Goal: Task Accomplishment & Management: Use online tool/utility

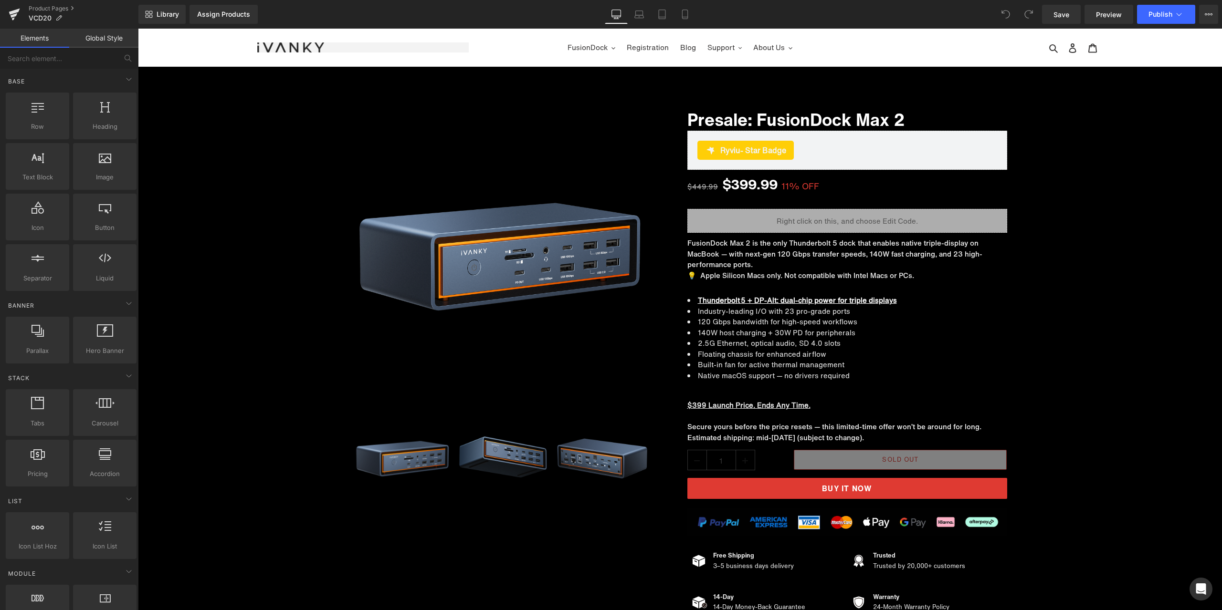
click at [514, 60] on nav "FusionDock Video Extender Registration Blog Support Warranty Claim Download Cen…" at bounding box center [680, 48] width 423 height 38
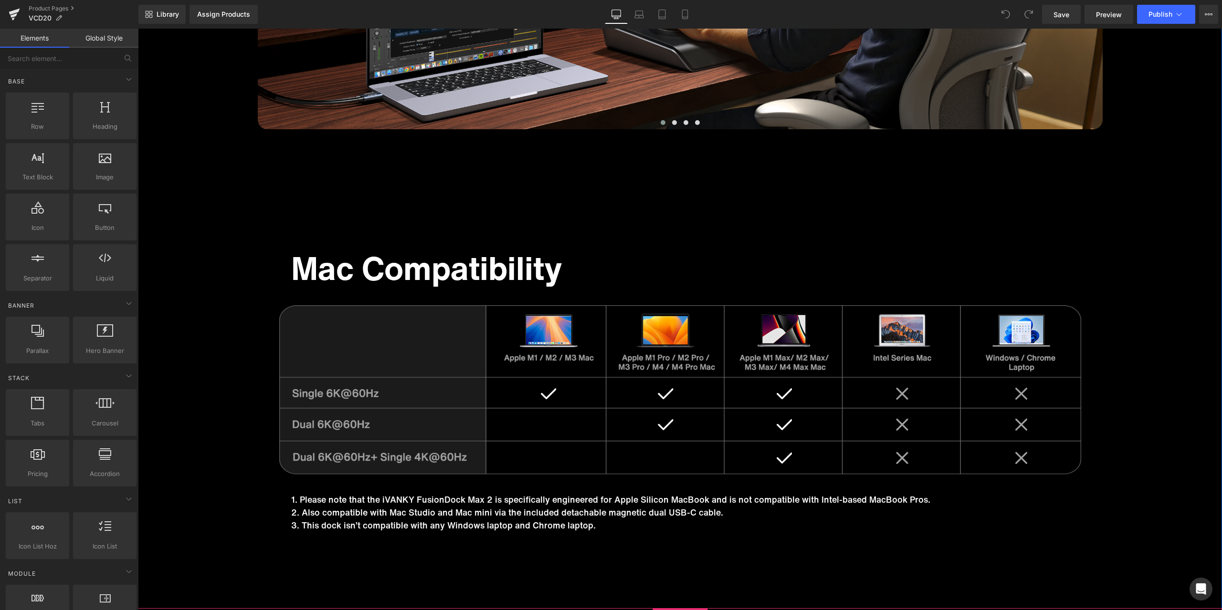
scroll to position [8684, 0]
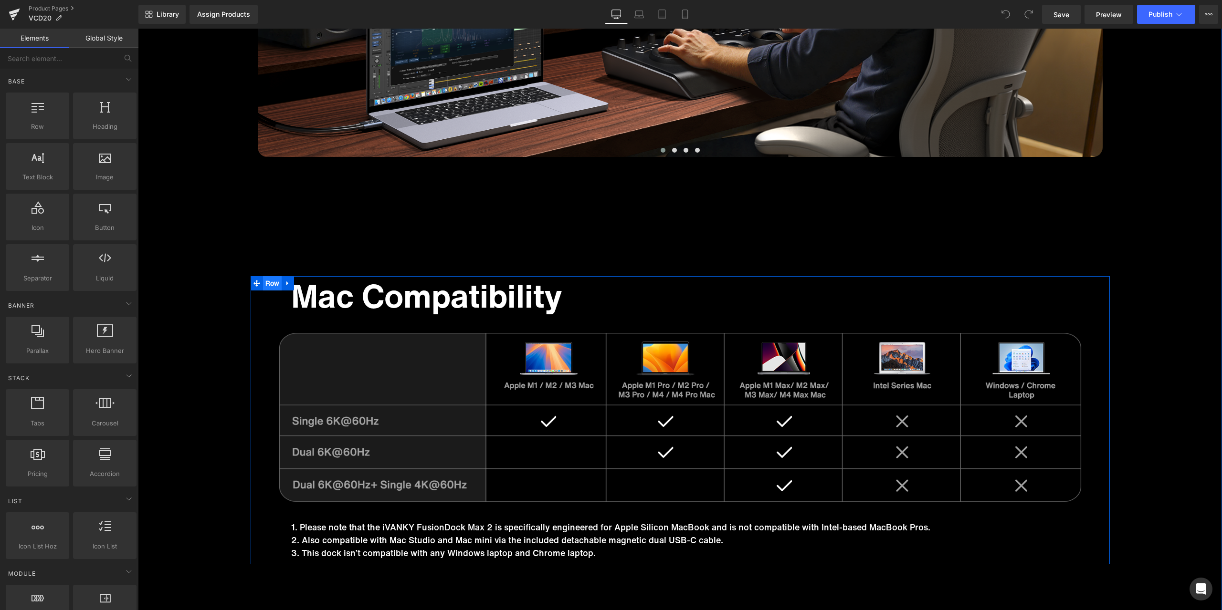
click at [266, 283] on span "Row" at bounding box center [272, 283] width 19 height 14
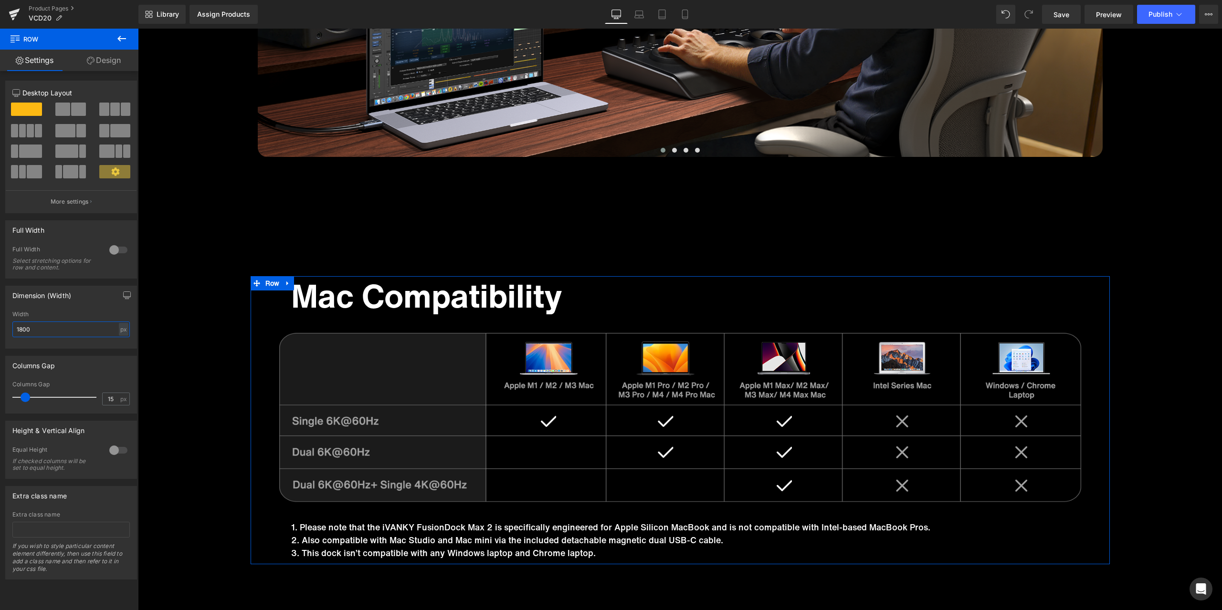
drag, startPoint x: 33, startPoint y: 328, endPoint x: 13, endPoint y: 329, distance: 20.0
click at [13, 329] on input "1800" at bounding box center [70, 330] width 117 height 16
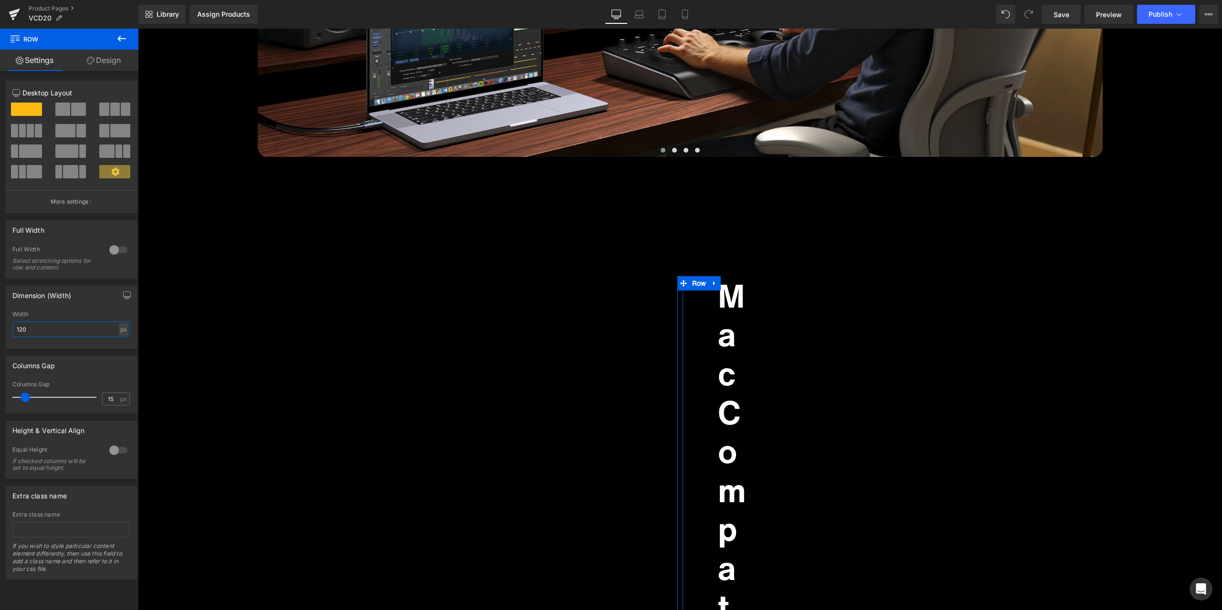
type input "1200"
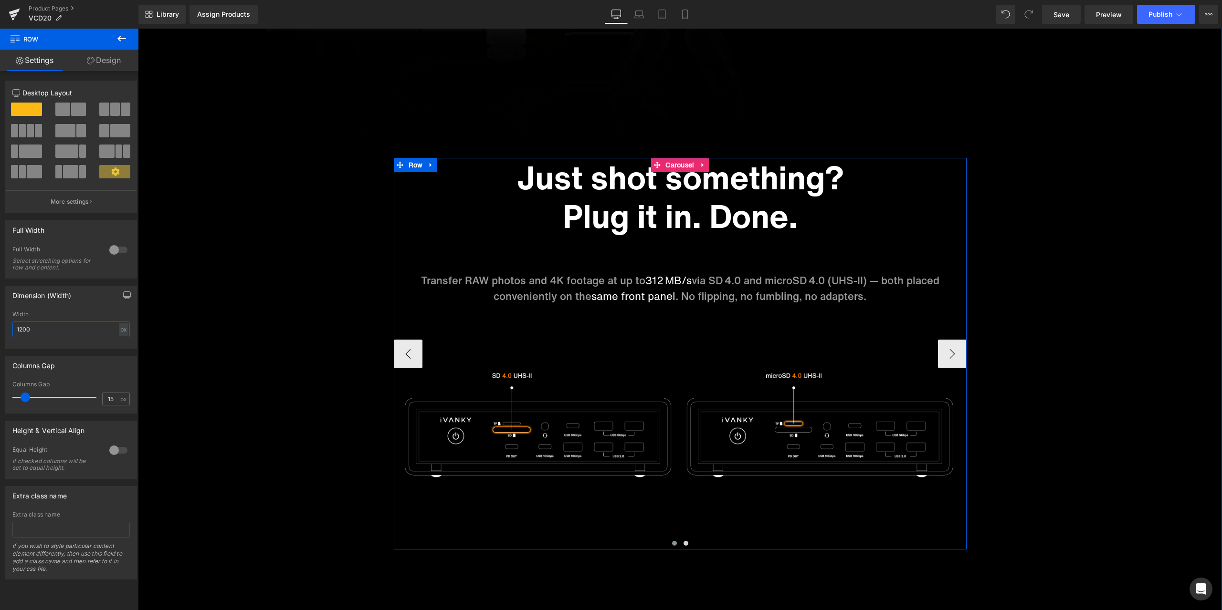
scroll to position [6086, 0]
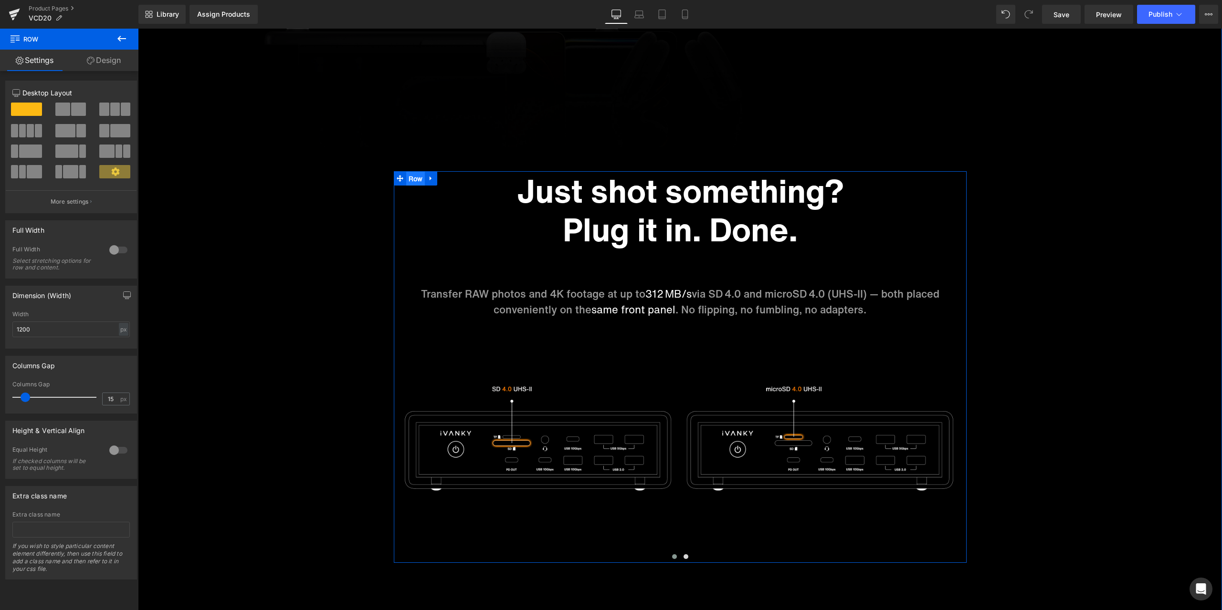
click at [407, 178] on span "Row" at bounding box center [415, 179] width 19 height 14
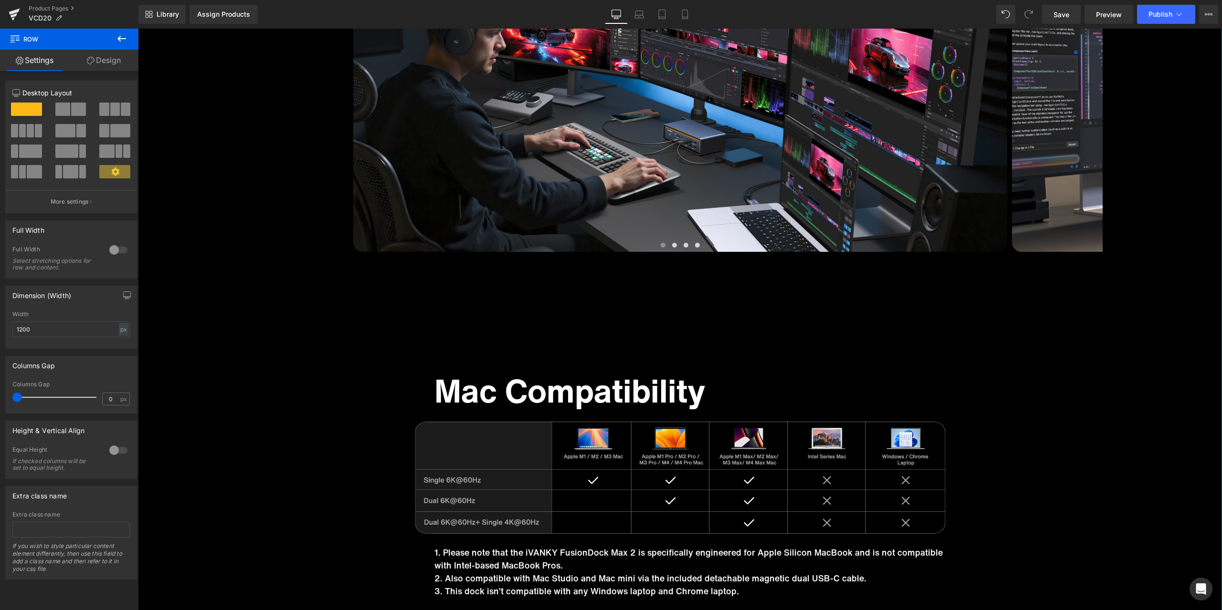
scroll to position [6992, 0]
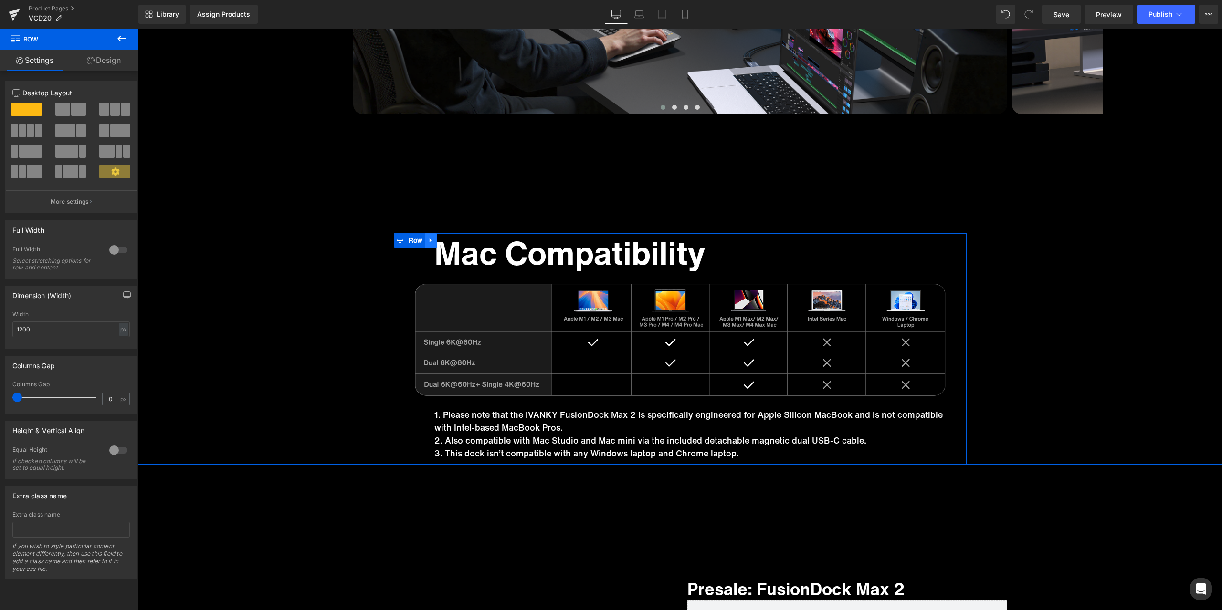
click at [414, 241] on ul "Row" at bounding box center [416, 240] width 44 height 14
click at [110, 397] on input "15" at bounding box center [111, 399] width 17 height 12
drag, startPoint x: 110, startPoint y: 401, endPoint x: 97, endPoint y: 399, distance: 13.5
click at [97, 399] on div "Columns Gap 15 px" at bounding box center [70, 397] width 117 height 32
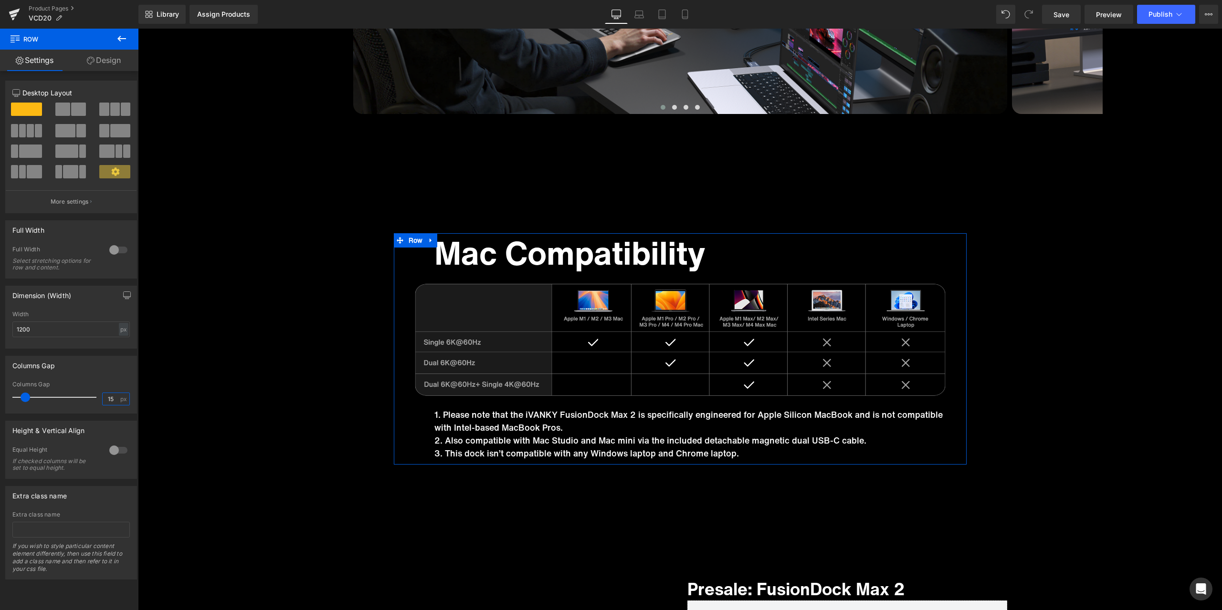
type input "0"
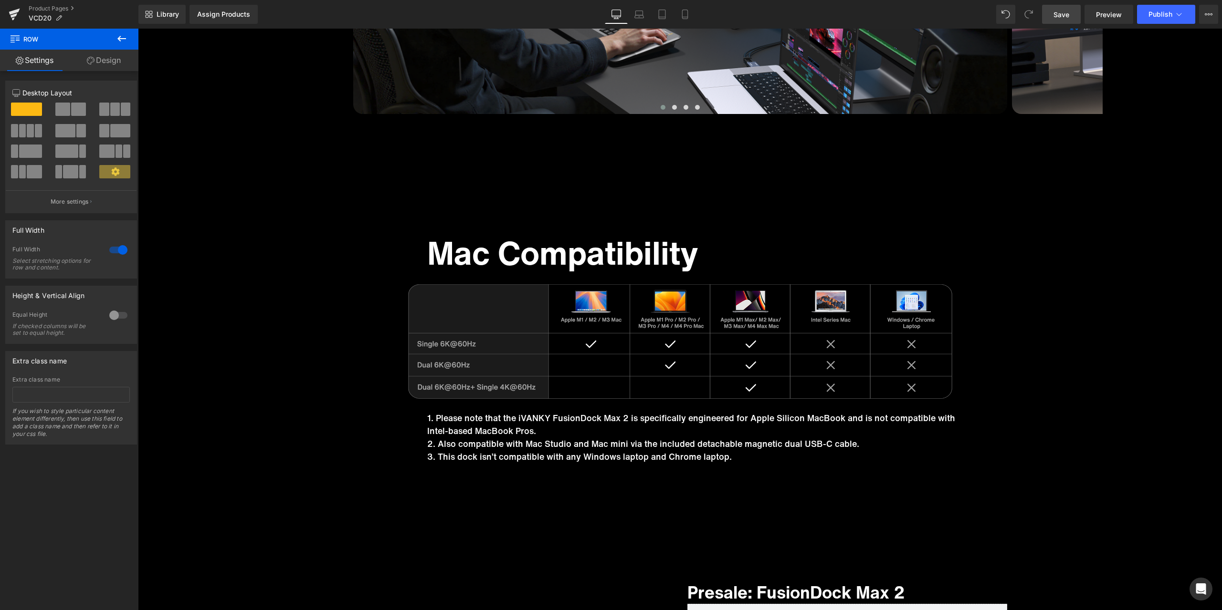
click at [1062, 18] on span "Save" at bounding box center [1061, 15] width 16 height 10
click at [910, 235] on div "Mac Compatibility Heading Image 1. Please note that the iVANKY FusionDock Max 2…" at bounding box center [680, 350] width 573 height 235
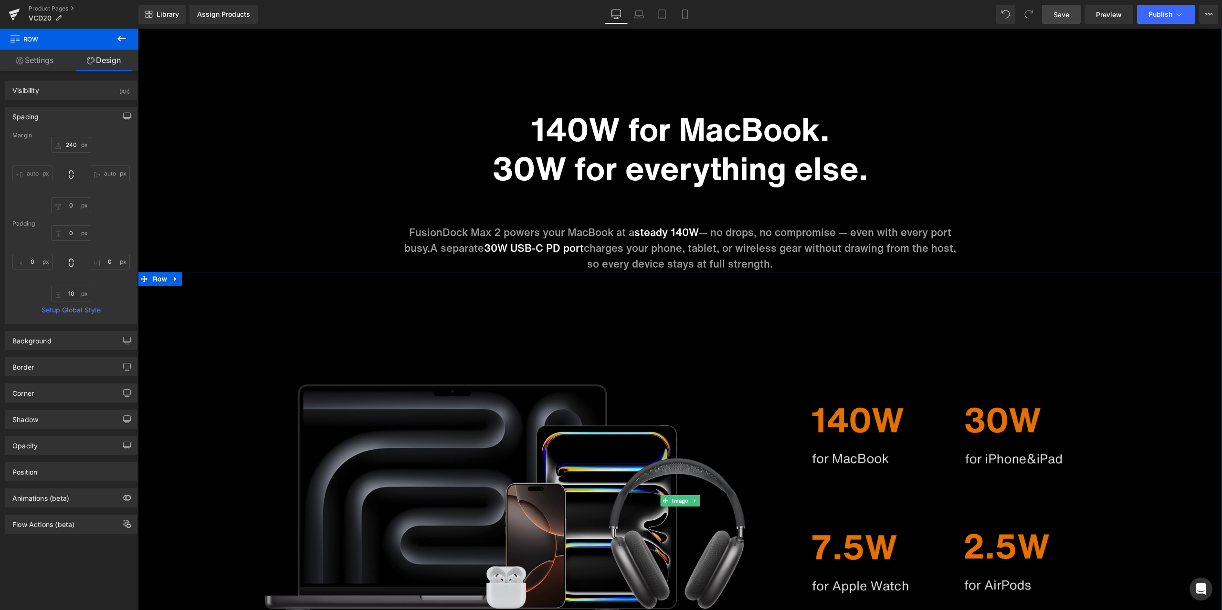
scroll to position [5418, 0]
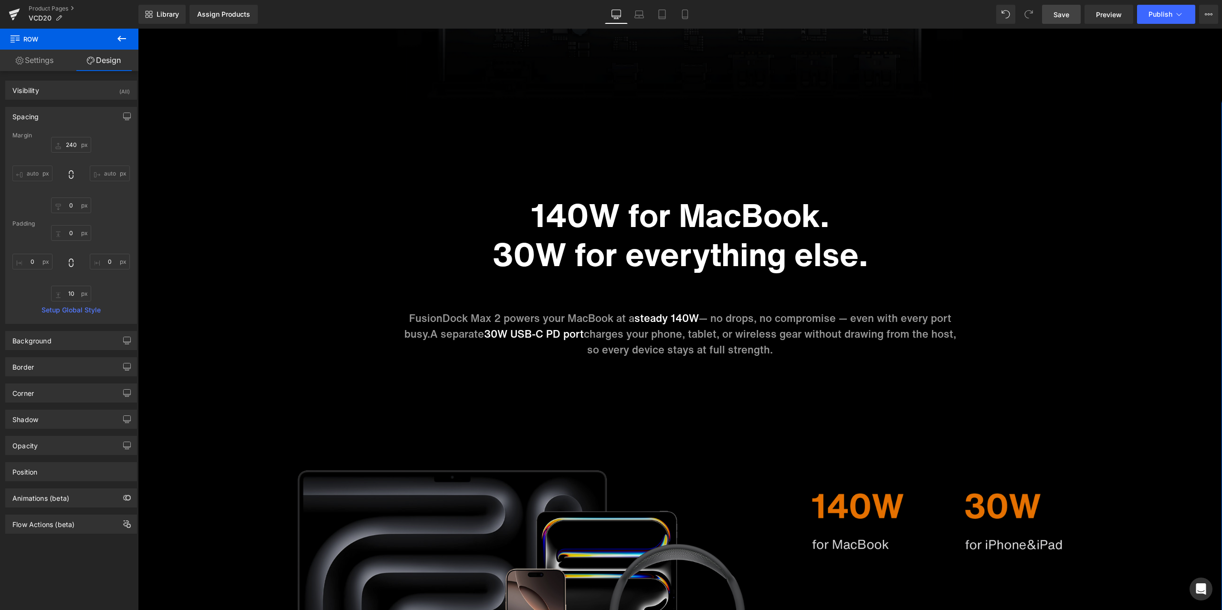
click at [229, 608] on img at bounding box center [680, 586] width 1084 height 457
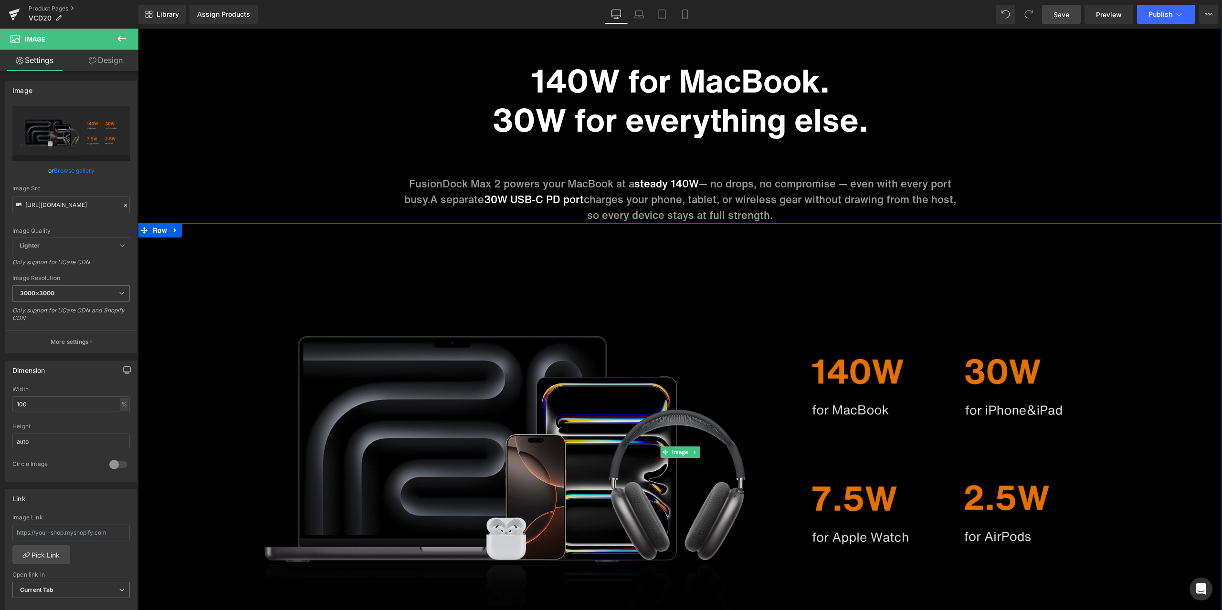
scroll to position [5561, 0]
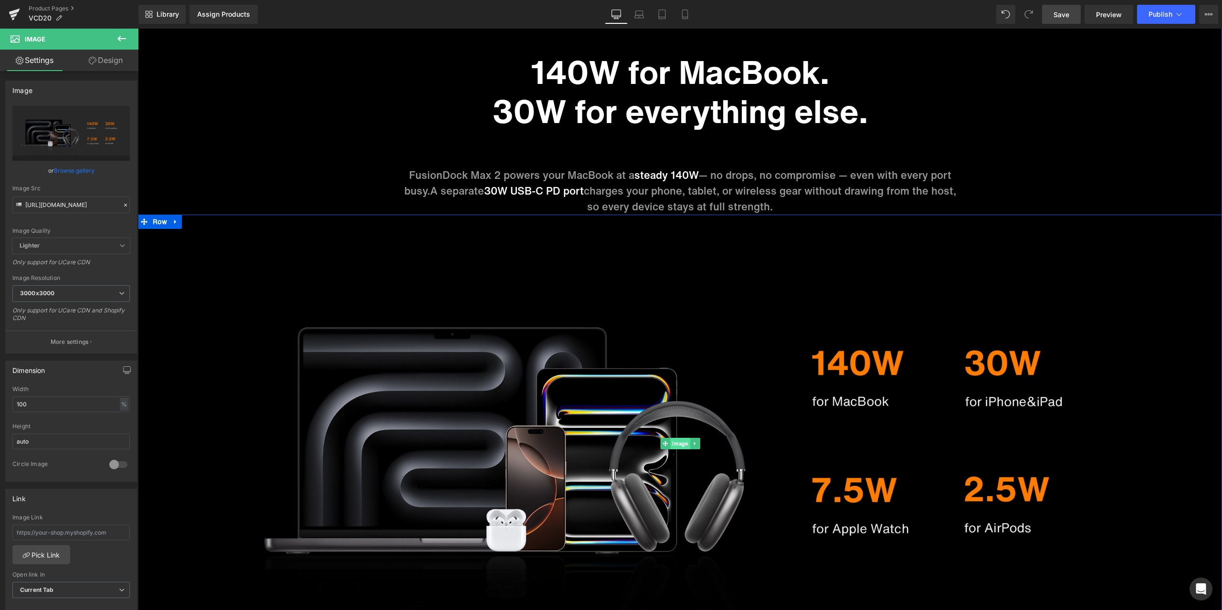
click at [680, 443] on span "Image" at bounding box center [680, 443] width 20 height 11
click at [413, 59] on span "Row" at bounding box center [415, 60] width 19 height 14
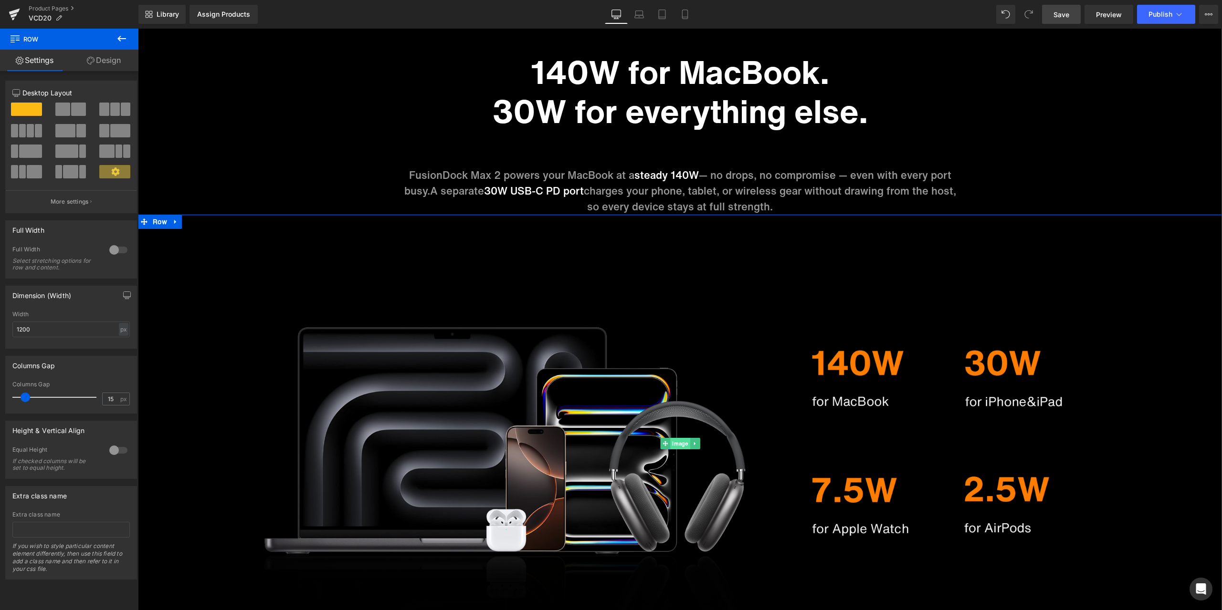
click at [679, 444] on span "Image" at bounding box center [680, 443] width 20 height 11
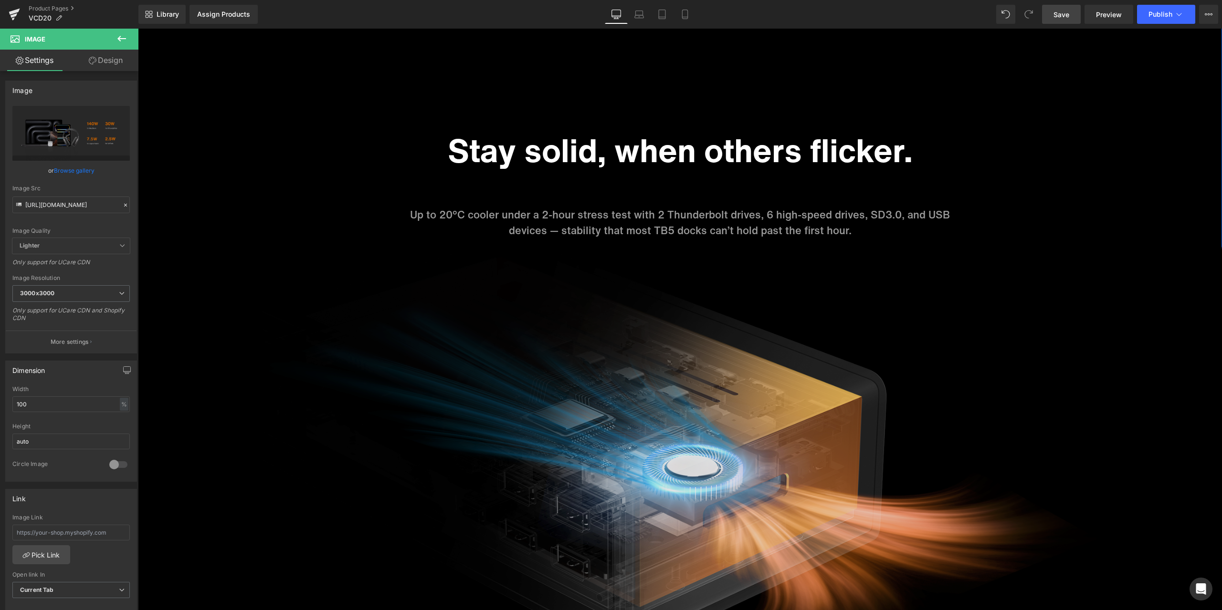
scroll to position [3990, 0]
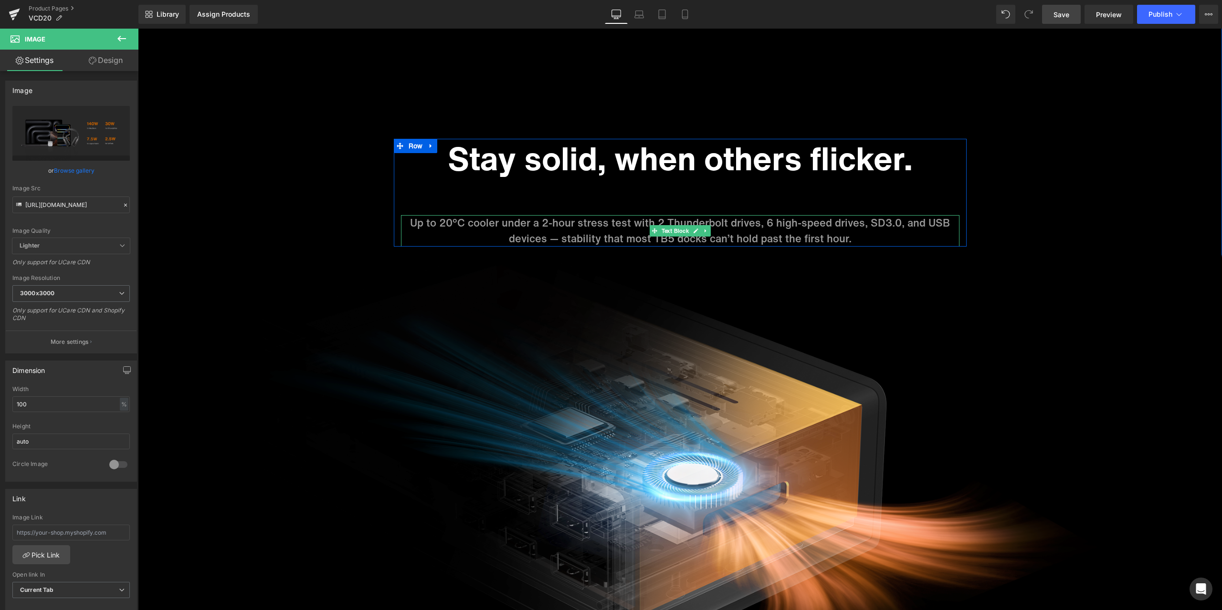
drag, startPoint x: 549, startPoint y: 223, endPoint x: 543, endPoint y: 223, distance: 6.7
click at [549, 223] on p "Up to 20°C cooler under a 2-hour stress test with 2 Thunderbolt drives, 6 high-…" at bounding box center [680, 230] width 558 height 31
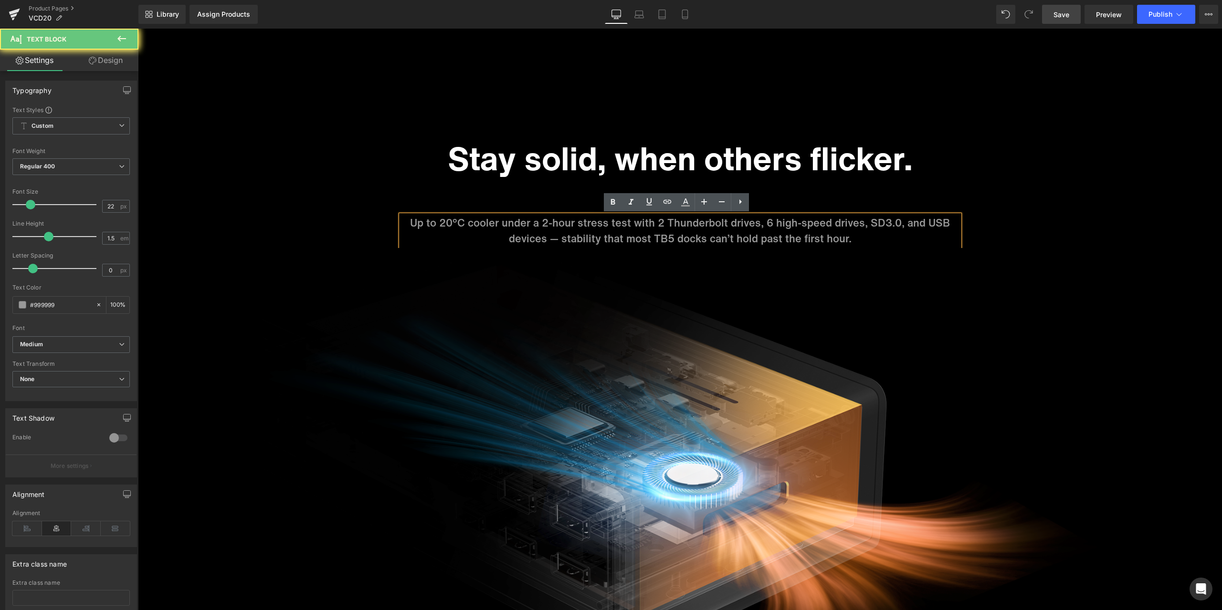
click at [528, 221] on p "Up to 20°C cooler under a 2-hour stress test with 2 Thunderbolt drives, 6 high-…" at bounding box center [680, 230] width 558 height 31
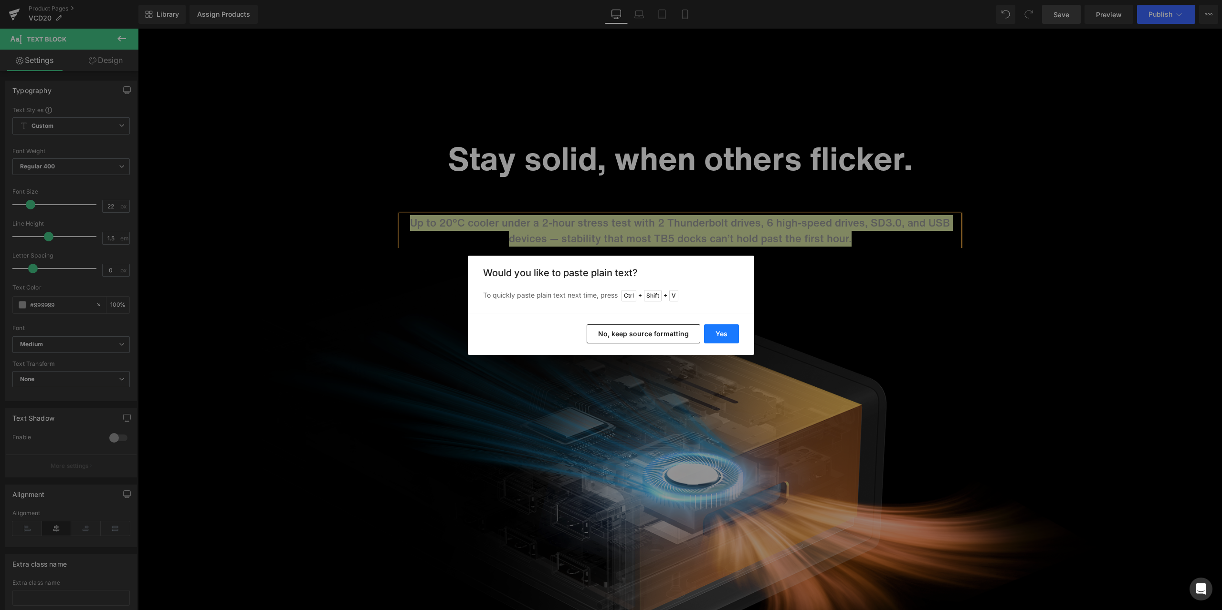
click at [734, 330] on button "Yes" at bounding box center [721, 333] width 35 height 19
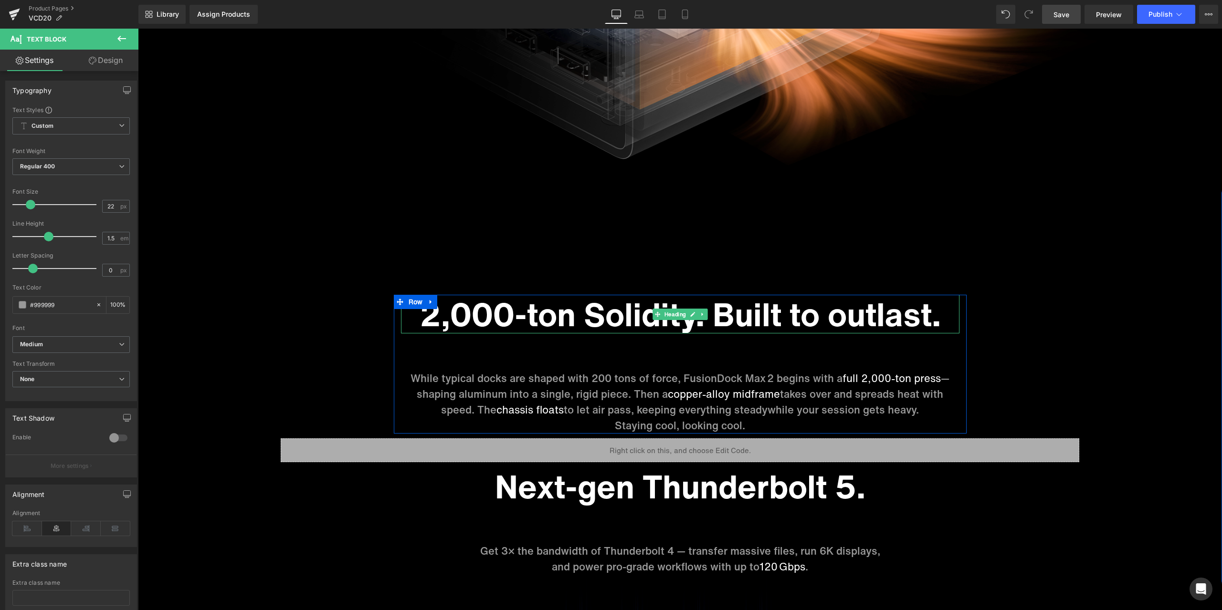
scroll to position [4514, 0]
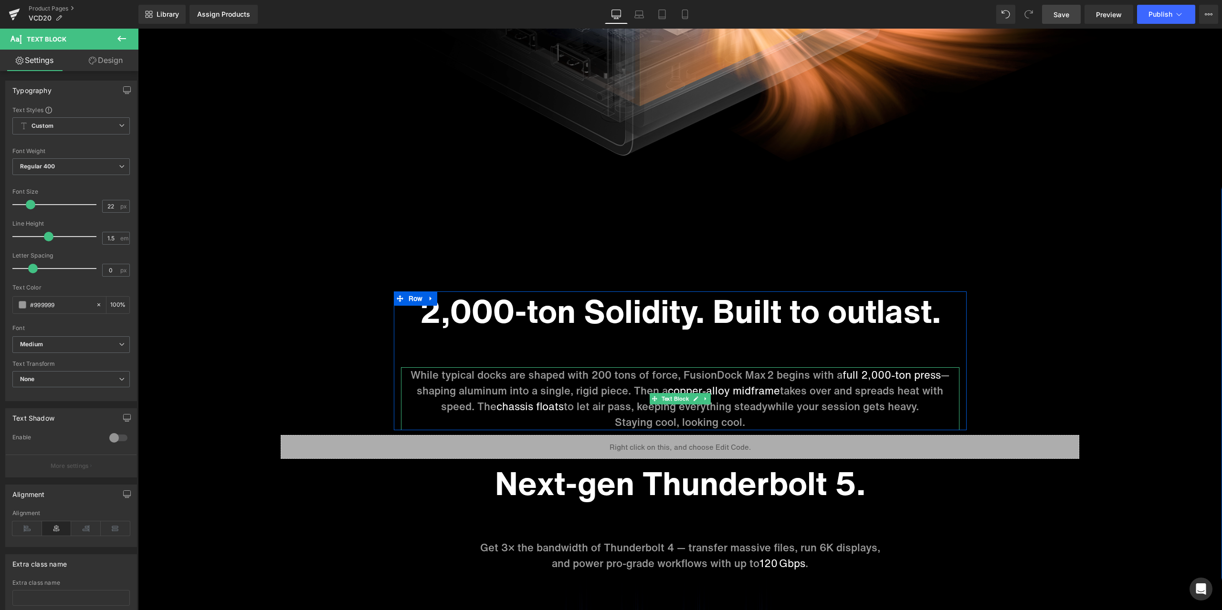
click at [494, 381] on p "While typical docks are shaped with 200 tons of force, FusionDock Max 2 begins …" at bounding box center [680, 390] width 558 height 47
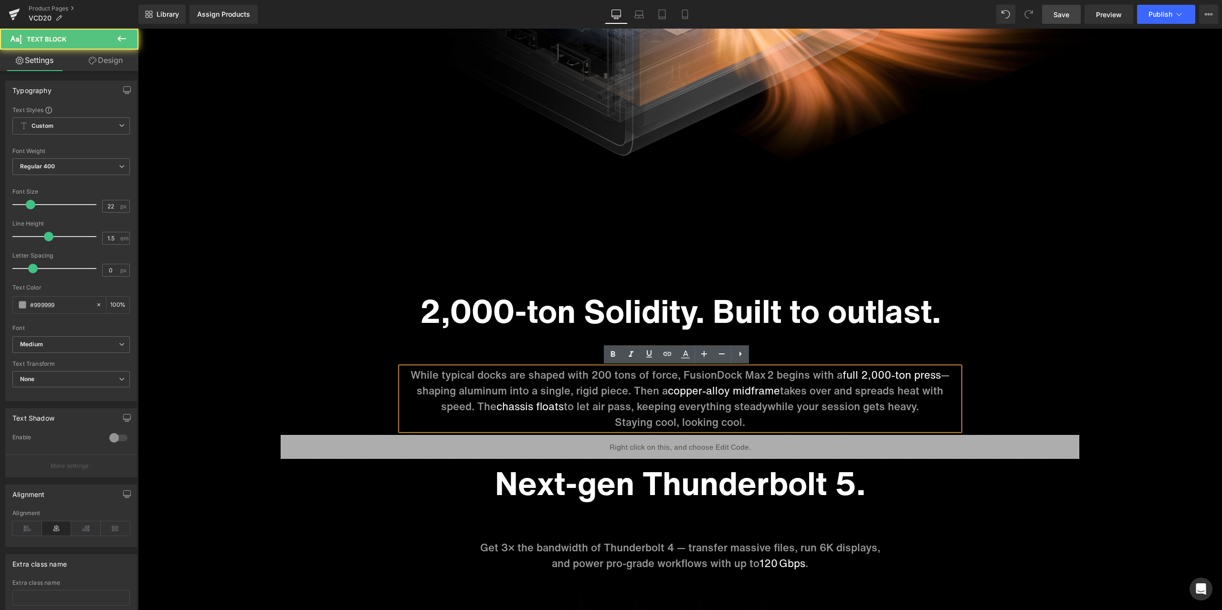
click at [491, 381] on p "While typical docks are shaped with 200 tons of force, FusionDock Max 2 begins …" at bounding box center [680, 390] width 558 height 47
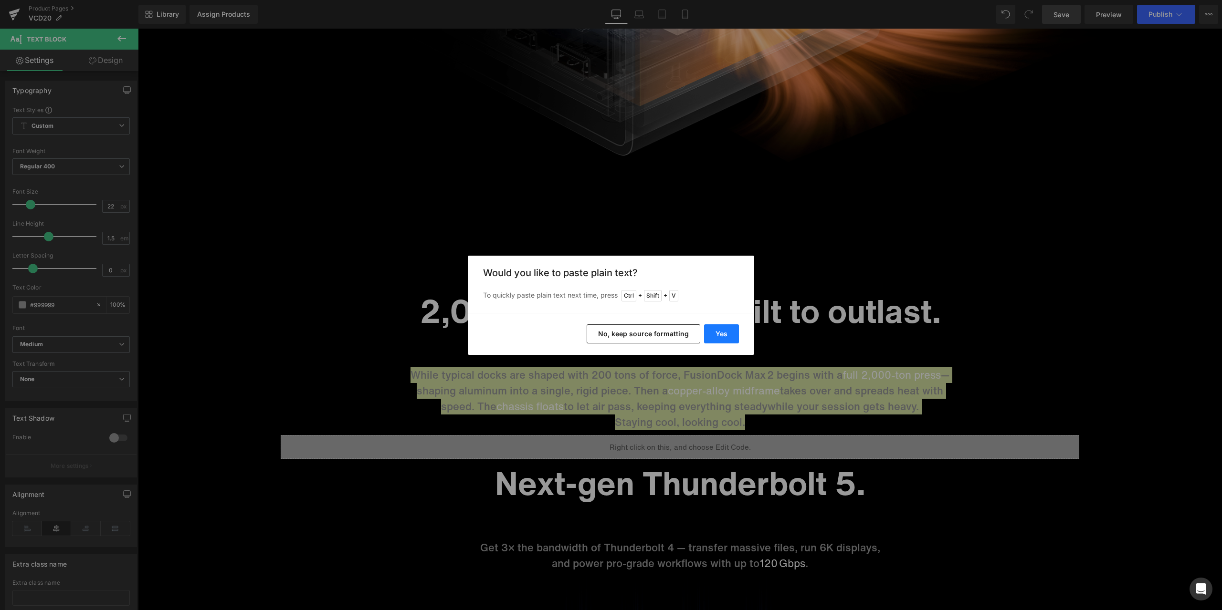
click at [734, 333] on button "Yes" at bounding box center [721, 333] width 35 height 19
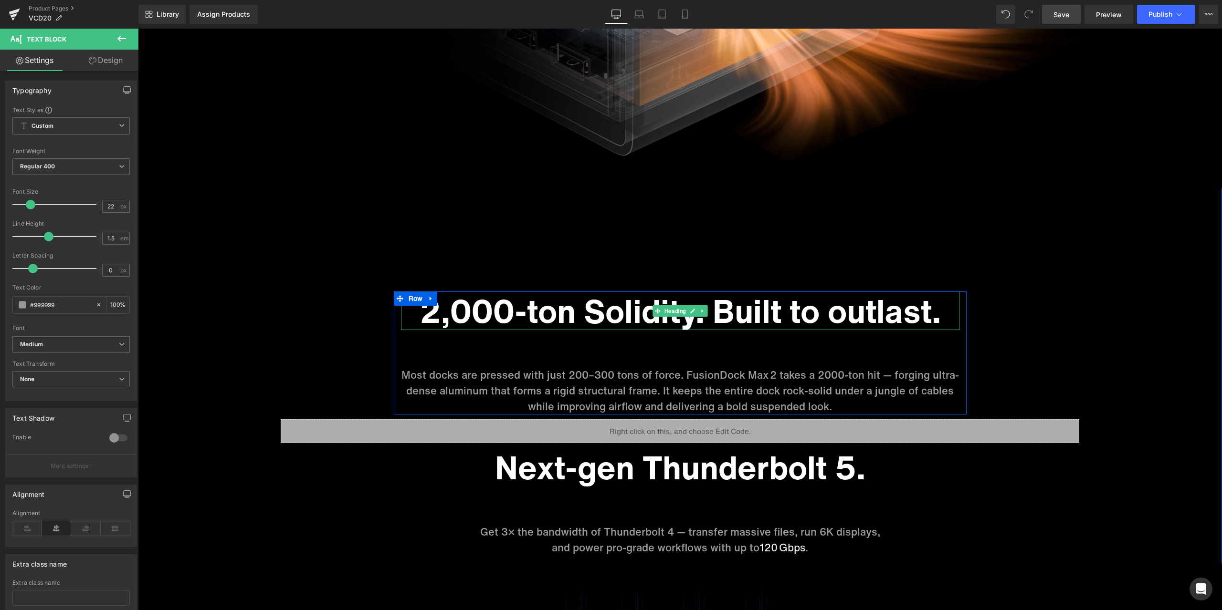
click at [448, 320] on h1 "2,000-ton Solidity. Built to outlast." at bounding box center [680, 311] width 558 height 39
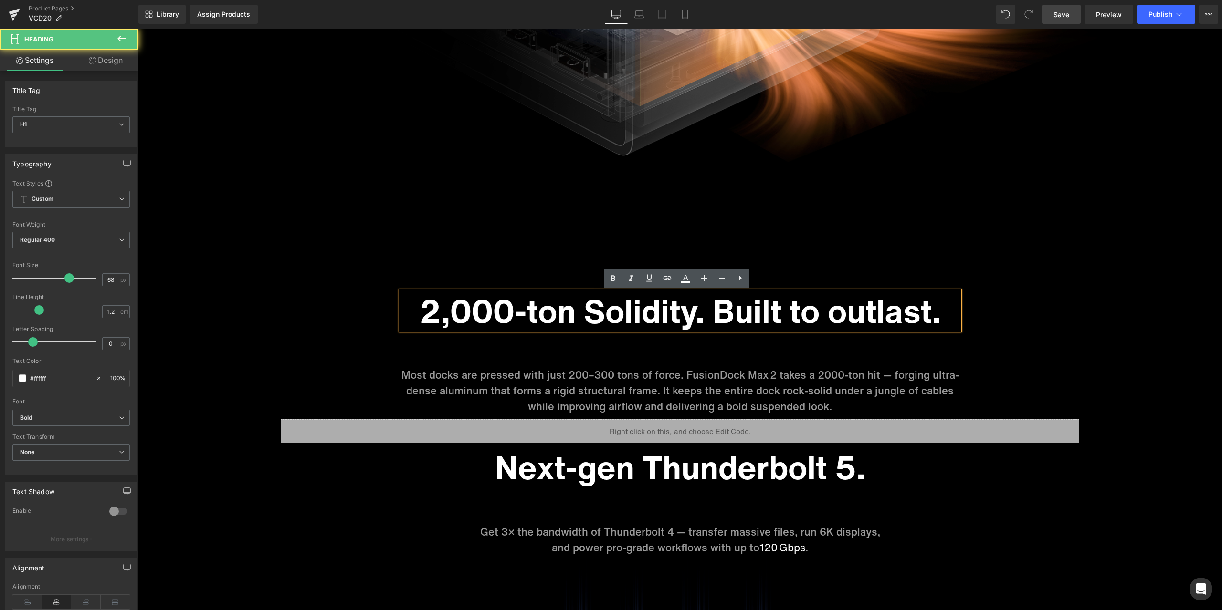
click at [447, 315] on h1 "2,000-ton Solidity. Built to outlast." at bounding box center [680, 311] width 558 height 39
click at [439, 316] on h1 "2,000-ton Solidity. Built to outlast." at bounding box center [680, 311] width 558 height 39
click at [449, 315] on h1 "2,000-ton Solidity. Built to outlast." at bounding box center [680, 311] width 558 height 39
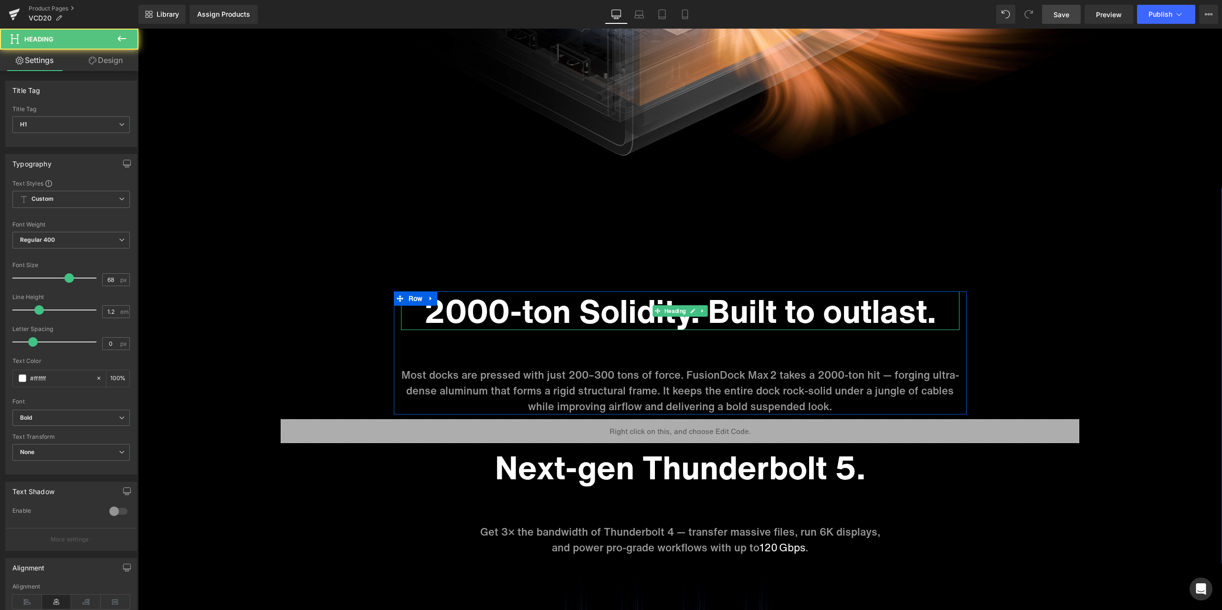
click at [552, 308] on h1 "2000-ton Solidity. Built to outlast." at bounding box center [680, 311] width 558 height 39
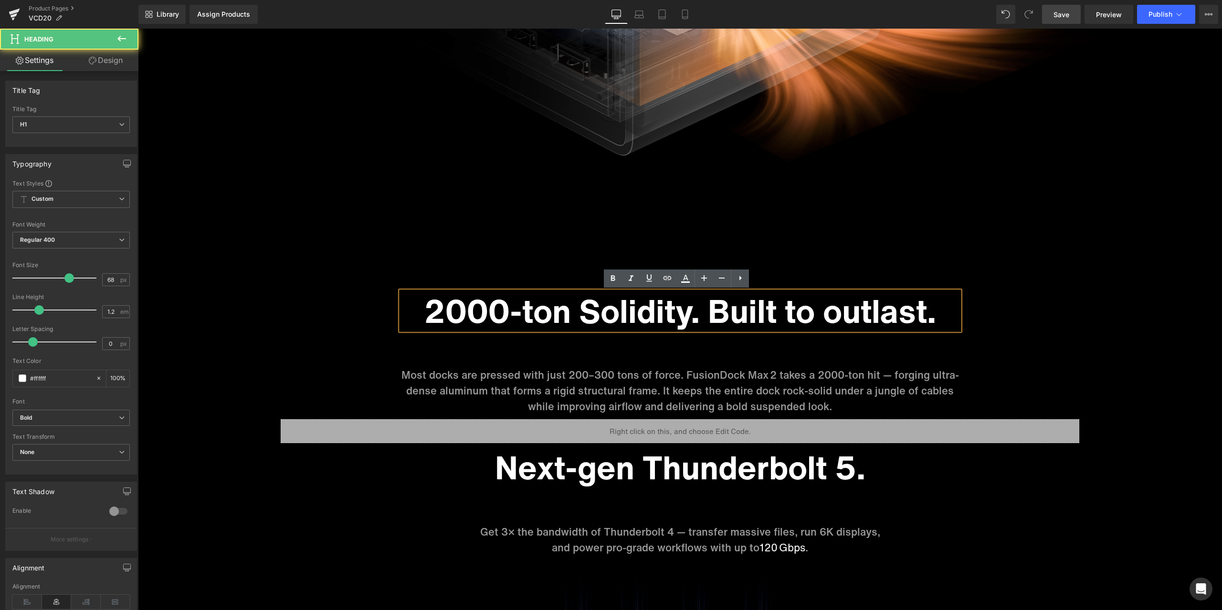
click at [536, 310] on h1 "2000-ton Solidity. Built to outlast." at bounding box center [680, 311] width 558 height 39
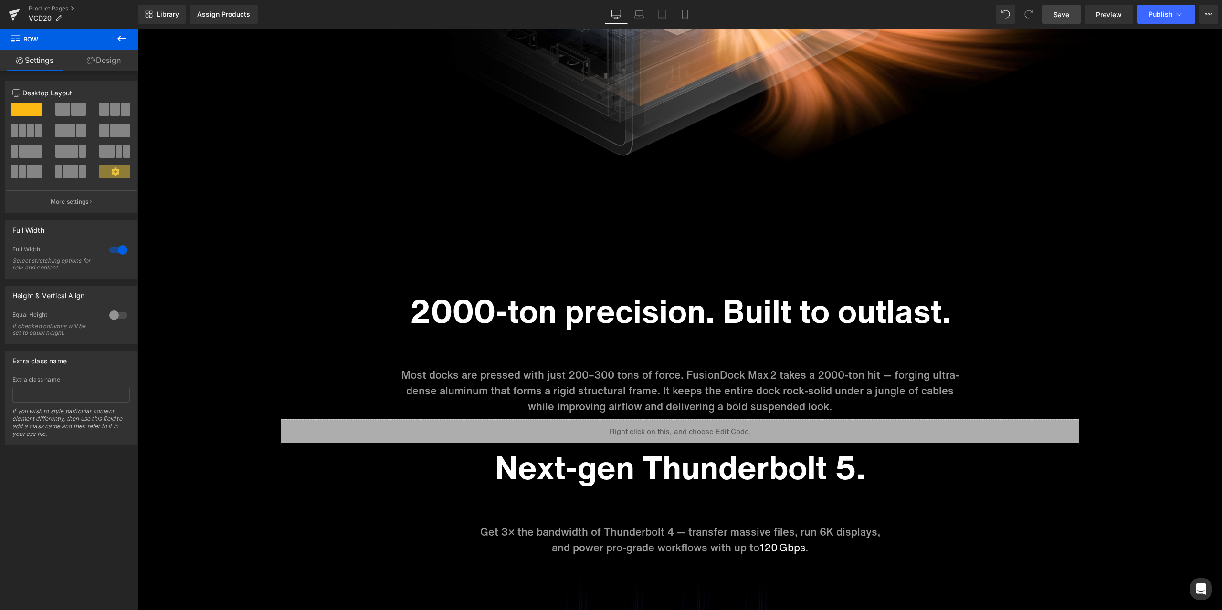
drag, startPoint x: 1066, startPoint y: 13, endPoint x: 80, endPoint y: 581, distance: 1137.4
click at [1066, 13] on span "Save" at bounding box center [1061, 15] width 16 height 10
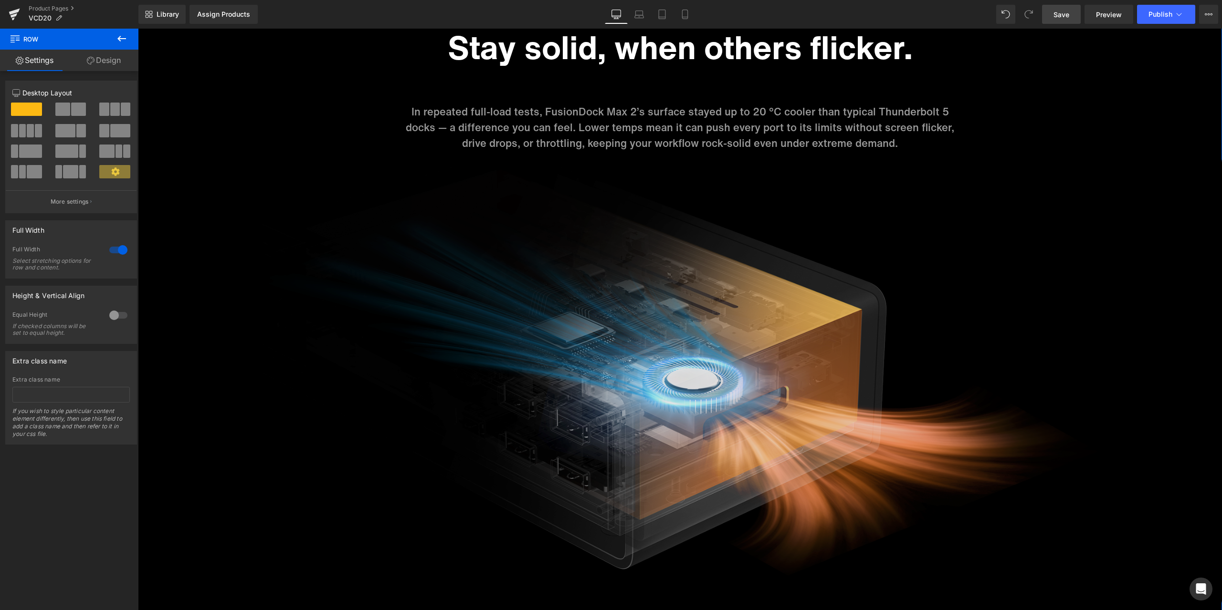
scroll to position [4037, 0]
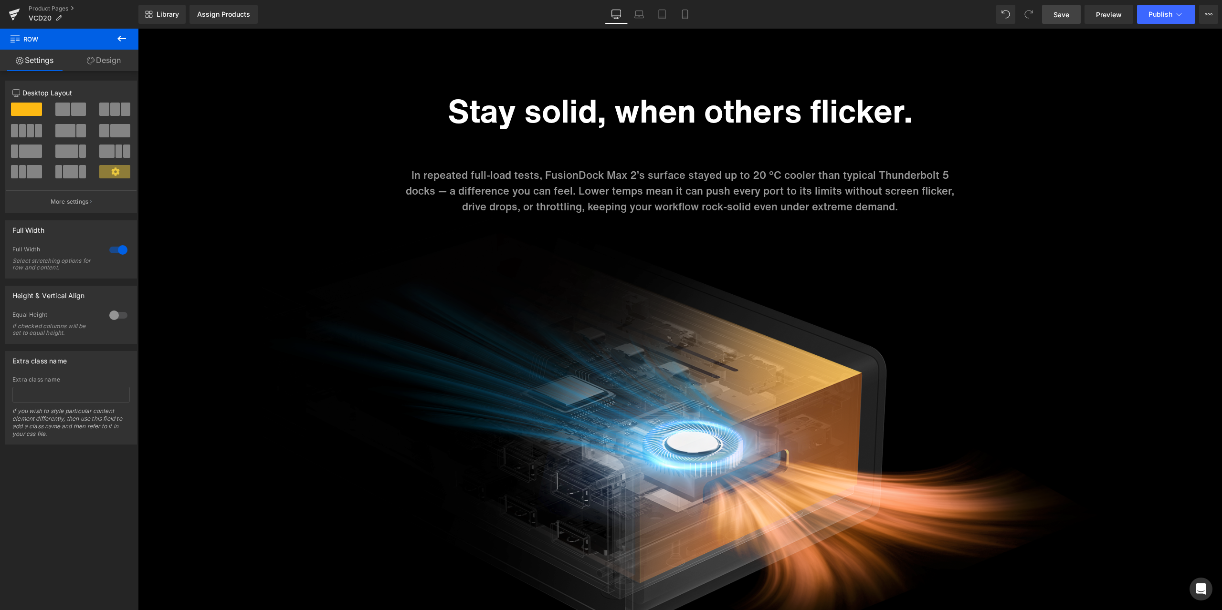
click at [1065, 11] on span "Save" at bounding box center [1061, 15] width 16 height 10
click at [751, 178] on p "In repeated full-load tests, FusionDock Max 2’s surface stayed up to 20 °C cool…" at bounding box center [680, 190] width 558 height 47
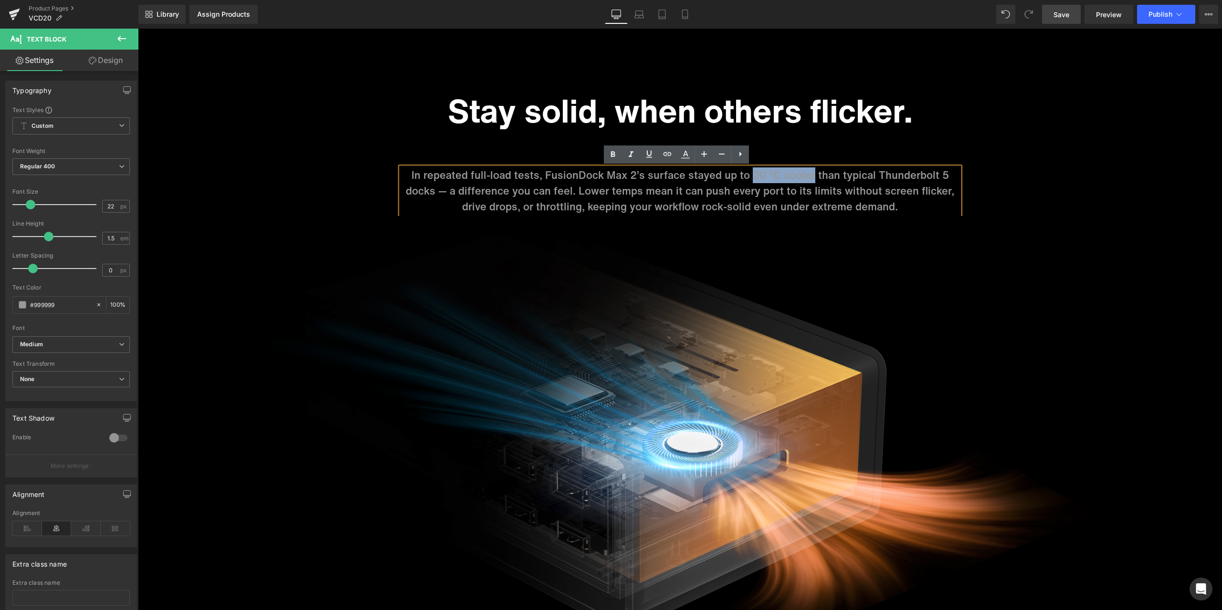
drag, startPoint x: 748, startPoint y: 176, endPoint x: 810, endPoint y: 171, distance: 62.2
click at [810, 171] on p "In repeated full-load tests, FusionDock Max 2’s surface stayed up to 20 °C cool…" at bounding box center [680, 190] width 558 height 47
click at [684, 156] on icon at bounding box center [684, 154] width 11 height 11
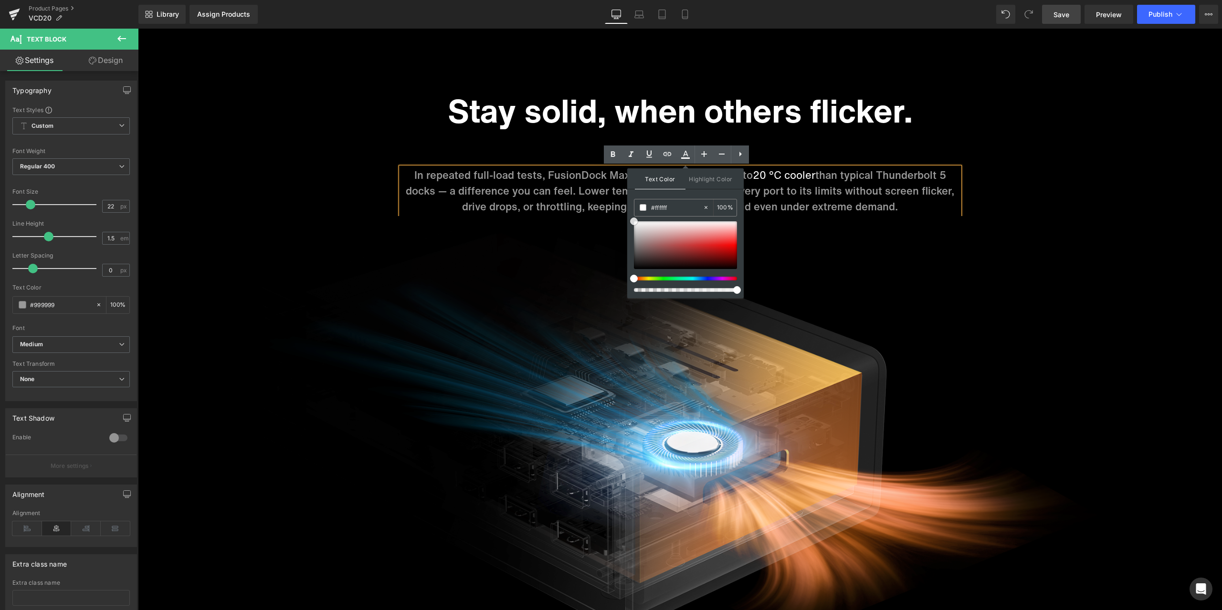
drag, startPoint x: 633, startPoint y: 237, endPoint x: 627, endPoint y: 202, distance: 35.9
click at [627, 202] on div "Text Color Highlight Color #333333 #999999 100 % transparent 0 %" at bounding box center [685, 233] width 116 height 130
click at [1062, 169] on div "Sale Off (P) Image ‹" at bounding box center [680, 67] width 1084 height 8075
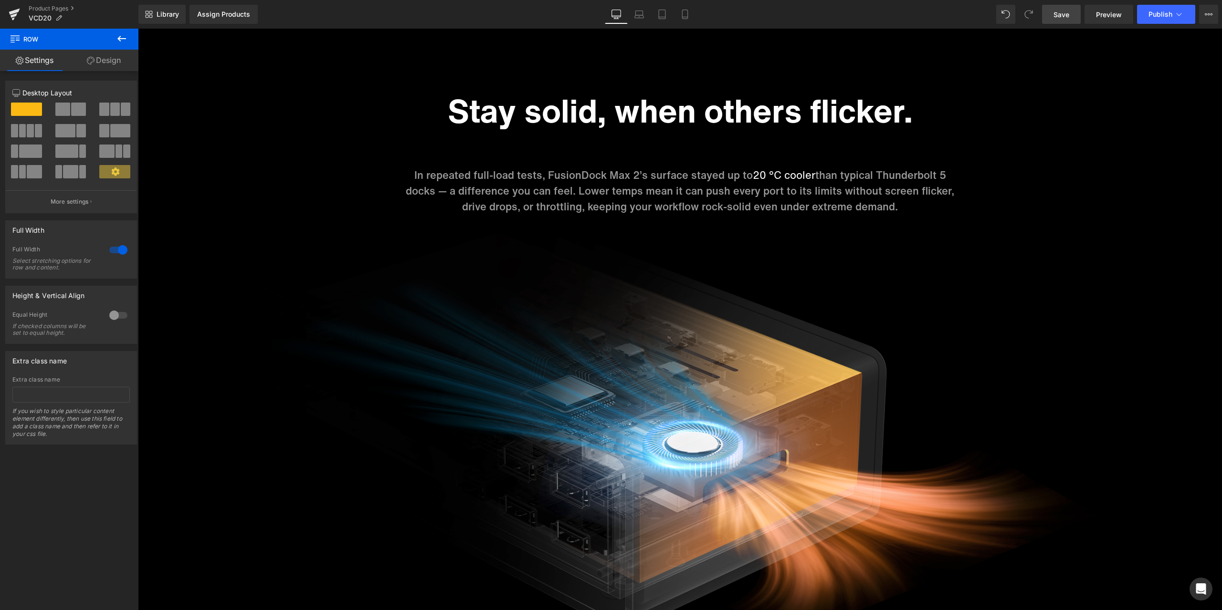
click at [1065, 13] on span "Save" at bounding box center [1061, 15] width 16 height 10
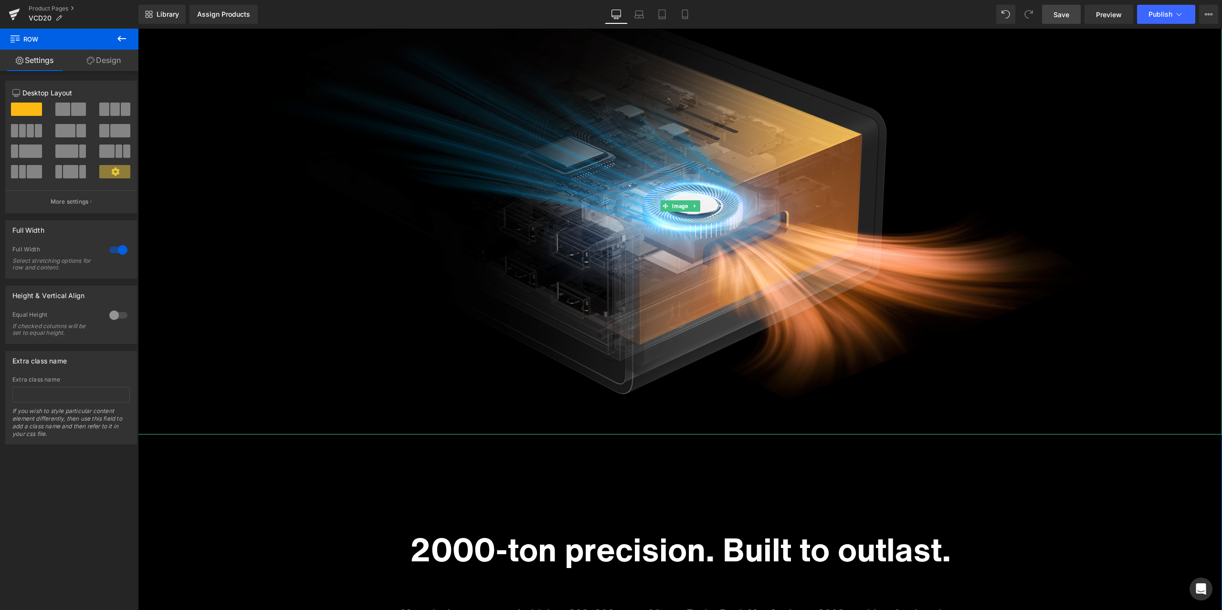
scroll to position [4514, 0]
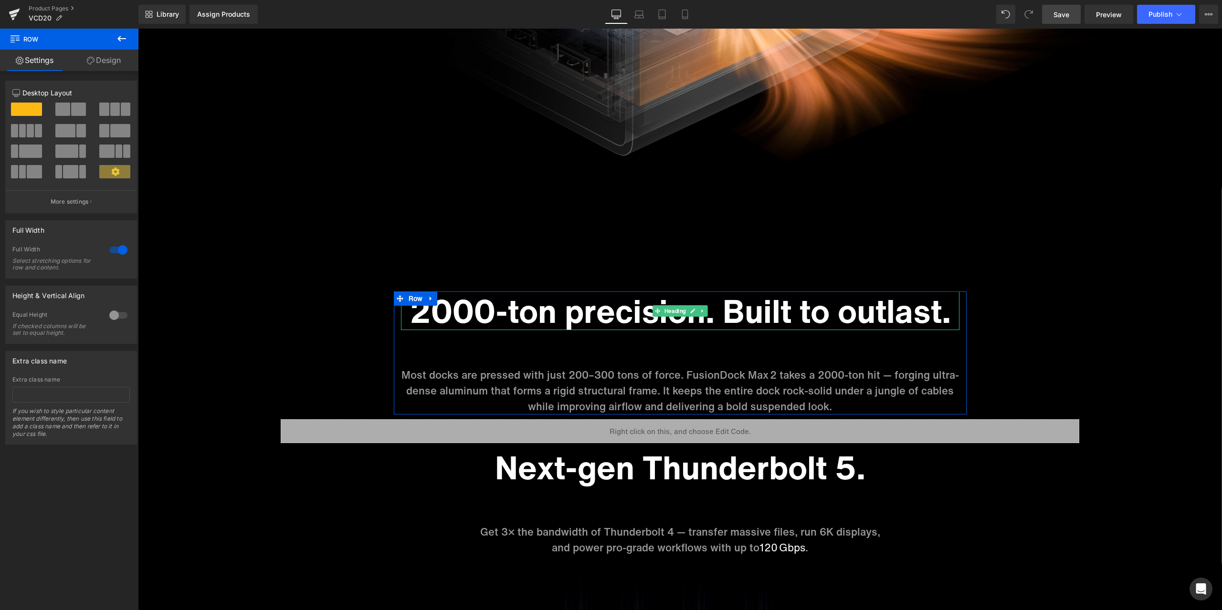
click at [512, 312] on h1 "2000-ton precision. Built to outlast." at bounding box center [680, 311] width 558 height 39
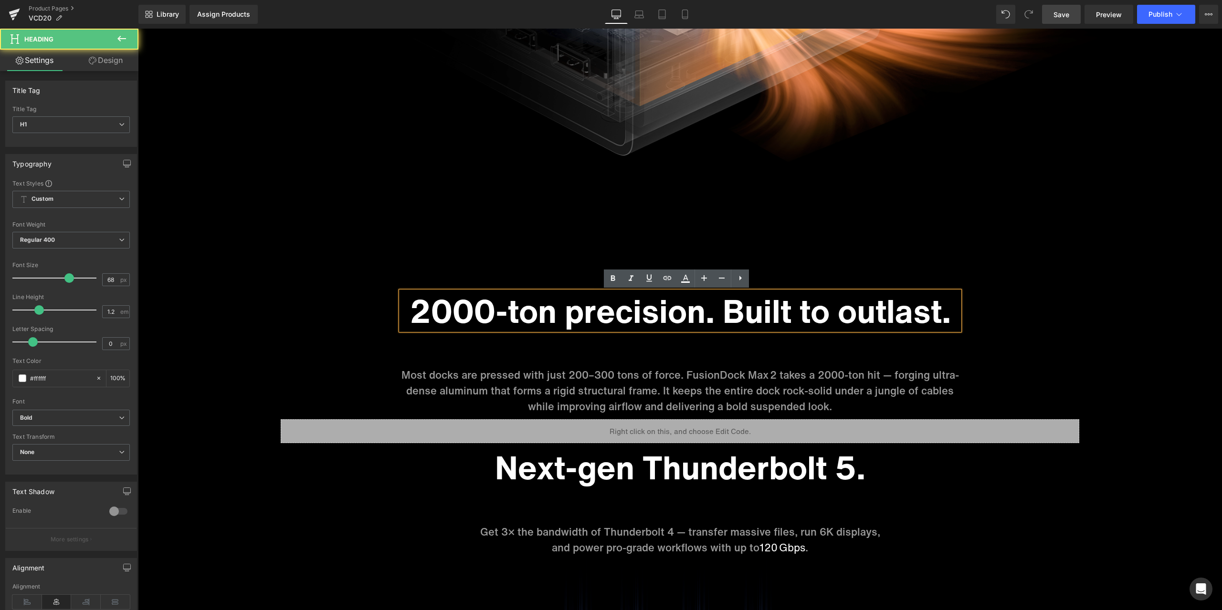
click at [506, 312] on h1 "2000-ton precision. Built to outlast." at bounding box center [680, 311] width 558 height 39
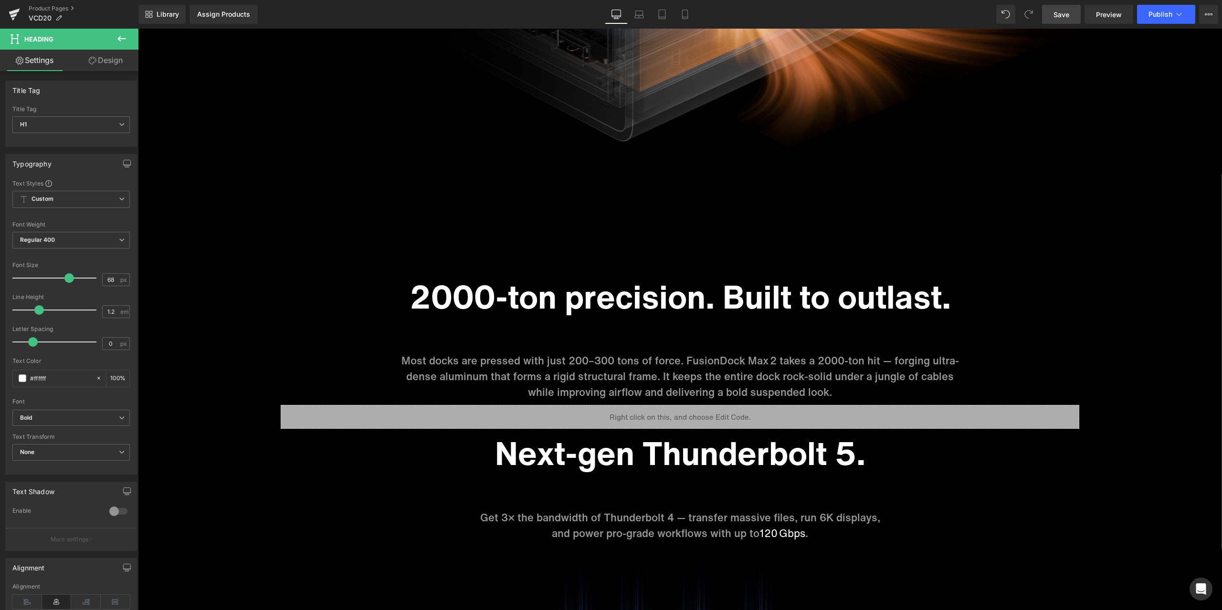
scroll to position [4610, 0]
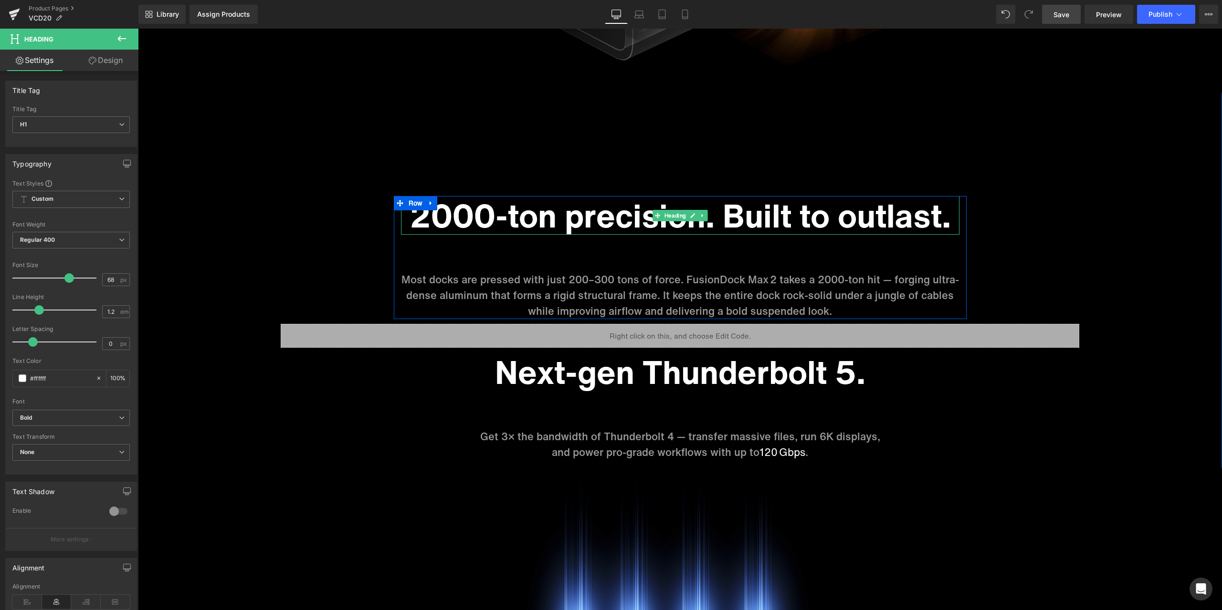
click at [517, 222] on h1 "2000-ton precision. Built to outlast." at bounding box center [680, 215] width 558 height 39
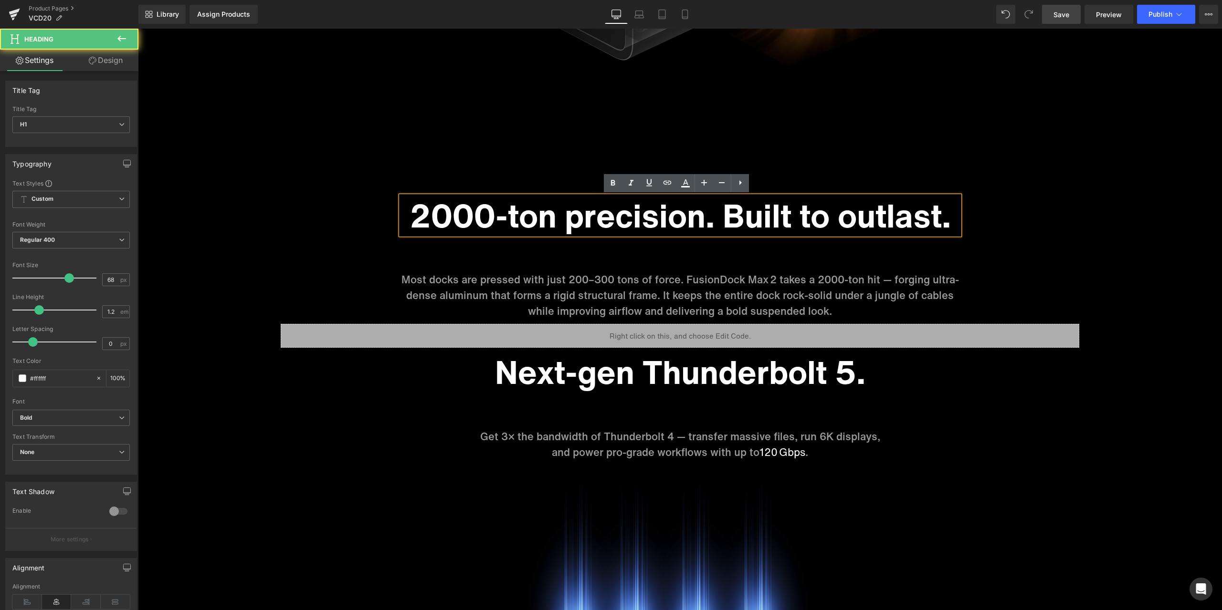
click at [511, 217] on h1 "2000-ton precision. Built to outlast." at bounding box center [680, 215] width 558 height 39
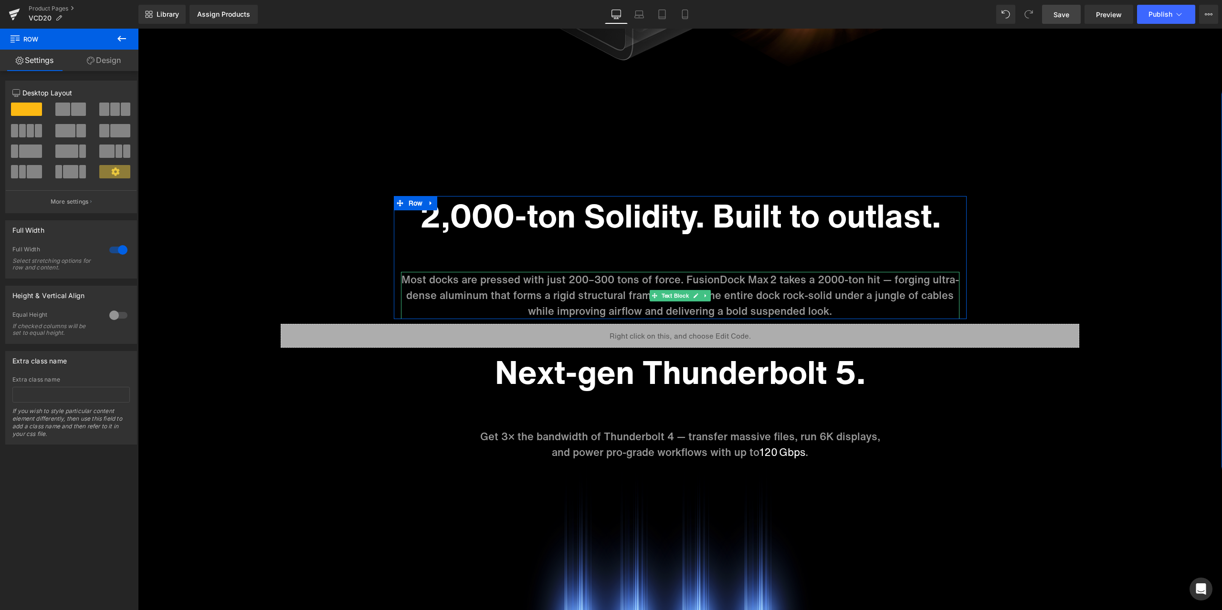
click at [621, 290] on p "Most docks are pressed with just 200–300 tons of force. FusionDock Max 2 takes …" at bounding box center [680, 295] width 558 height 47
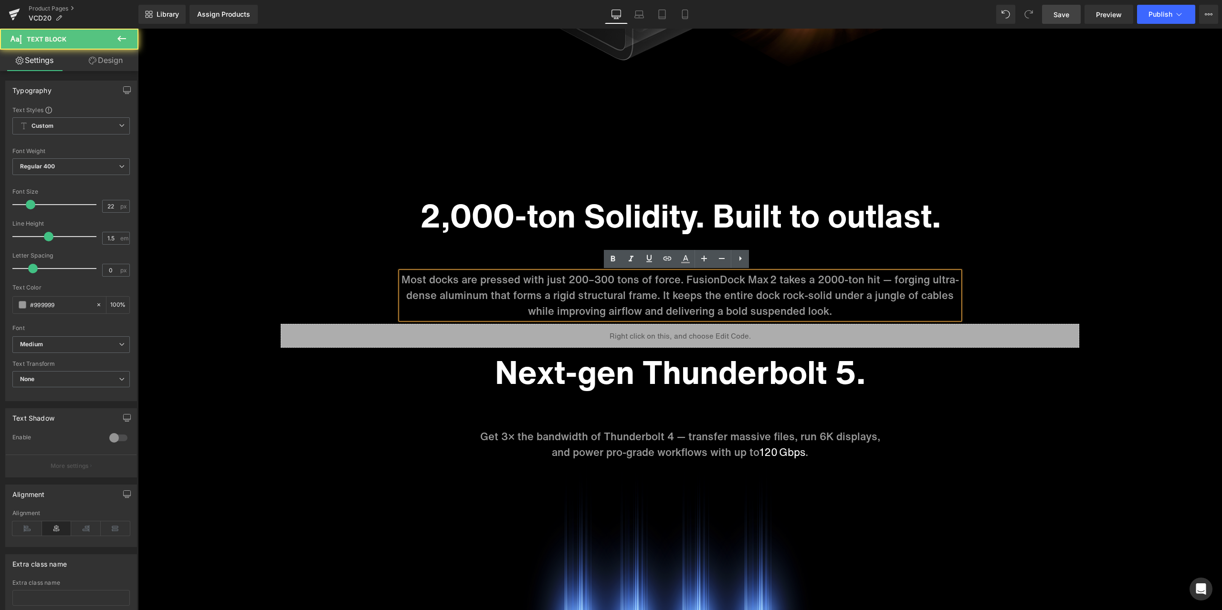
click at [593, 282] on p "Most docks are pressed with just 200–300 tons of force. FusionDock Max 2 takes …" at bounding box center [680, 295] width 558 height 47
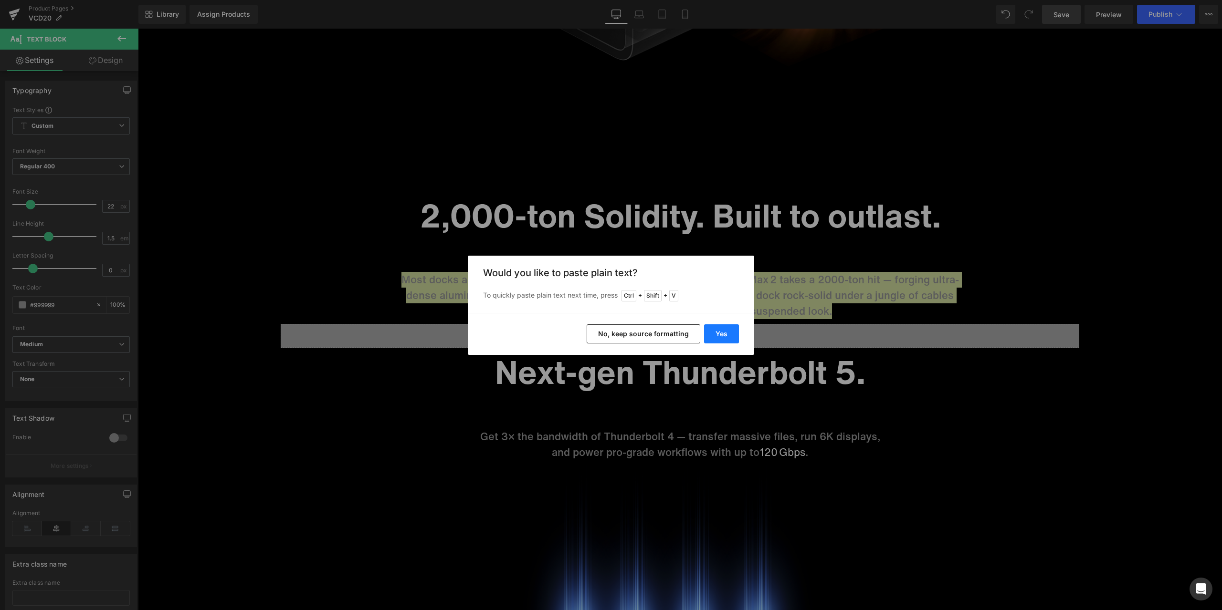
click at [715, 333] on button "Yes" at bounding box center [721, 333] width 35 height 19
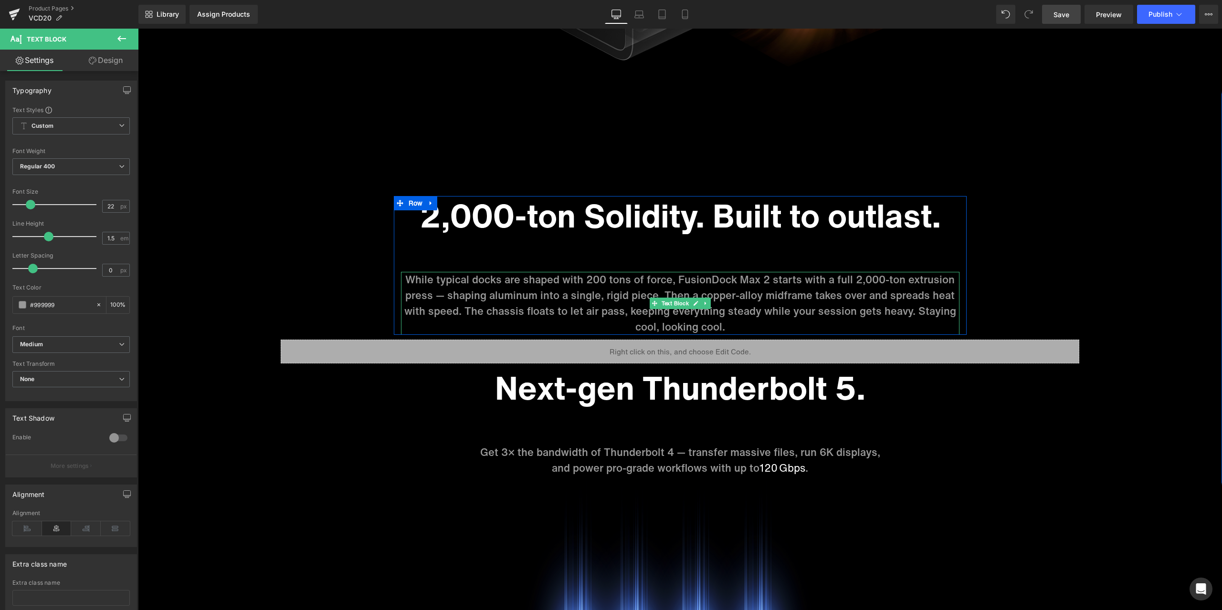
click at [912, 310] on p "While typical docks are shaped with 200 tons of force, FusionDock Max 2 starts …" at bounding box center [680, 303] width 558 height 63
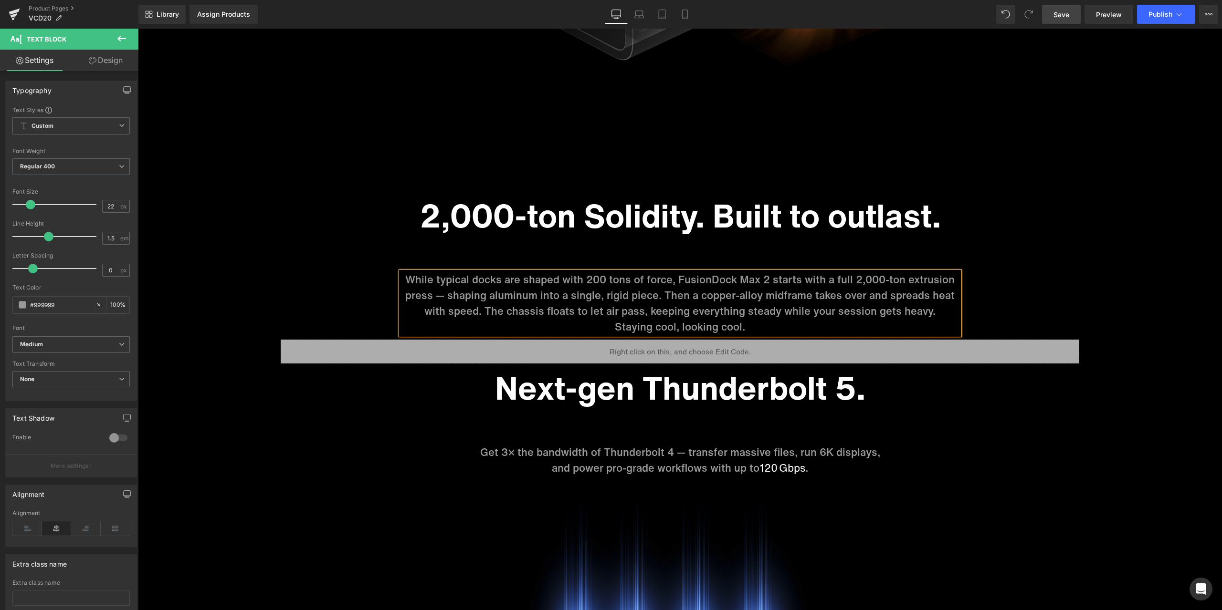
drag, startPoint x: 1009, startPoint y: 245, endPoint x: 981, endPoint y: 247, distance: 28.7
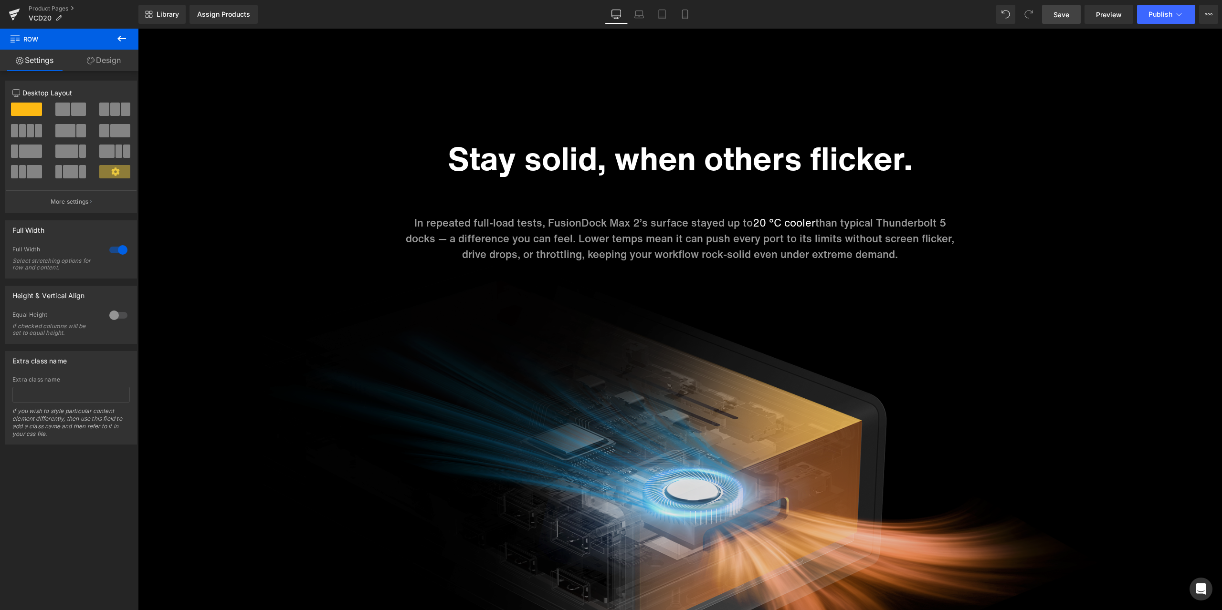
scroll to position [3942, 0]
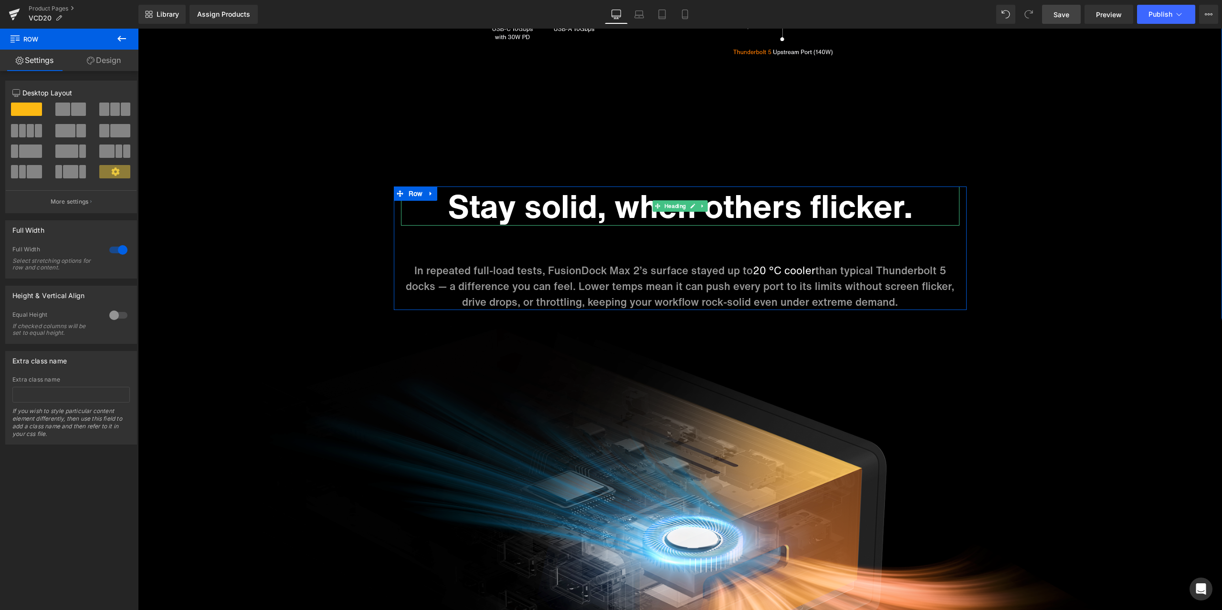
click at [527, 205] on h1 "Stay solid, when others flicker." at bounding box center [680, 206] width 558 height 39
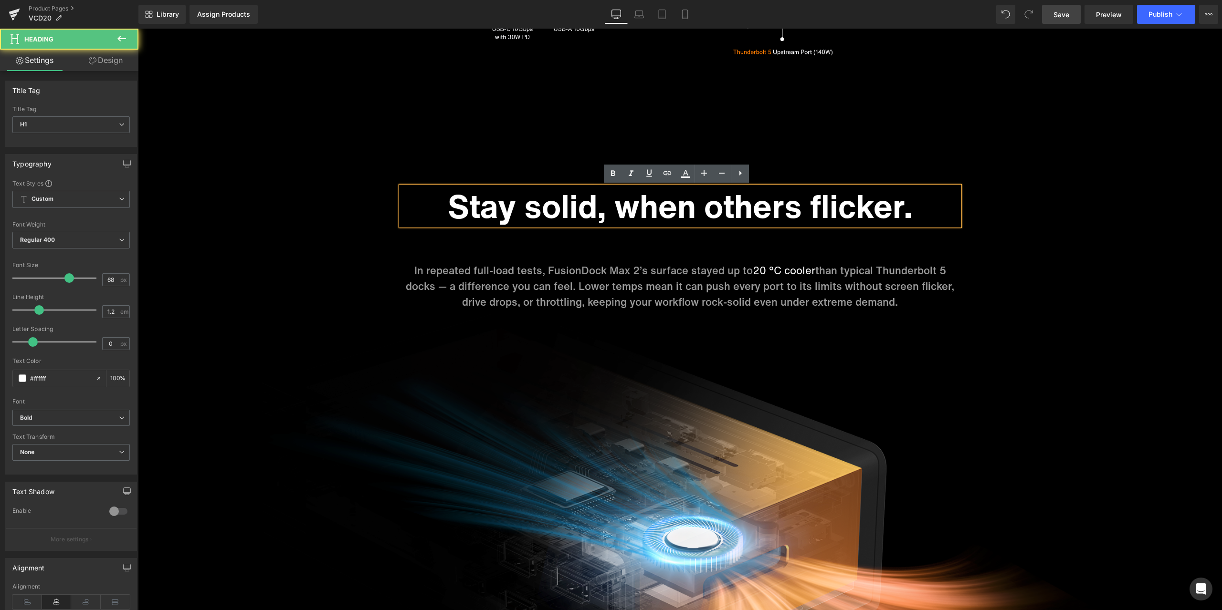
click at [516, 205] on h1 "Stay solid, when others flicker." at bounding box center [680, 206] width 558 height 39
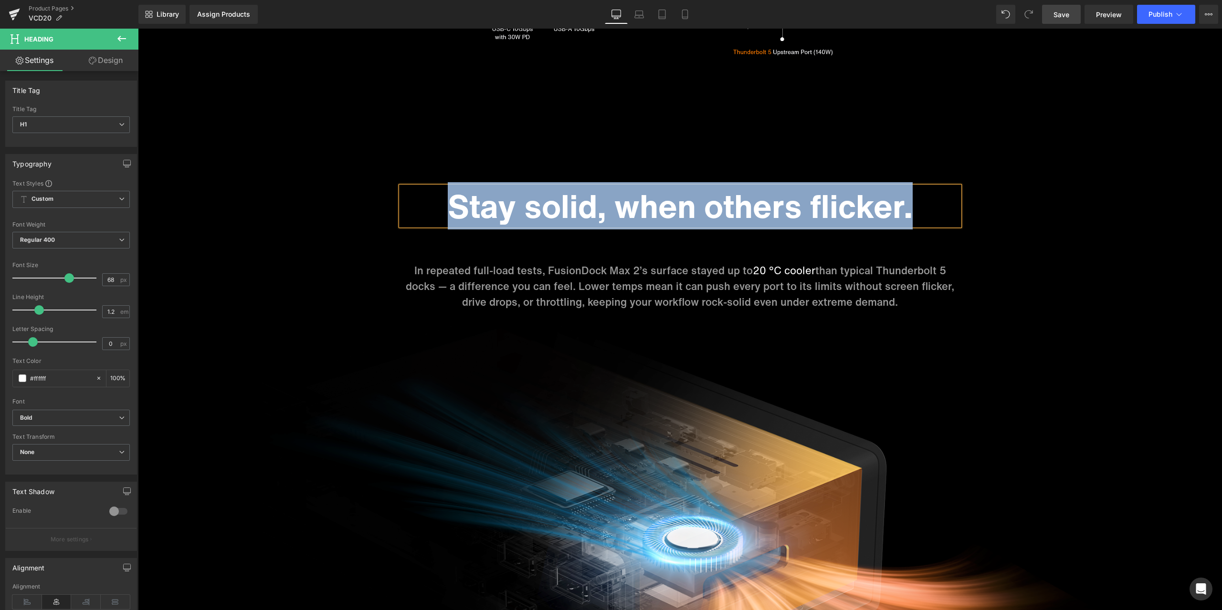
paste div
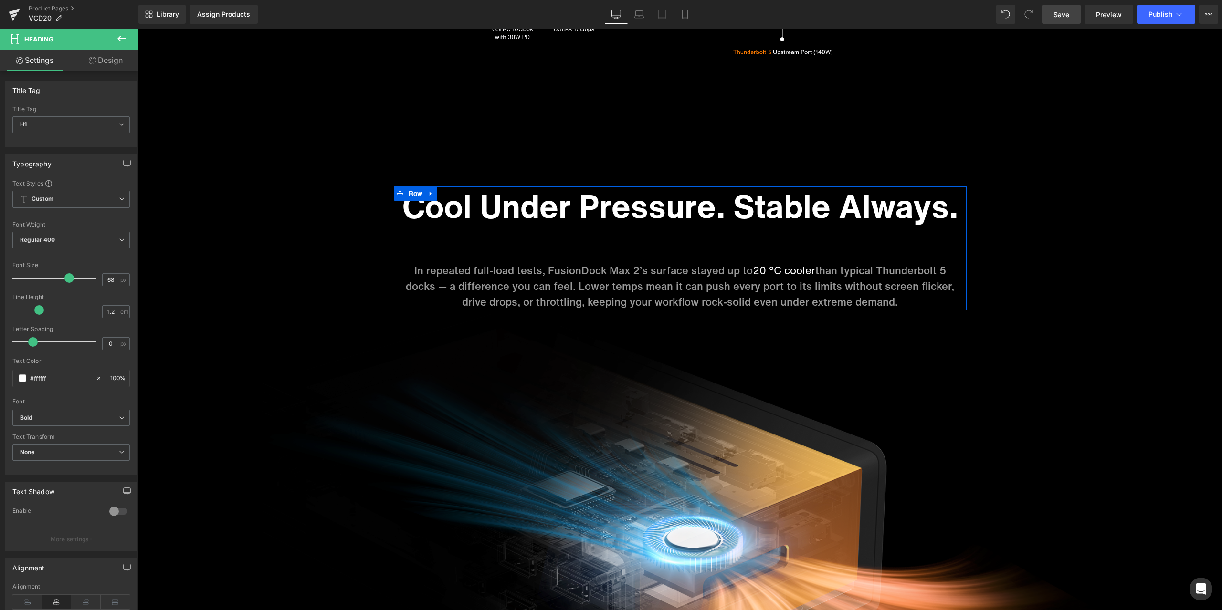
click at [528, 280] on p "In repeated full-load tests, FusionDock Max 2’s surface stayed up to 20 °C cool…" at bounding box center [680, 286] width 558 height 47
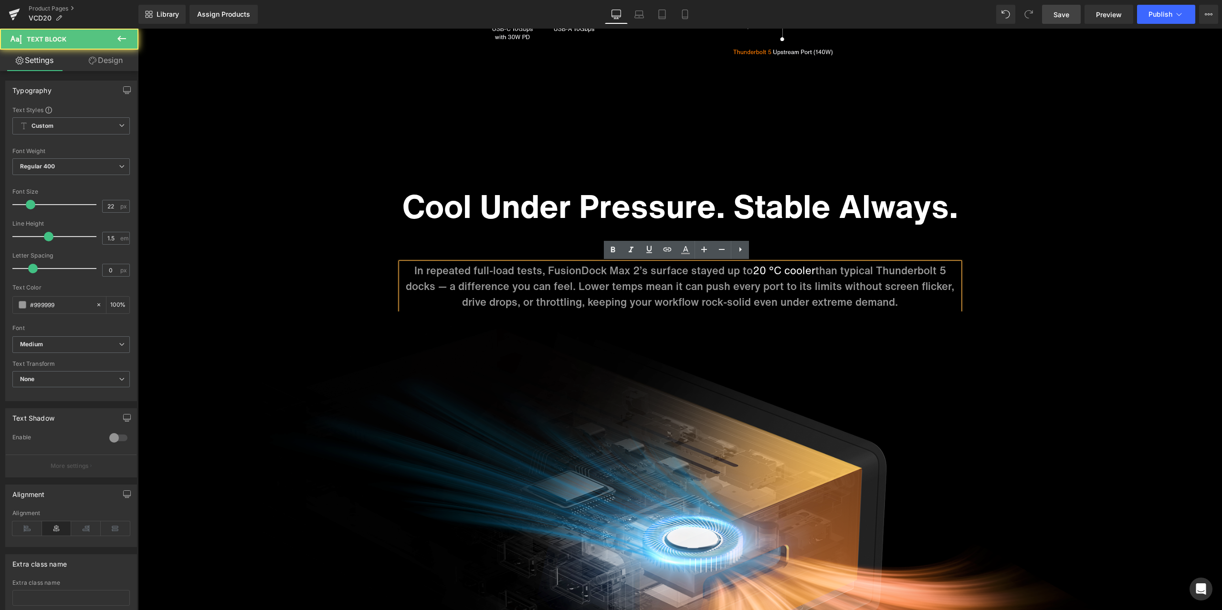
click at [511, 280] on p "In repeated full-load tests, FusionDock Max 2’s surface stayed up to 20 °C cool…" at bounding box center [680, 286] width 558 height 47
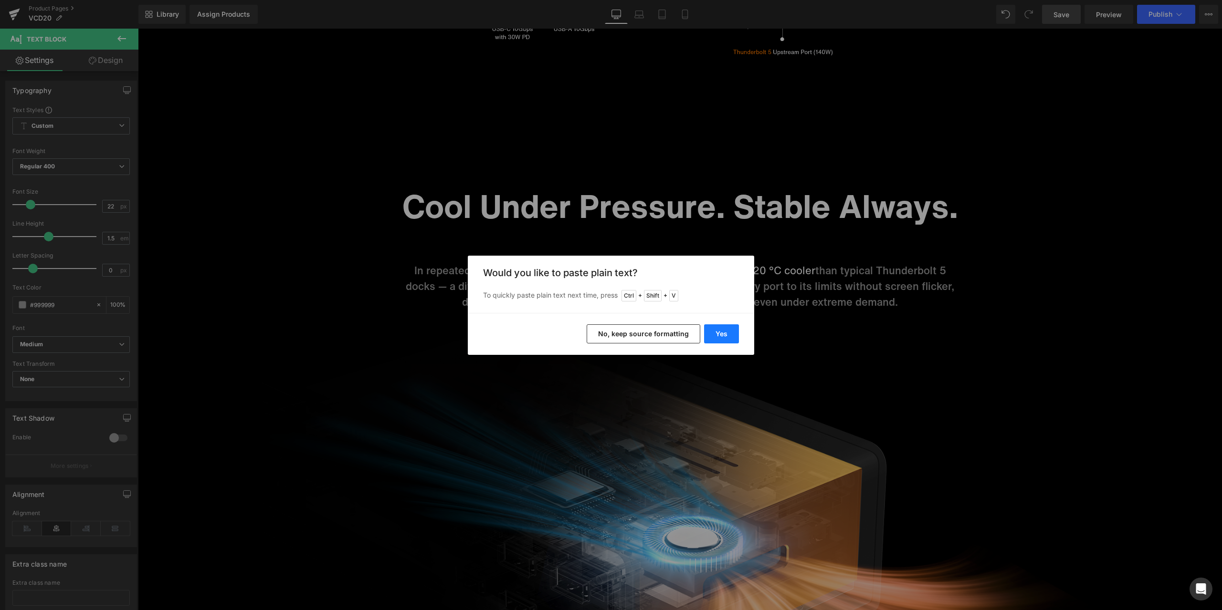
click at [727, 332] on button "Yes" at bounding box center [721, 333] width 35 height 19
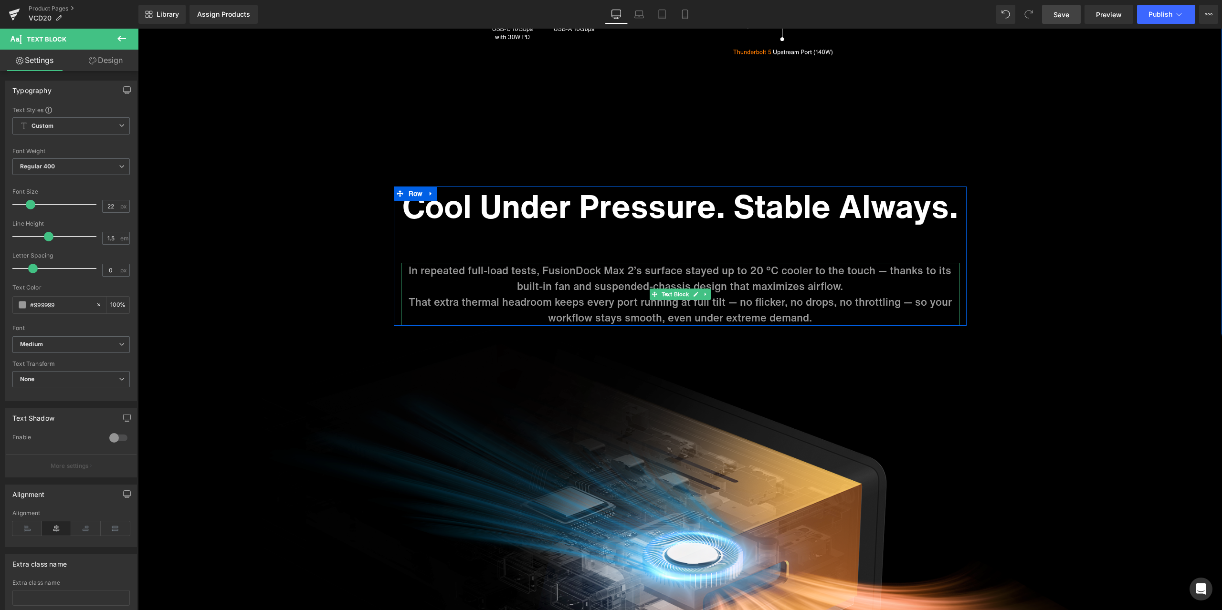
click at [407, 300] on p "That extra thermal headroom keeps every port running at full tilt — no flicker,…" at bounding box center [680, 309] width 558 height 31
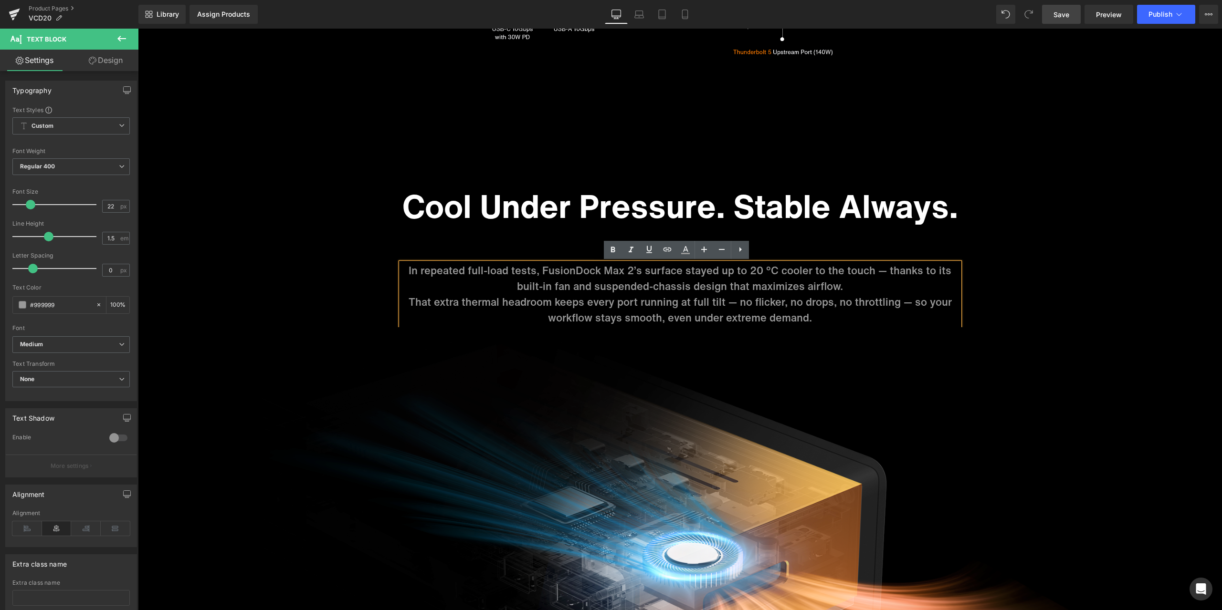
click at [516, 283] on p "In repeated full-load tests, FusionDock Max 2’s surface stayed up to 20 °C cool…" at bounding box center [680, 278] width 558 height 31
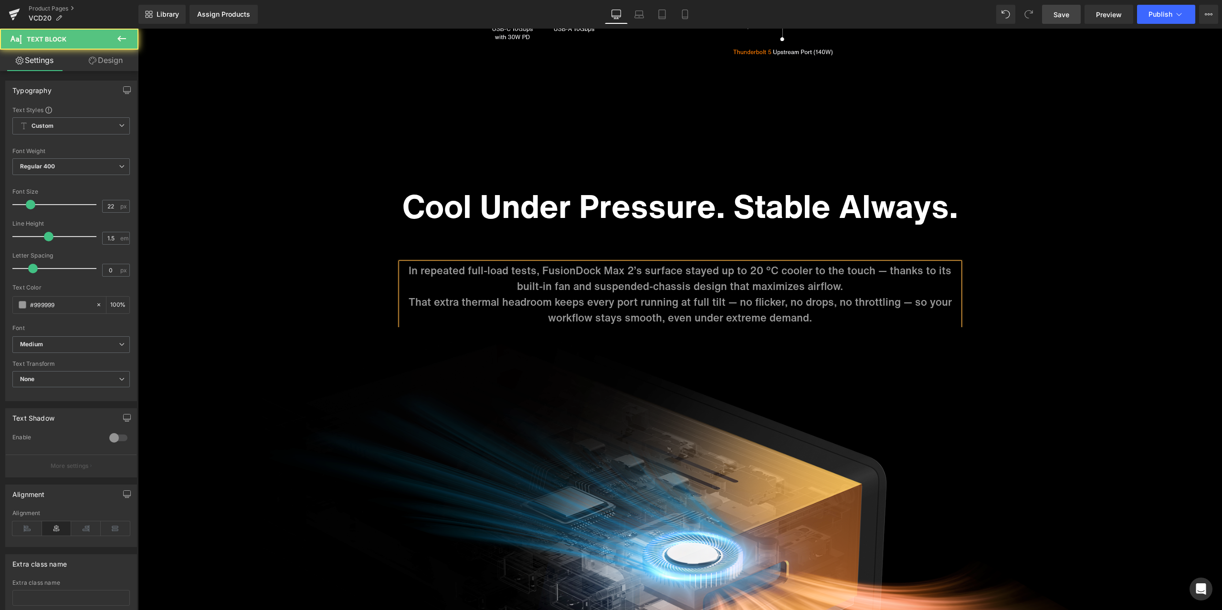
click at [408, 302] on p "That extra thermal headroom keeps every port running at full tilt — no flicker,…" at bounding box center [680, 309] width 558 height 31
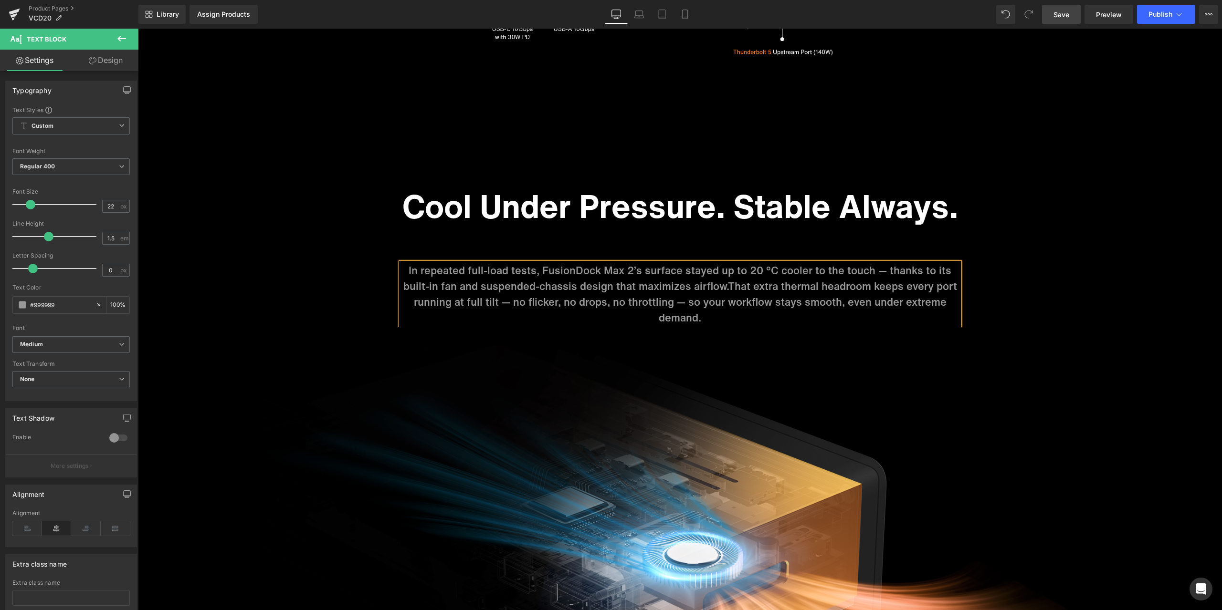
click at [685, 304] on span "That extra thermal headroom keeps every port running at full tilt — no flicker,…" at bounding box center [685, 302] width 543 height 47
click at [842, 304] on span "so your workflow stays smooth, even under extreme demand." at bounding box center [801, 309] width 286 height 31
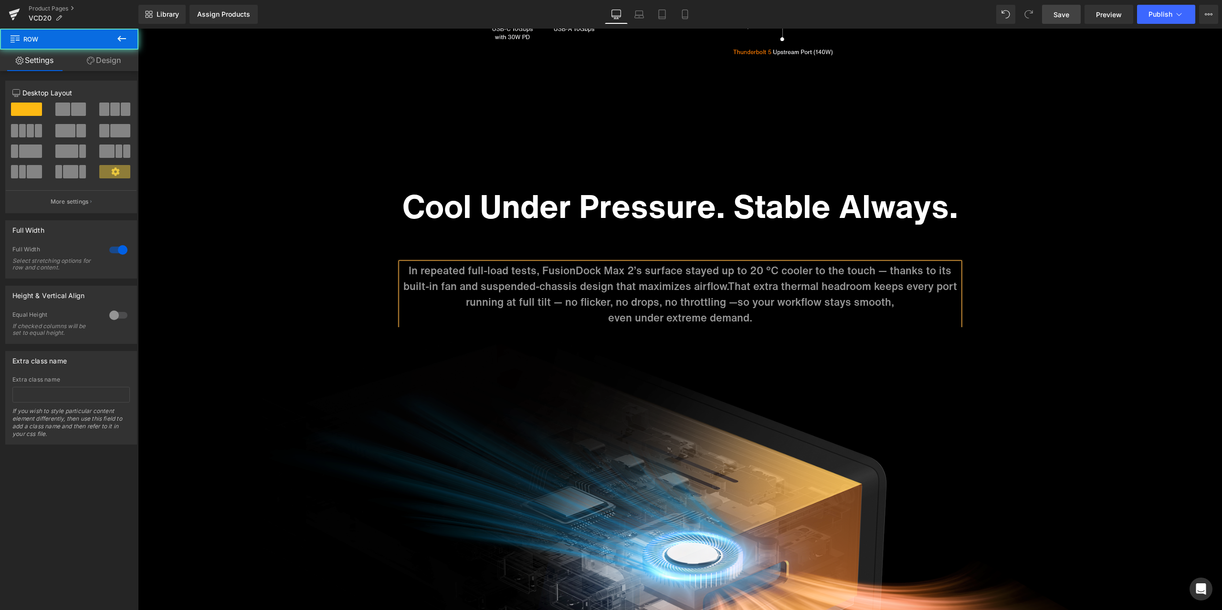
click at [1072, 300] on div "Sale Off (P) Image ‹" at bounding box center [680, 178] width 1084 height 8107
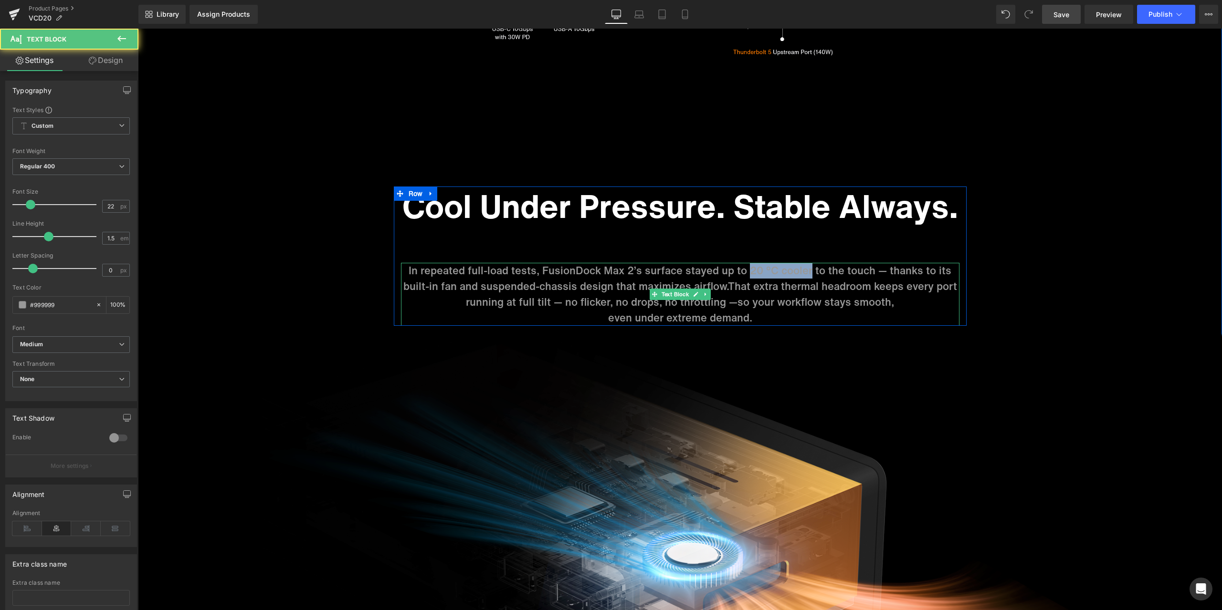
drag, startPoint x: 747, startPoint y: 270, endPoint x: 808, endPoint y: 270, distance: 61.6
click at [808, 270] on p "In repeated full-load tests, FusionDock Max 2’s surface stayed up to 20 °C cool…" at bounding box center [680, 286] width 558 height 47
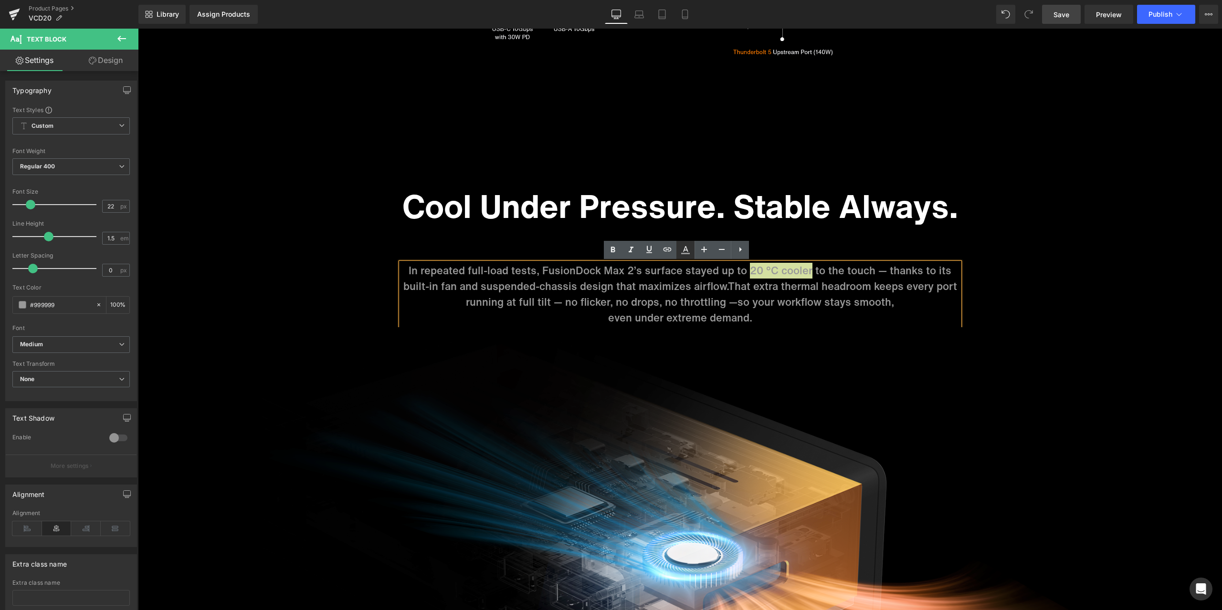
click at [688, 252] on icon at bounding box center [684, 249] width 11 height 11
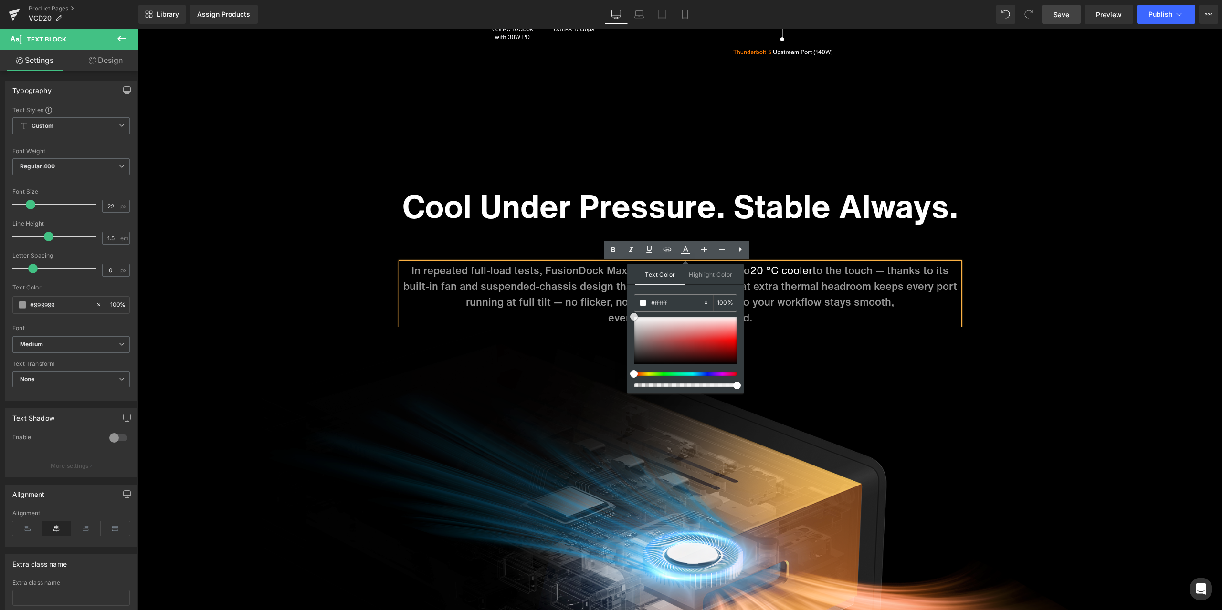
drag, startPoint x: 773, startPoint y: 363, endPoint x: 627, endPoint y: 301, distance: 158.9
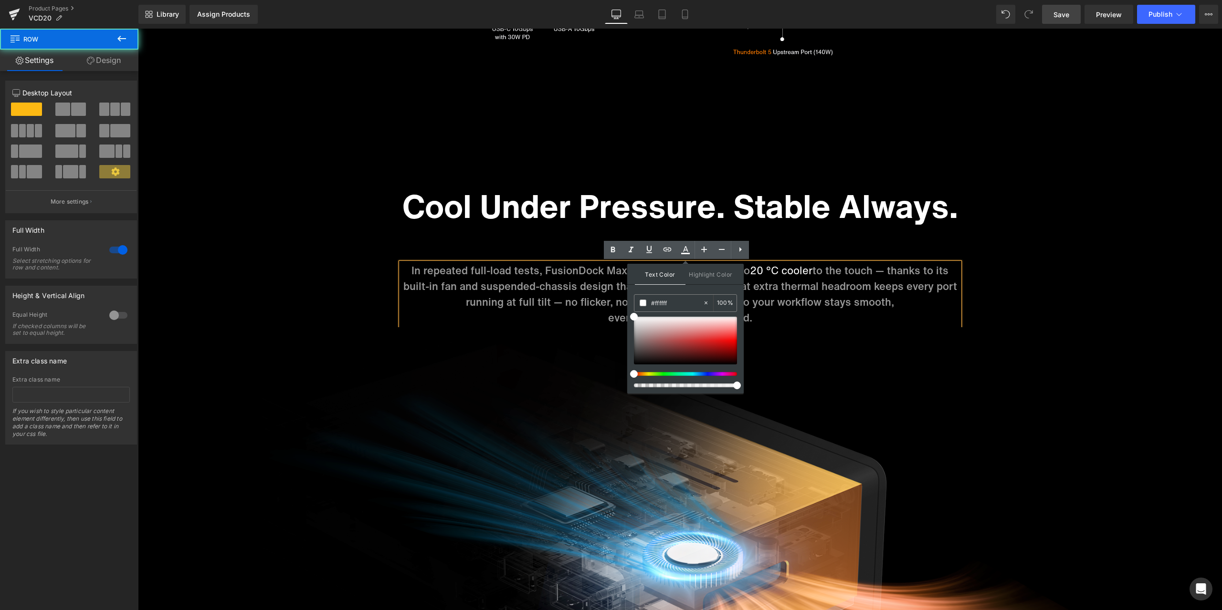
click at [1016, 288] on div "Sale Off (P) Image ‹" at bounding box center [680, 178] width 1084 height 8107
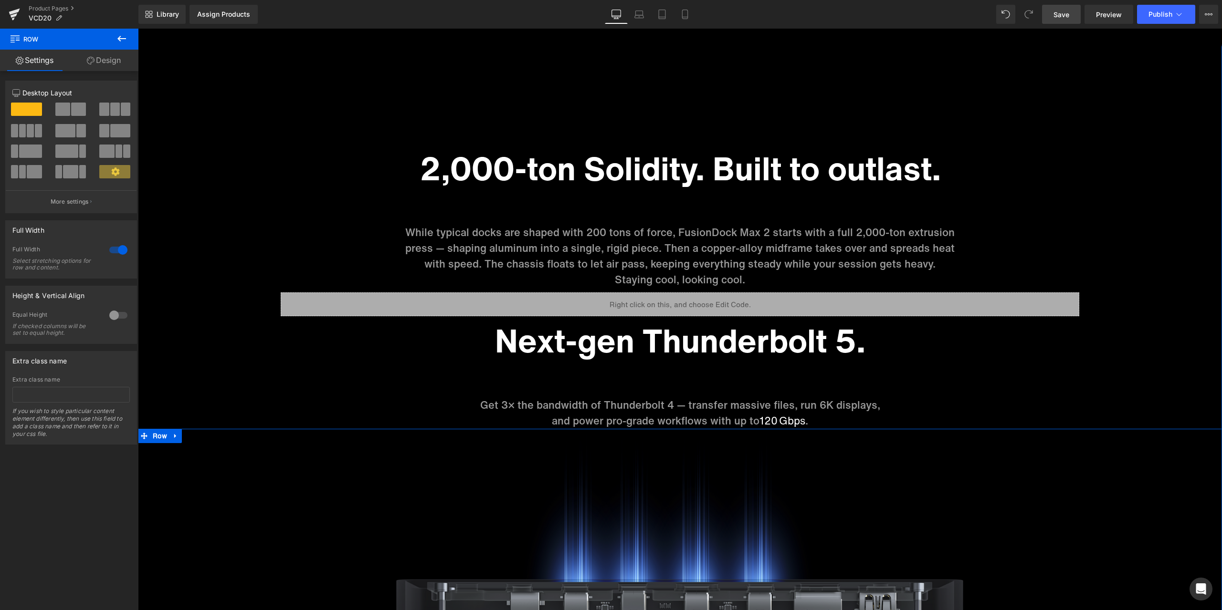
scroll to position [4658, 0]
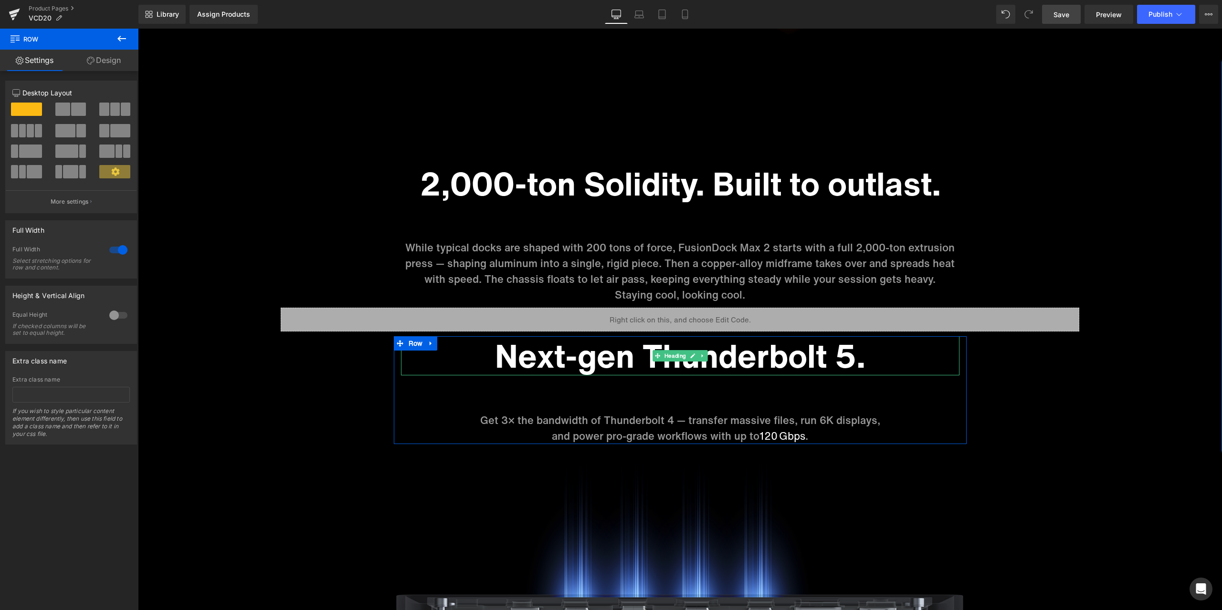
click at [608, 361] on h1 "Next-gen Thunderbolt 5." at bounding box center [680, 355] width 558 height 39
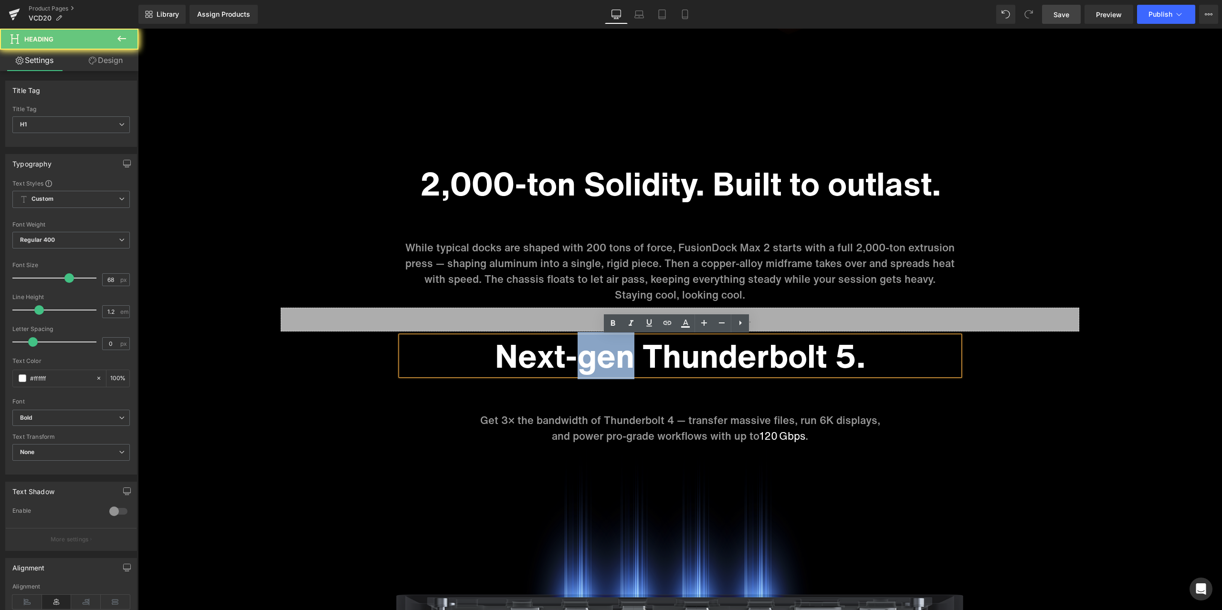
click at [608, 361] on h1 "Next-gen Thunderbolt 5." at bounding box center [680, 355] width 558 height 39
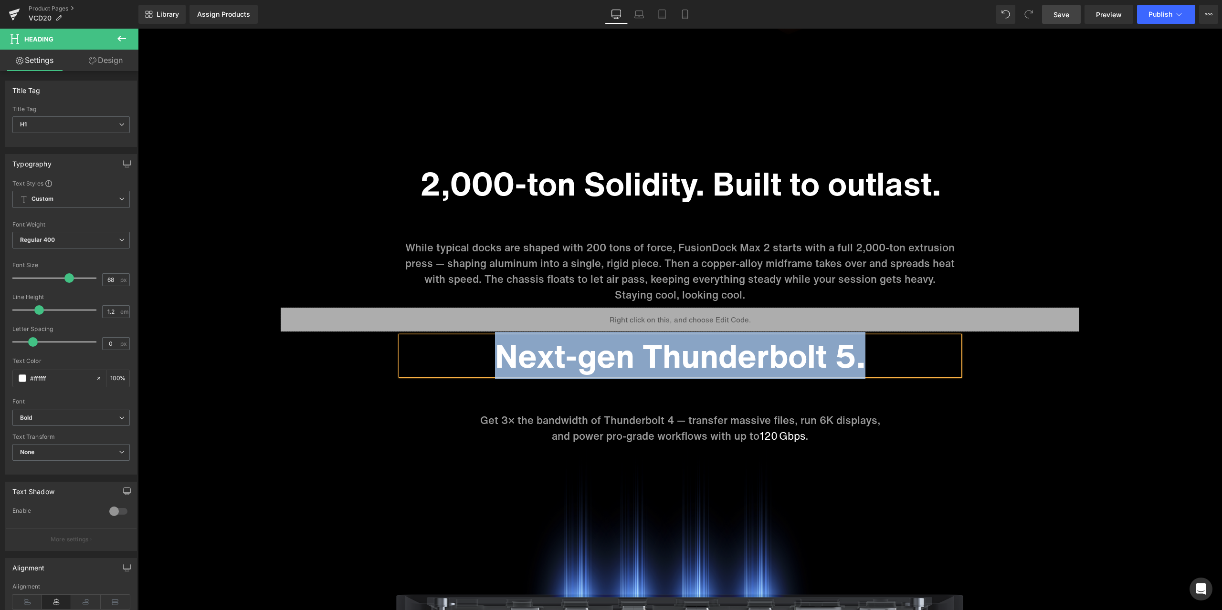
paste div
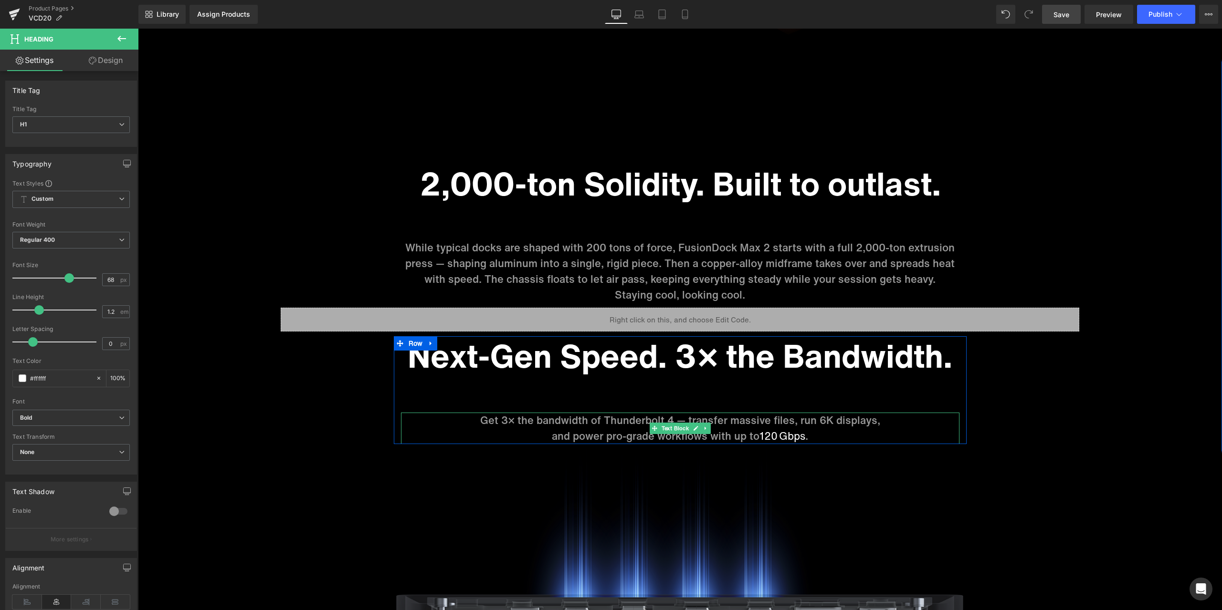
click at [554, 428] on p "and power pro-grade workflows with up to 120 Gbps ." at bounding box center [680, 436] width 558 height 16
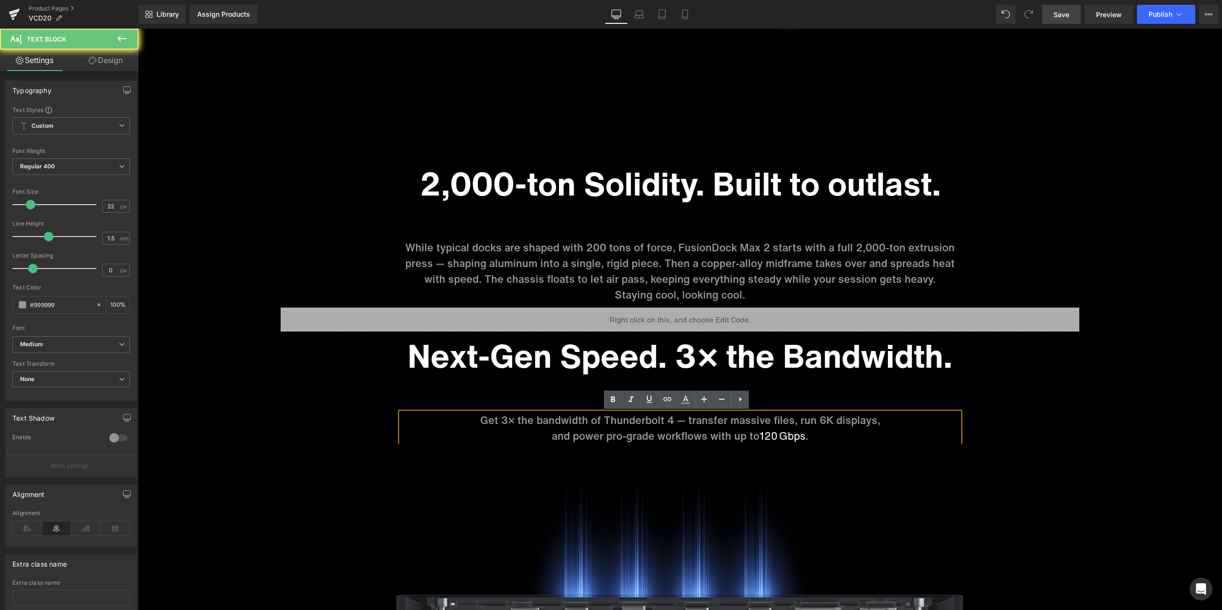
click at [557, 426] on p "Get 3× the bandwidth of Thunderbolt 4 — transfer massive files, run 6K displays," at bounding box center [680, 421] width 558 height 16
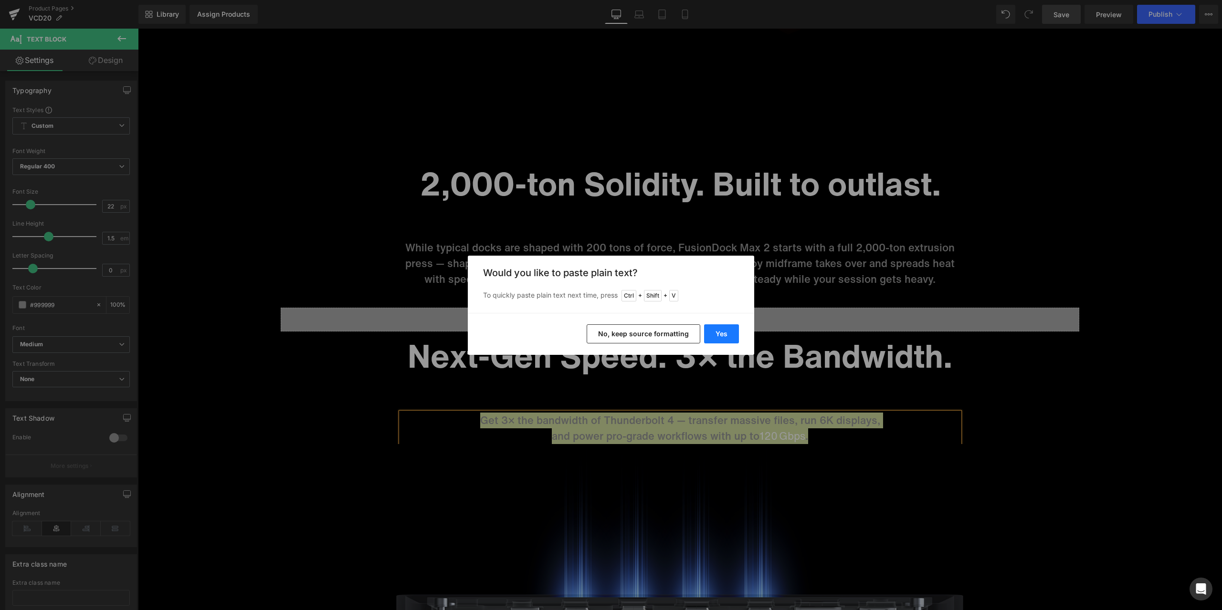
click at [718, 330] on button "Yes" at bounding box center [721, 333] width 35 height 19
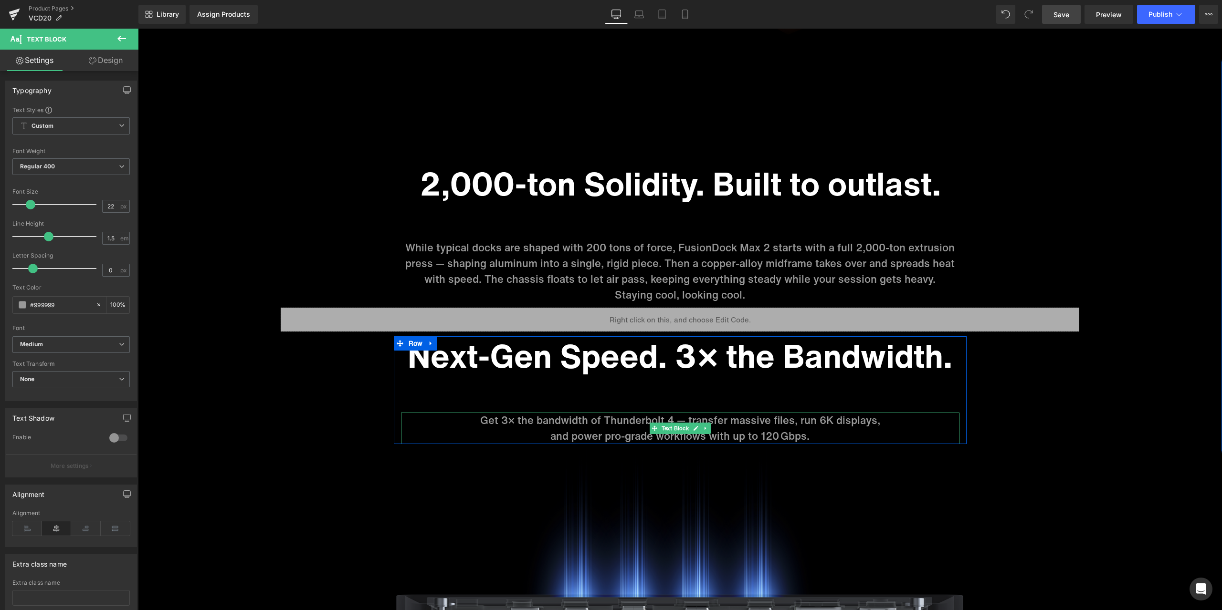
click at [722, 429] on p "and power pro-grade workflows with up to 120 Gbps." at bounding box center [680, 436] width 558 height 16
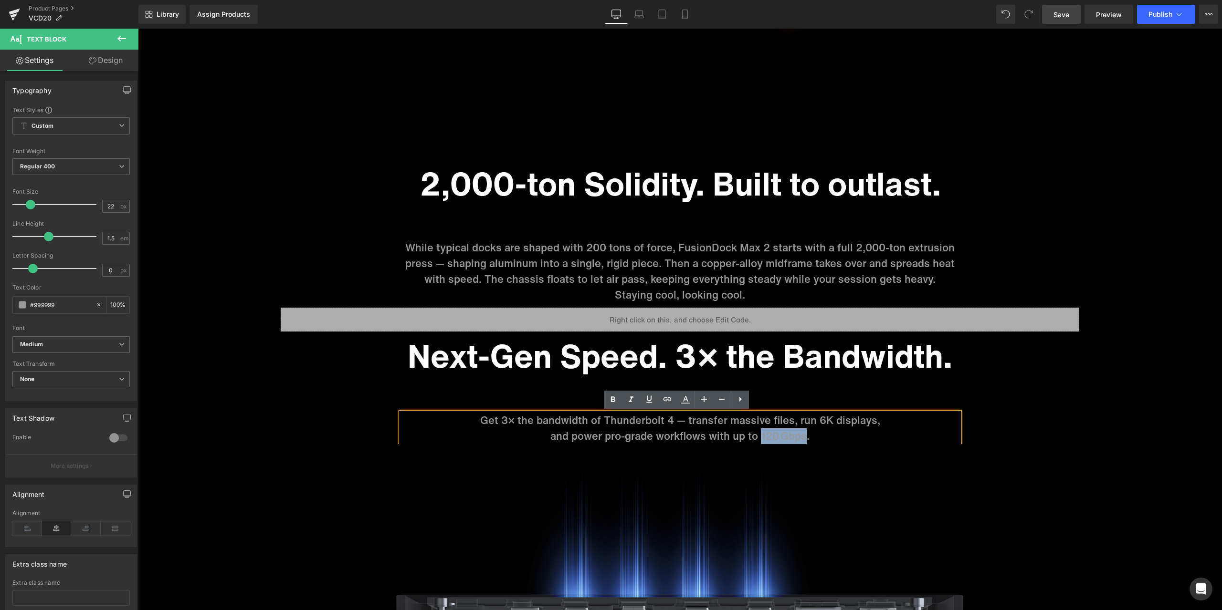
drag, startPoint x: 759, startPoint y: 436, endPoint x: 801, endPoint y: 435, distance: 42.0
click at [801, 435] on p "and power pro-grade workflows with up to 120 Gbps." at bounding box center [680, 436] width 558 height 16
click at [684, 402] on icon at bounding box center [684, 399] width 11 height 11
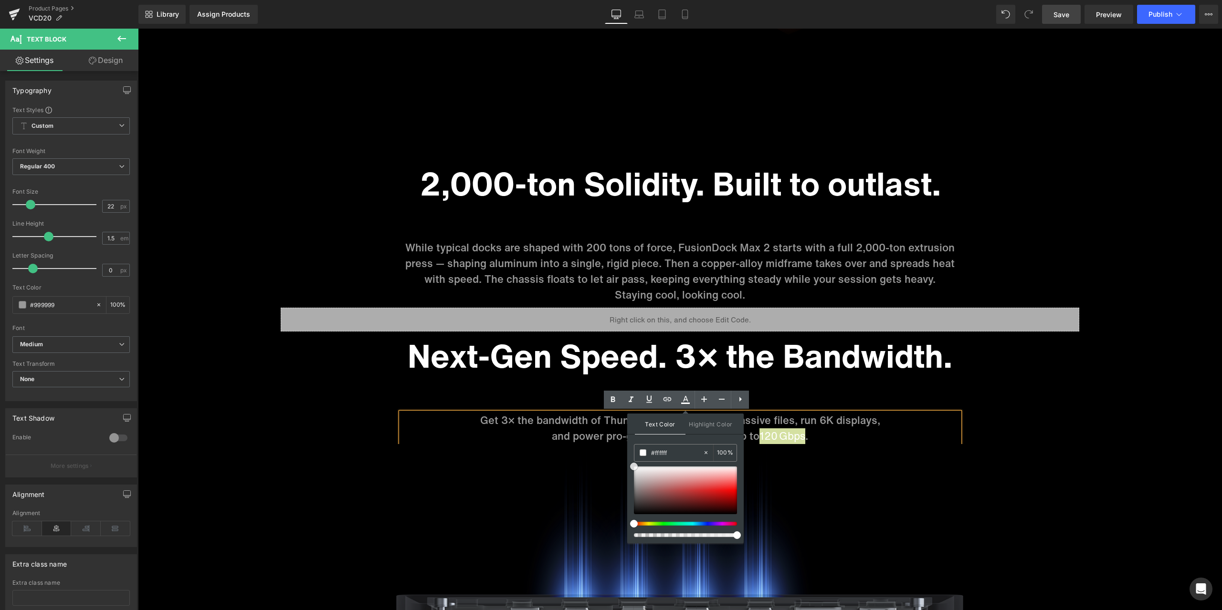
drag, startPoint x: 634, startPoint y: 486, endPoint x: 629, endPoint y: 459, distance: 27.6
click at [629, 459] on div "Text Color Highlight Color #333333 #999999 100 % transparent 0 %" at bounding box center [685, 479] width 116 height 130
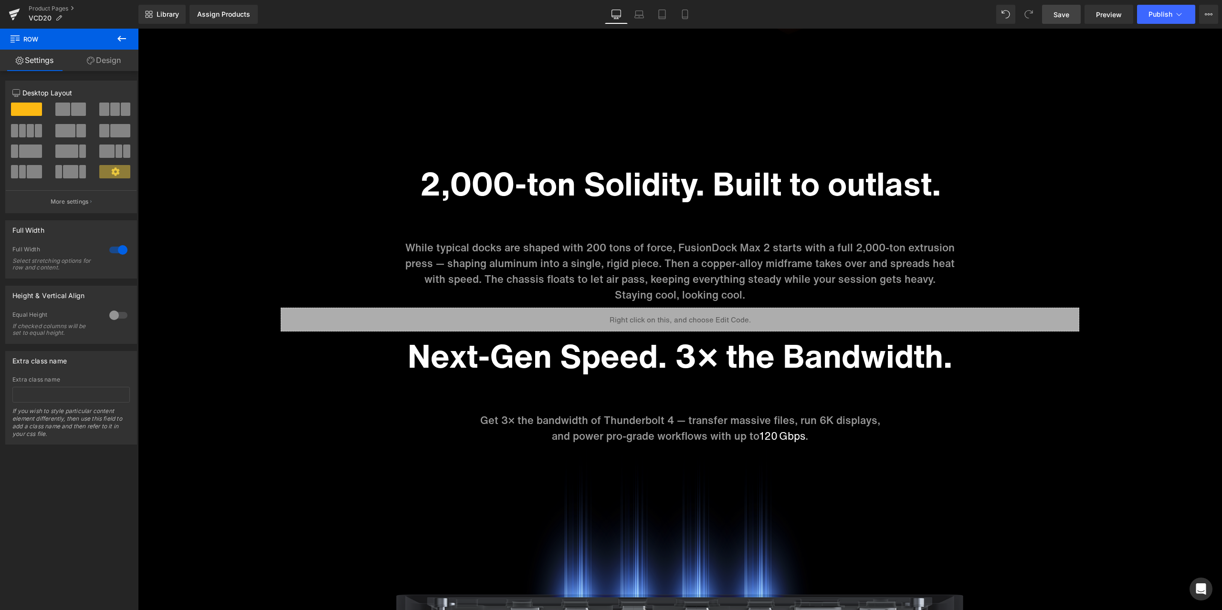
click at [1064, 14] on span "Save" at bounding box center [1061, 15] width 16 height 10
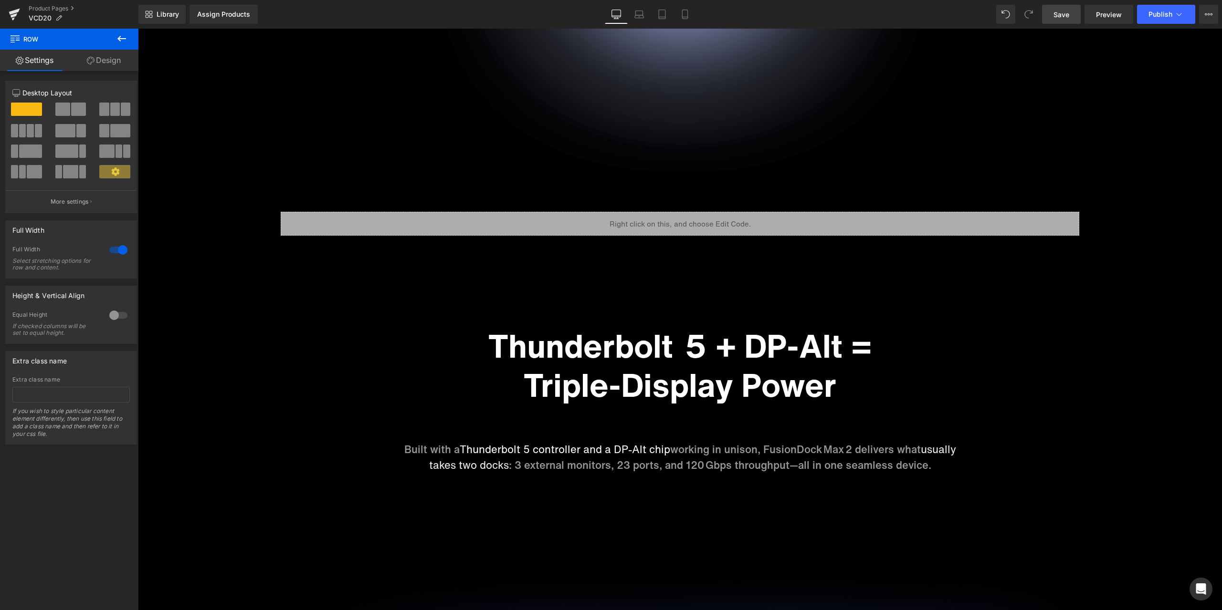
scroll to position [1145, 0]
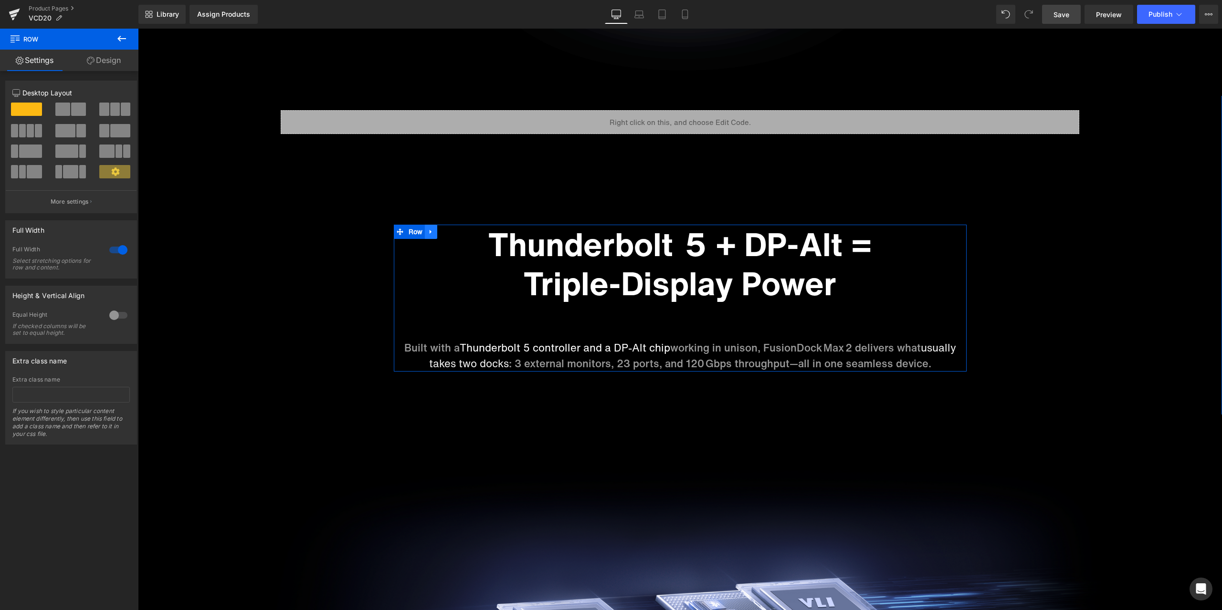
click at [430, 234] on icon at bounding box center [431, 232] width 7 height 7
click at [442, 231] on icon at bounding box center [443, 232] width 7 height 7
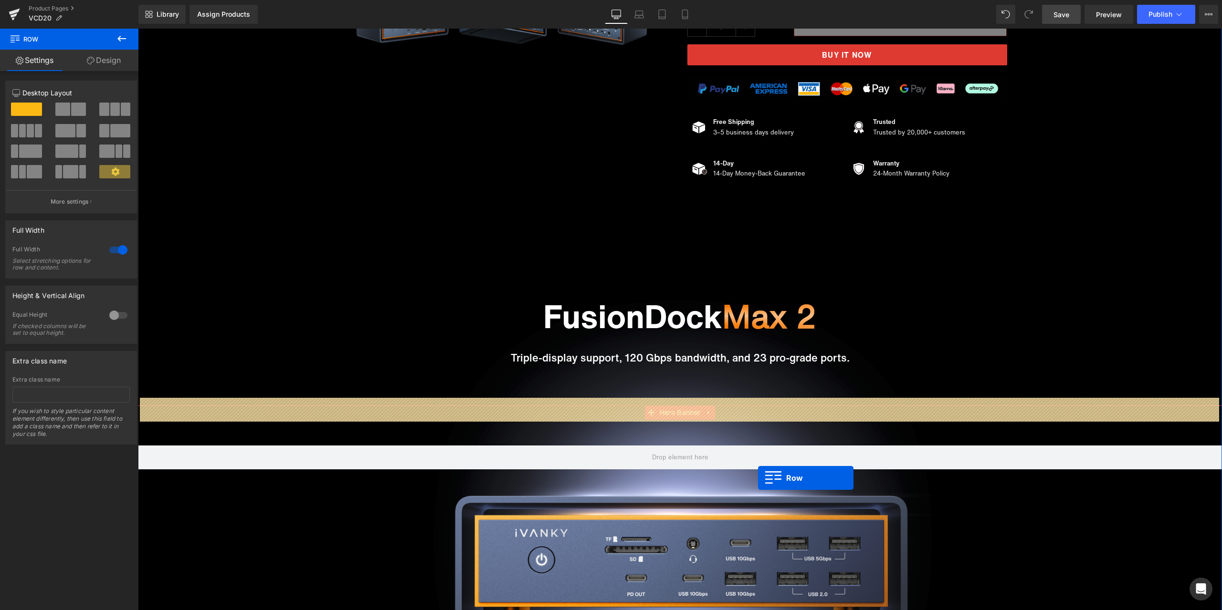
scroll to position [386, 0]
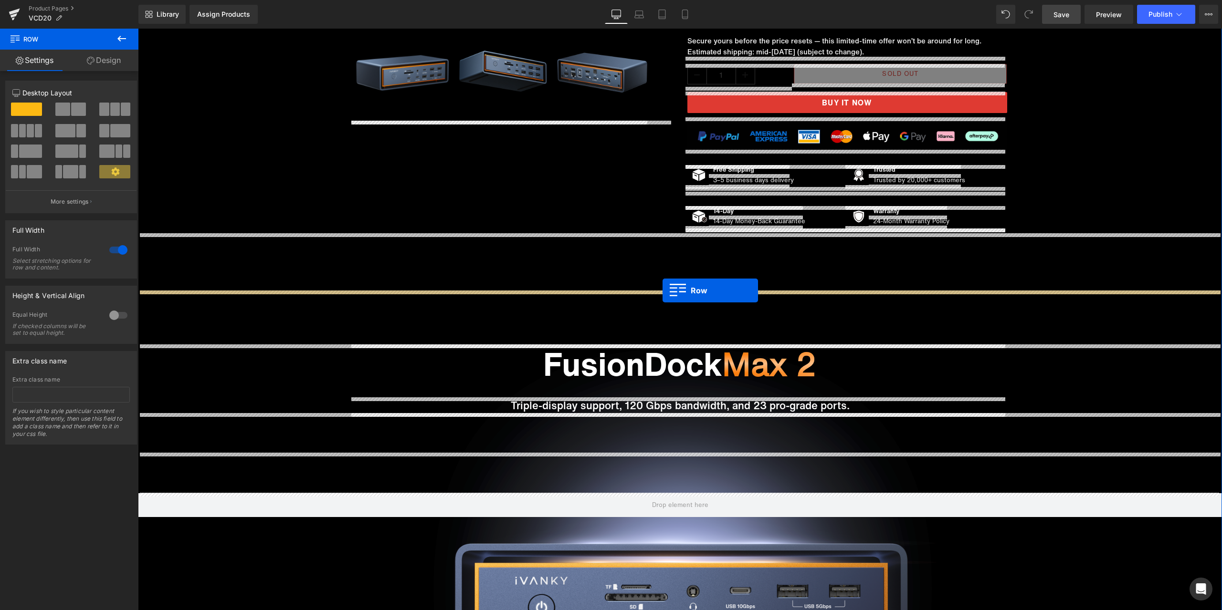
drag, startPoint x: 416, startPoint y: 264, endPoint x: 662, endPoint y: 291, distance: 248.1
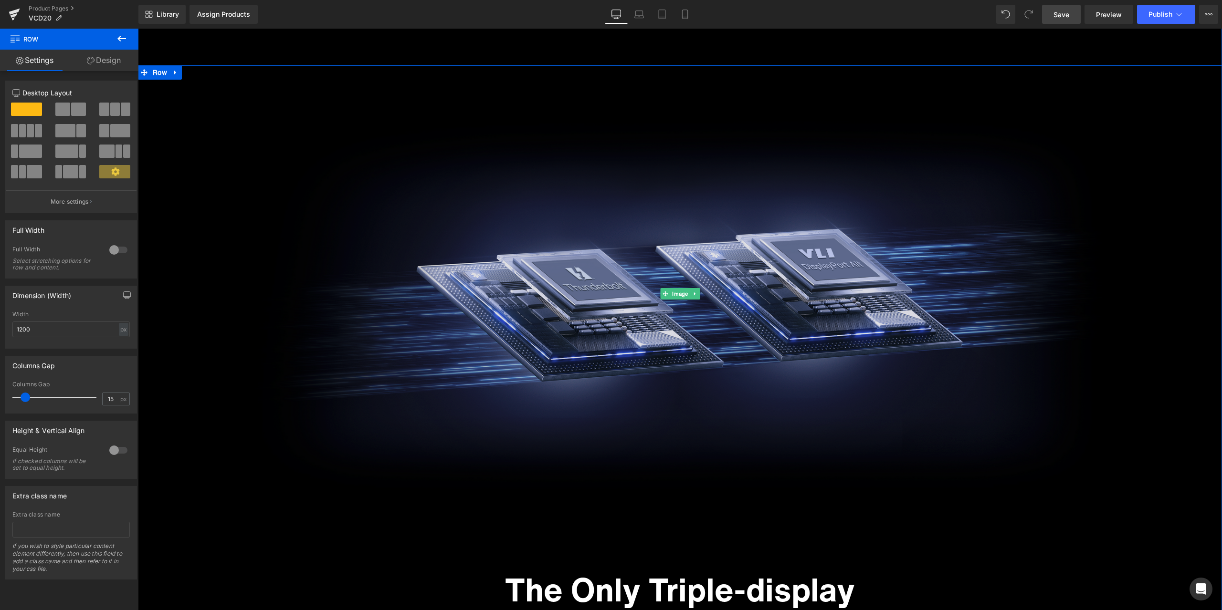
scroll to position [1674, 0]
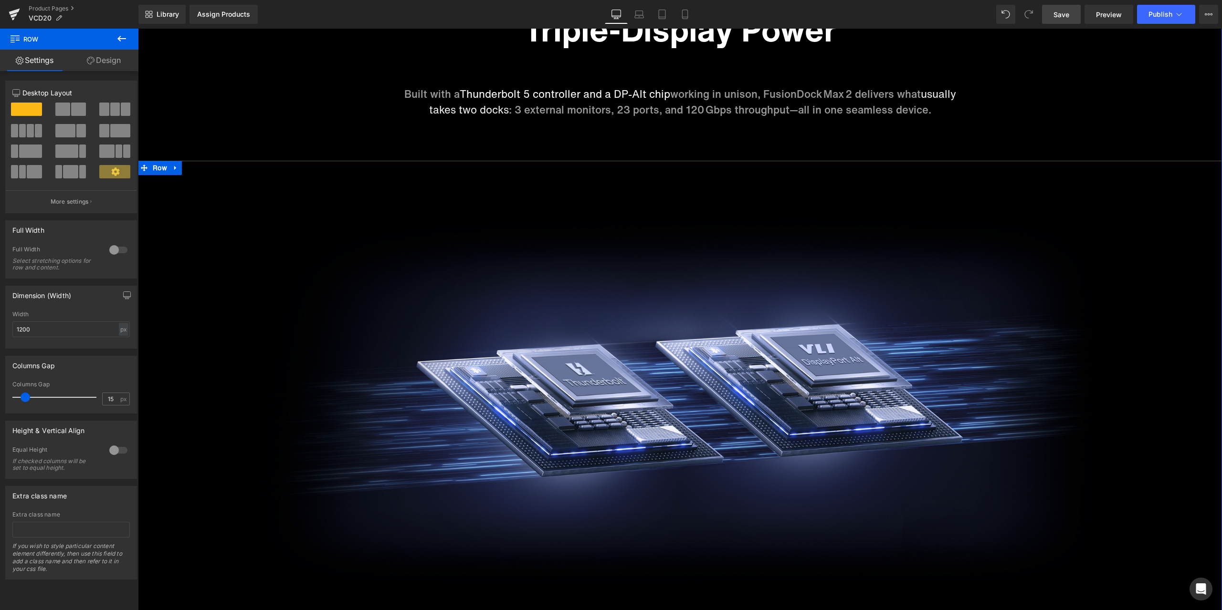
click at [175, 167] on icon at bounding box center [175, 167] width 7 height 7
click at [185, 167] on icon at bounding box center [188, 168] width 7 height 7
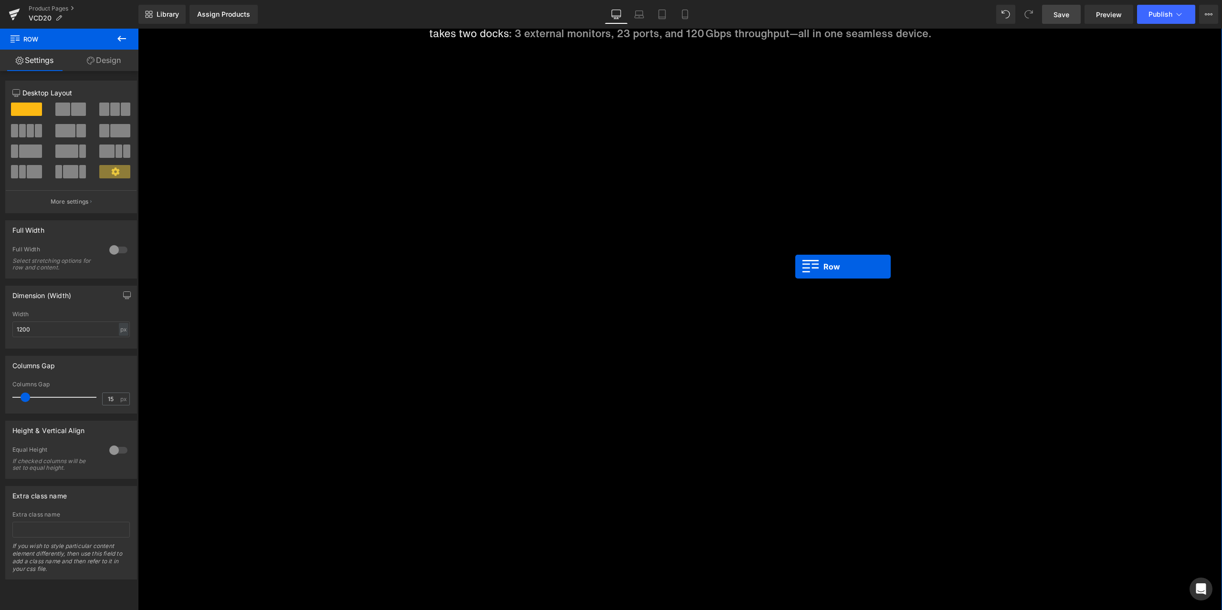
scroll to position [699, 0]
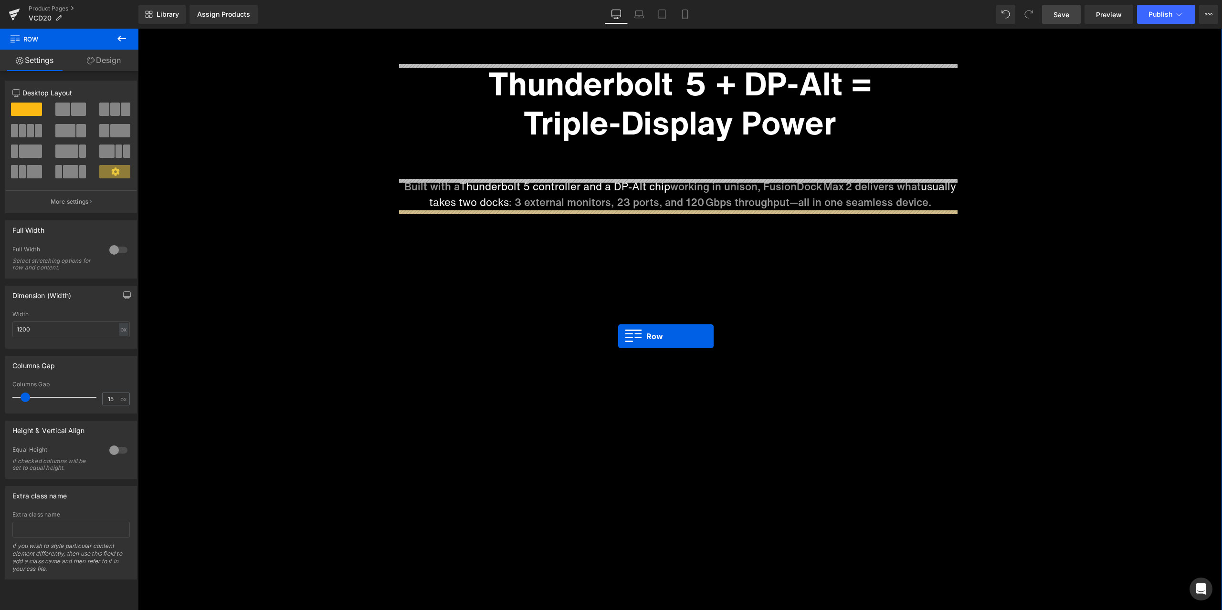
drag, startPoint x: 159, startPoint y: 89, endPoint x: 618, endPoint y: 336, distance: 521.6
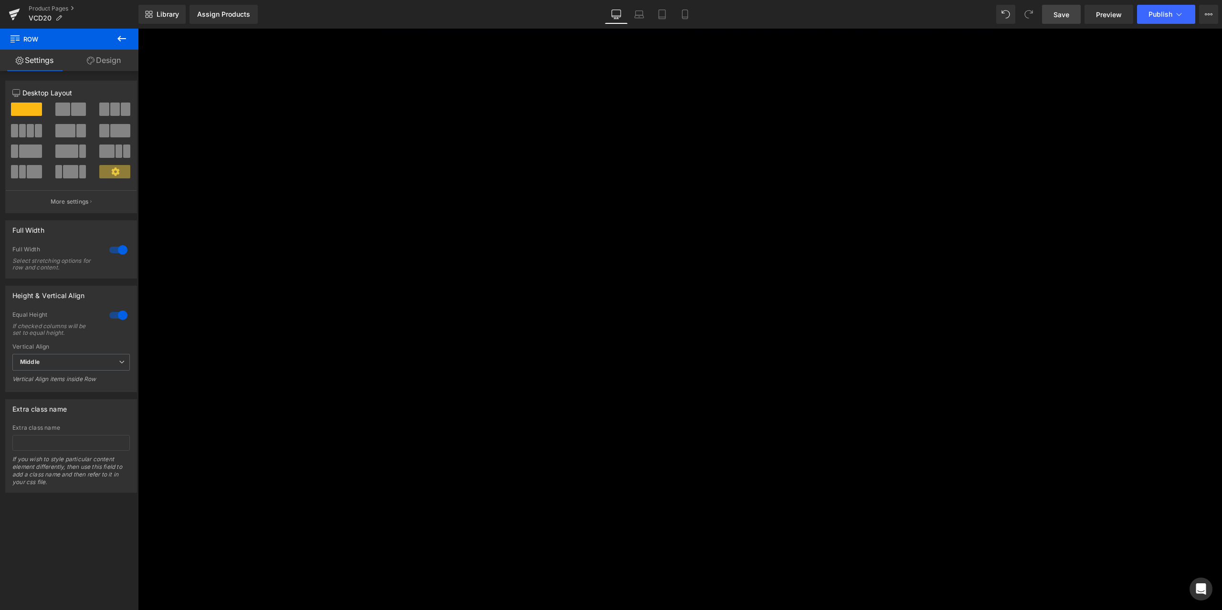
scroll to position [1414, 0]
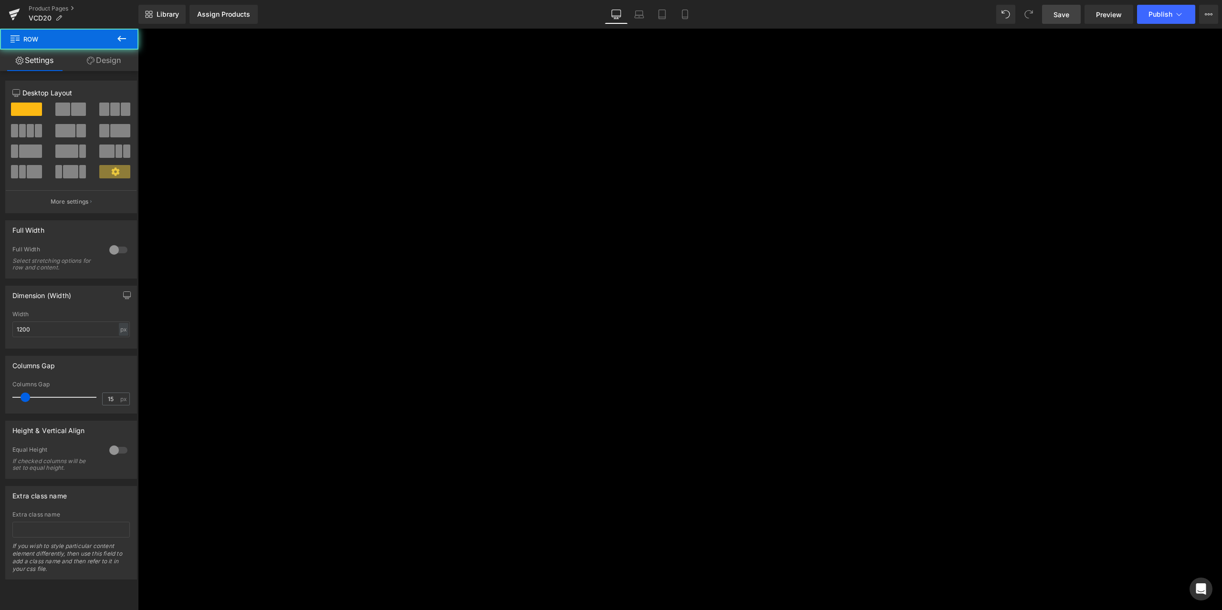
click at [530, 240] on div "Thunderbolt  5 + DP‑Alt = Triple‑Display Power Heading Built with a Thunderbolt…" at bounding box center [680, 73] width 573 height 1450
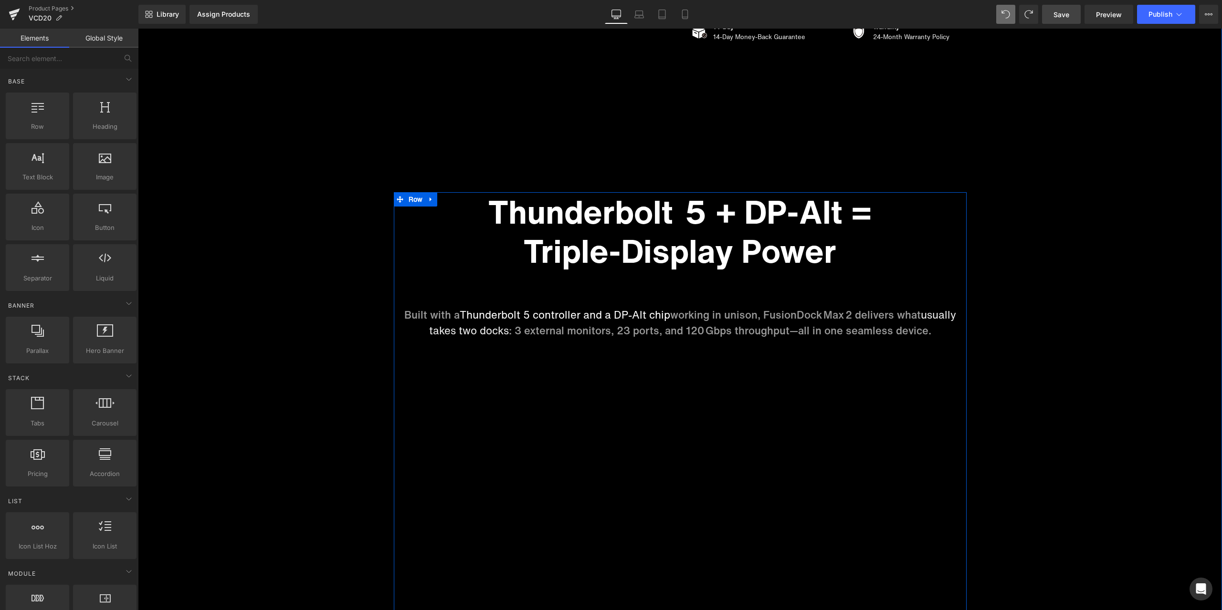
scroll to position [556, 0]
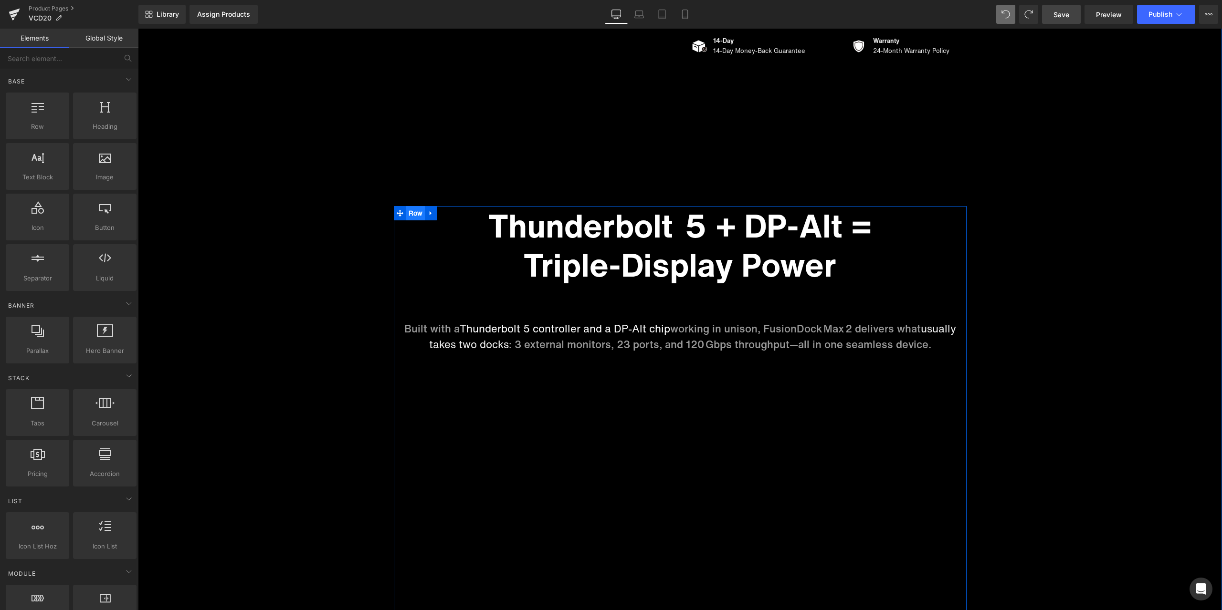
click at [408, 214] on ul "Row" at bounding box center [416, 213] width 44 height 14
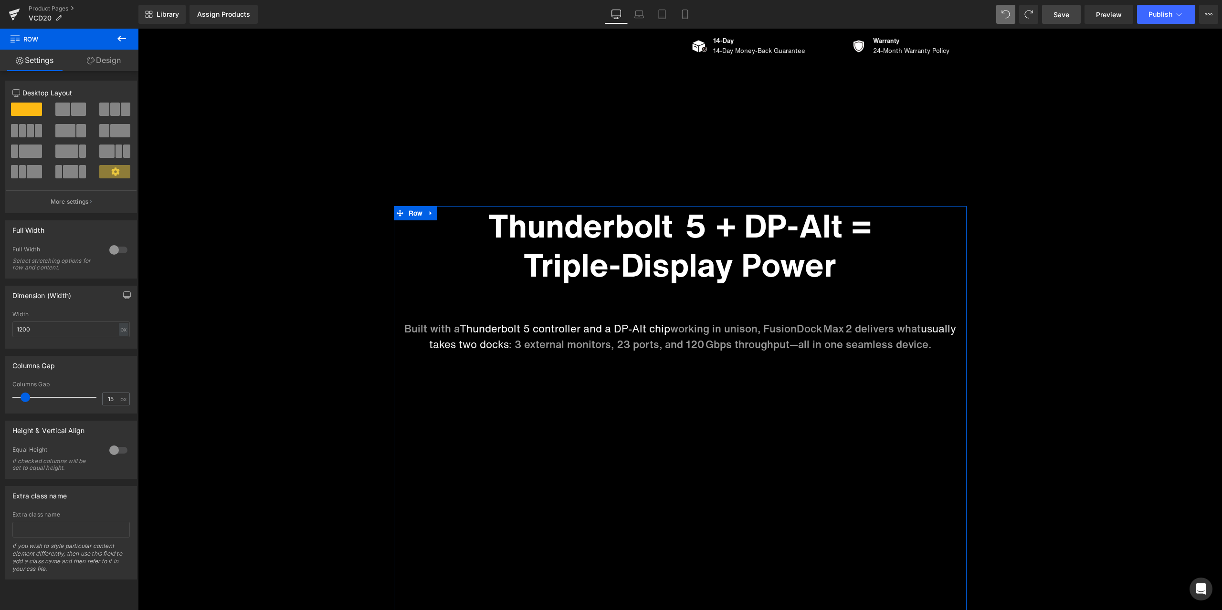
click at [115, 67] on link "Design" at bounding box center [103, 60] width 69 height 21
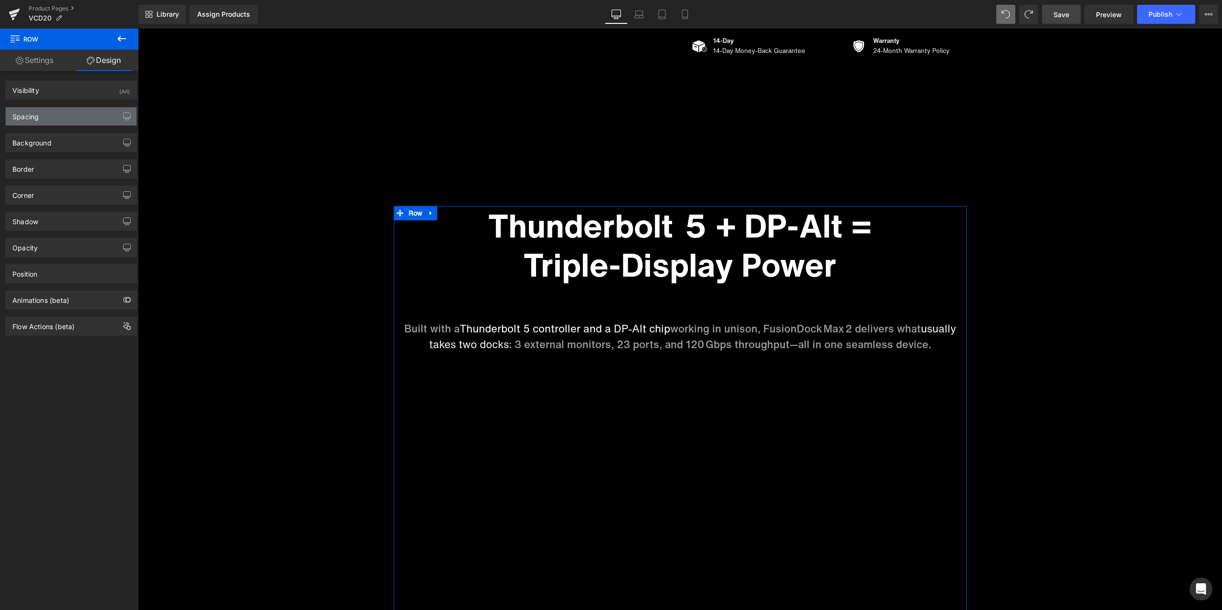
click at [64, 112] on div "Spacing" at bounding box center [71, 116] width 131 height 18
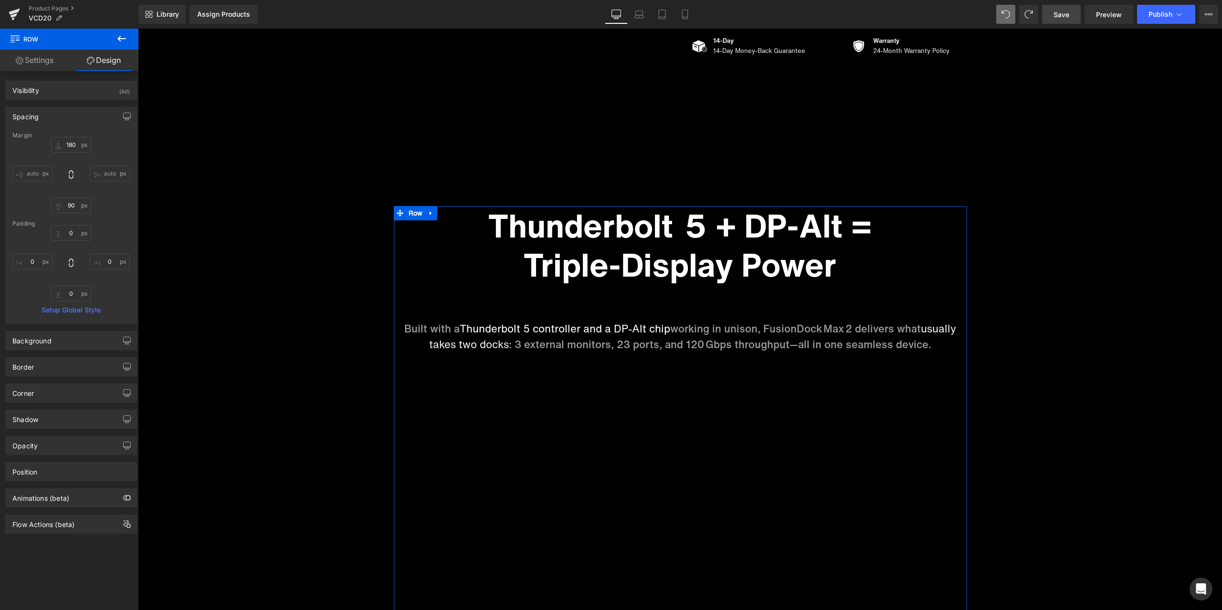
click at [64, 112] on div "Spacing" at bounding box center [71, 116] width 131 height 18
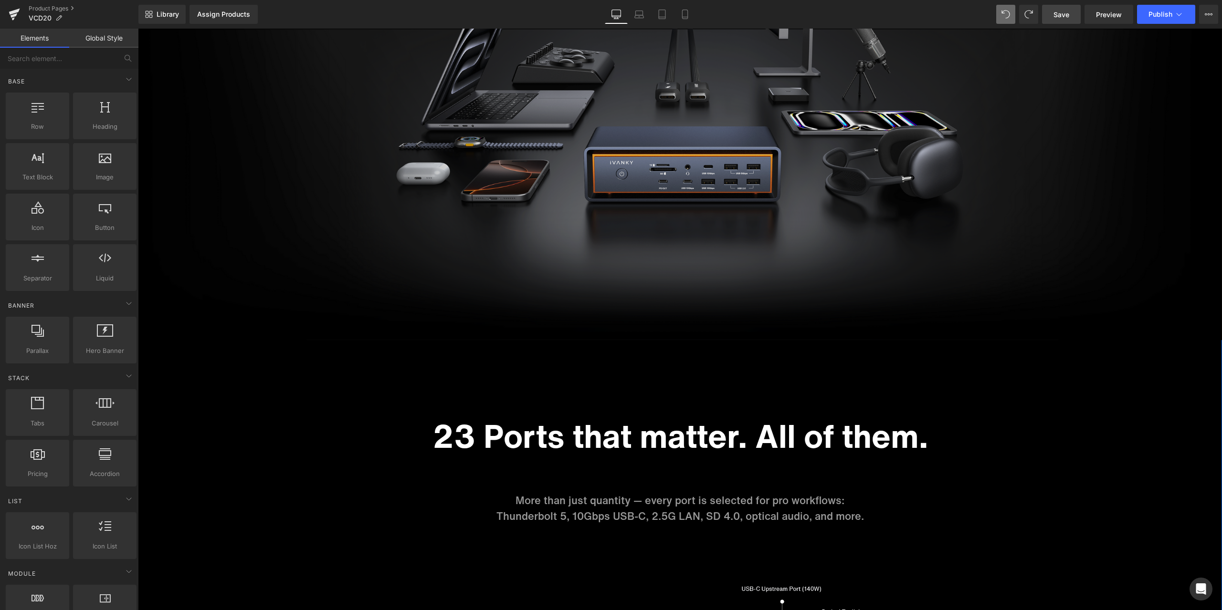
scroll to position [3383, 0]
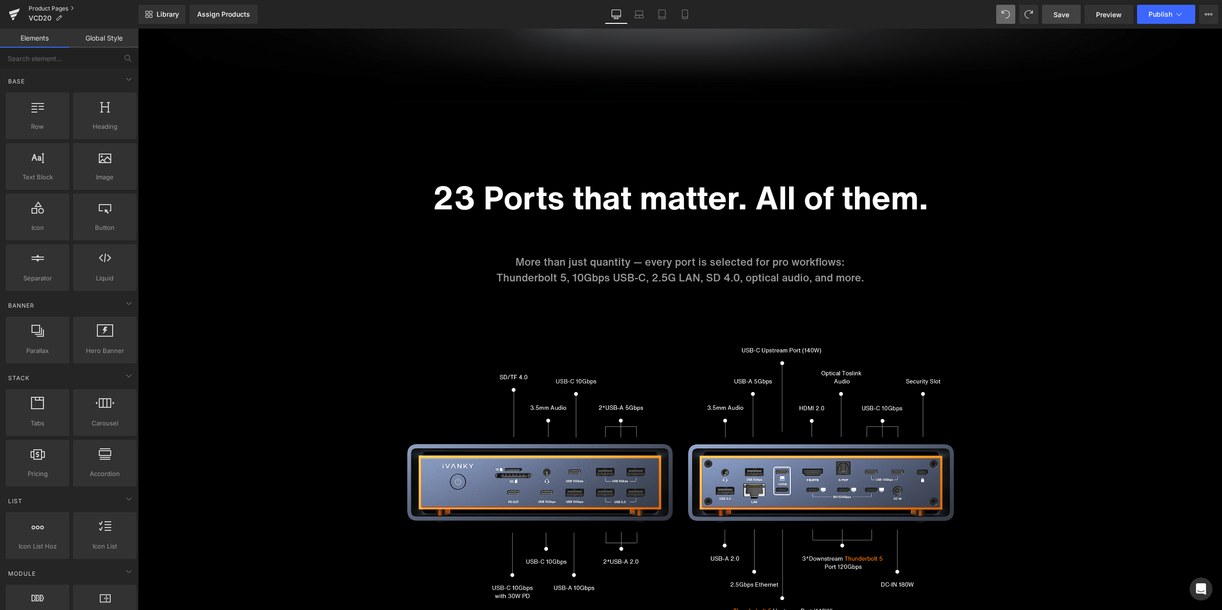
click at [52, 9] on link "Product Pages" at bounding box center [84, 9] width 110 height 8
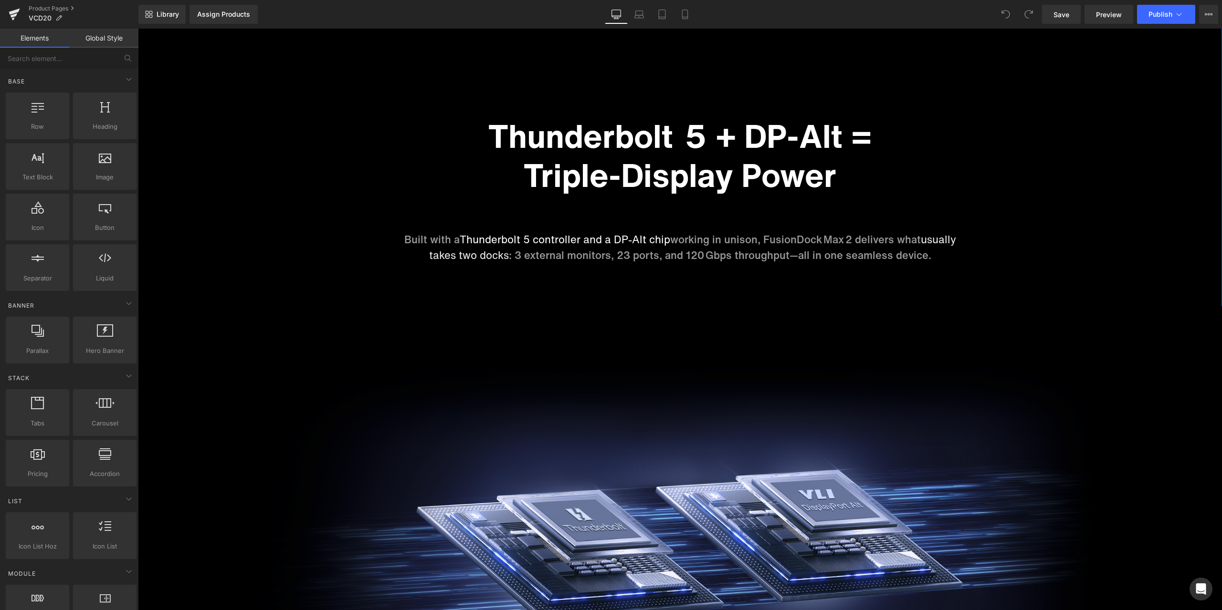
scroll to position [1241, 0]
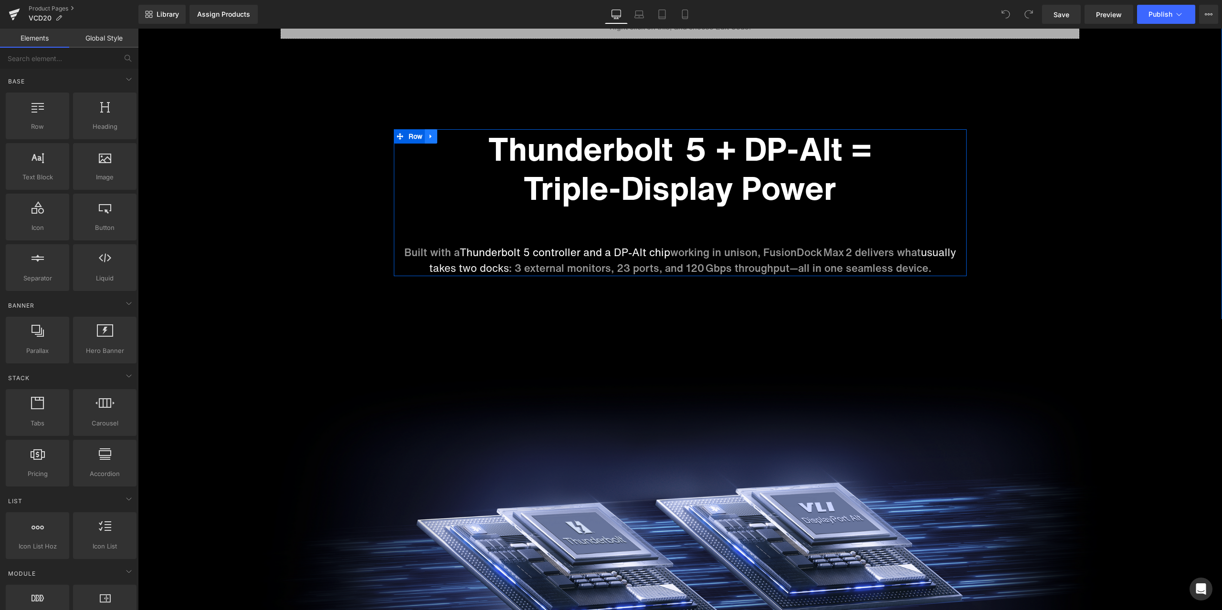
click at [428, 138] on icon at bounding box center [431, 136] width 7 height 7
click at [441, 136] on icon at bounding box center [443, 136] width 7 height 7
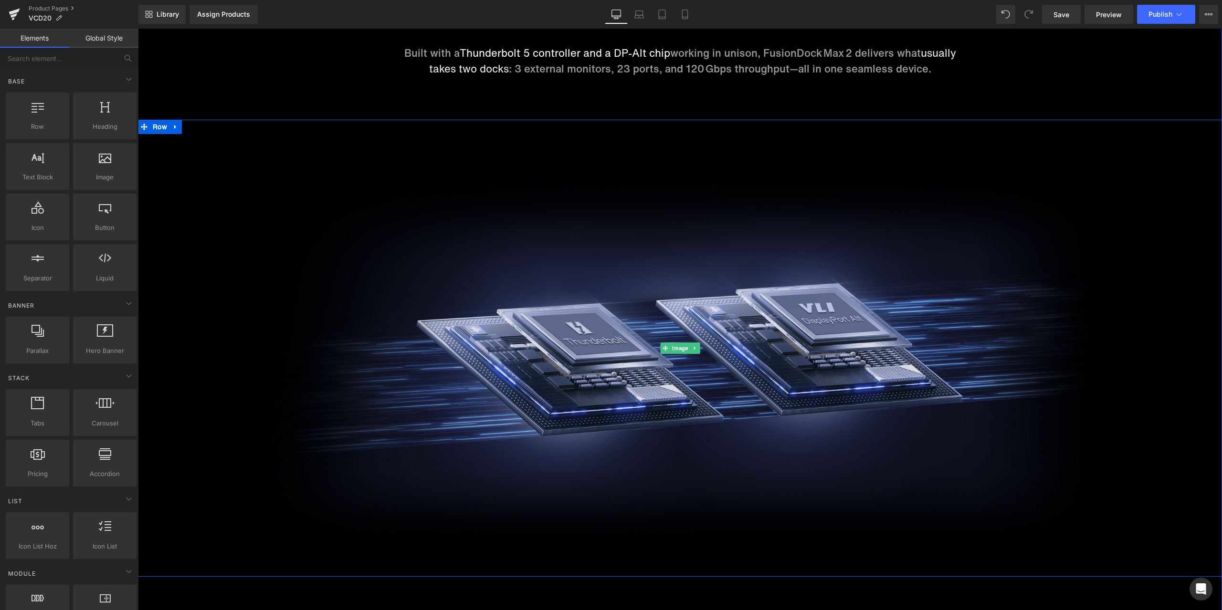
scroll to position [1718, 0]
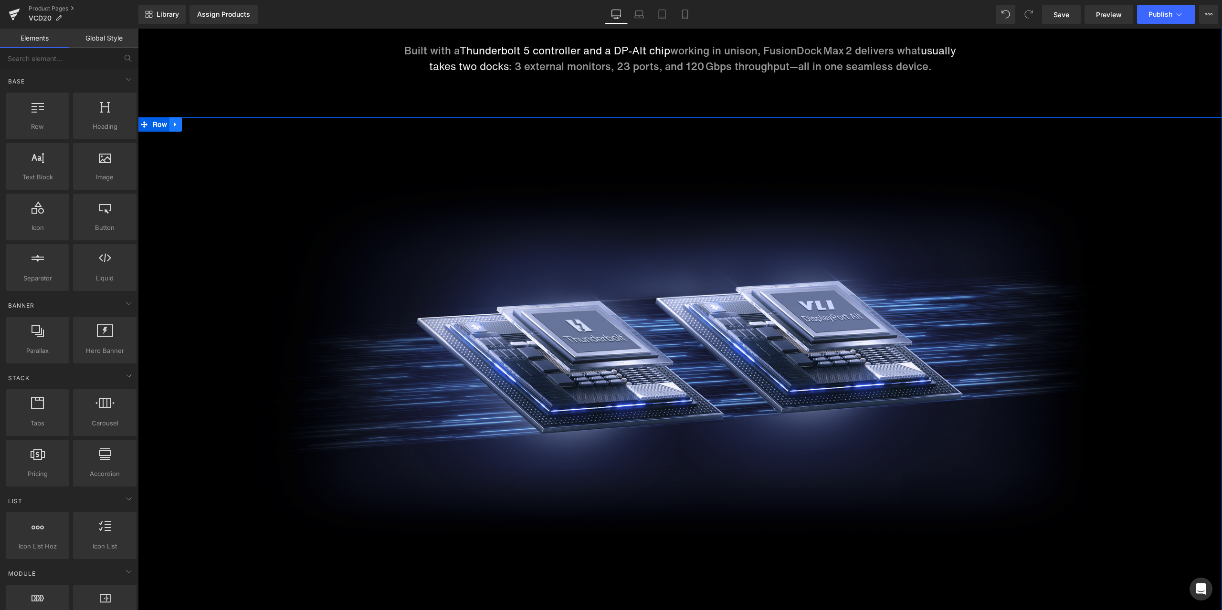
click at [174, 125] on icon at bounding box center [175, 125] width 2 height 4
click at [185, 124] on icon at bounding box center [188, 124] width 7 height 7
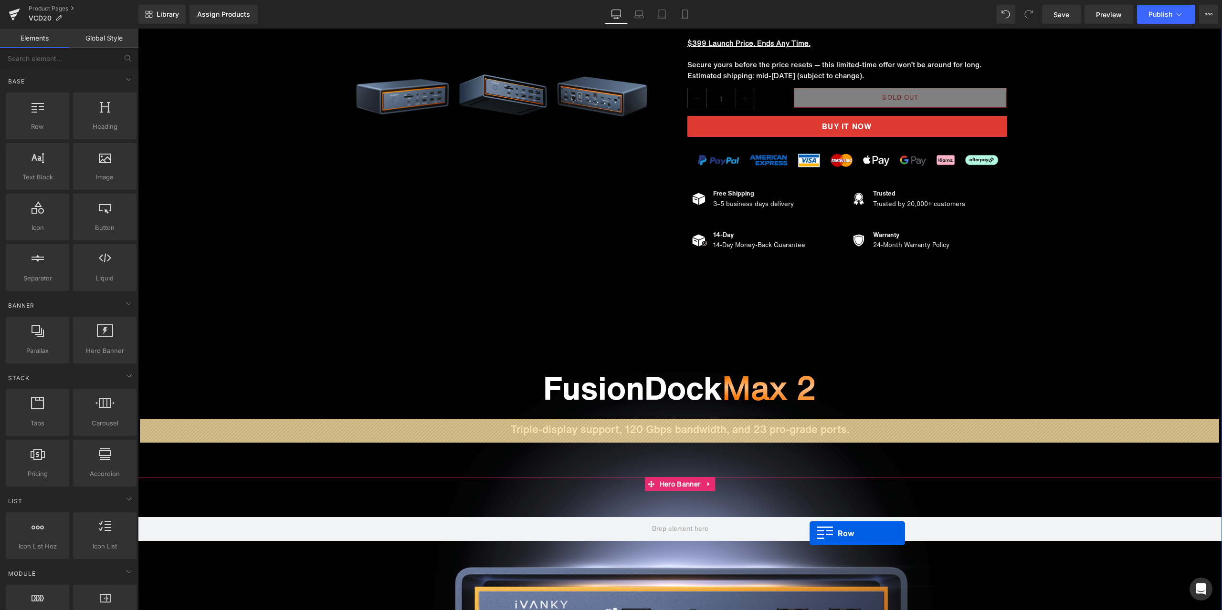
scroll to position [269, 0]
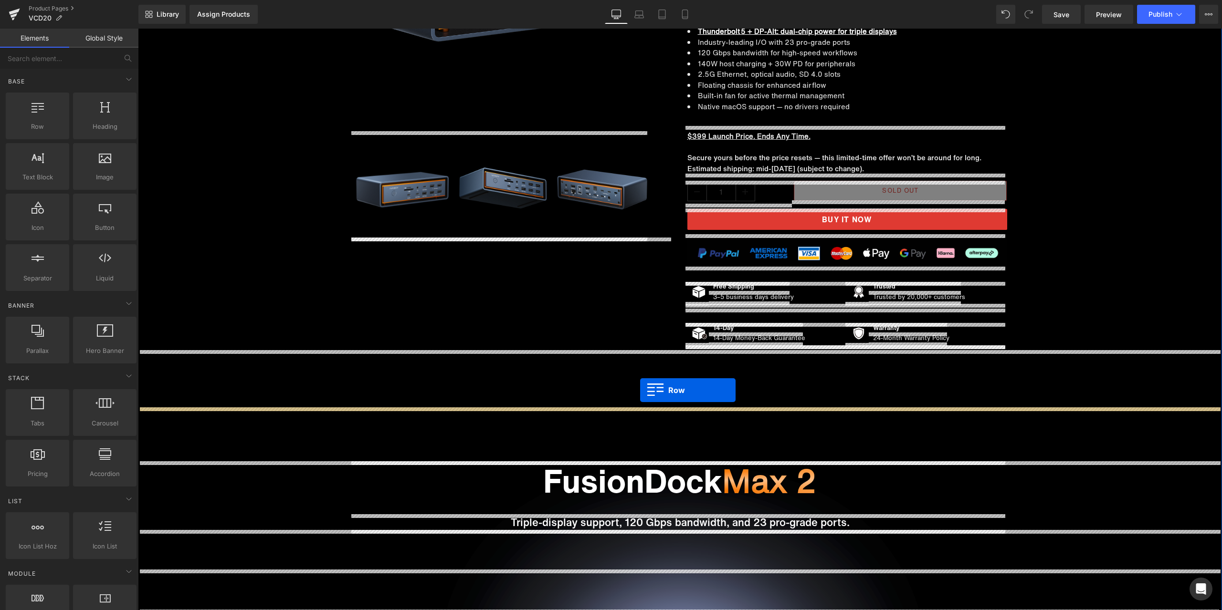
drag, startPoint x: 406, startPoint y: 334, endPoint x: 640, endPoint y: 390, distance: 240.5
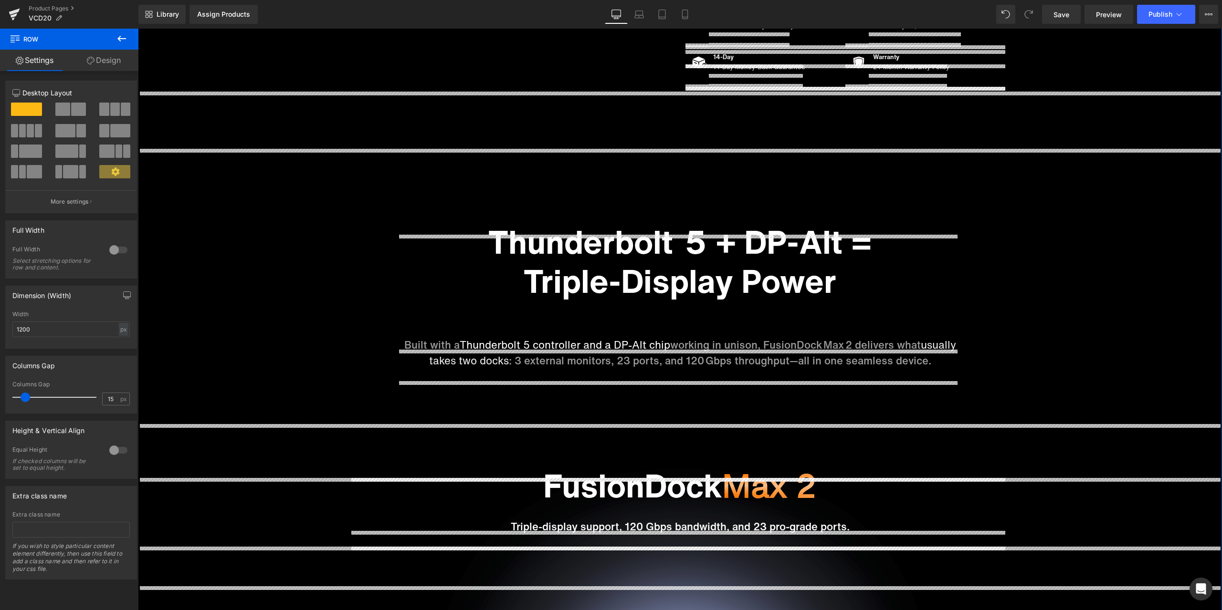
scroll to position [508, 0]
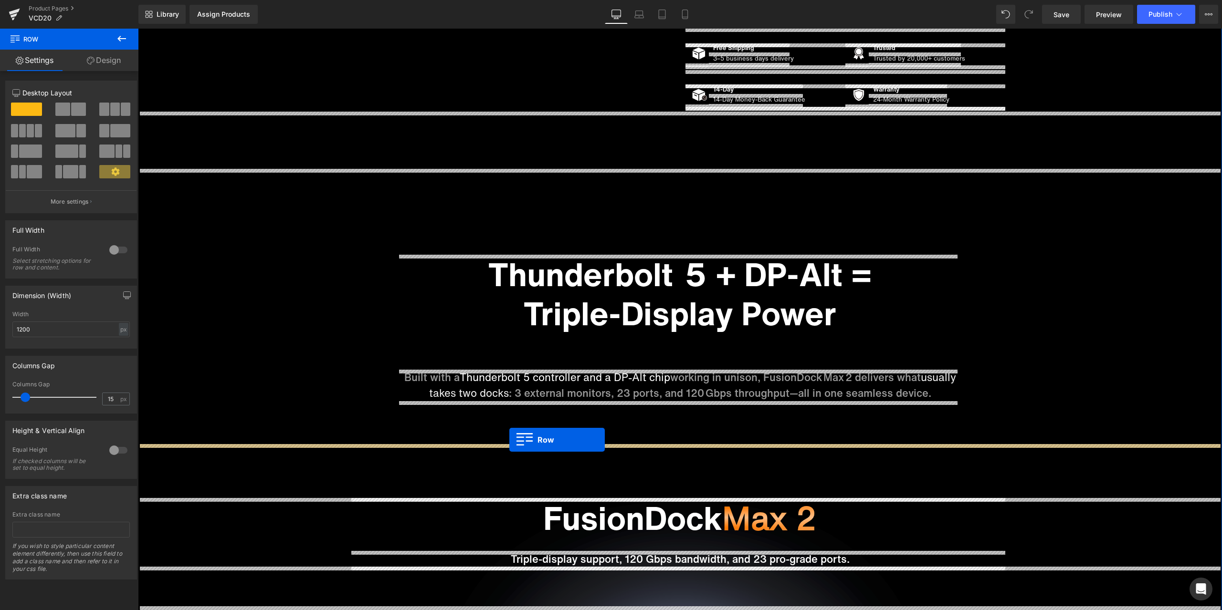
drag, startPoint x: 158, startPoint y: 263, endPoint x: 509, endPoint y: 440, distance: 392.9
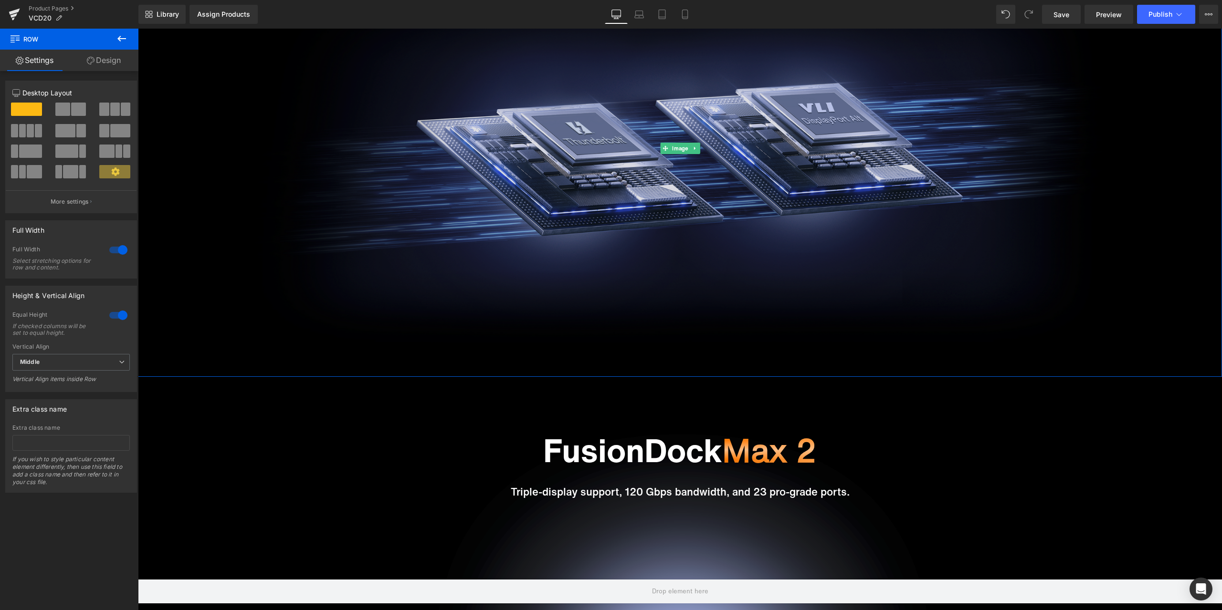
scroll to position [937, 0]
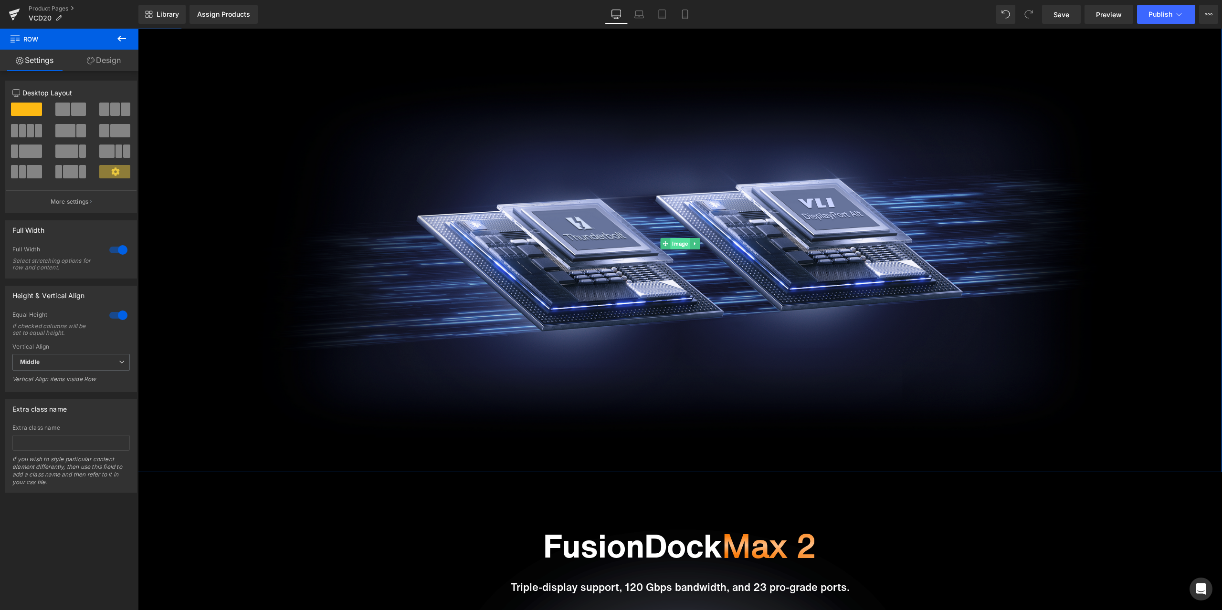
click at [679, 247] on span "Image" at bounding box center [680, 243] width 20 height 11
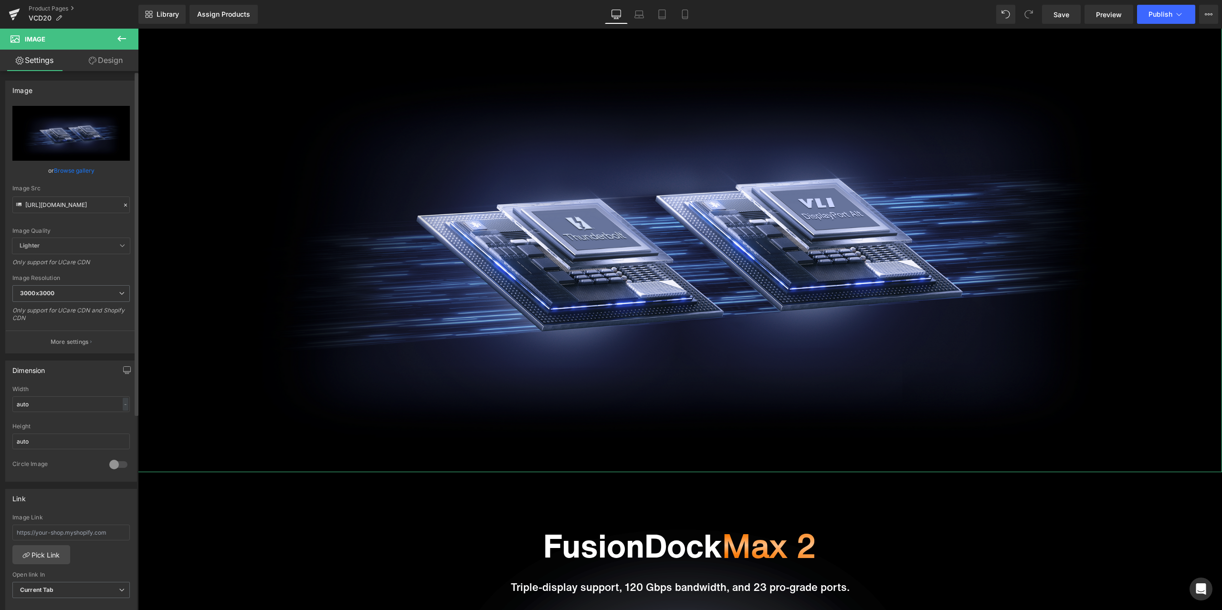
click at [122, 203] on icon at bounding box center [125, 205] width 7 height 7
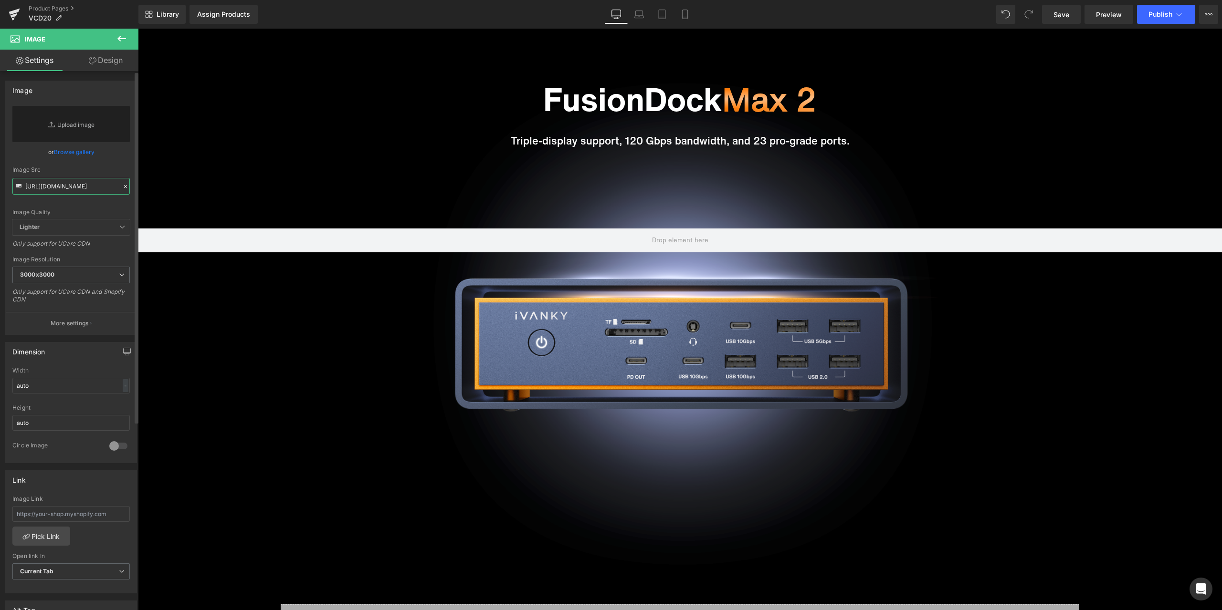
click at [84, 189] on input "https://cdn.shopify.com/s/files/1/0576/6833/7827/files/1_5x_8efbcb45-3de0-4a27-…" at bounding box center [70, 186] width 117 height 17
paste input "https://cdn.shopify.com/s/files/1/0576/6833/7827/files/1ac8dd34f2539a769ccb3b35…"
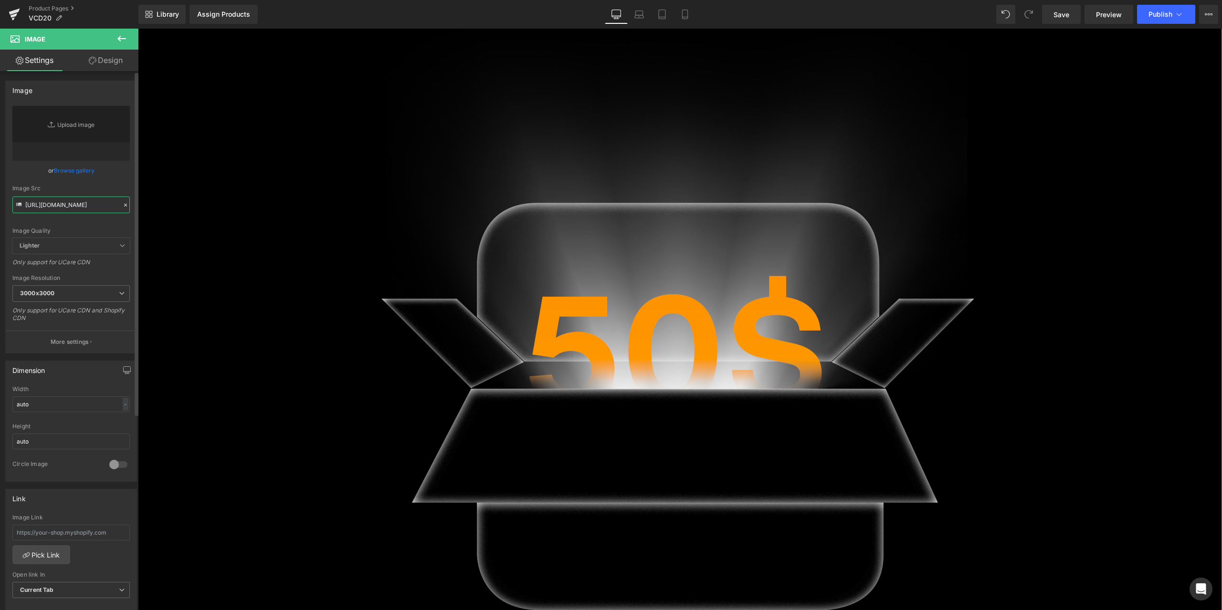
type input "https://cdn.shopify.com/s/files/1/0576/6833/7827/files/1ac8dd34f2539a769ccb3b35…"
click at [113, 182] on div "Image Quality Lighter Lightest Lighter Lighter Lightest Only support for UCare …" at bounding box center [70, 172] width 117 height 132
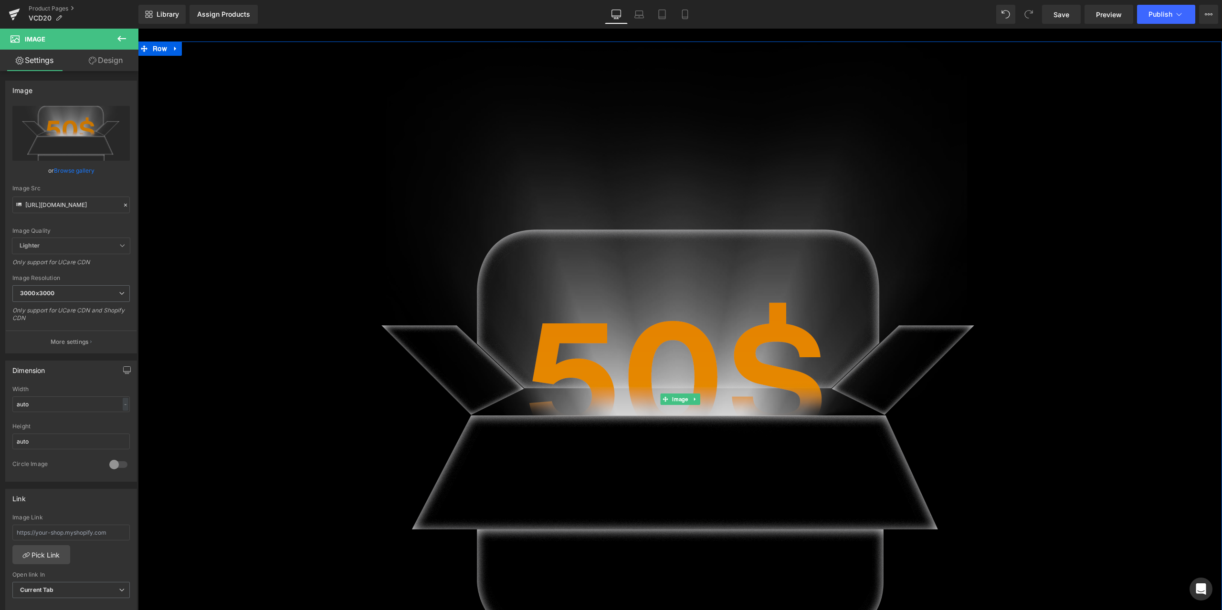
scroll to position [937, 0]
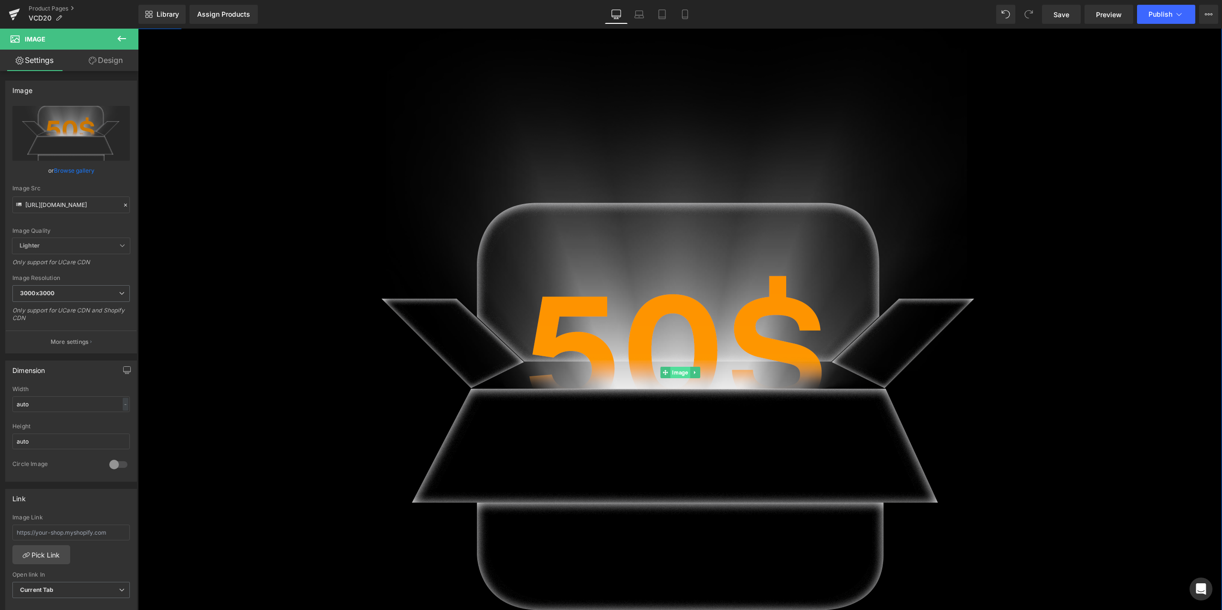
click at [678, 376] on span "Image" at bounding box center [680, 372] width 20 height 11
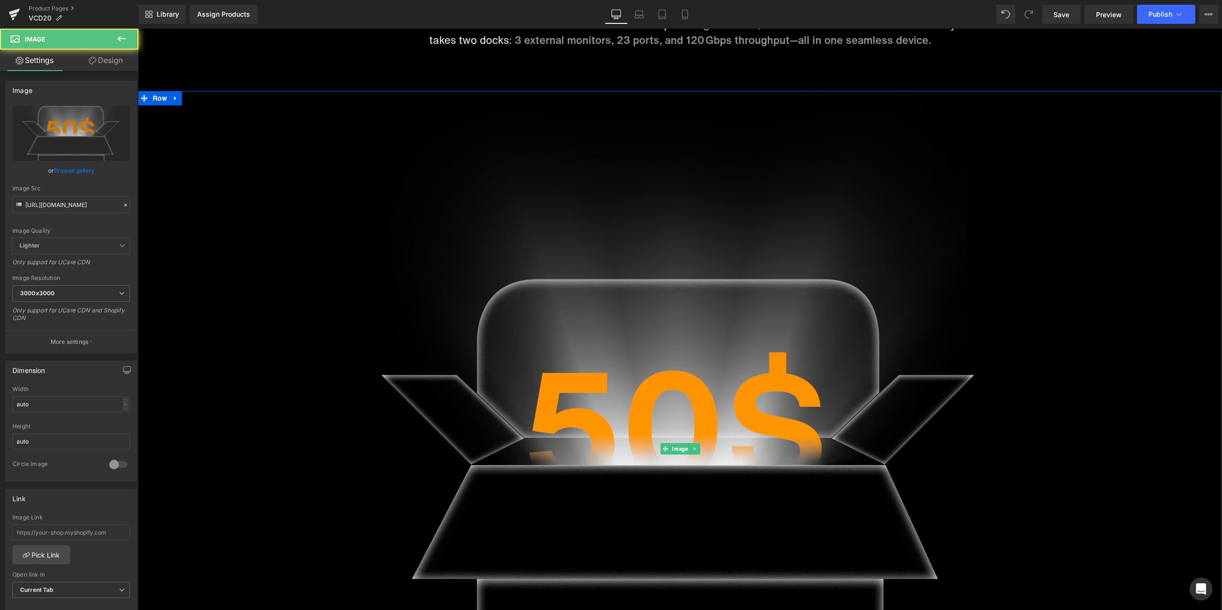
scroll to position [842, 0]
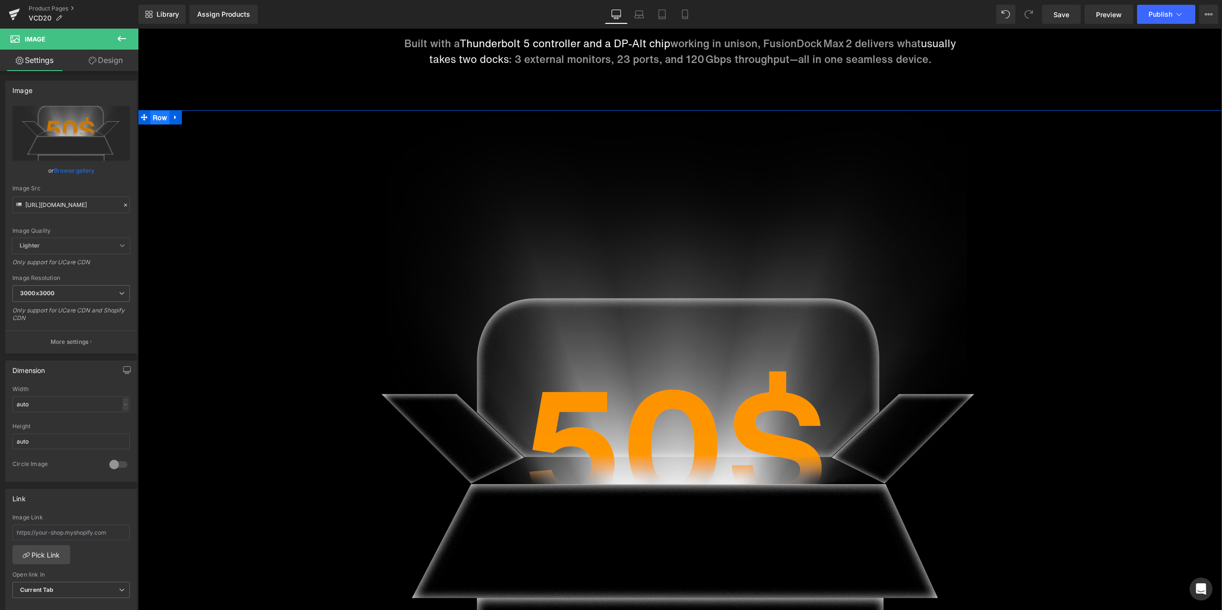
click at [159, 122] on ul "Row" at bounding box center [160, 117] width 44 height 14
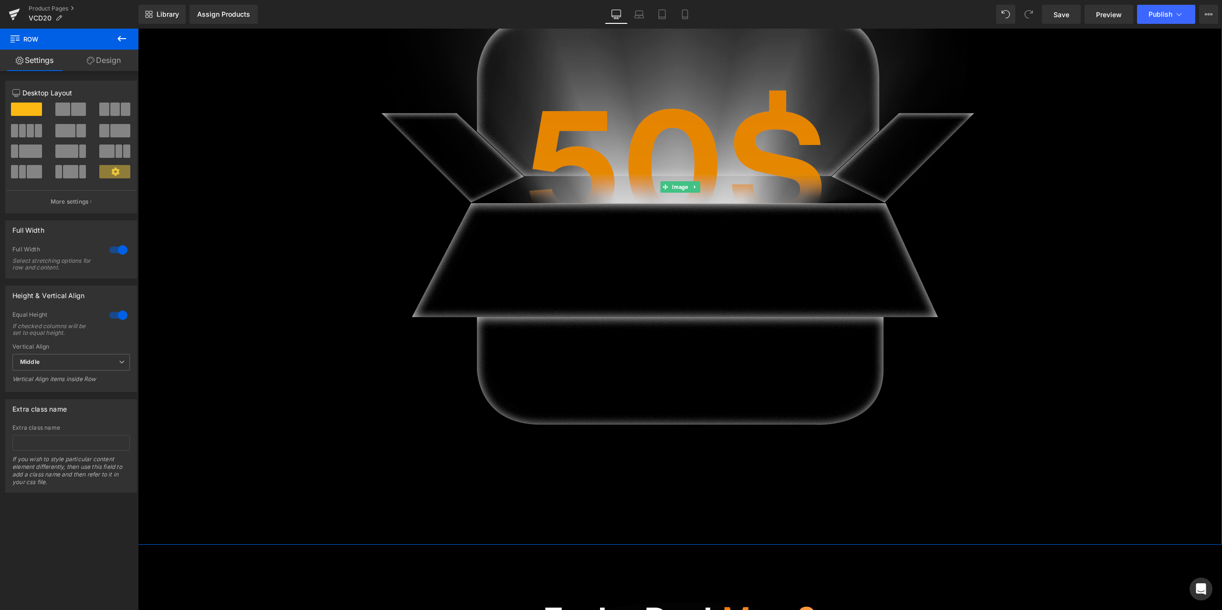
scroll to position [1128, 0]
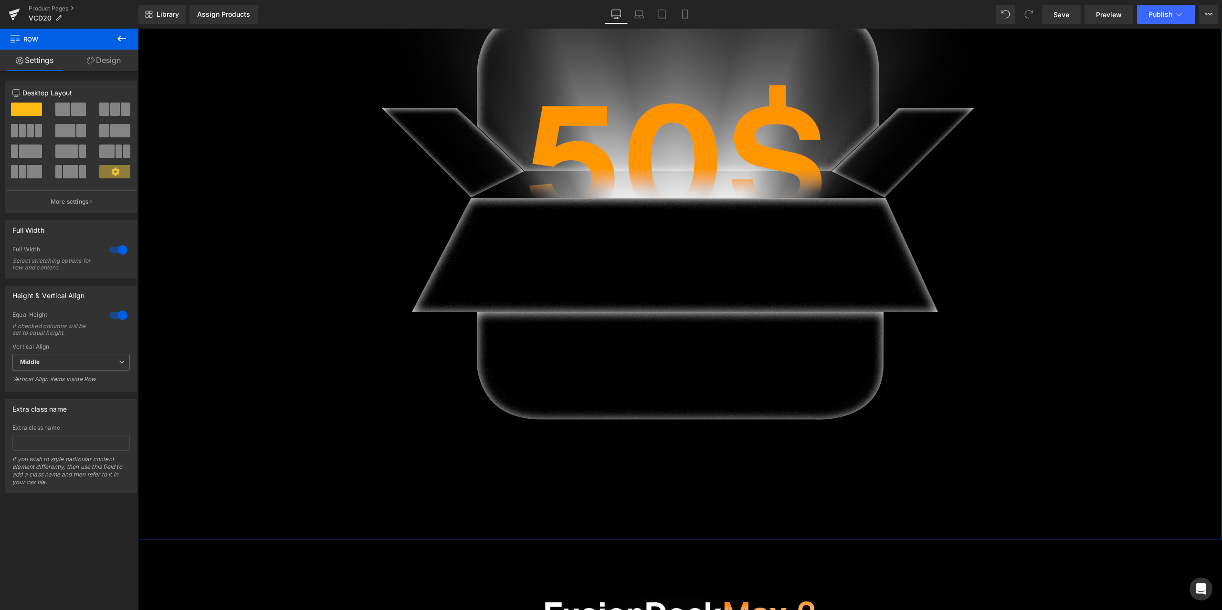
click at [116, 251] on div at bounding box center [118, 249] width 23 height 15
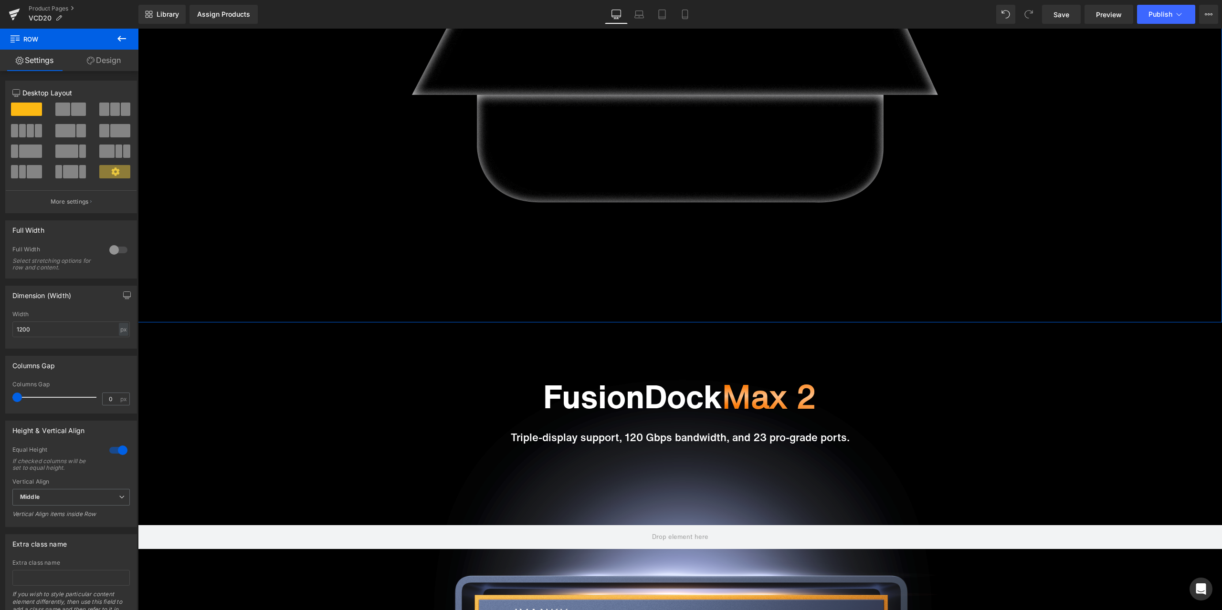
scroll to position [1462, 0]
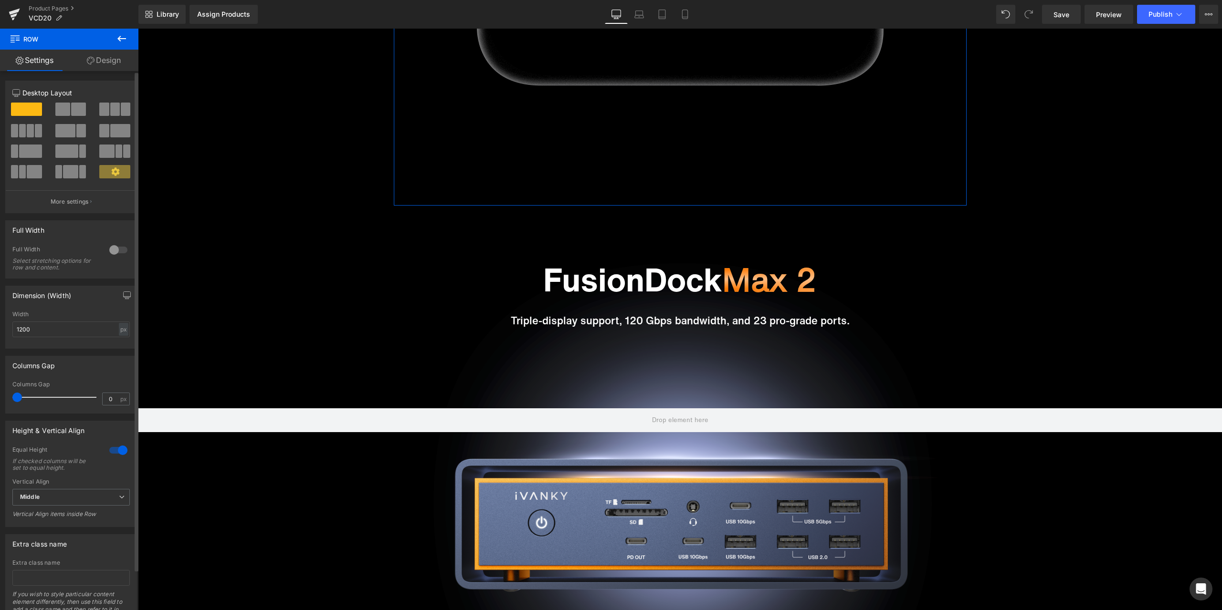
click at [117, 258] on div "Full Width Select stretching options for row and content." at bounding box center [70, 262] width 117 height 32
click at [115, 251] on div at bounding box center [118, 249] width 23 height 15
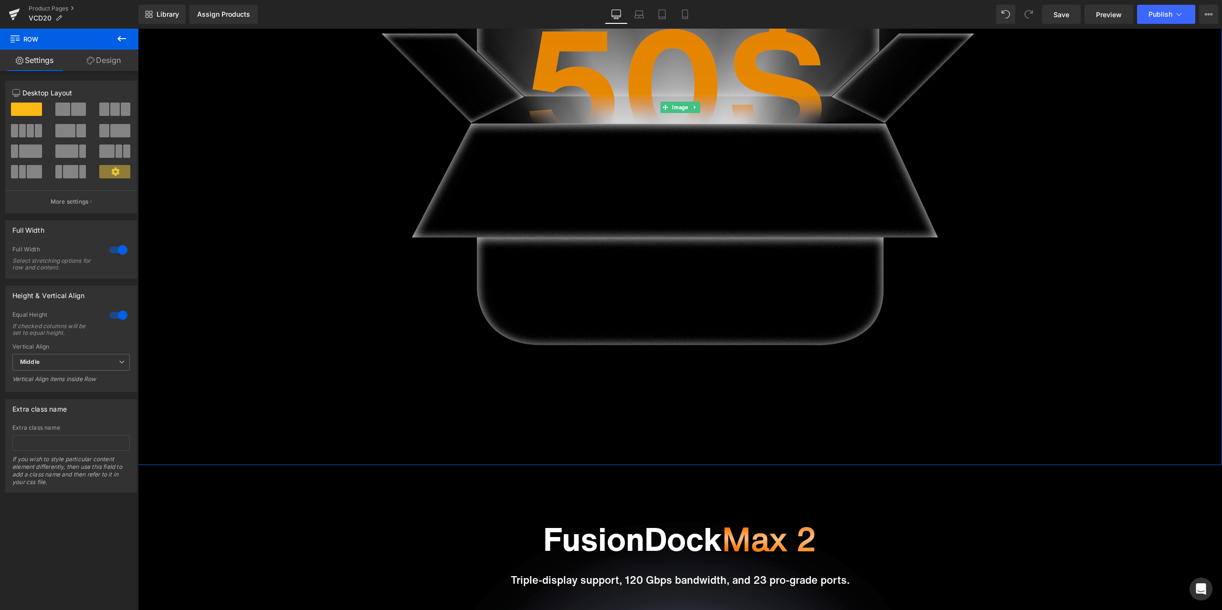
scroll to position [1223, 0]
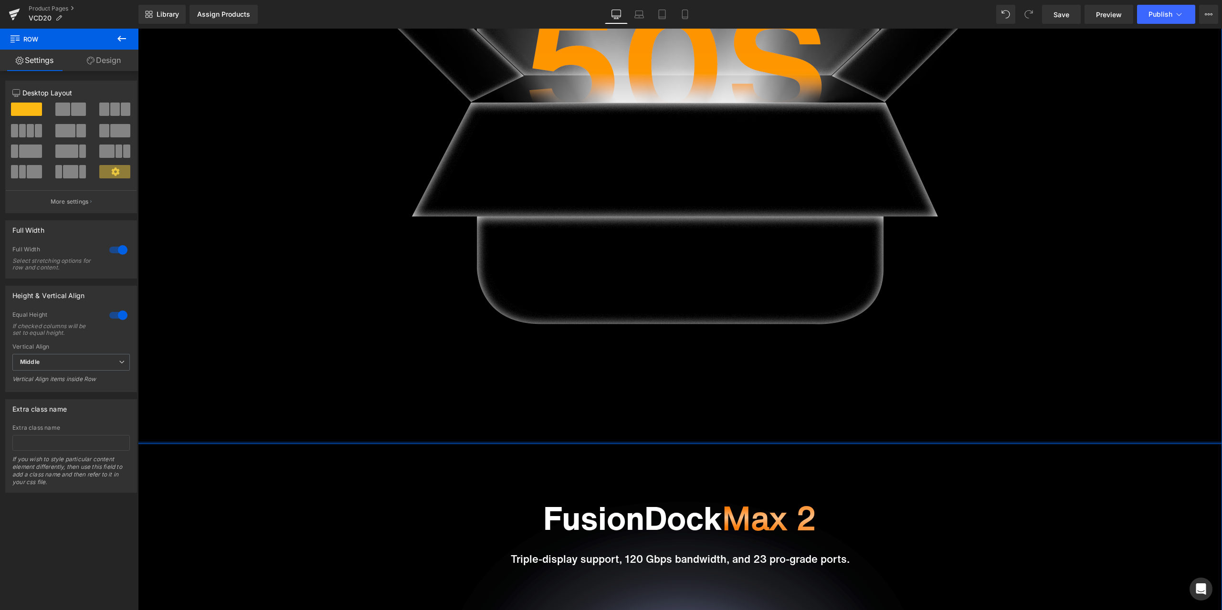
click at [539, 442] on div at bounding box center [680, 443] width 1084 height 2
click at [118, 251] on div at bounding box center [118, 249] width 23 height 15
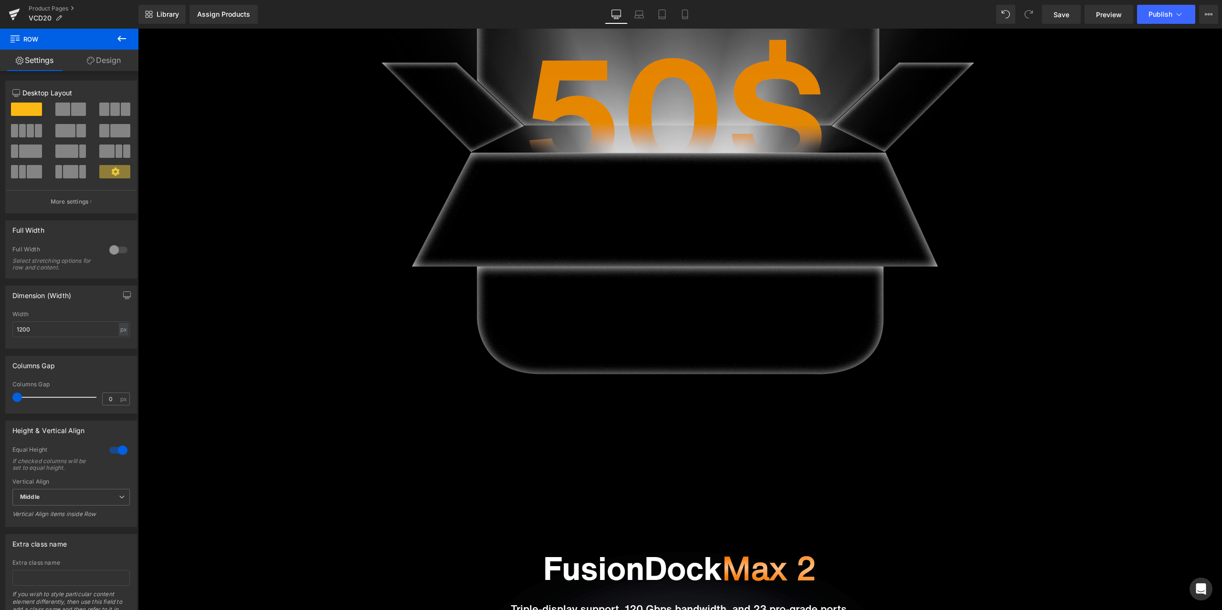
scroll to position [1176, 0]
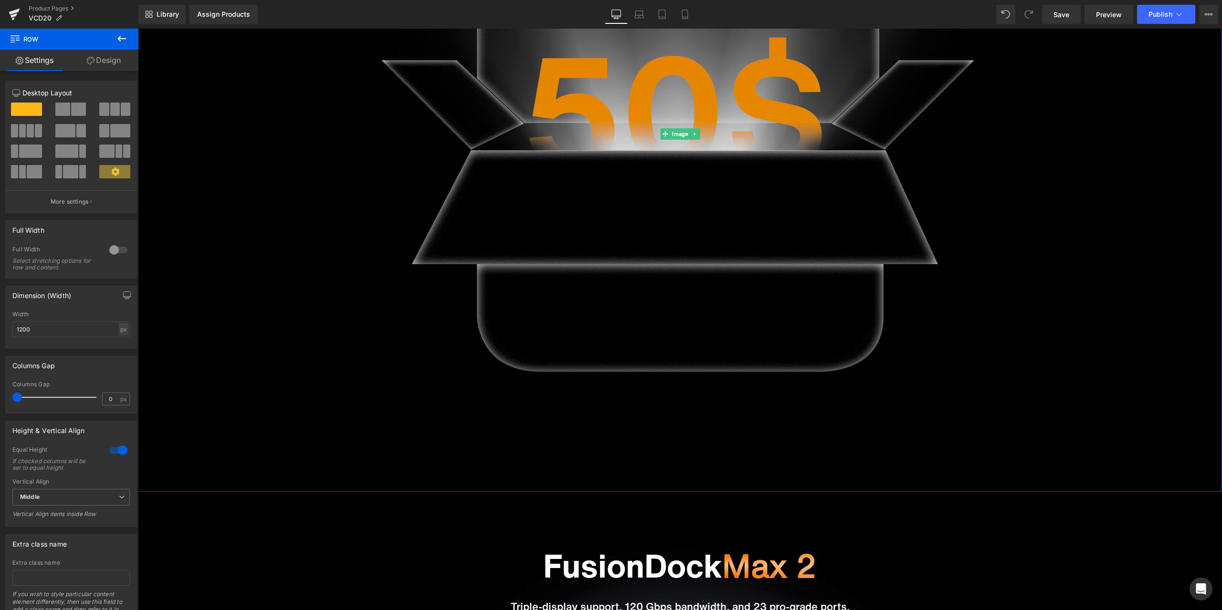
click at [597, 326] on img at bounding box center [680, 134] width 716 height 716
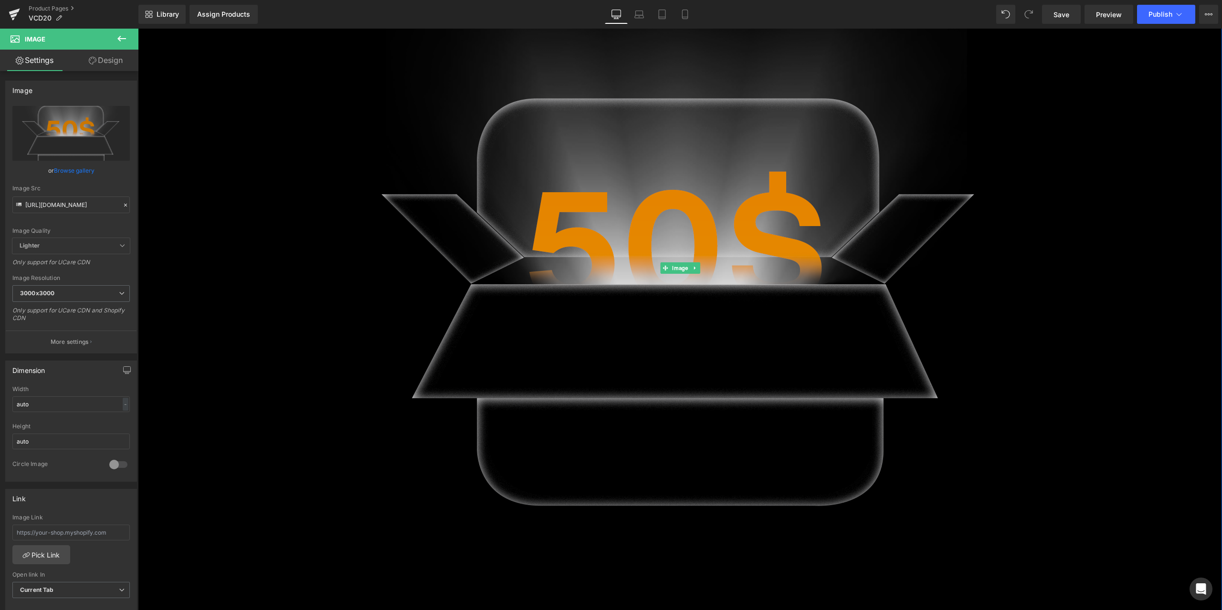
scroll to position [1080, 0]
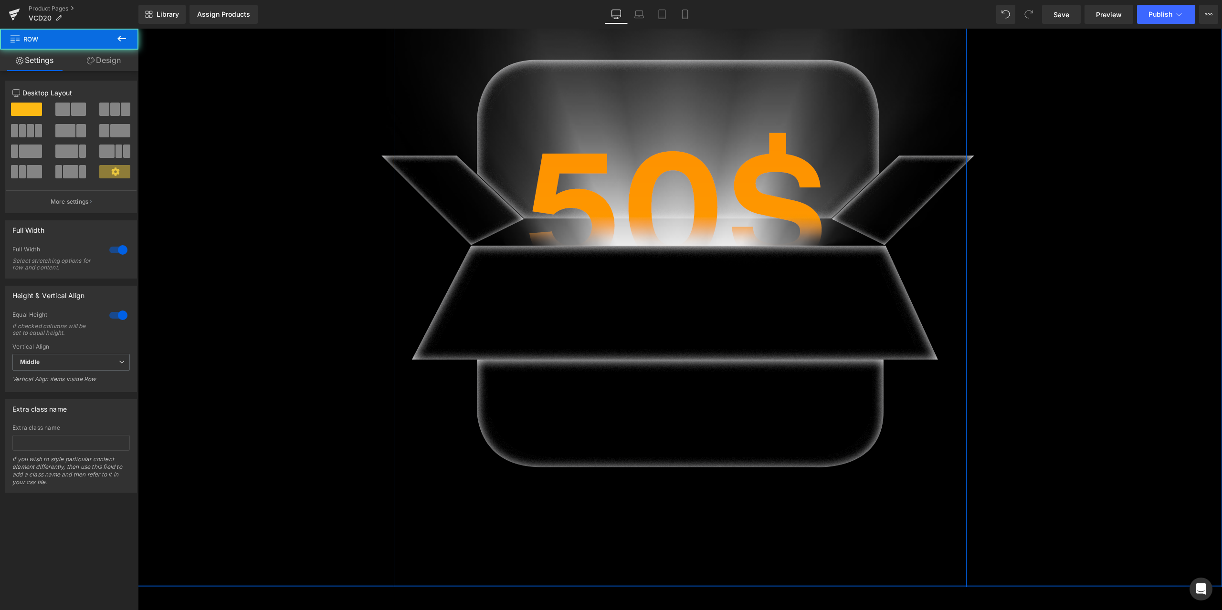
click at [346, 585] on div at bounding box center [680, 586] width 1084 height 2
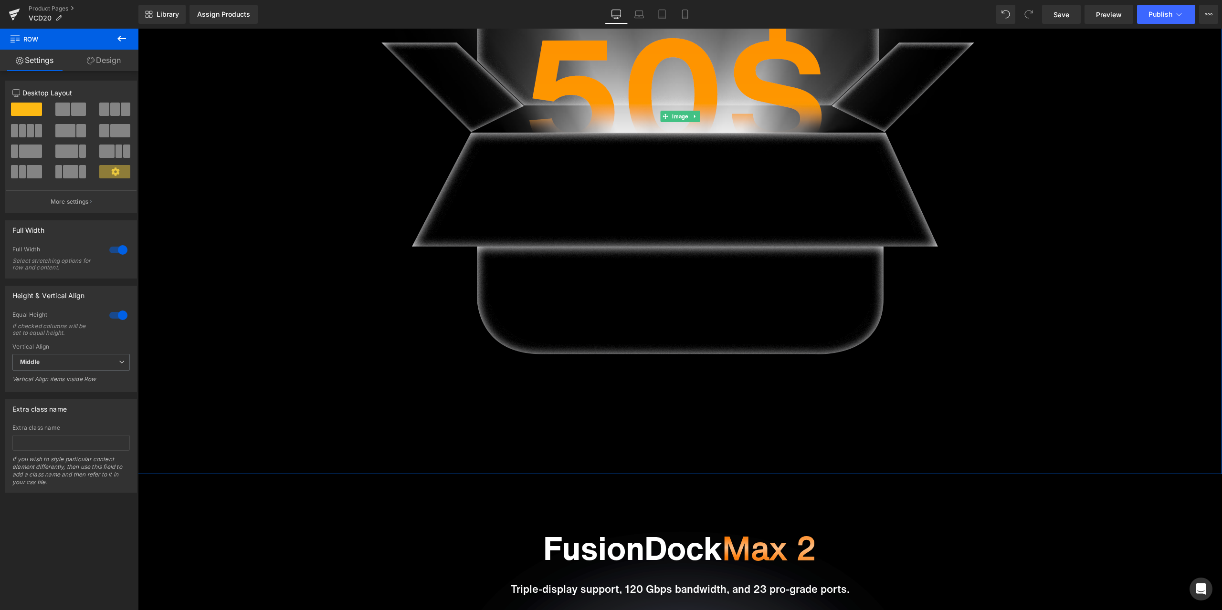
scroll to position [1223, 0]
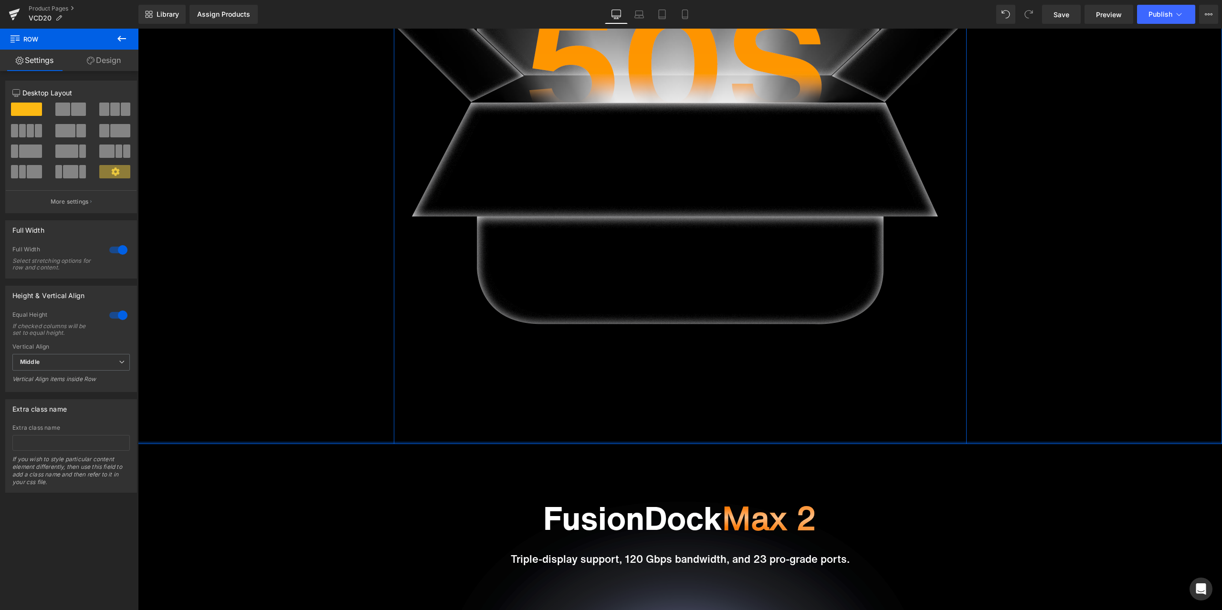
click at [313, 444] on div at bounding box center [680, 443] width 1084 height 2
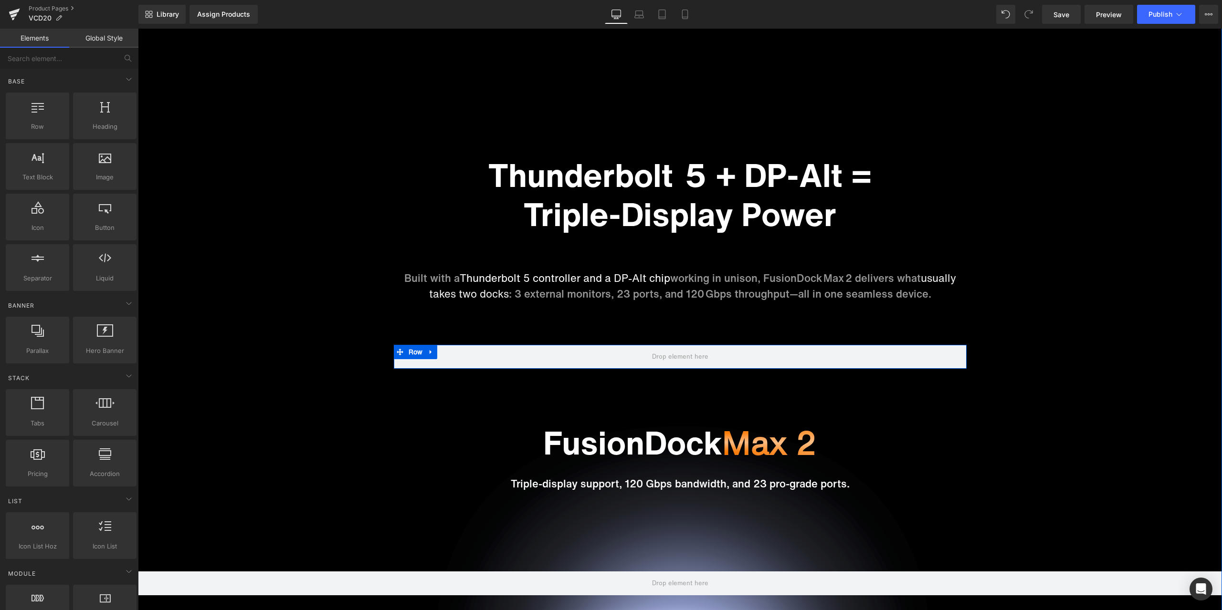
scroll to position [603, 0]
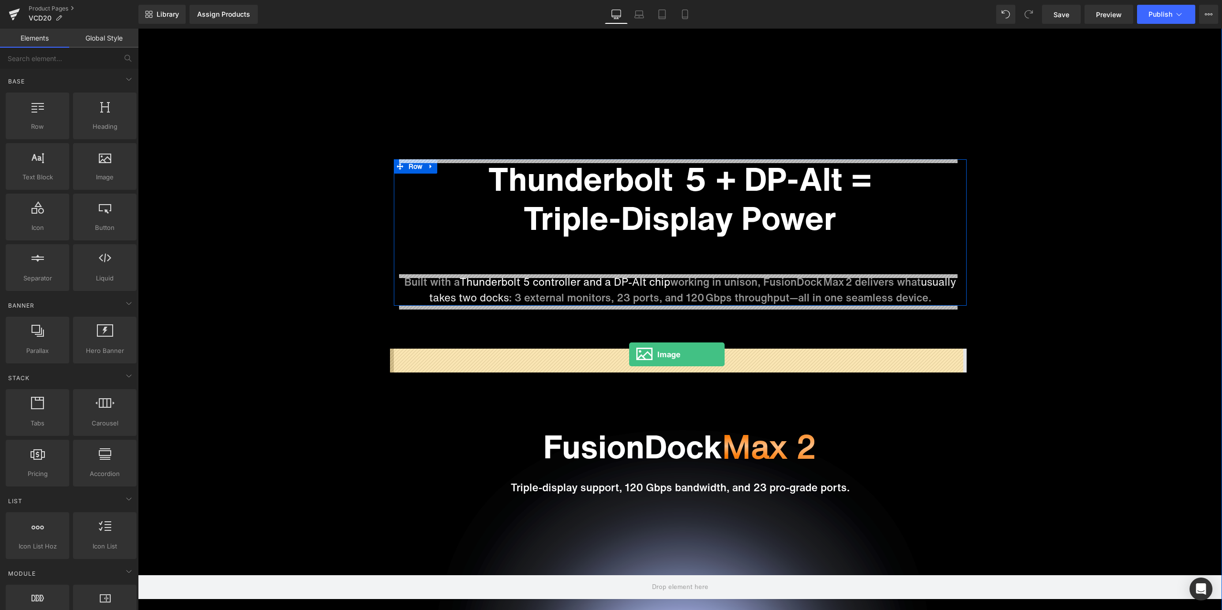
drag, startPoint x: 242, startPoint y: 188, endPoint x: 629, endPoint y: 355, distance: 421.5
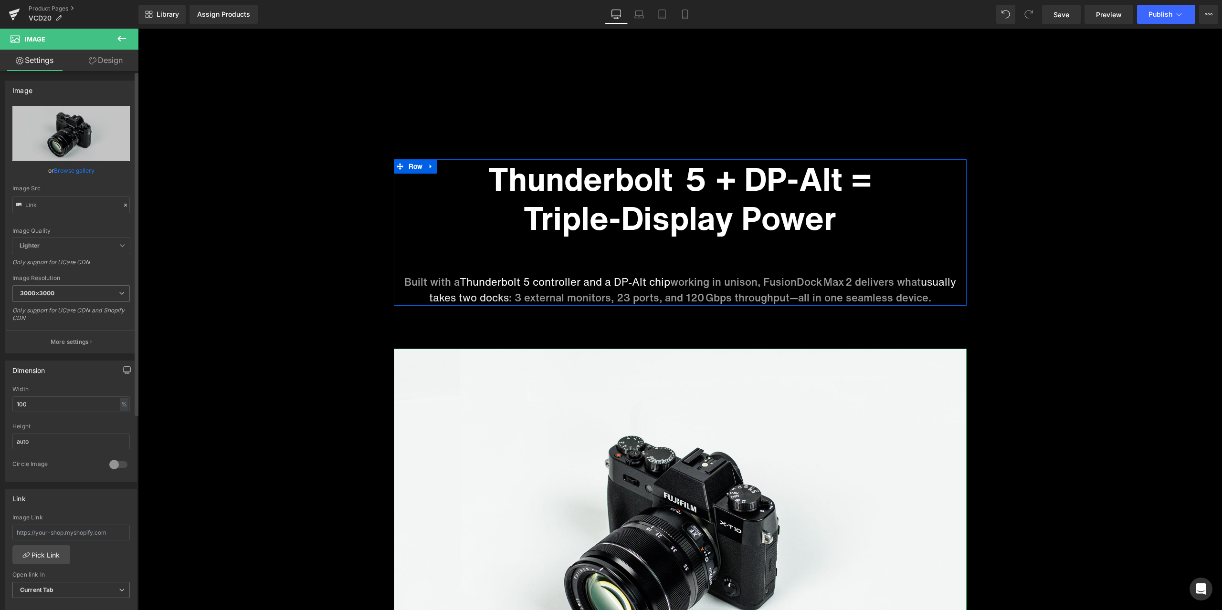
click at [122, 207] on icon at bounding box center [125, 205] width 7 height 7
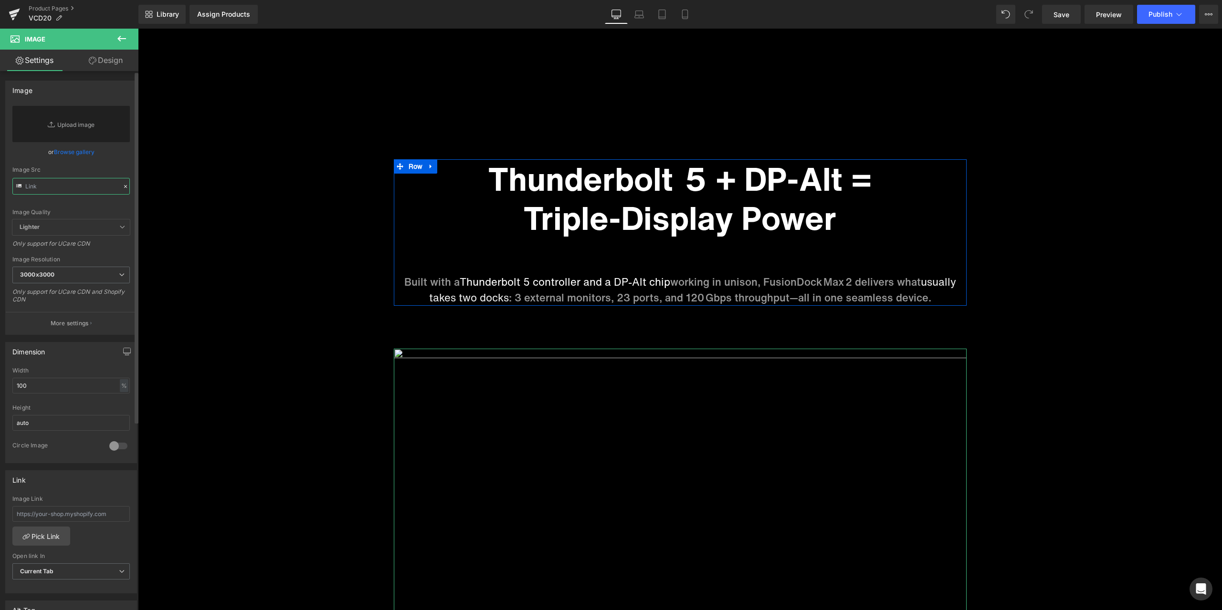
click at [86, 185] on input "text" at bounding box center [70, 186] width 117 height 17
paste input "https://cdn.shopify.com/s/files/1/0576/6833/7827/files/1ac8dd34f2539a769ccb3b35…"
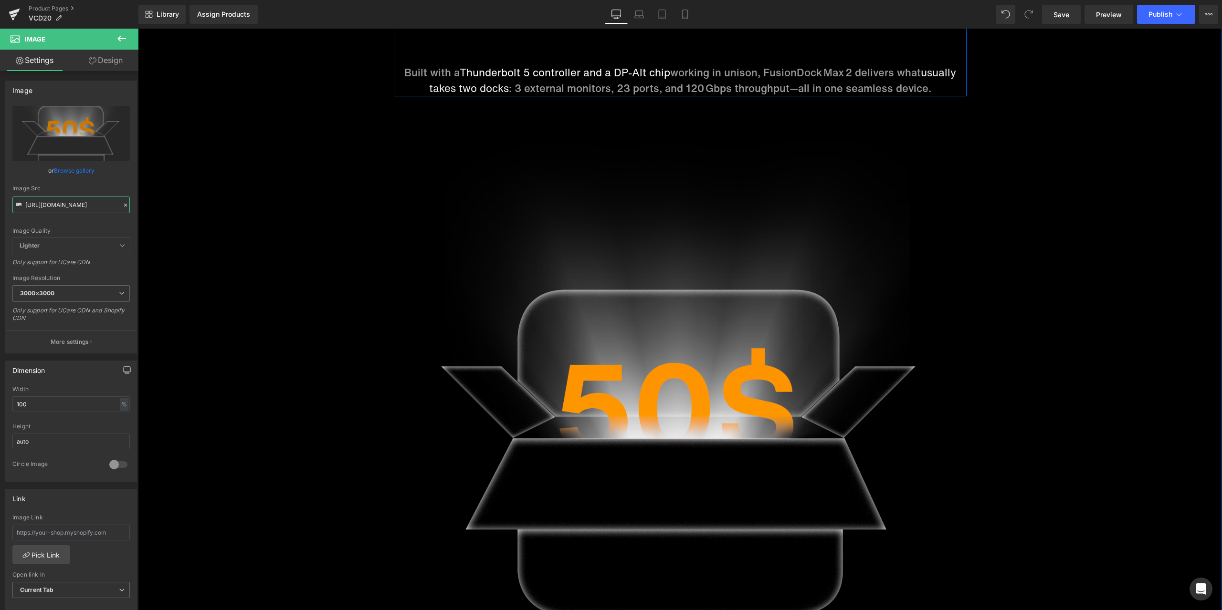
scroll to position [889, 0]
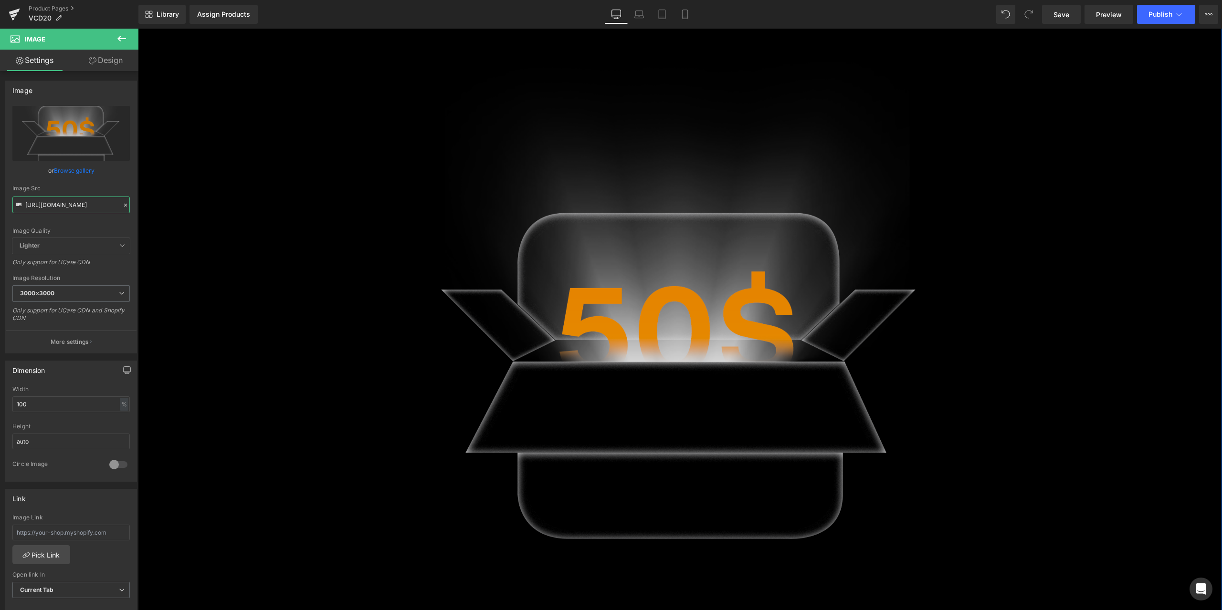
type input "[URL][DOMAIN_NAME]"
click at [631, 363] on img at bounding box center [680, 349] width 573 height 573
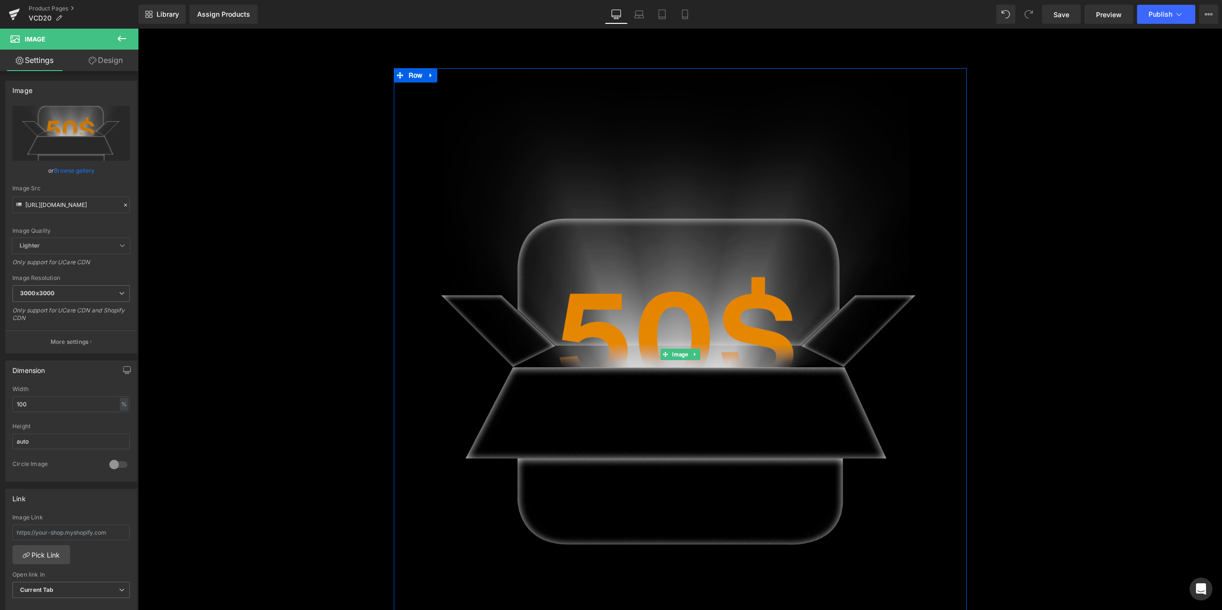
scroll to position [842, 0]
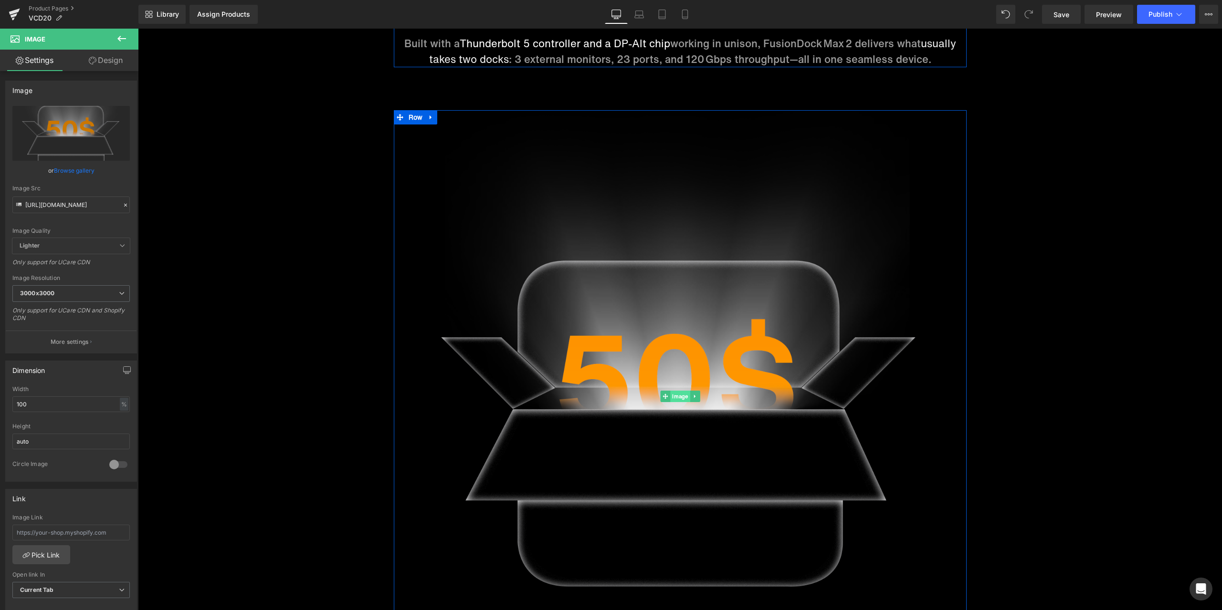
click at [673, 392] on link "Image" at bounding box center [675, 396] width 30 height 11
click at [417, 122] on ul "Row" at bounding box center [416, 117] width 44 height 14
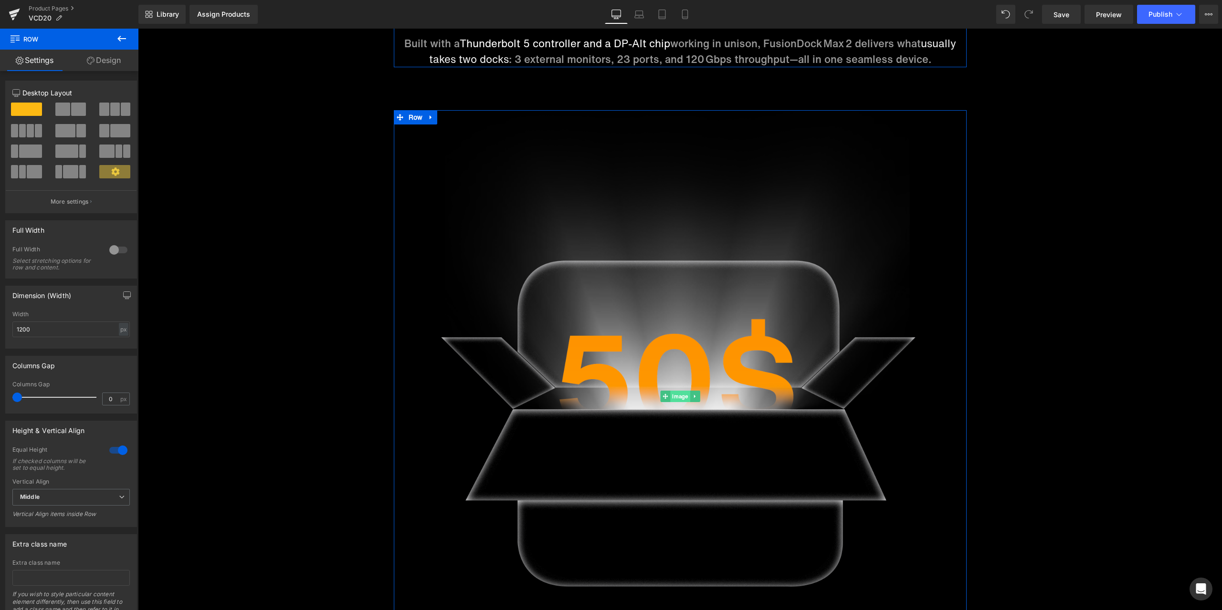
click at [674, 400] on span "Image" at bounding box center [680, 396] width 20 height 11
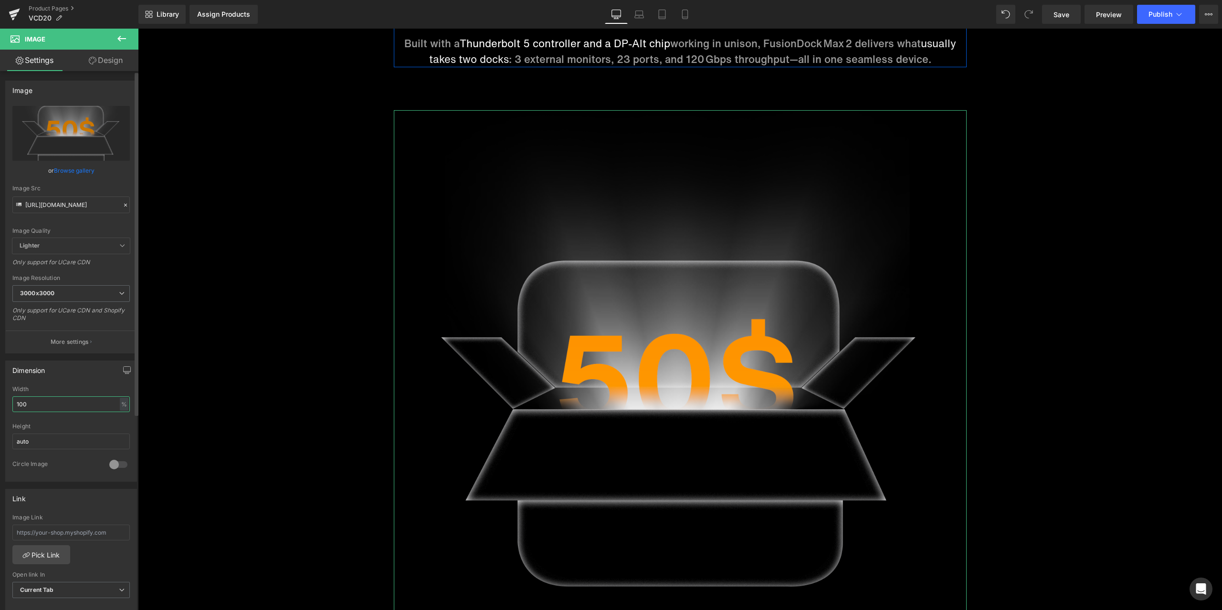
drag, startPoint x: 44, startPoint y: 403, endPoint x: 9, endPoint y: 404, distance: 35.8
click at [9, 404] on div "100% Width 100 % % px auto Height auto 0 Circle Image" at bounding box center [71, 433] width 131 height 95
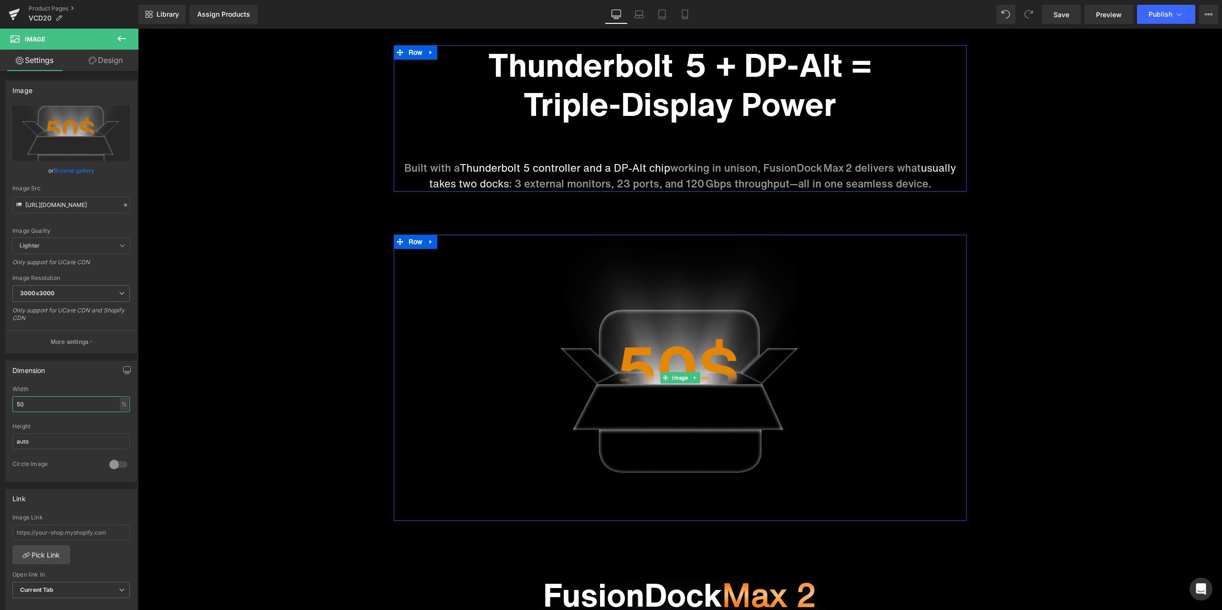
scroll to position [651, 0]
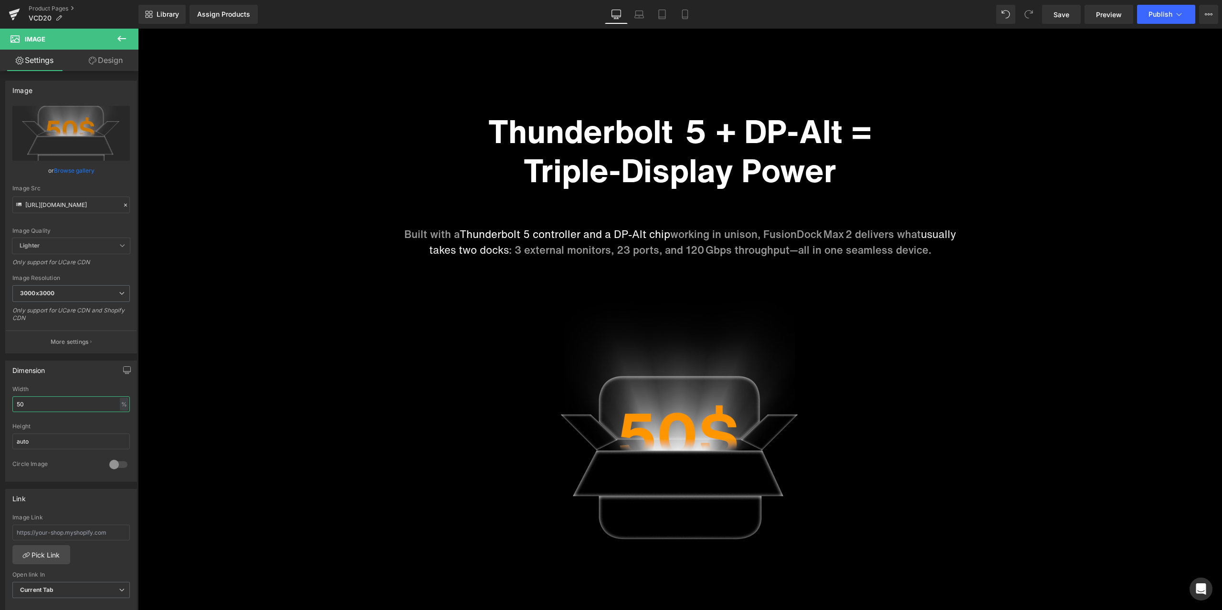
type input "50"
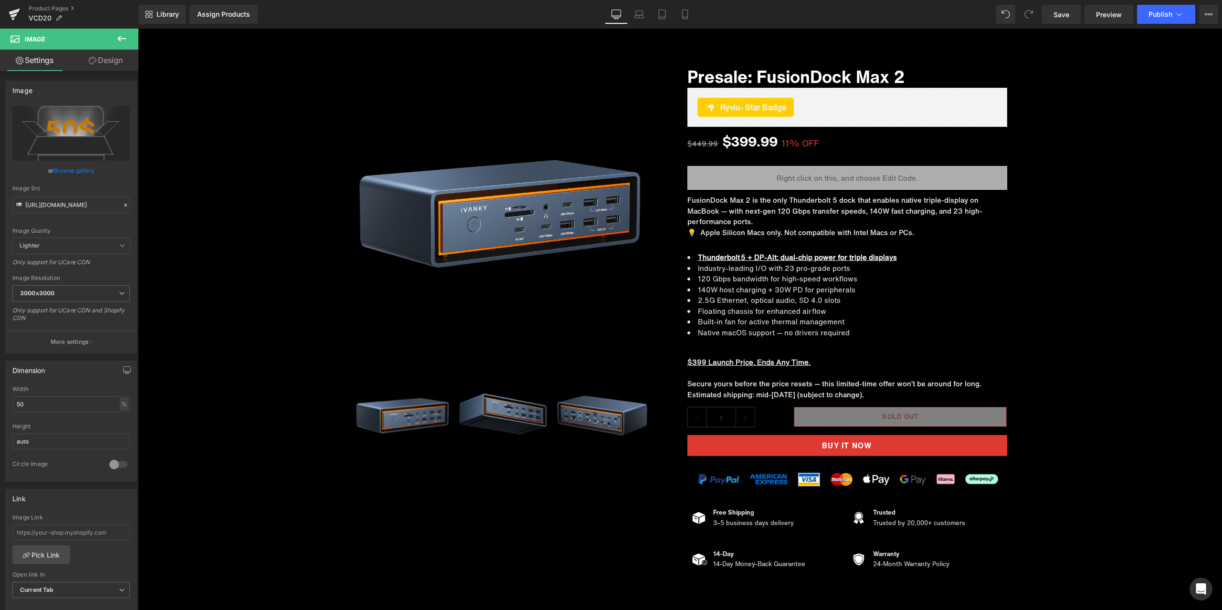
scroll to position [0, 0]
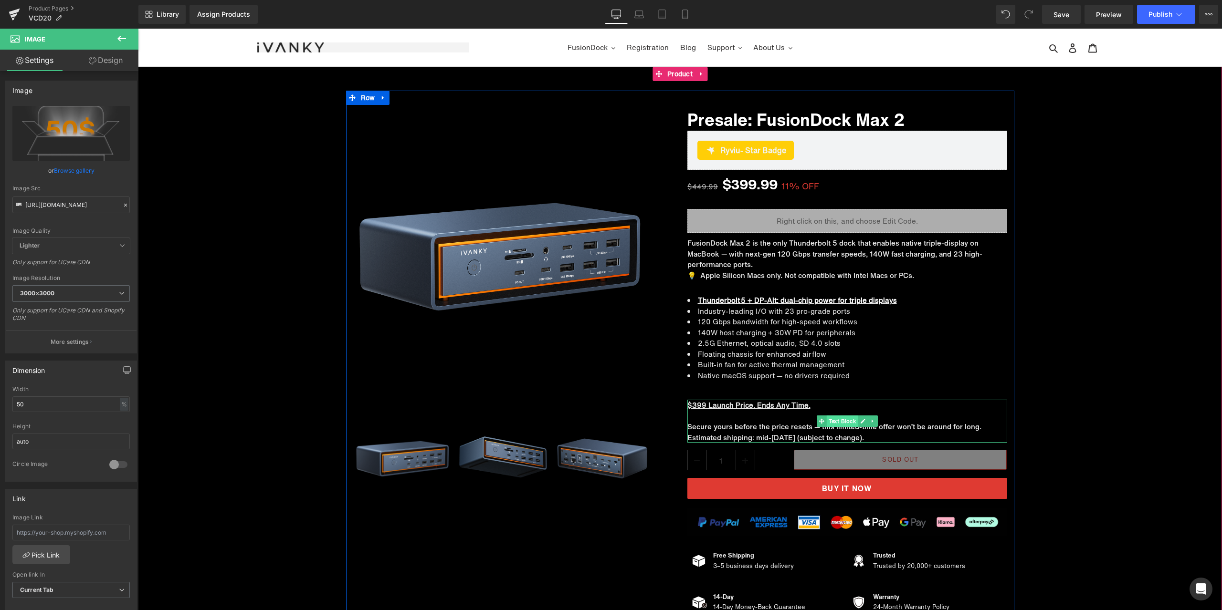
click at [843, 422] on span "Text Block" at bounding box center [841, 421] width 31 height 11
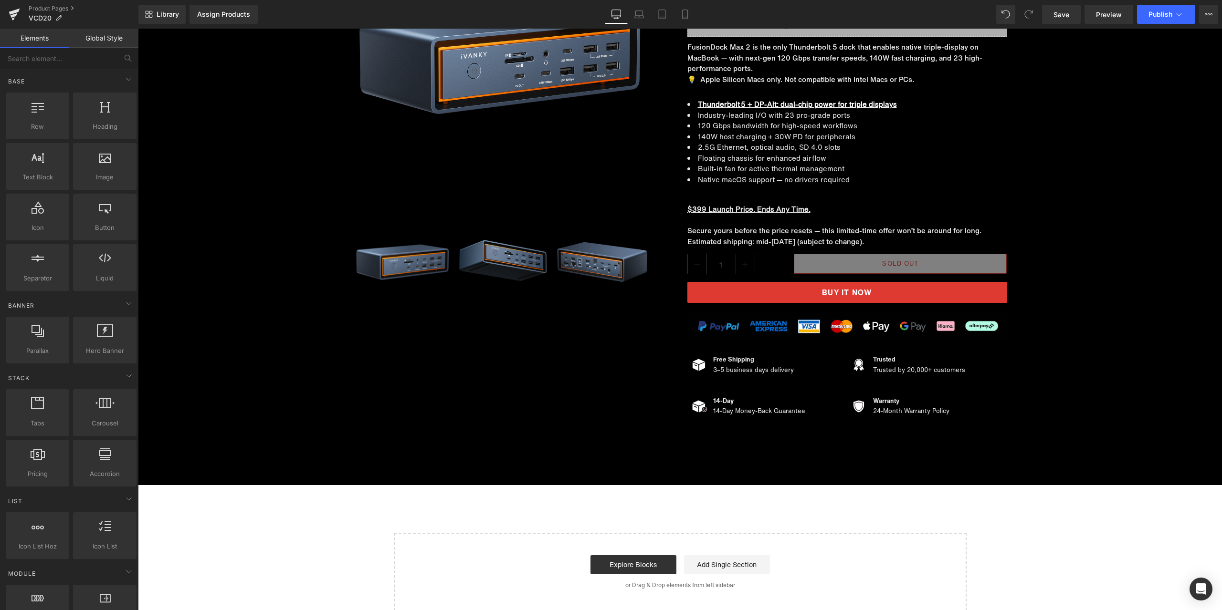
scroll to position [8167, 0]
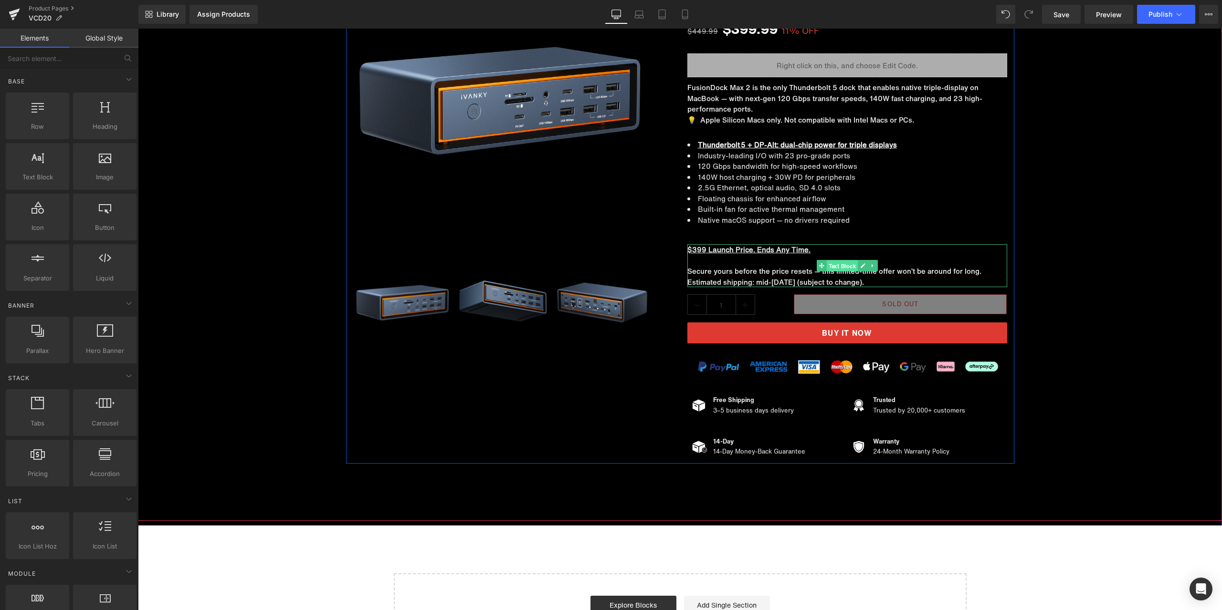
click at [830, 267] on span "Text Block" at bounding box center [841, 266] width 31 height 11
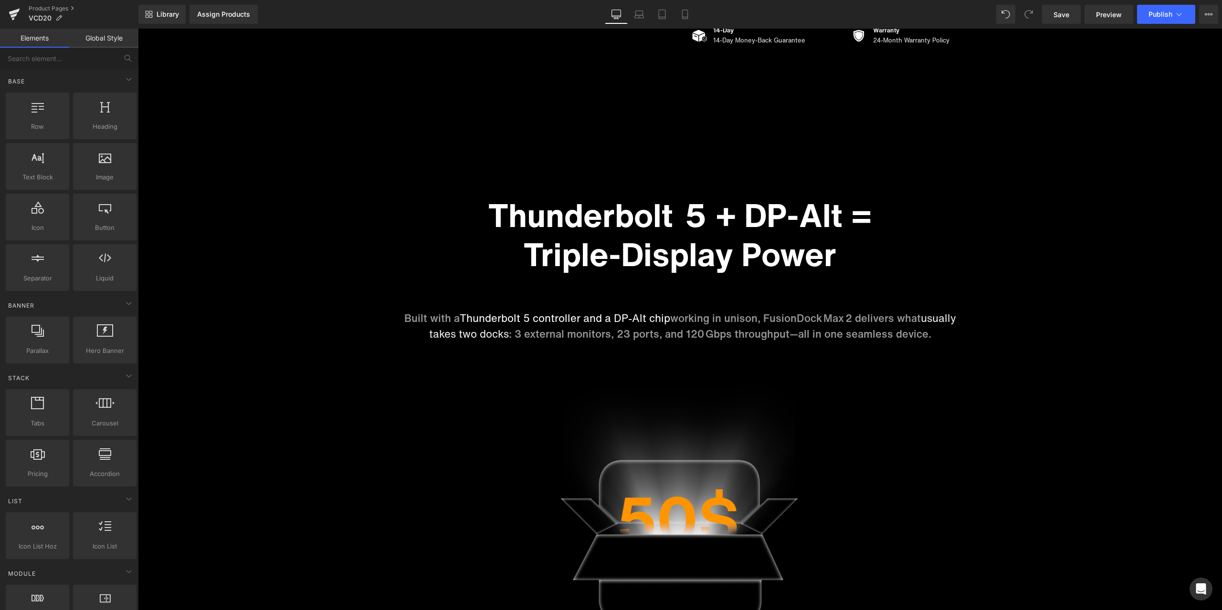
scroll to position [542, 0]
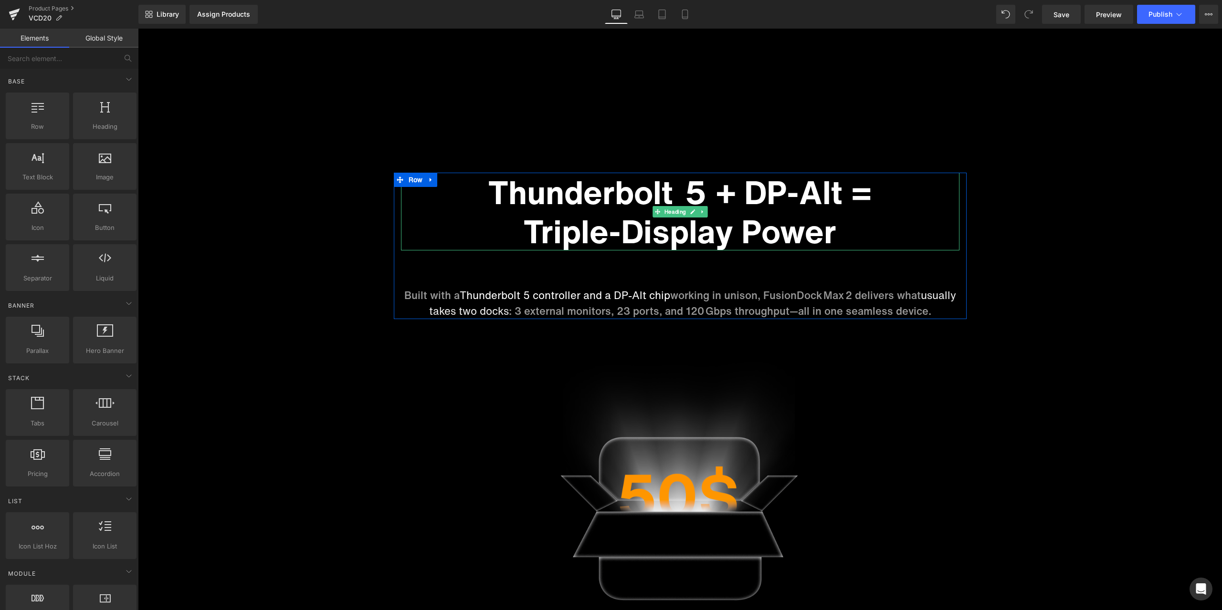
click at [587, 216] on h1 "Thunderbolt  5 + DP‑Alt = Triple‑Display Power" at bounding box center [680, 212] width 558 height 78
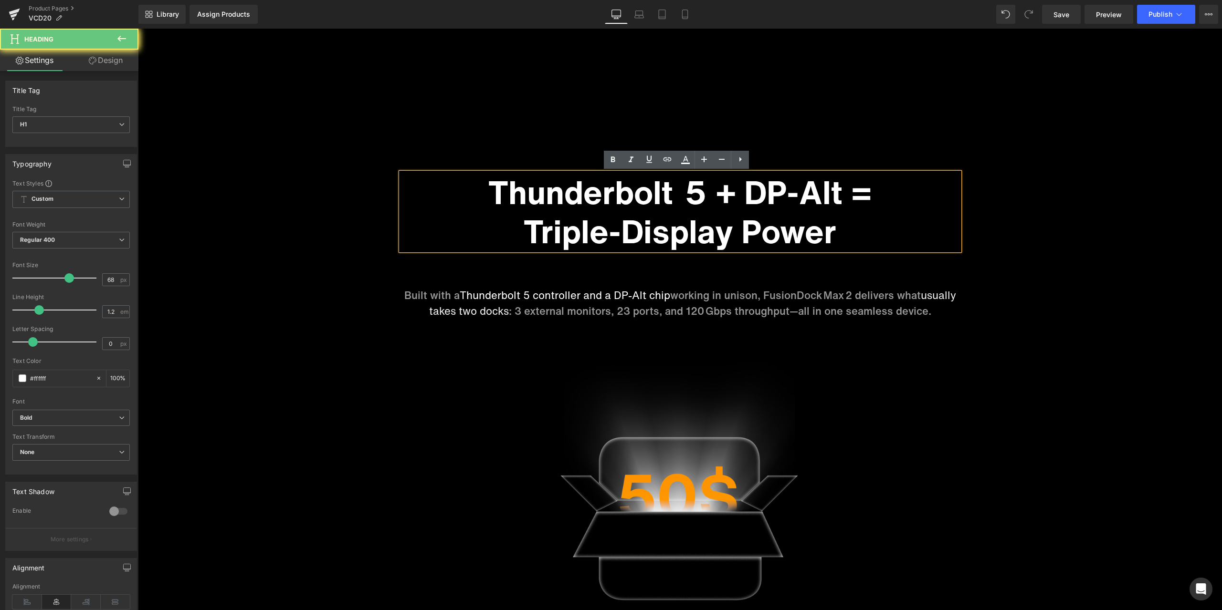
click at [594, 200] on h1 "Thunderbolt  5 + DP‑Alt = Triple‑Display Power" at bounding box center [680, 212] width 558 height 78
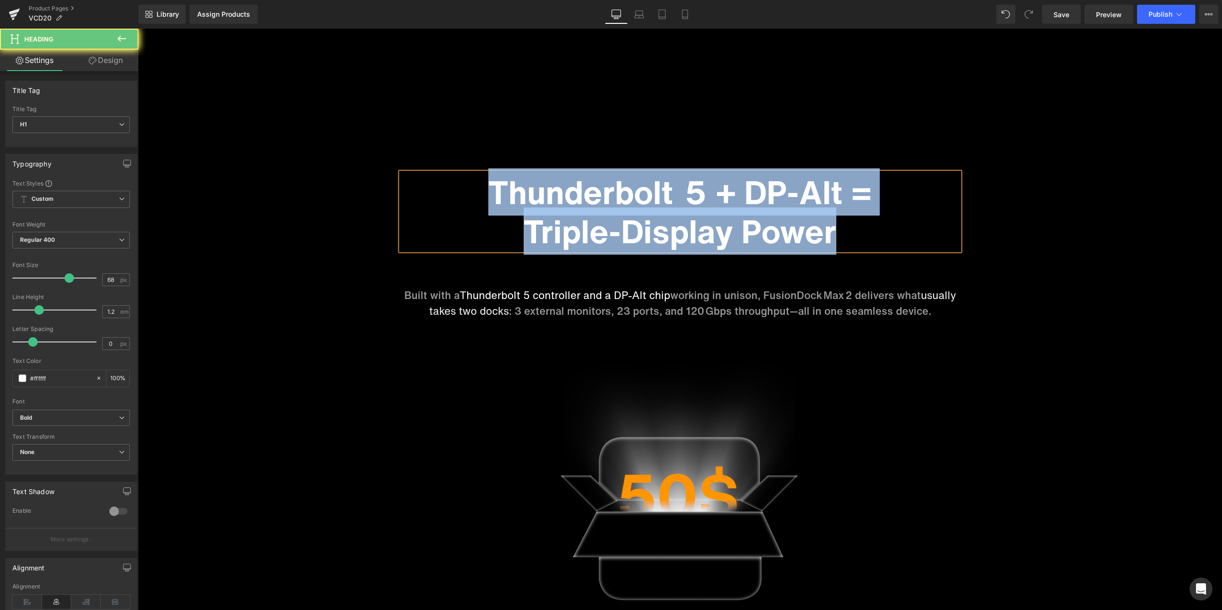
paste div
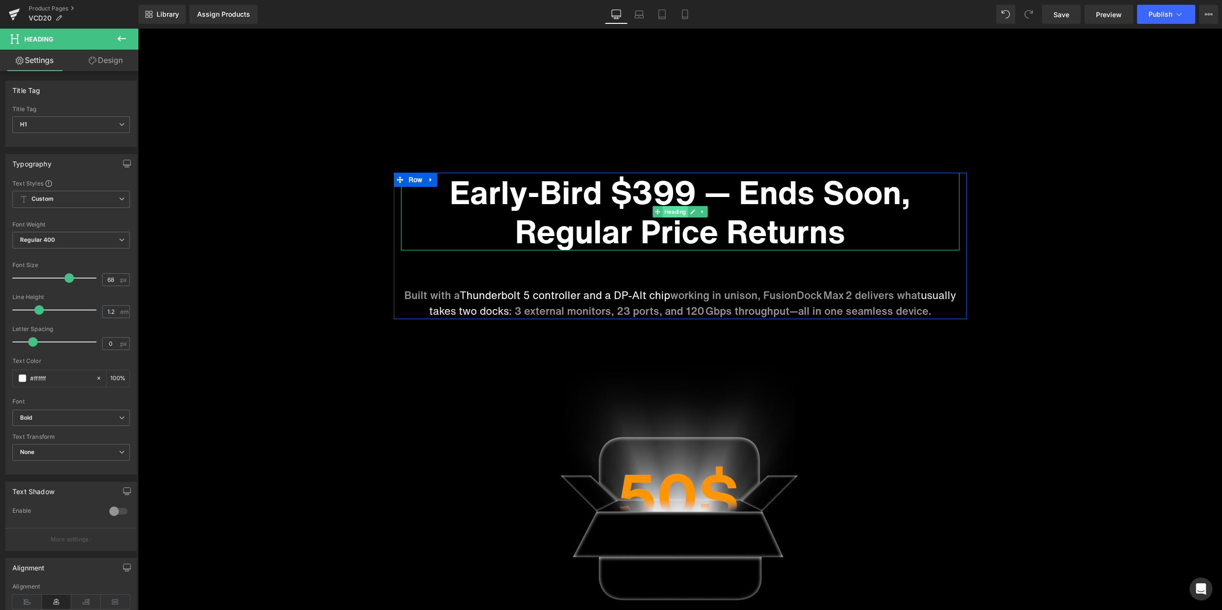
click at [668, 211] on span "Heading" at bounding box center [674, 211] width 25 height 11
click at [66, 380] on input "#ffffff" at bounding box center [60, 378] width 61 height 10
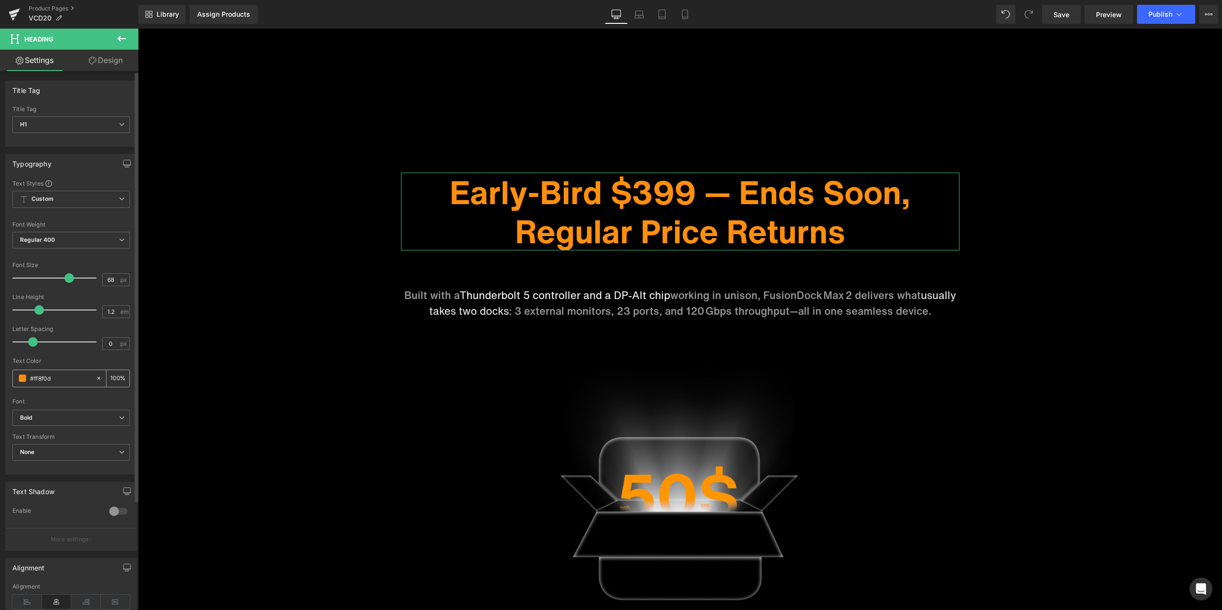
type input "#ffffff"
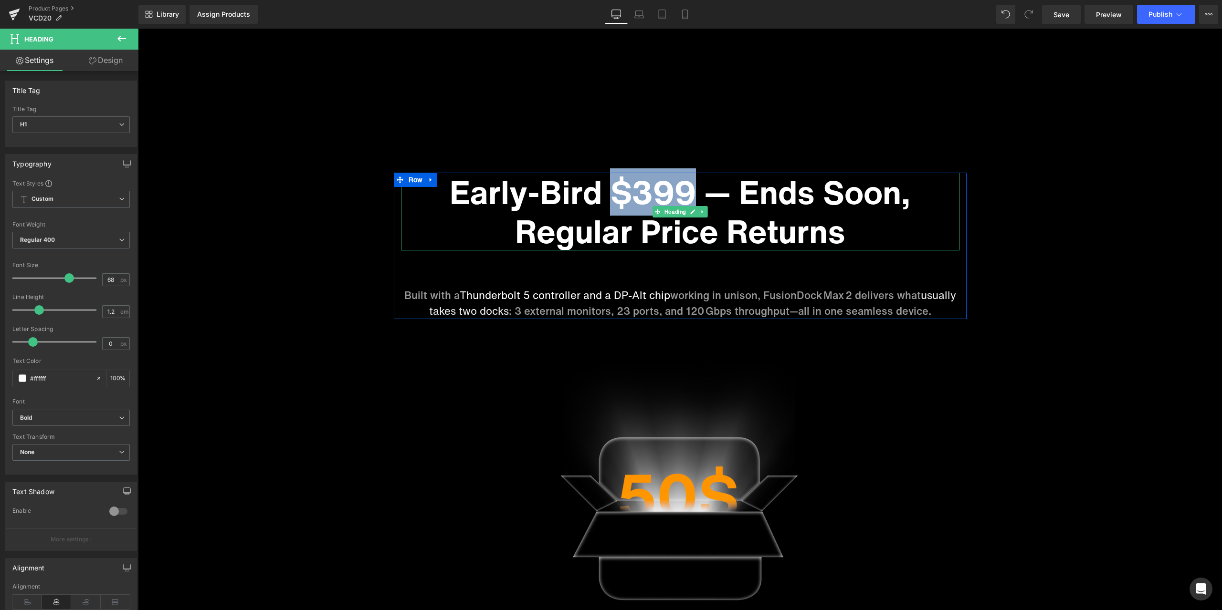
drag, startPoint x: 616, startPoint y: 193, endPoint x: 686, endPoint y: 190, distance: 70.7
click at [686, 190] on h1 "Early-Bird $399 — Ends Soon, Regular Price Returns" at bounding box center [680, 212] width 558 height 78
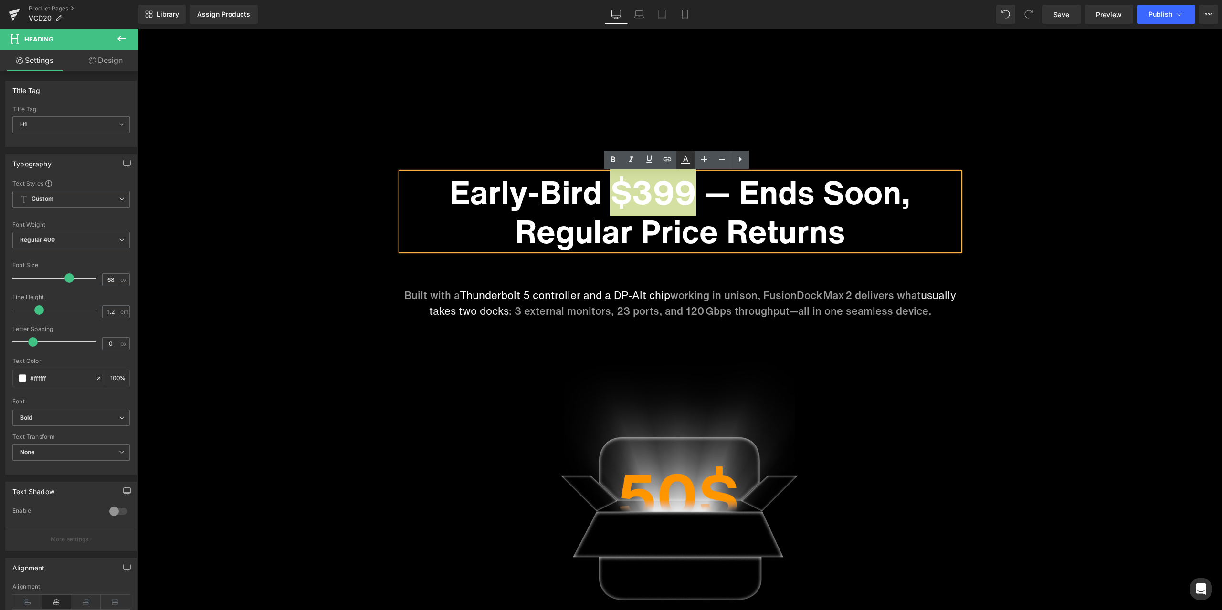
click at [687, 166] on link at bounding box center [685, 160] width 18 height 18
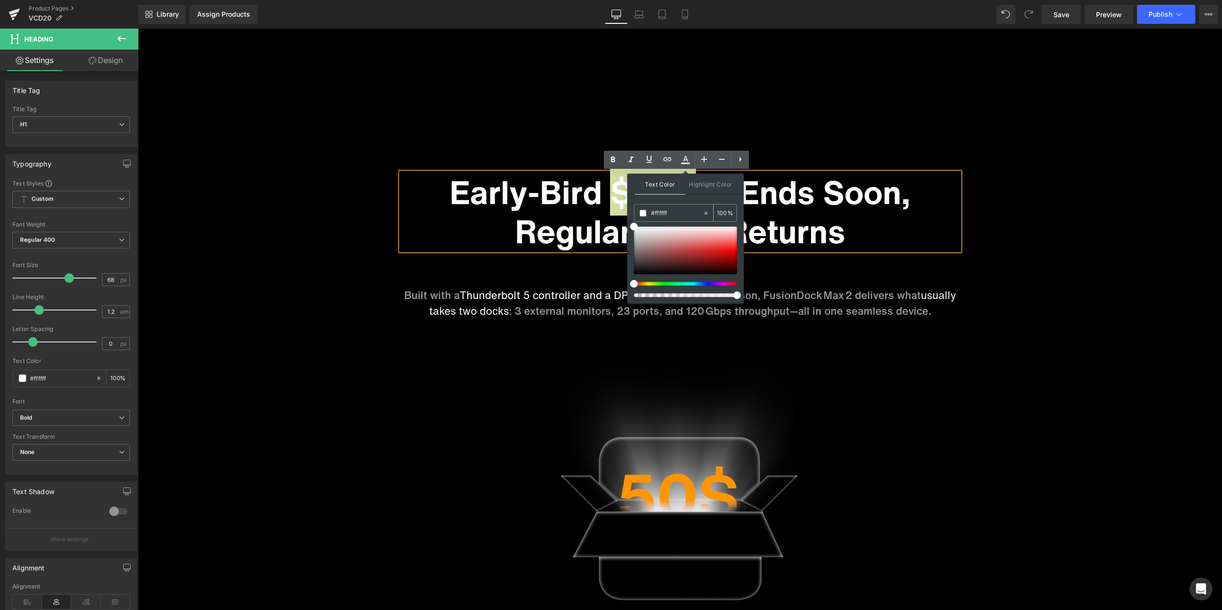
click at [676, 211] on input "#ffffff" at bounding box center [677, 213] width 52 height 10
paste input "8f0d"
type input "#ff8f0d"
click at [723, 210] on input "100" at bounding box center [722, 213] width 10 height 10
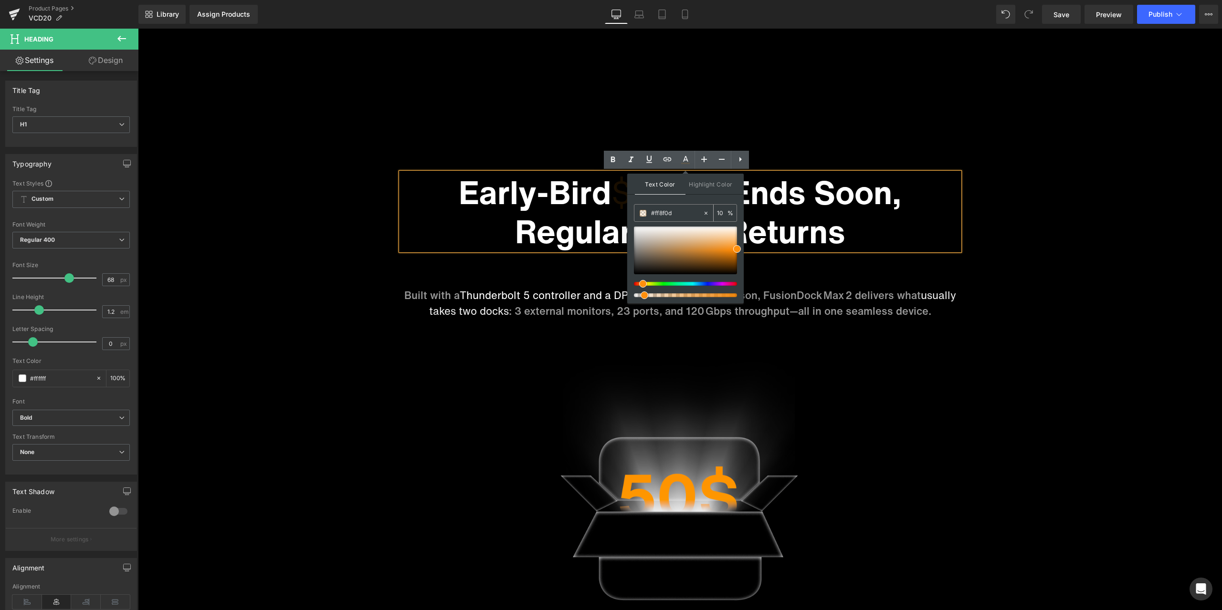
type input "100"
click at [614, 163] on icon at bounding box center [612, 159] width 11 height 11
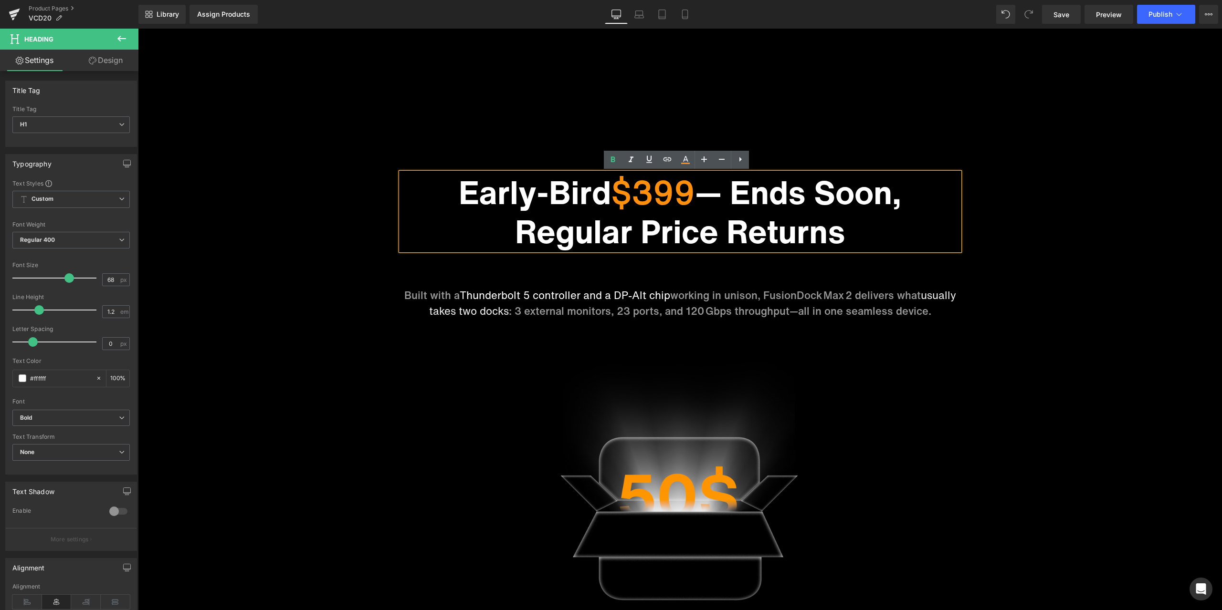
click at [783, 92] on div "Sale Off (P) Image ‹" at bounding box center [680, 369] width 1084 height 1689
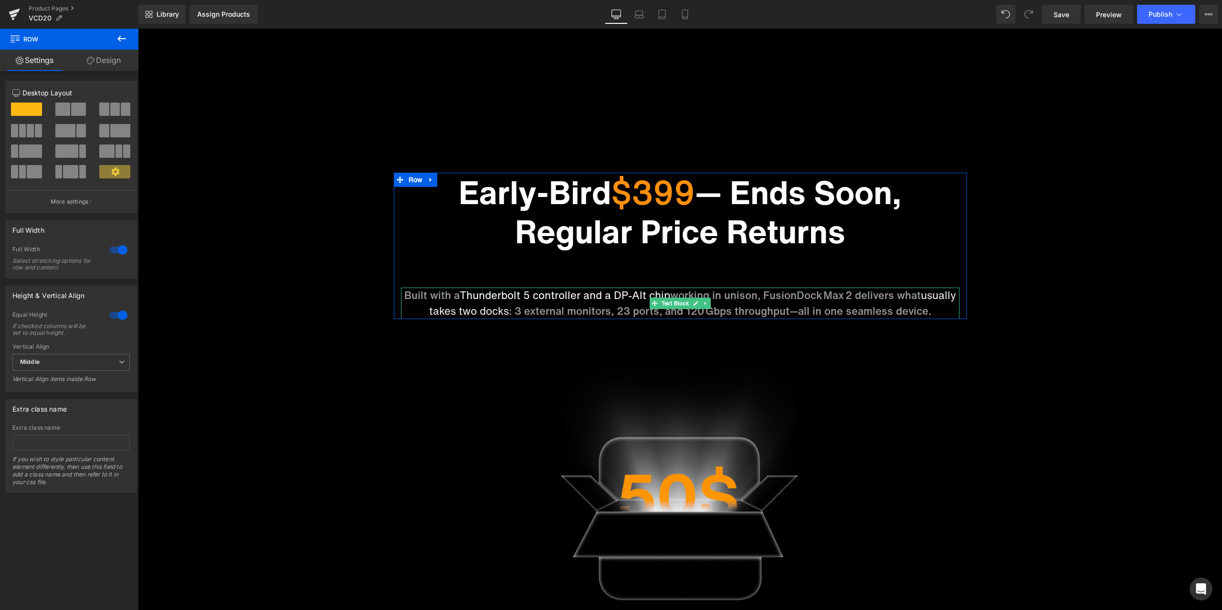
click at [567, 305] on p "Built with a Thunderbolt 5 controller and a DP‑Alt chip working in unison, Fusi…" at bounding box center [680, 303] width 558 height 31
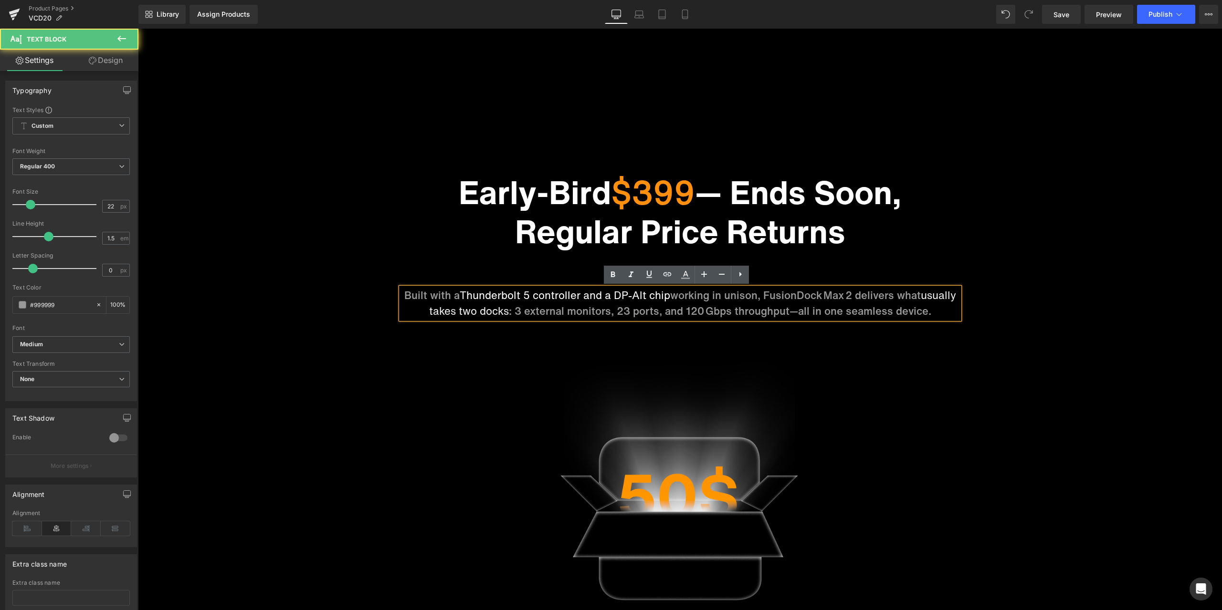
click at [564, 298] on span "Thunderbolt 5 controller and a DP‑Alt chip" at bounding box center [565, 295] width 210 height 15
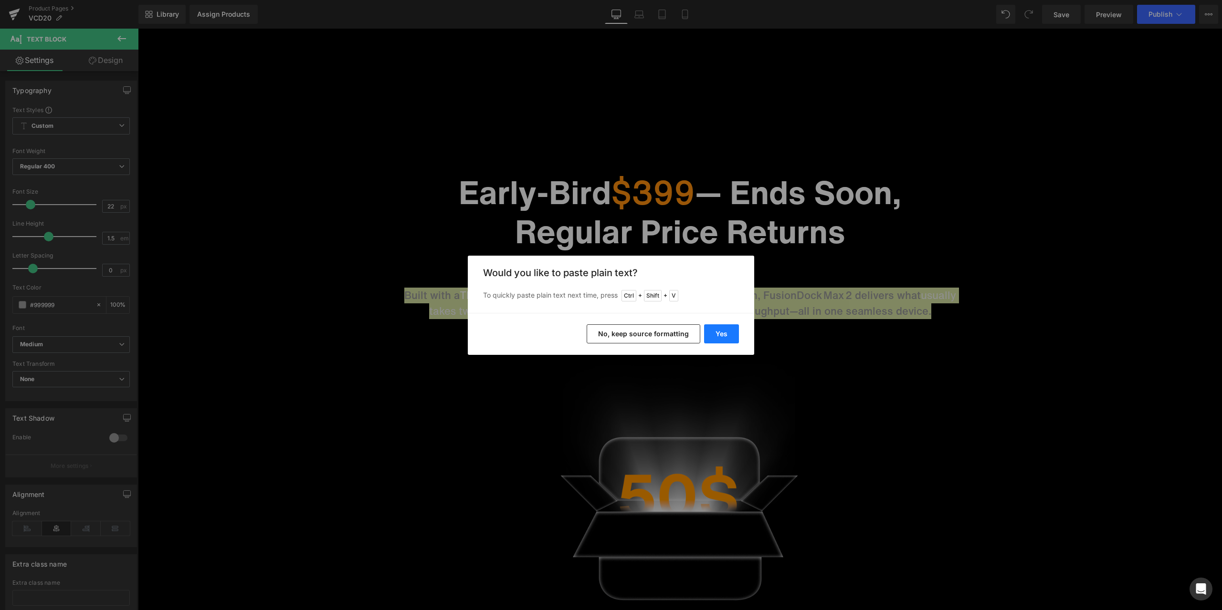
click at [730, 336] on button "Yes" at bounding box center [721, 333] width 35 height 19
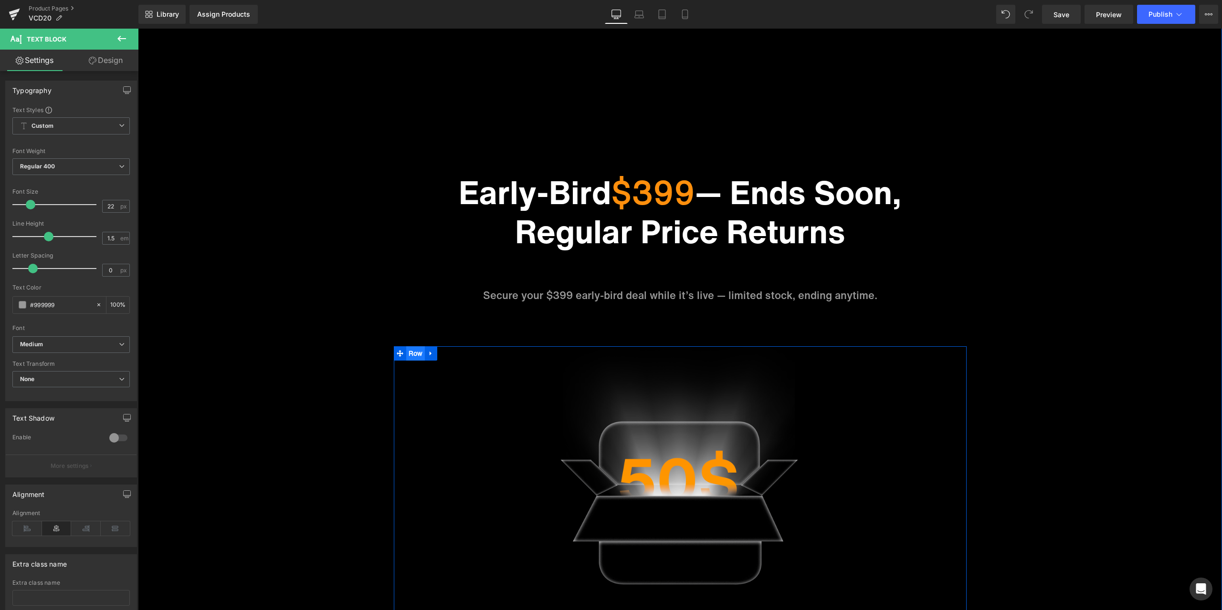
click at [410, 353] on ul "Row" at bounding box center [416, 353] width 44 height 14
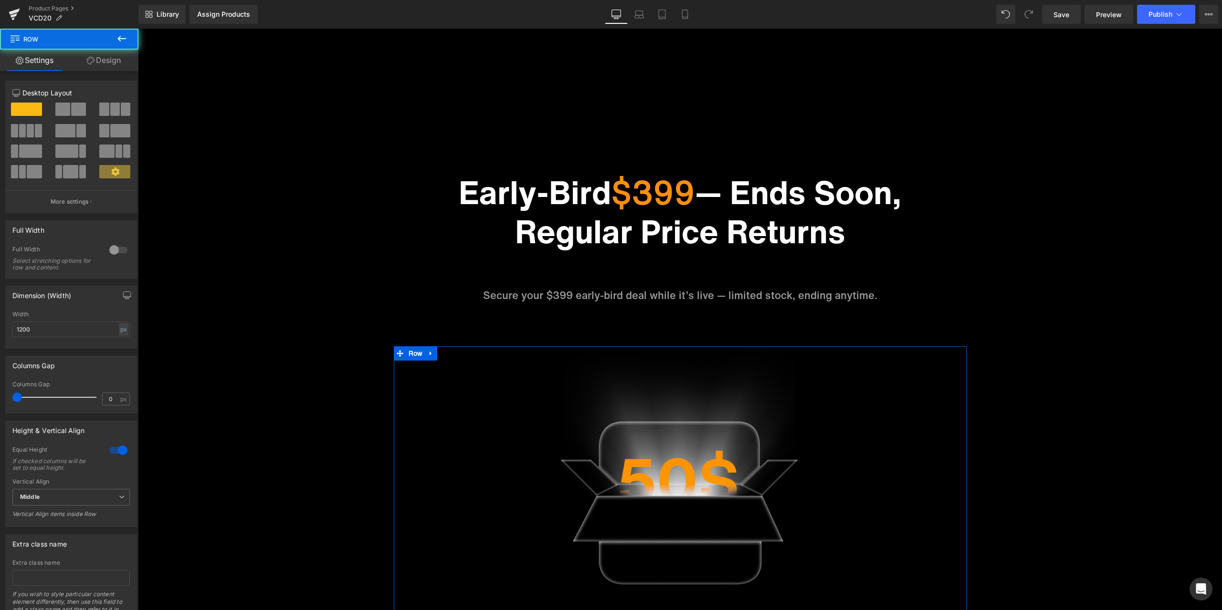
click at [110, 71] on link "Design" at bounding box center [103, 60] width 69 height 21
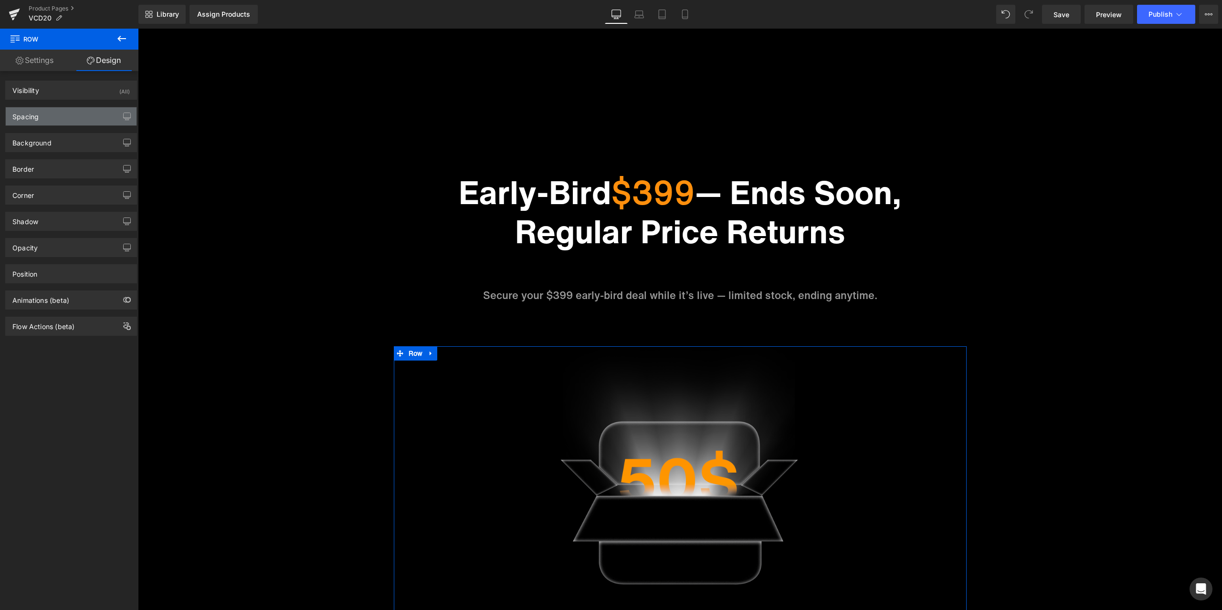
click at [50, 115] on div "Spacing" at bounding box center [71, 116] width 131 height 18
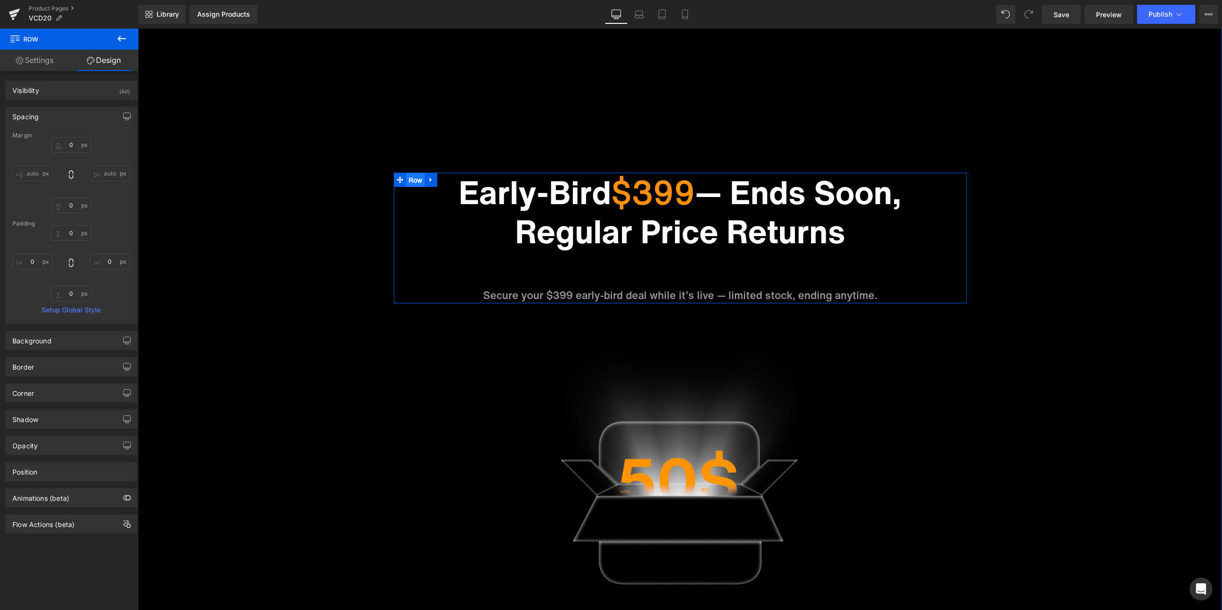
click at [411, 183] on ul "Row" at bounding box center [416, 180] width 44 height 14
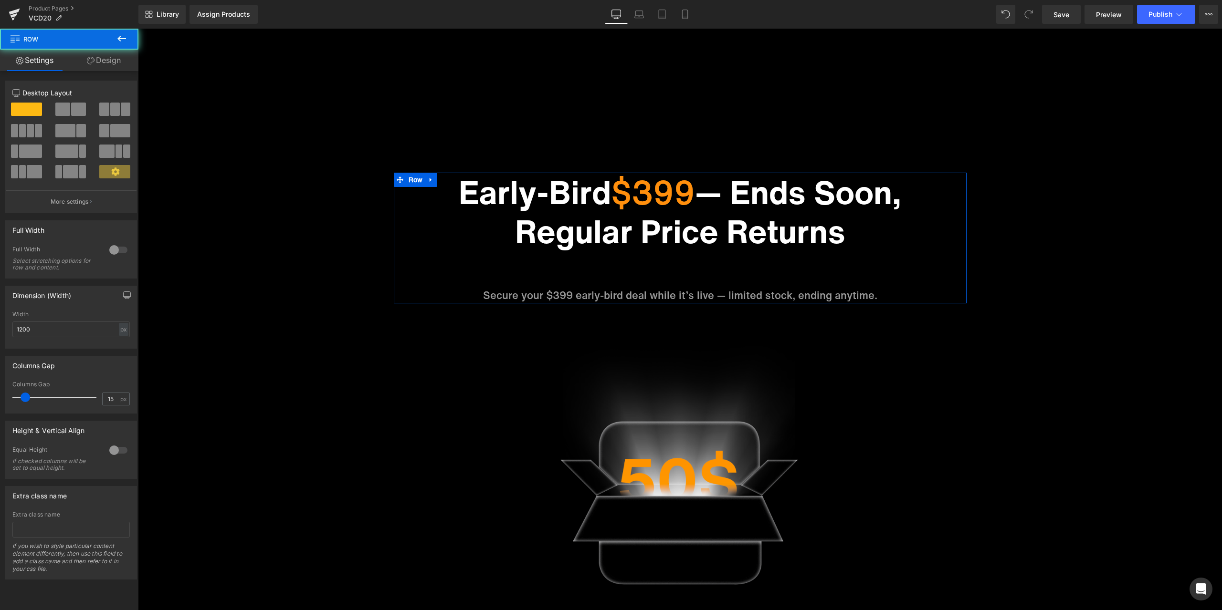
drag, startPoint x: 117, startPoint y: 67, endPoint x: 111, endPoint y: 82, distance: 15.9
click at [117, 66] on link "Design" at bounding box center [103, 60] width 69 height 21
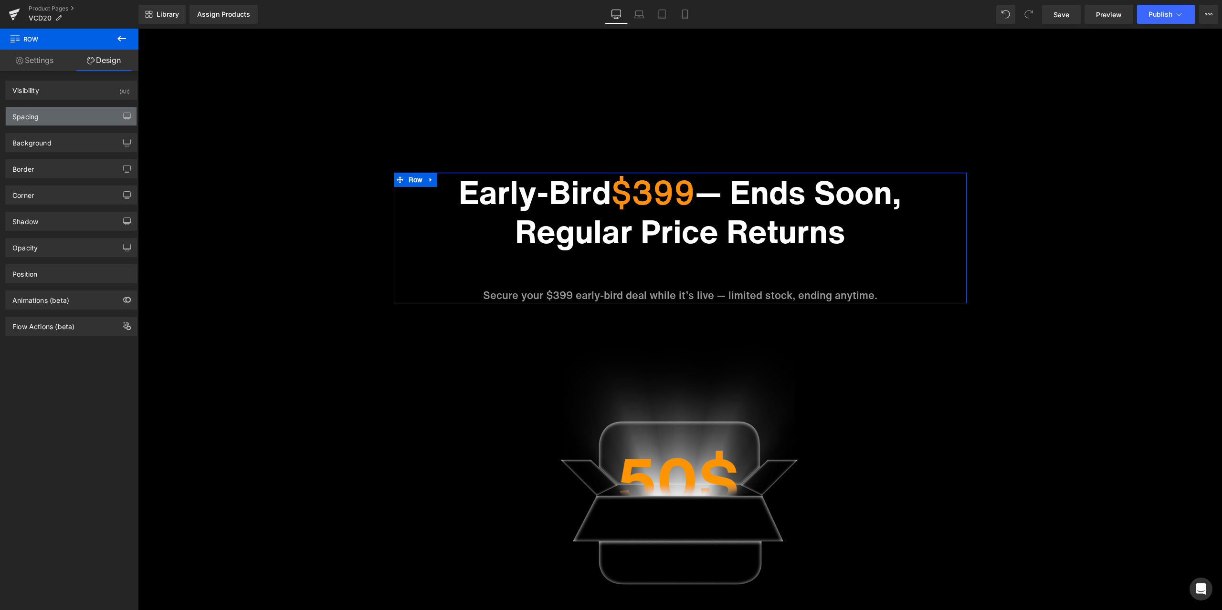
click at [71, 112] on div "Spacing" at bounding box center [71, 116] width 131 height 18
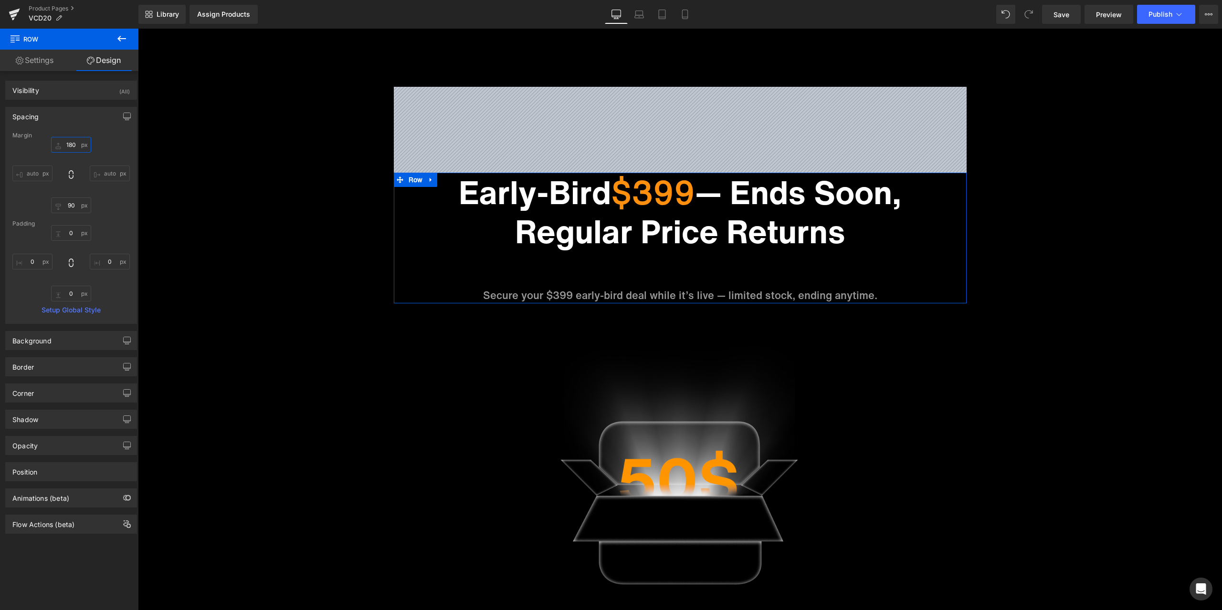
click at [75, 147] on input "180" at bounding box center [71, 145] width 40 height 16
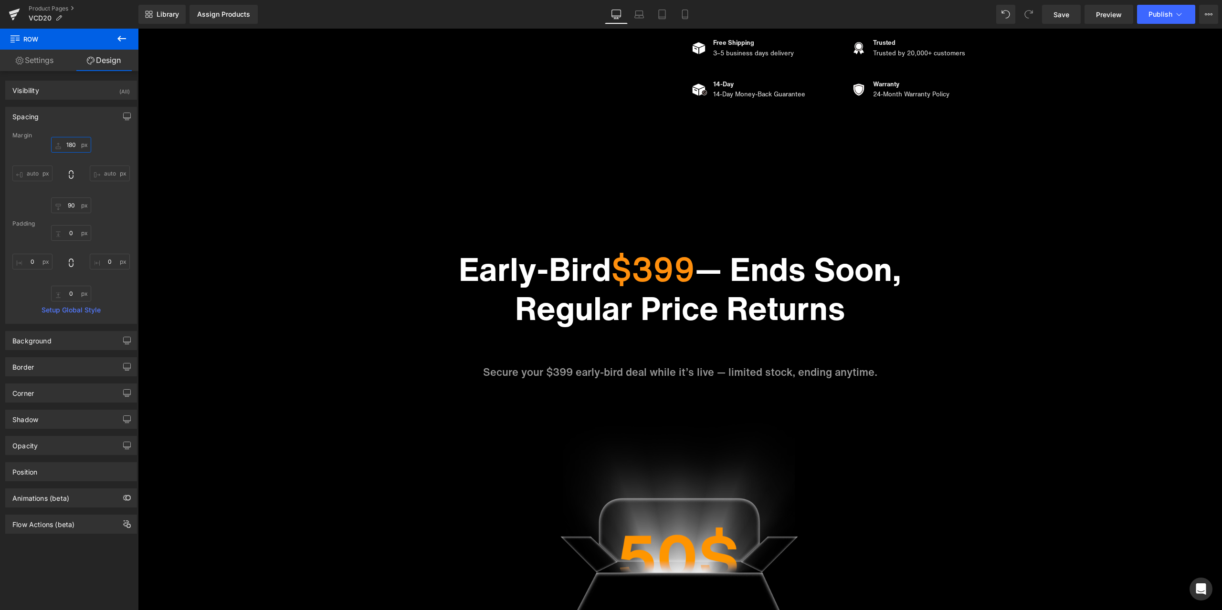
scroll to position [399, 0]
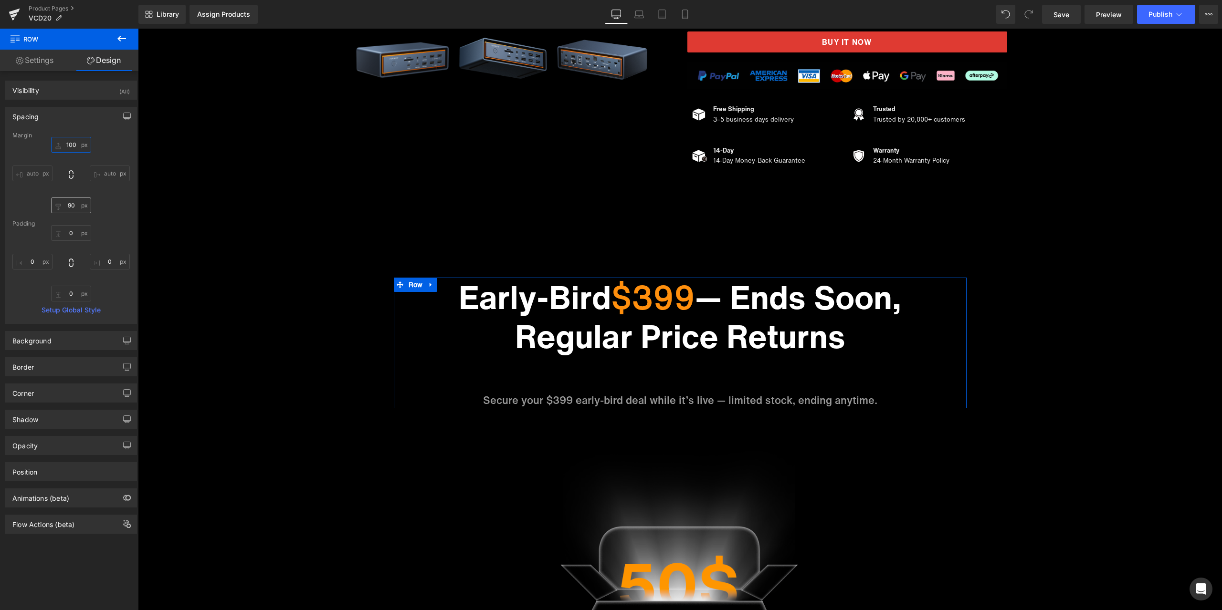
type input "100"
click at [73, 205] on input "90" at bounding box center [71, 206] width 40 height 16
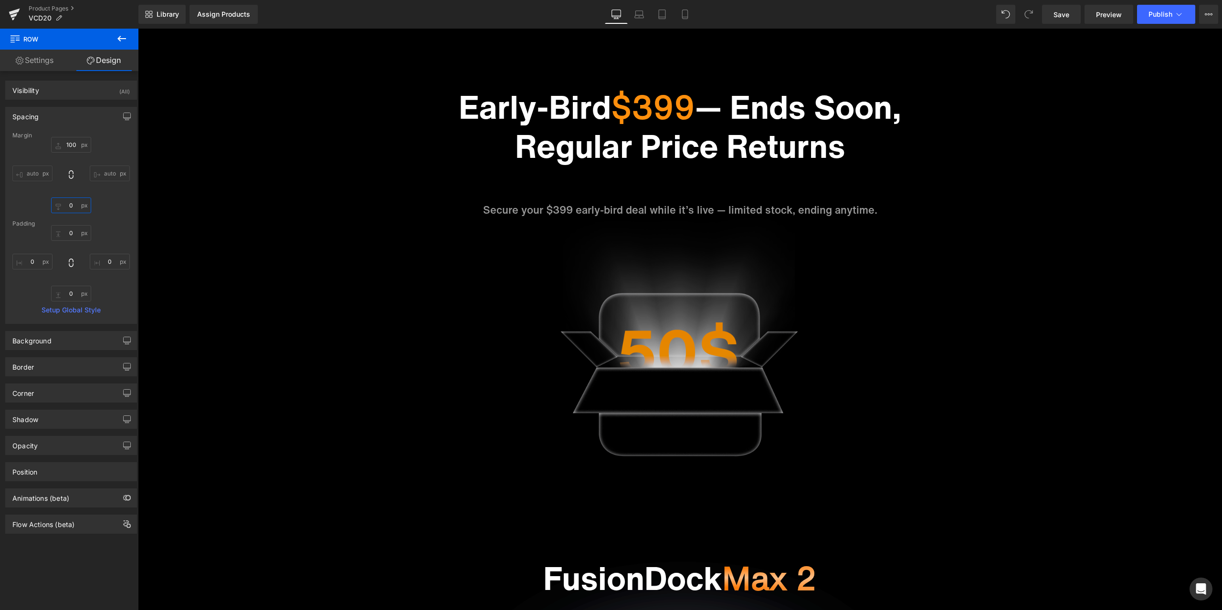
scroll to position [590, 0]
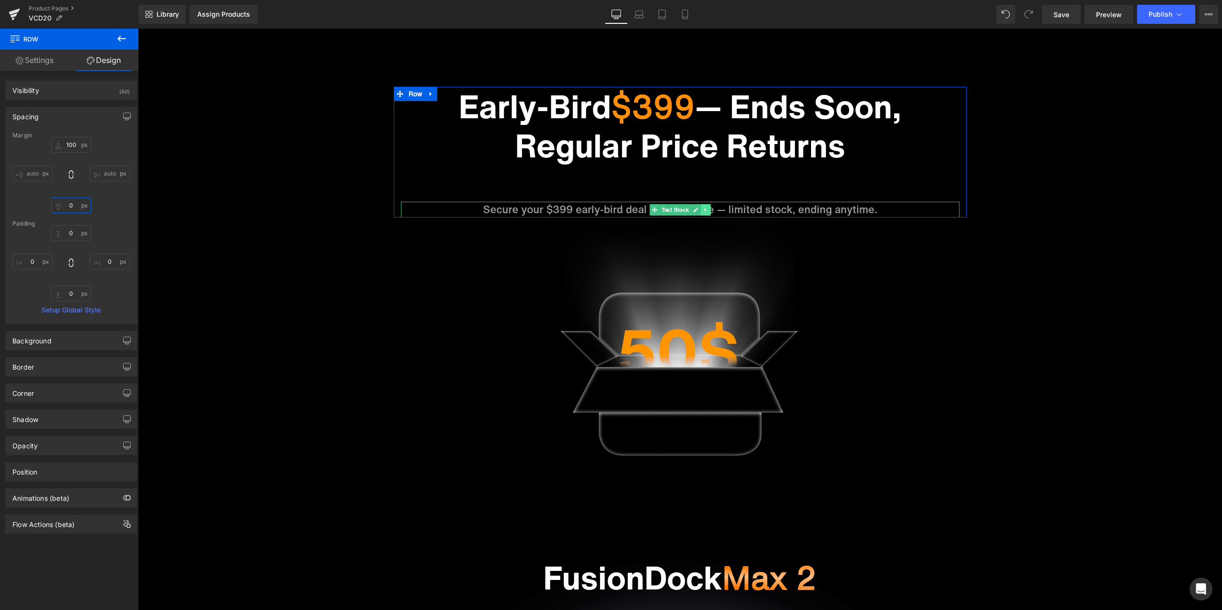
type input "0"
click at [703, 211] on icon at bounding box center [705, 210] width 5 height 6
click at [700, 212] on link at bounding box center [700, 209] width 10 height 11
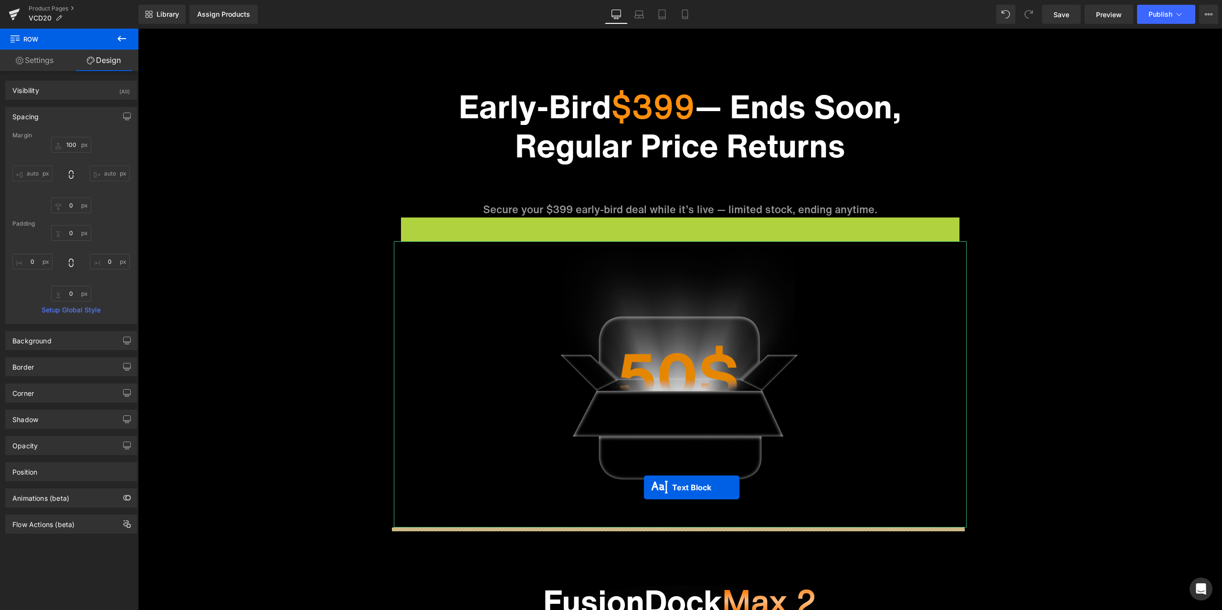
drag, startPoint x: 675, startPoint y: 228, endPoint x: 644, endPoint y: 488, distance: 261.4
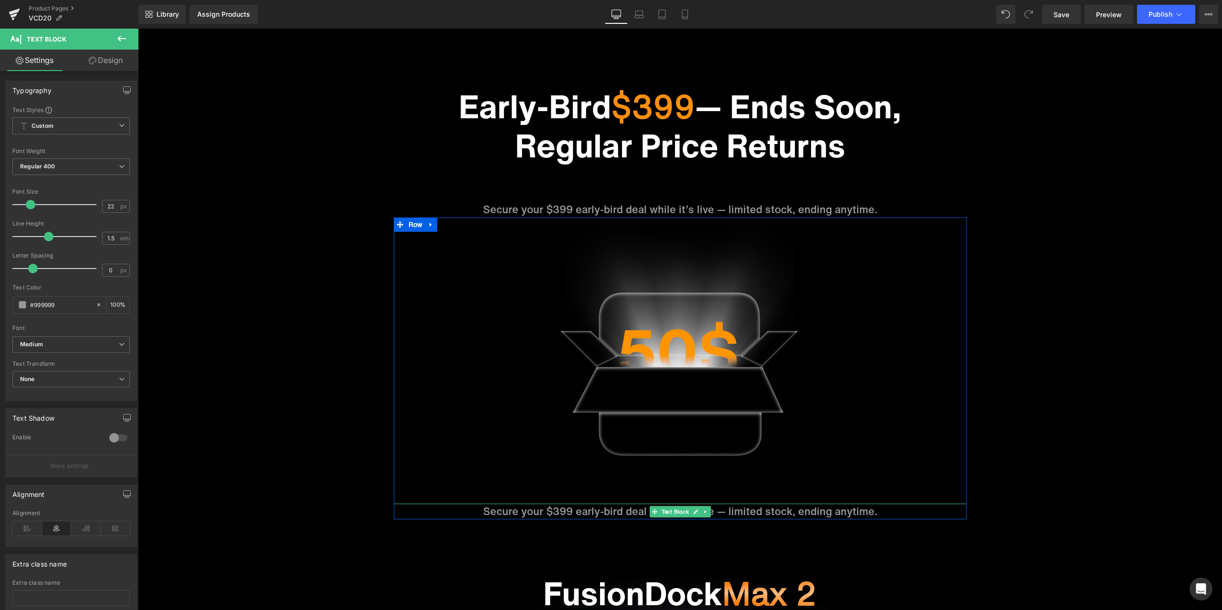
click at [555, 509] on p "Secure your $399 early-bird deal while it’s live — limited stock, ending anytim…" at bounding box center [680, 512] width 573 height 16
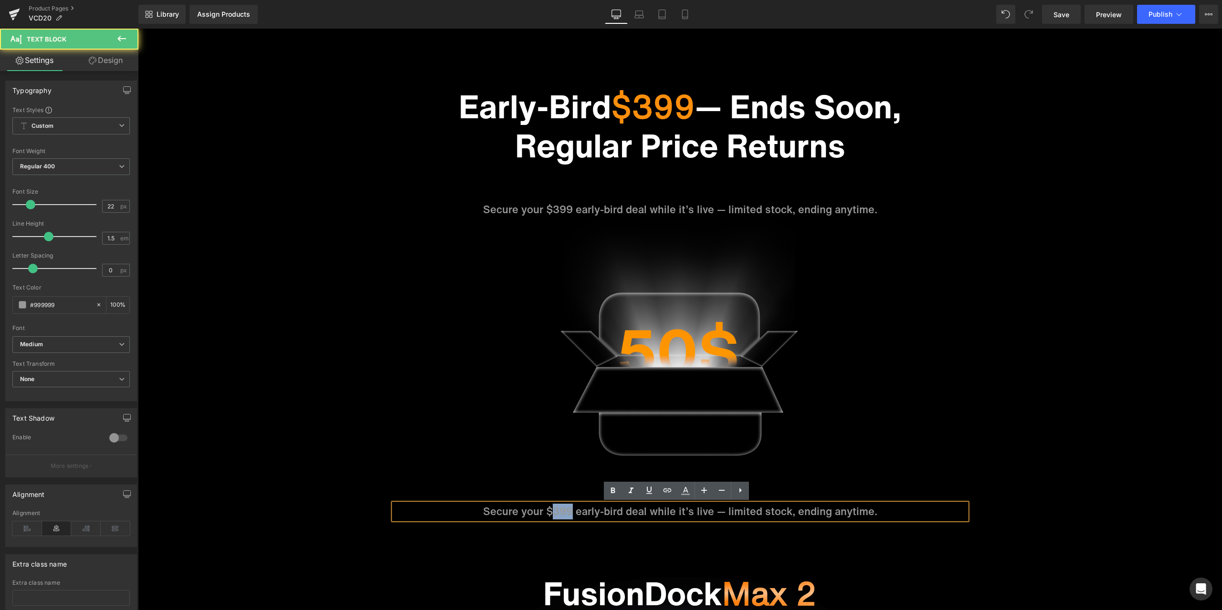
click at [555, 509] on p "Secure your $399 early-bird deal while it’s live — limited stock, ending anytim…" at bounding box center [680, 512] width 573 height 16
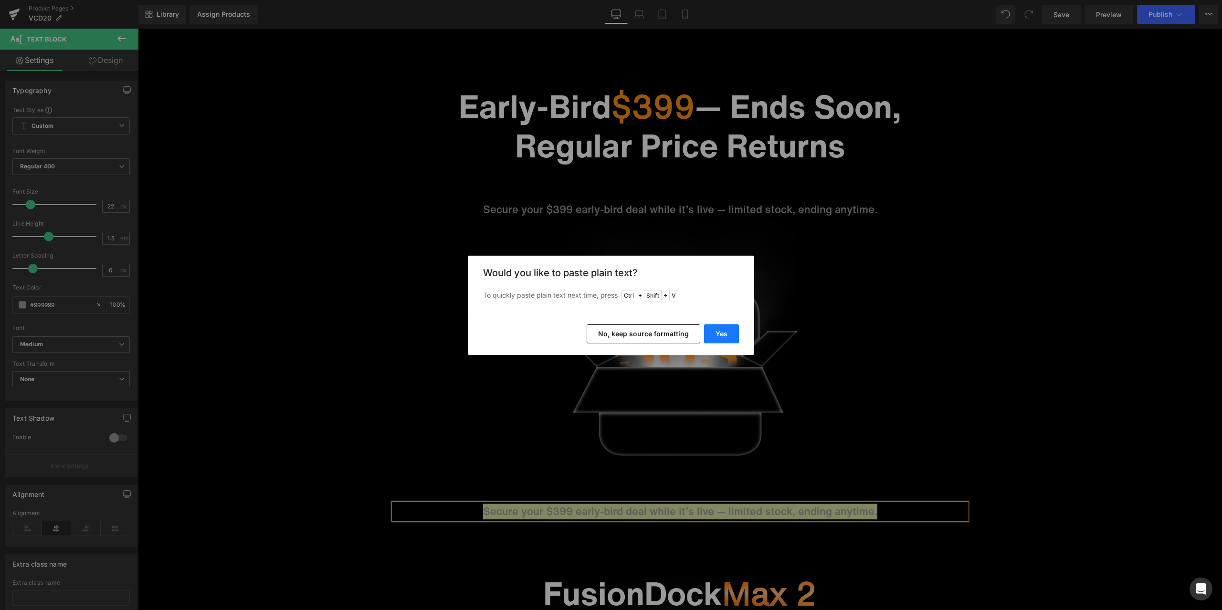
click at [721, 337] on button "Yes" at bounding box center [721, 333] width 35 height 19
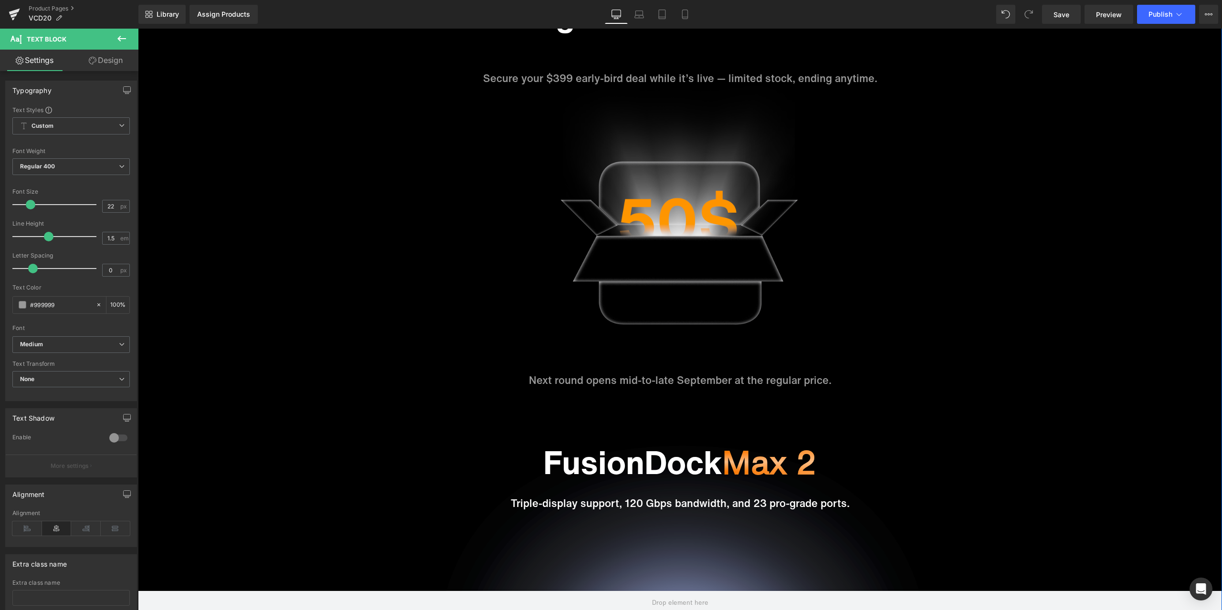
scroll to position [733, 0]
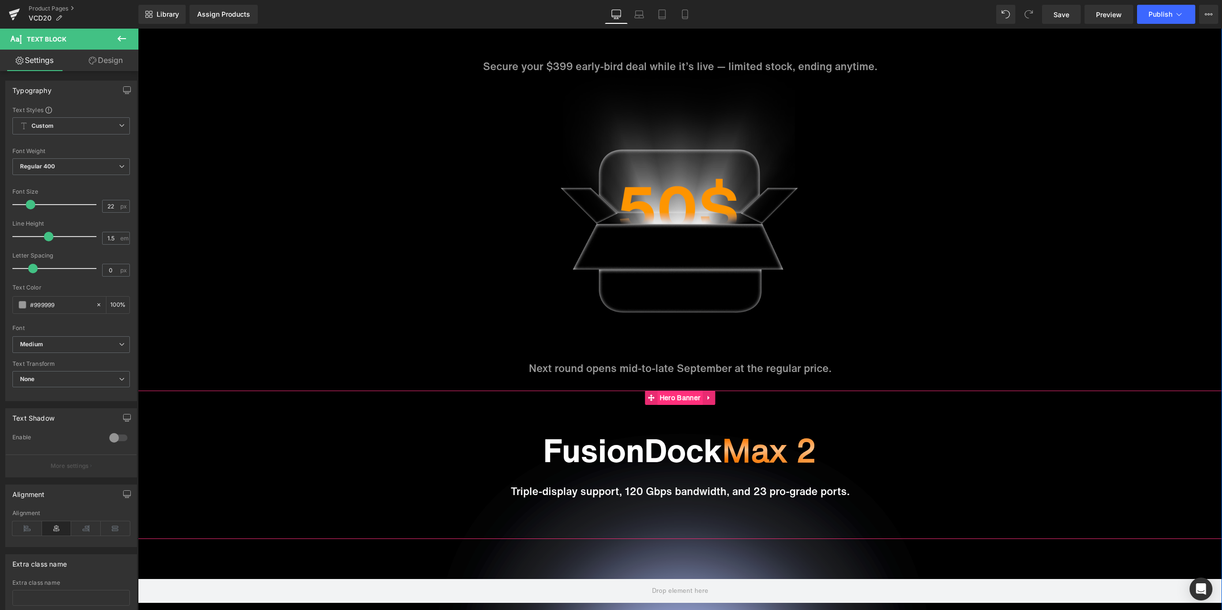
click at [673, 398] on span "Hero Banner" at bounding box center [679, 398] width 45 height 14
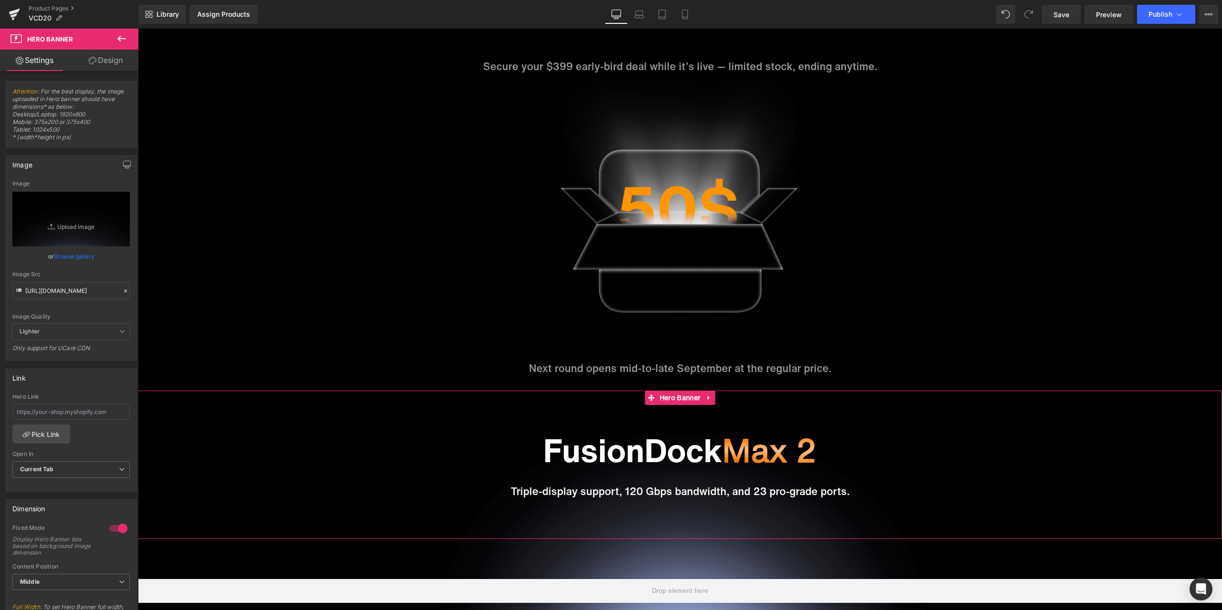
click at [94, 63] on icon at bounding box center [93, 61] width 8 height 8
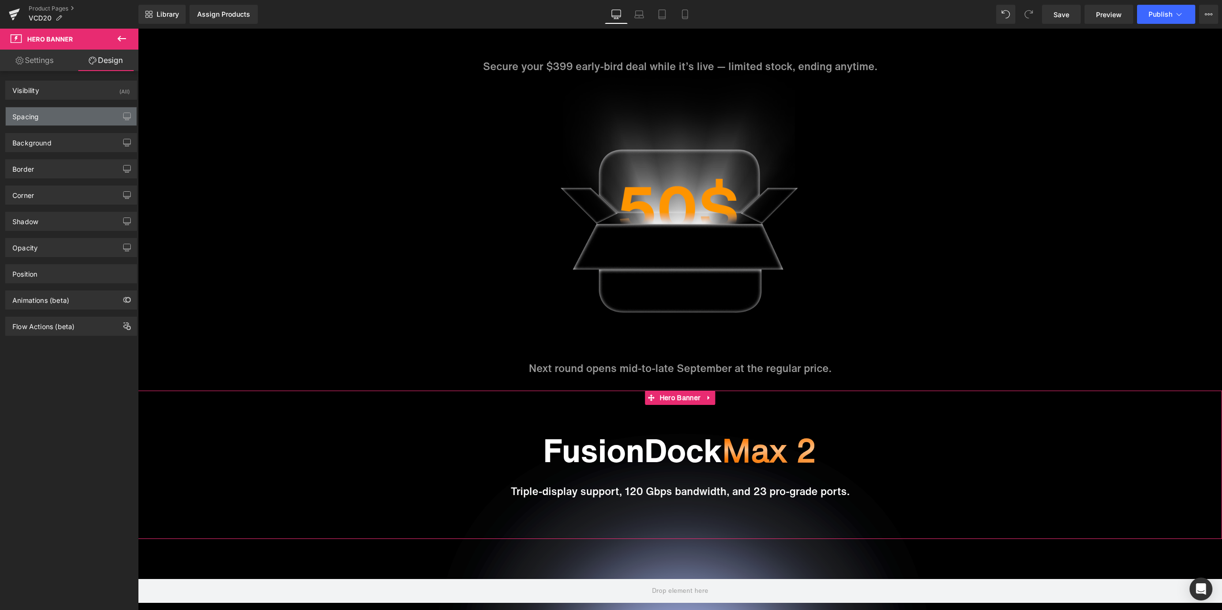
click at [63, 120] on div "Spacing" at bounding box center [71, 116] width 131 height 18
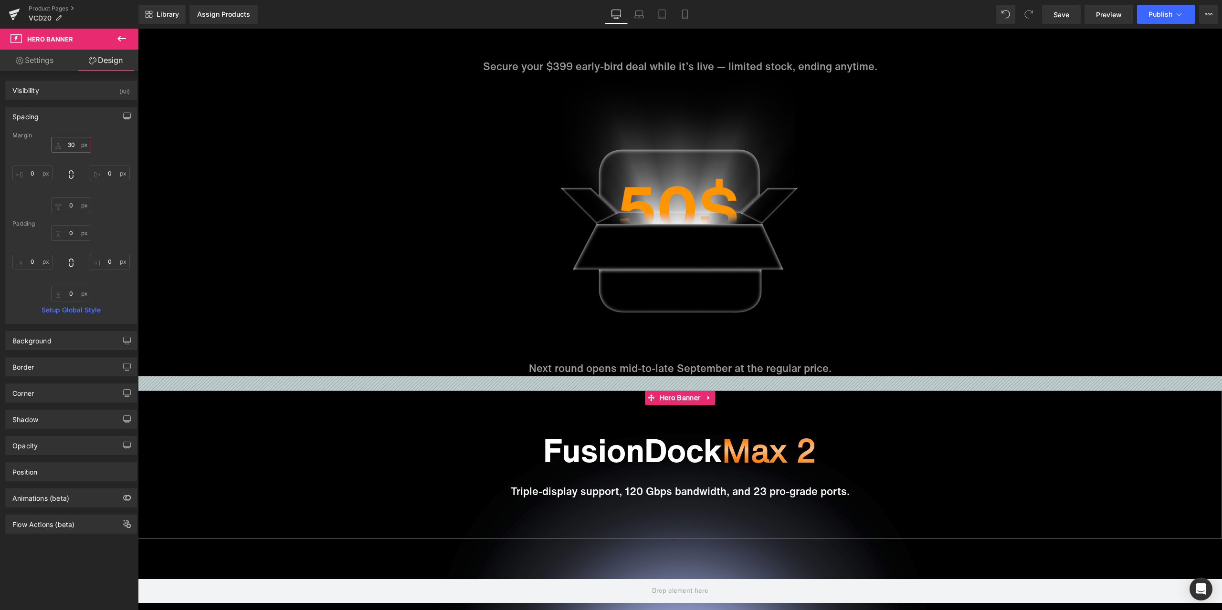
click at [70, 146] on input "30" at bounding box center [71, 145] width 40 height 16
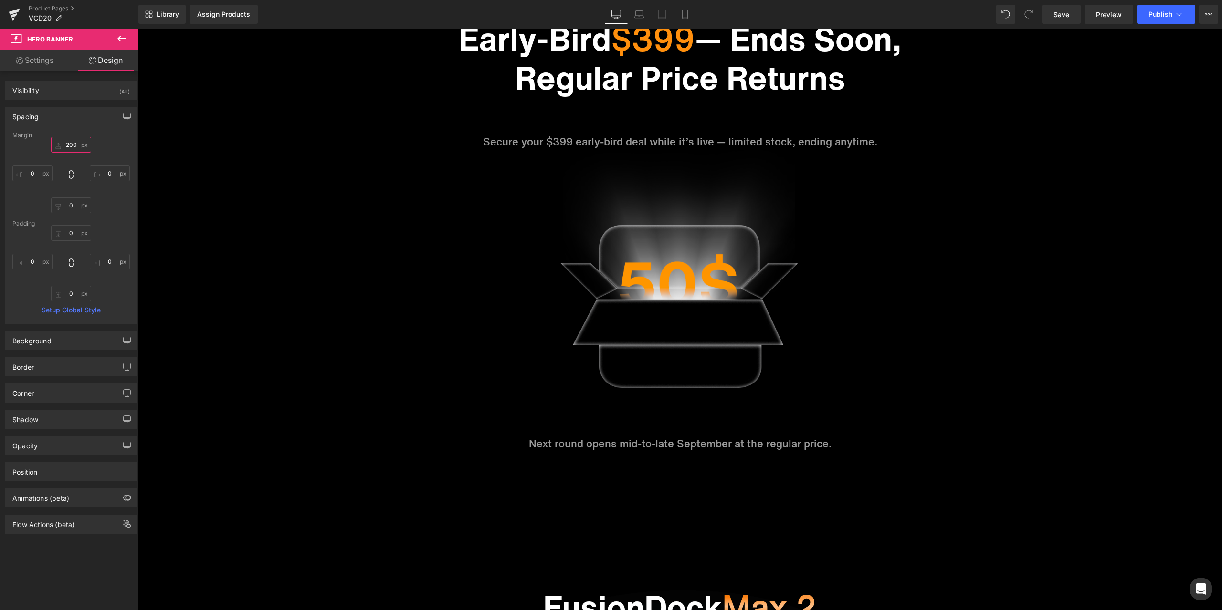
scroll to position [637, 0]
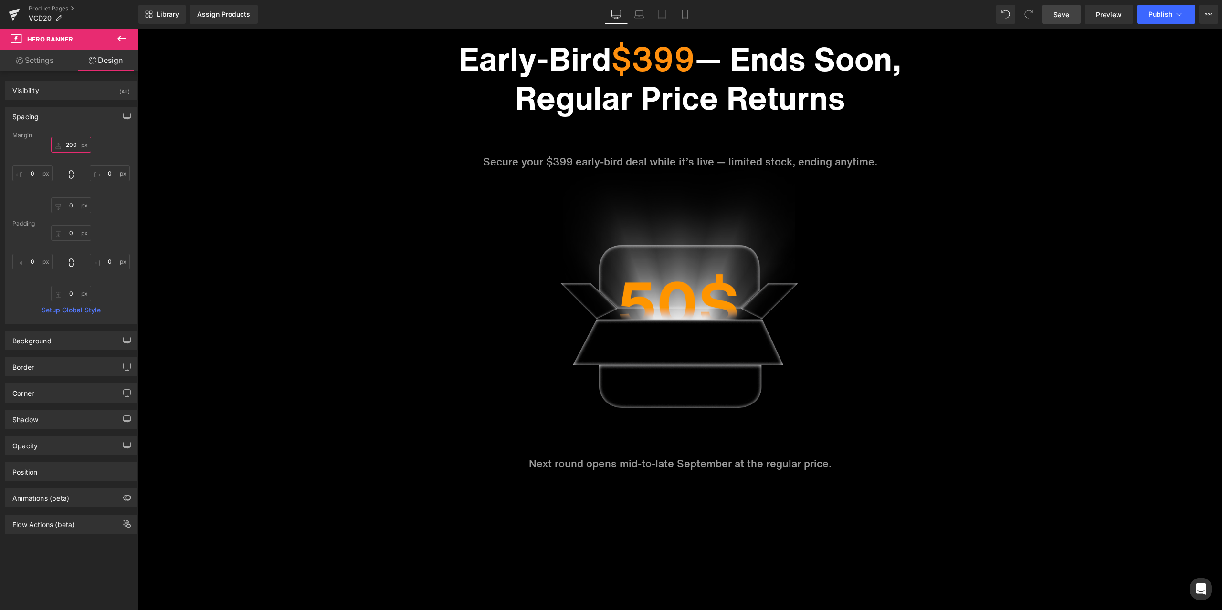
type input "200"
click at [1065, 11] on span "Save" at bounding box center [1061, 15] width 16 height 10
click at [1066, 14] on span "Save" at bounding box center [1061, 15] width 16 height 10
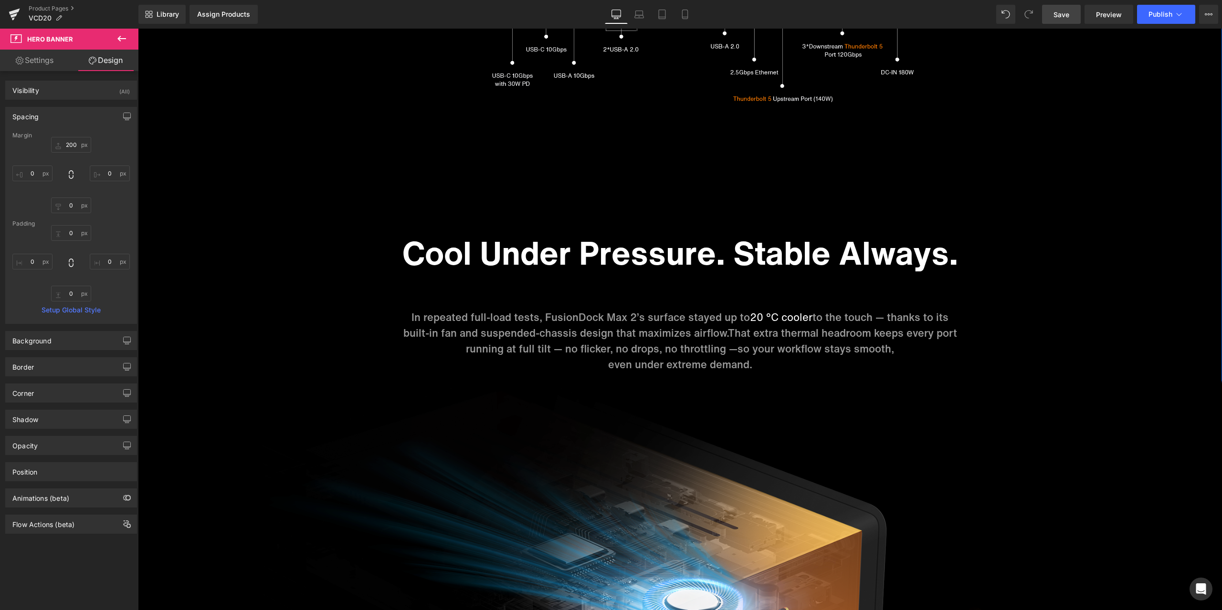
scroll to position [4407, 0]
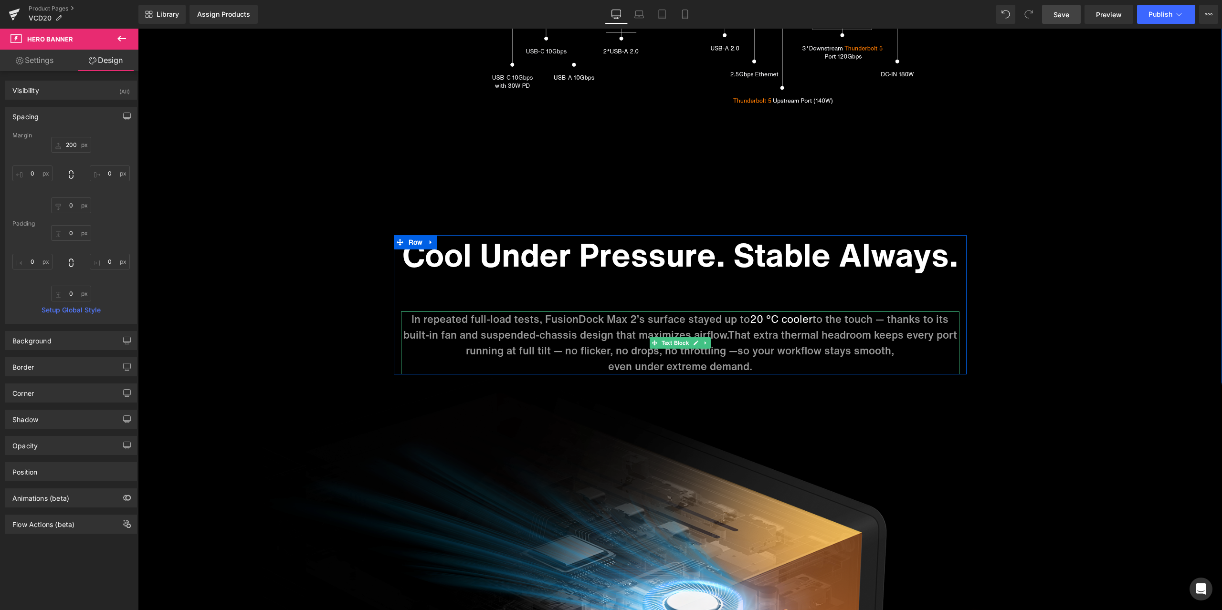
click at [626, 332] on p "In repeated full-load tests, FusionDock Max 2’s surface stayed up to 20 °C cool…" at bounding box center [680, 335] width 558 height 47
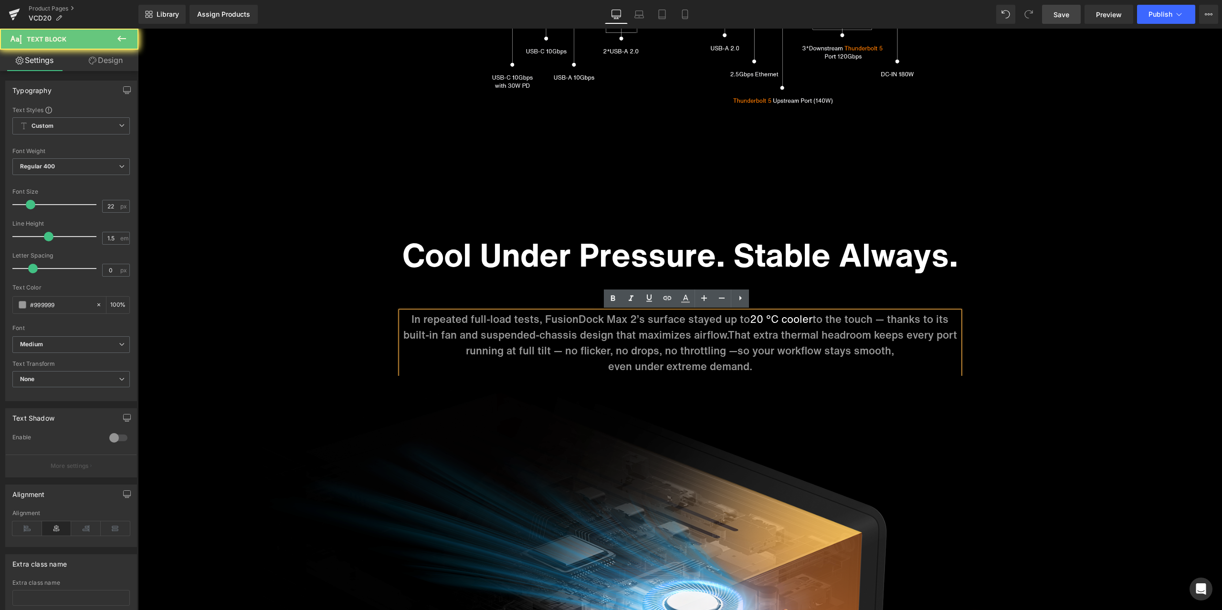
click at [611, 331] on p "In repeated full-load tests, FusionDock Max 2’s surface stayed up to 20 °C cool…" at bounding box center [680, 335] width 558 height 47
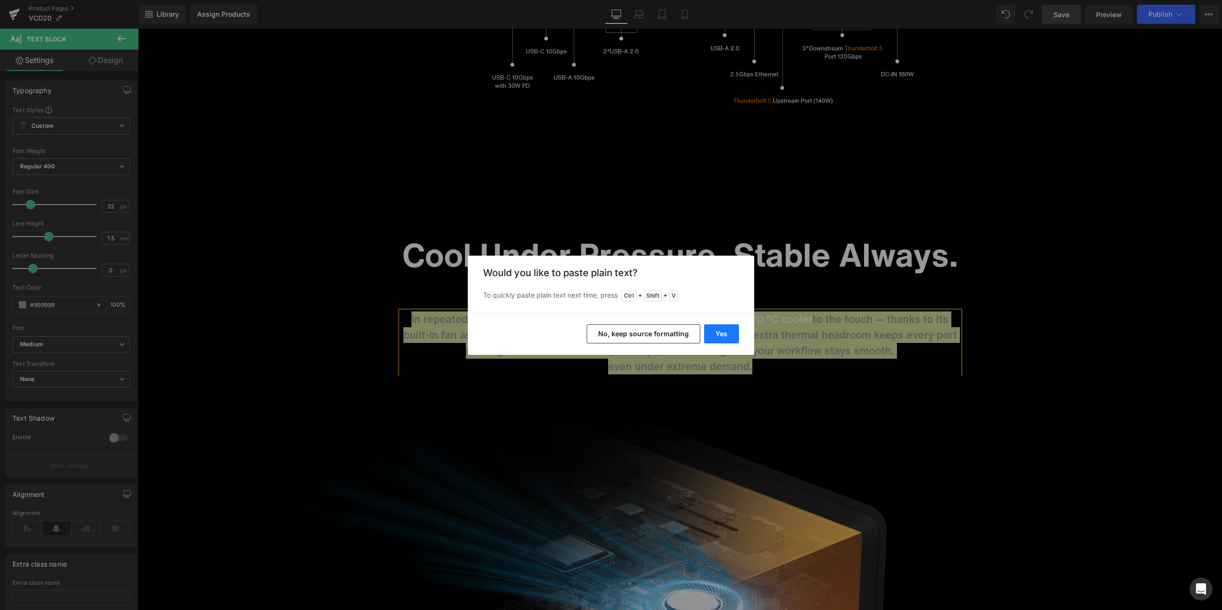
click at [731, 340] on button "Yes" at bounding box center [721, 333] width 35 height 19
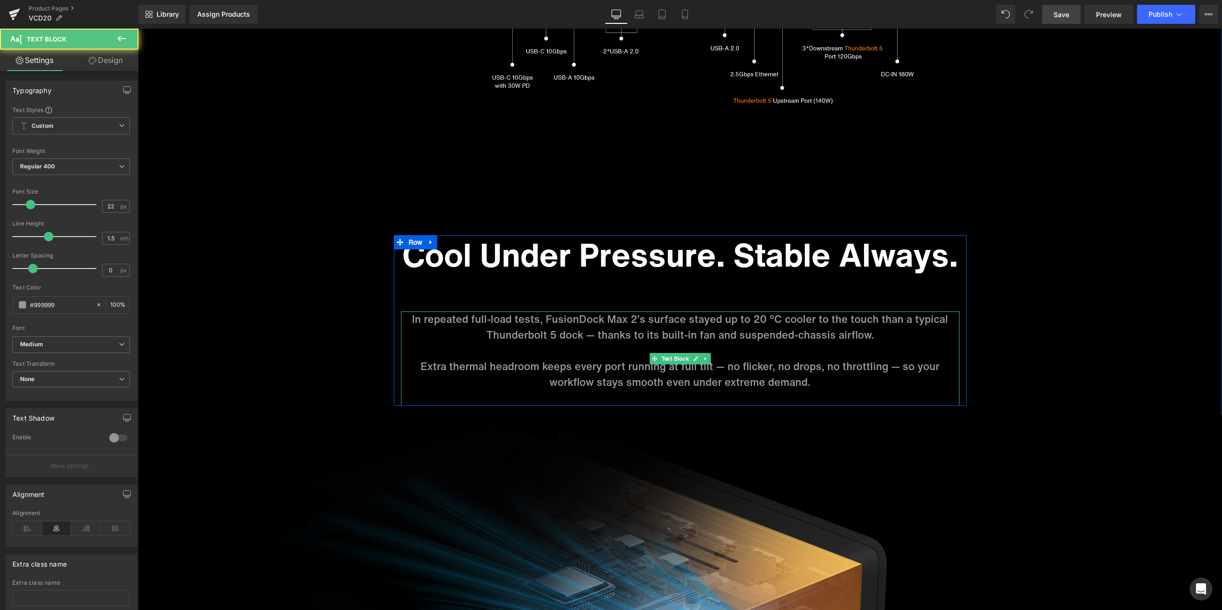
click at [419, 369] on p "Extra thermal headroom keeps every port running at full tilt — no flicker, no d…" at bounding box center [680, 374] width 558 height 31
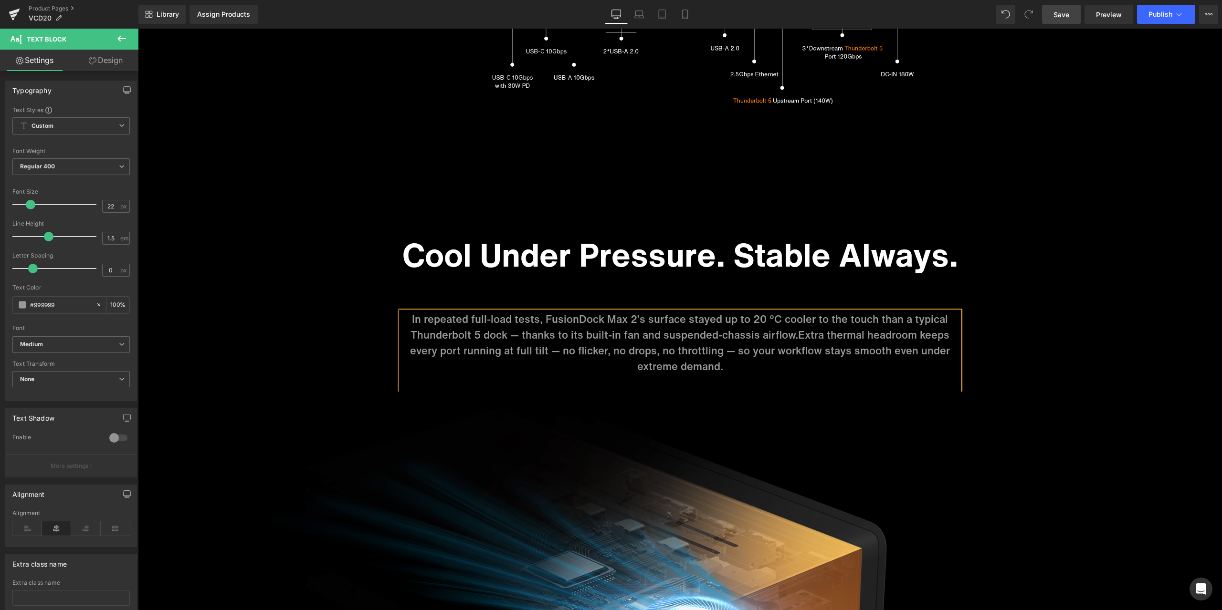
click at [736, 355] on span "Extra thermal headroom keeps every port running at full tilt — no flicker, no d…" at bounding box center [680, 350] width 540 height 47
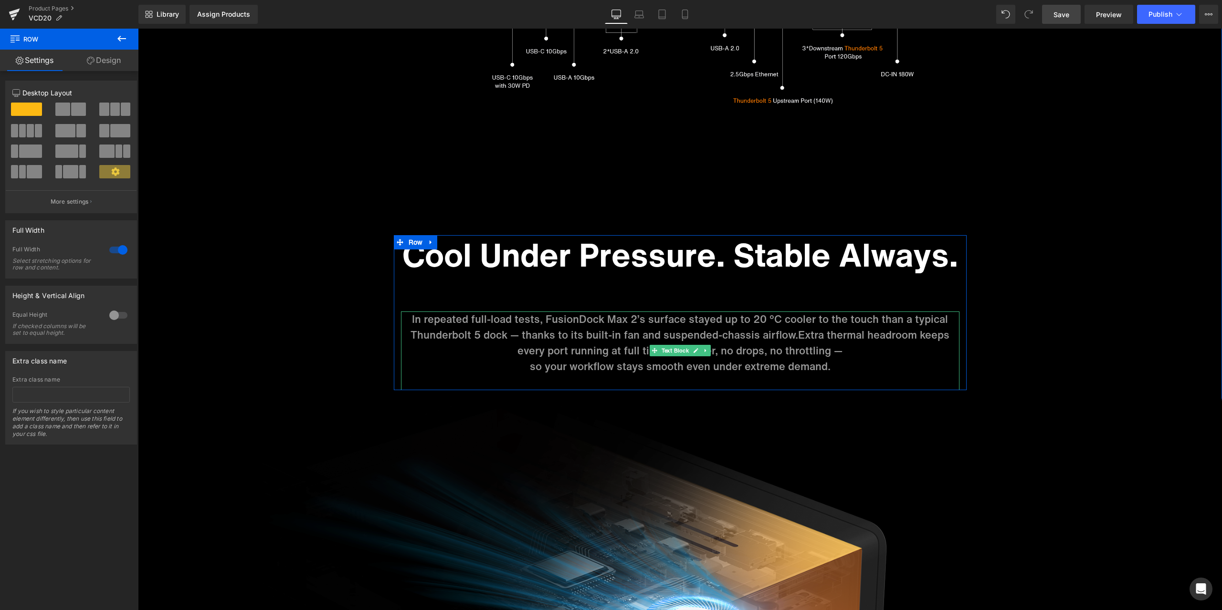
click at [840, 365] on p "so your workflow stays smooth even under extreme demand." at bounding box center [680, 367] width 558 height 16
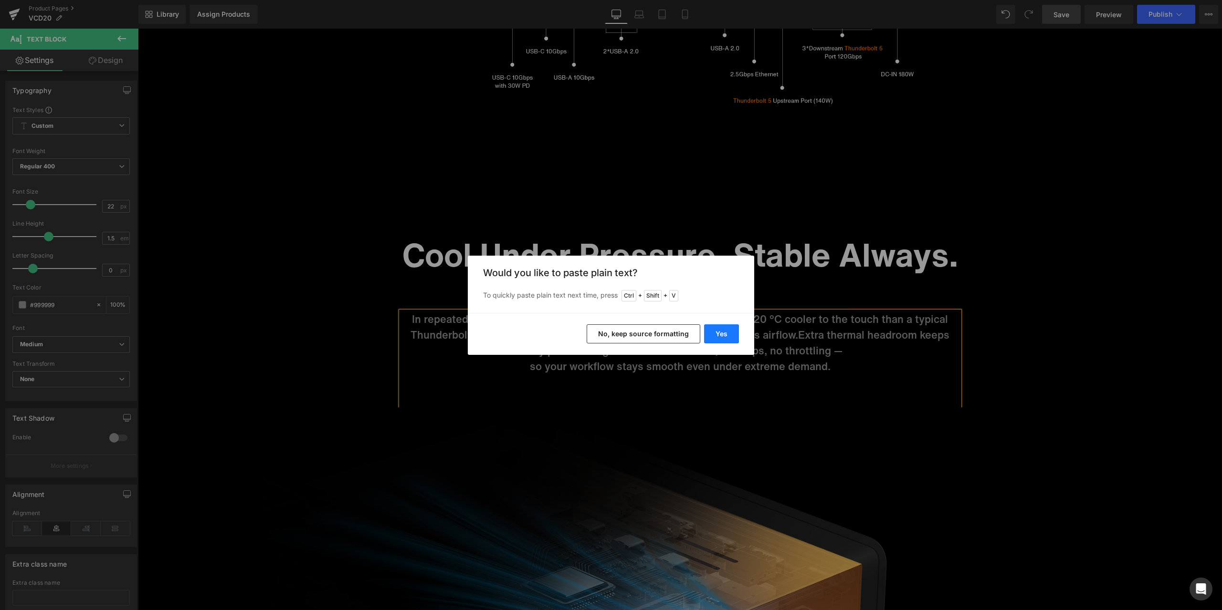
click at [722, 332] on button "Yes" at bounding box center [721, 333] width 35 height 19
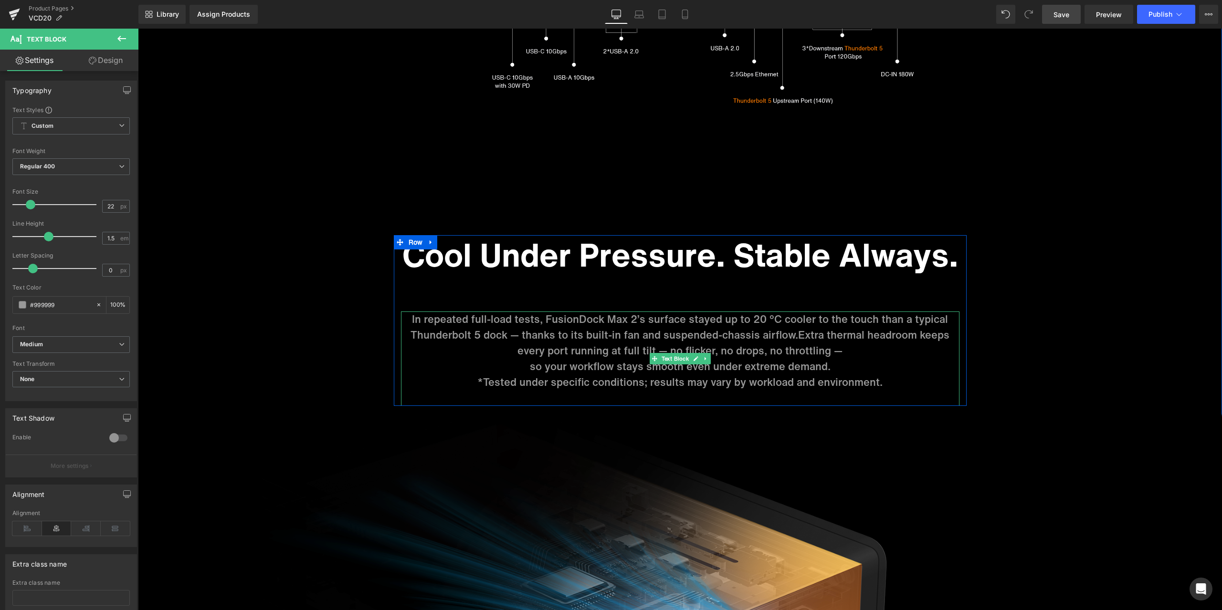
click at [864, 366] on p "so your workflow stays smooth even under extreme demand." at bounding box center [680, 367] width 558 height 16
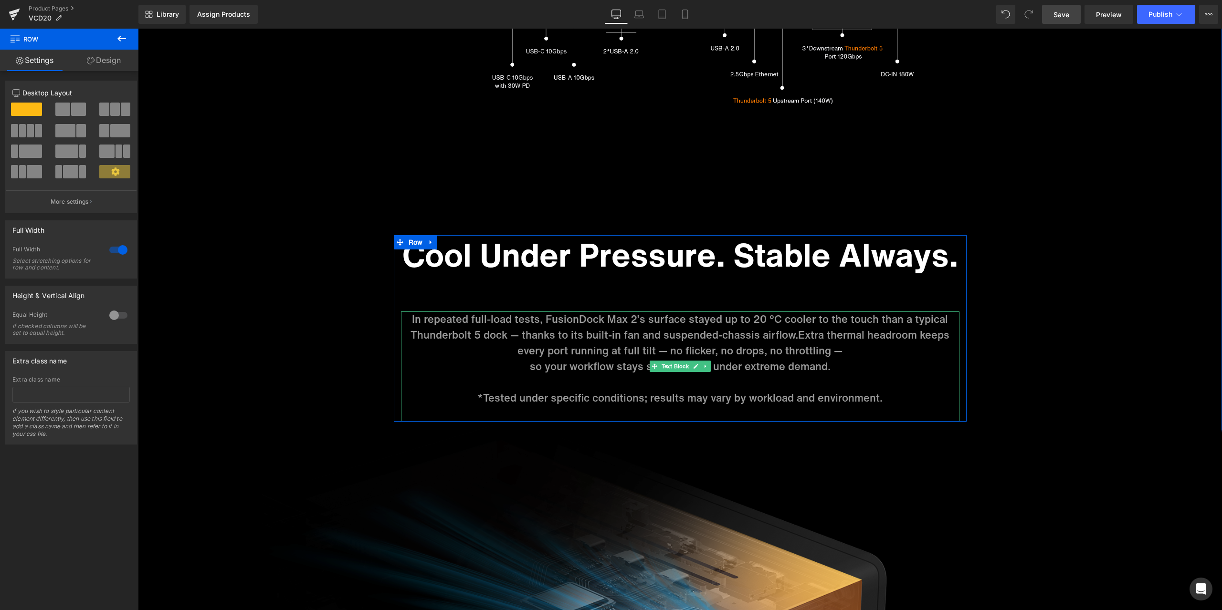
click at [843, 407] on p at bounding box center [680, 414] width 558 height 16
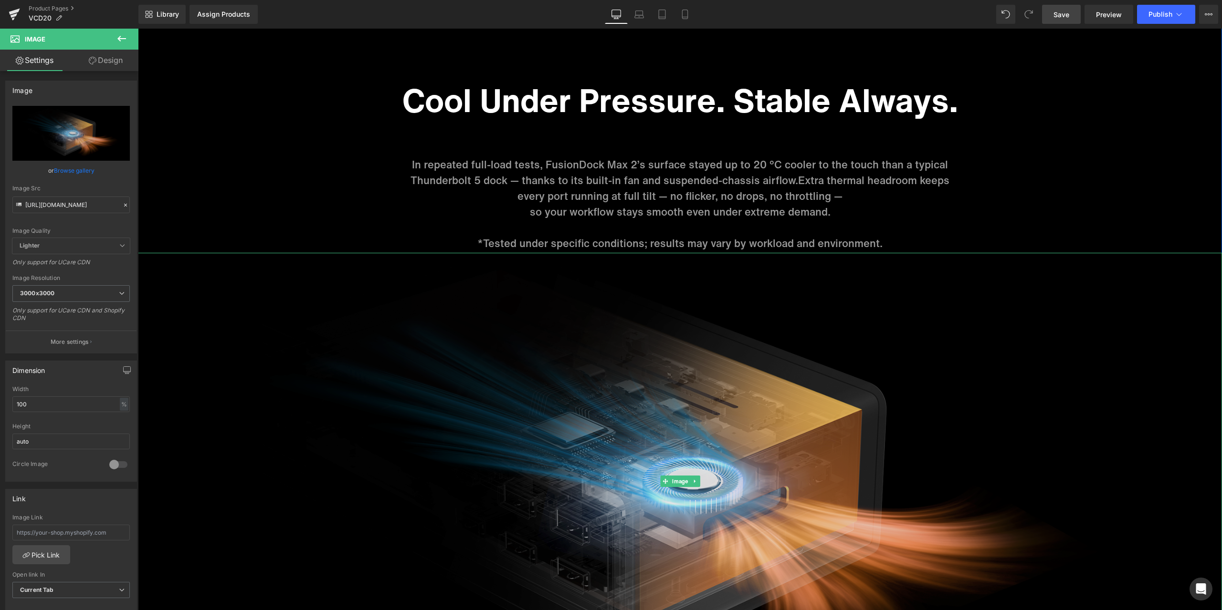
scroll to position [4550, 0]
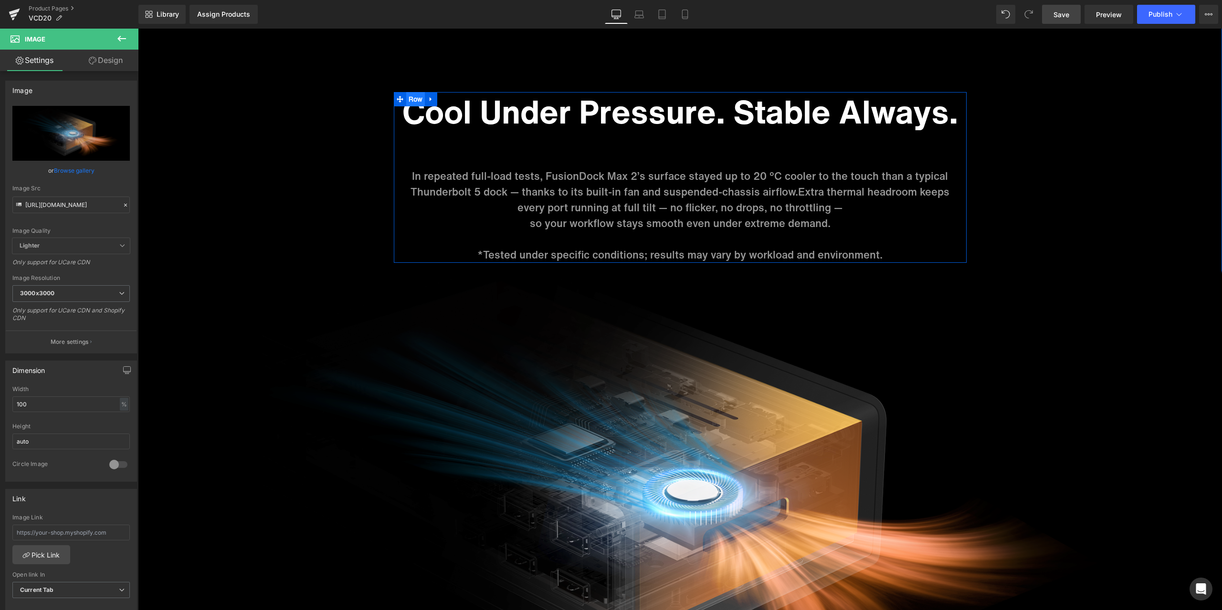
click at [410, 101] on ul "Row" at bounding box center [416, 99] width 44 height 14
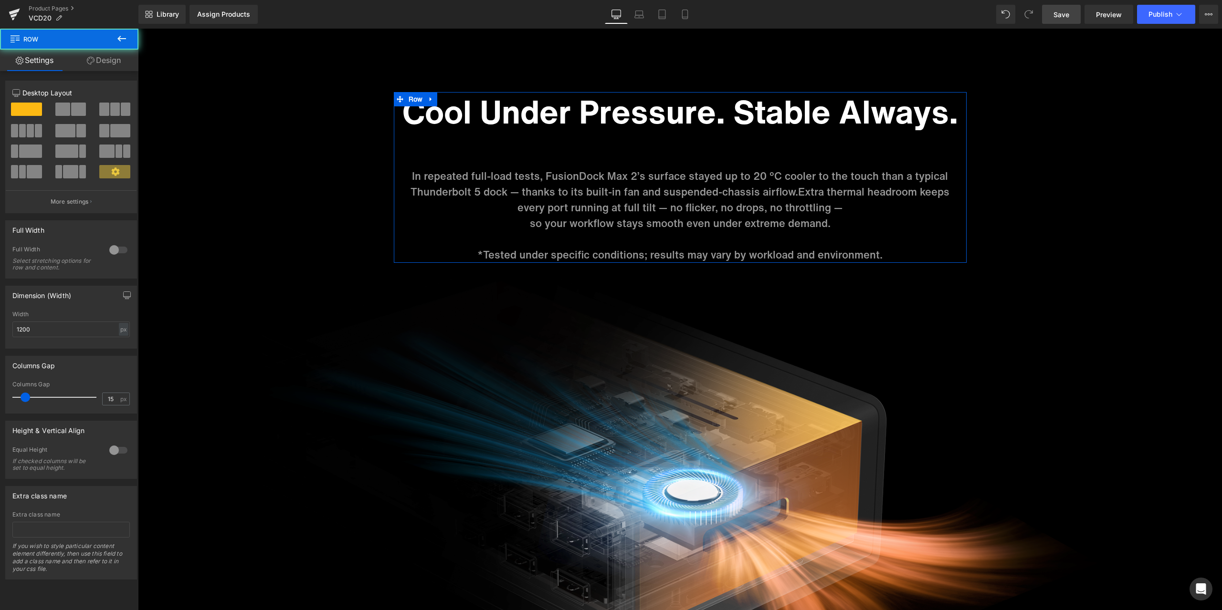
drag, startPoint x: 102, startPoint y: 66, endPoint x: 99, endPoint y: 97, distance: 31.1
click at [102, 65] on link "Design" at bounding box center [103, 60] width 69 height 21
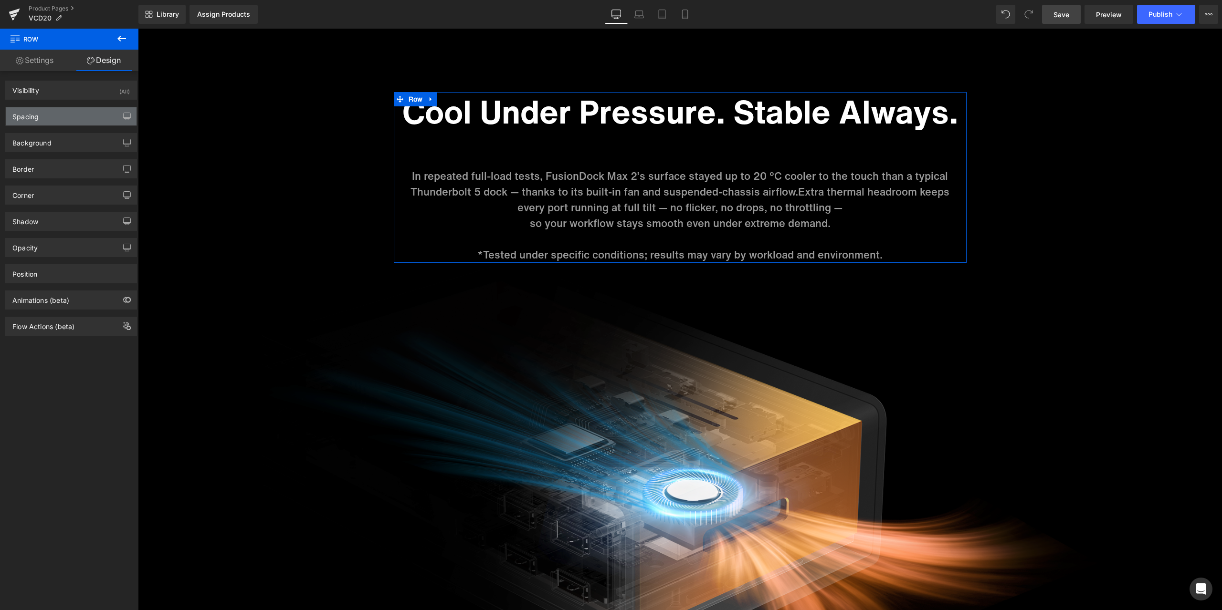
click at [92, 115] on div "Spacing" at bounding box center [71, 116] width 131 height 18
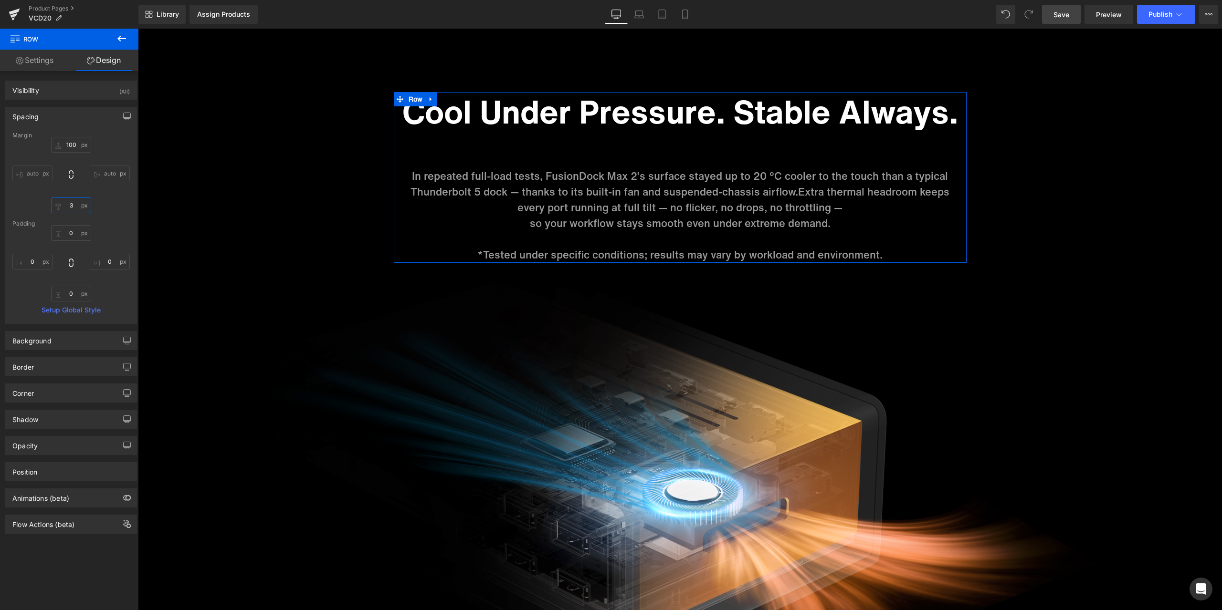
click at [72, 203] on input "text" at bounding box center [71, 206] width 40 height 16
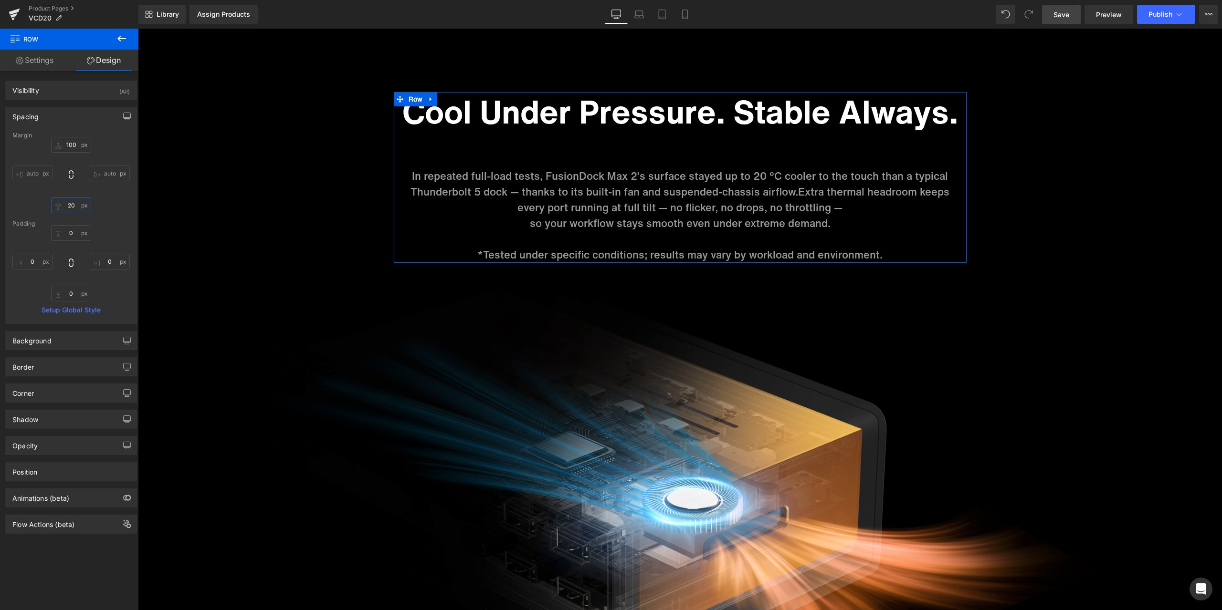
type input "20"
click at [123, 228] on div at bounding box center [70, 263] width 117 height 76
click at [1067, 21] on link "Save" at bounding box center [1061, 14] width 39 height 19
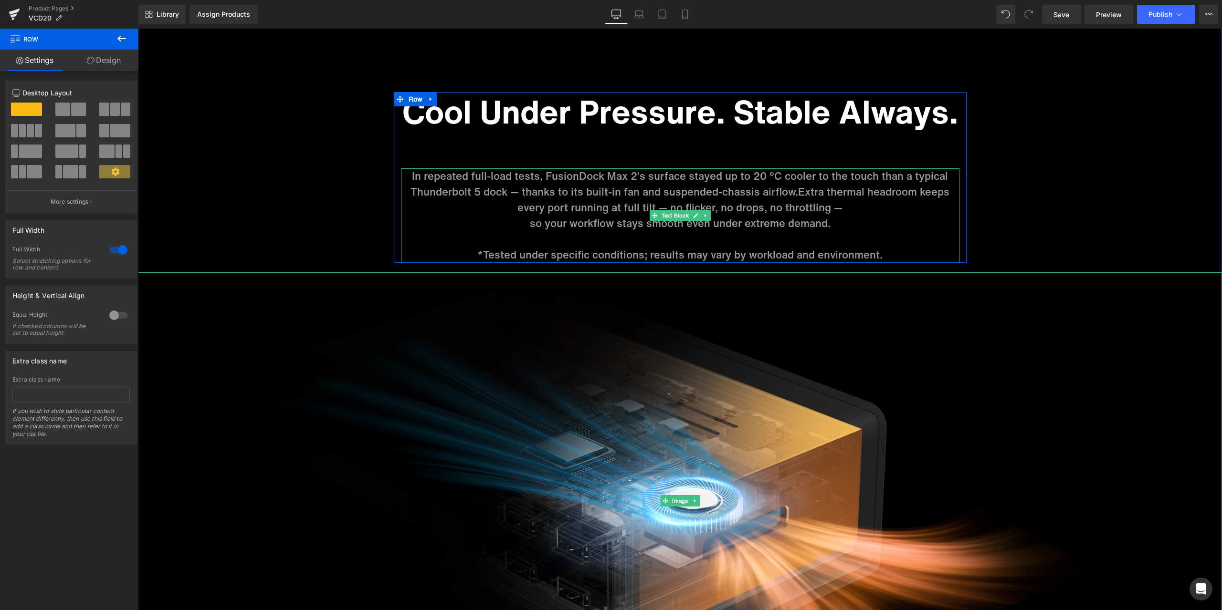
click at [658, 253] on span "*Tested under specific conditions; results may vary by workload and environment." at bounding box center [679, 254] width 405 height 15
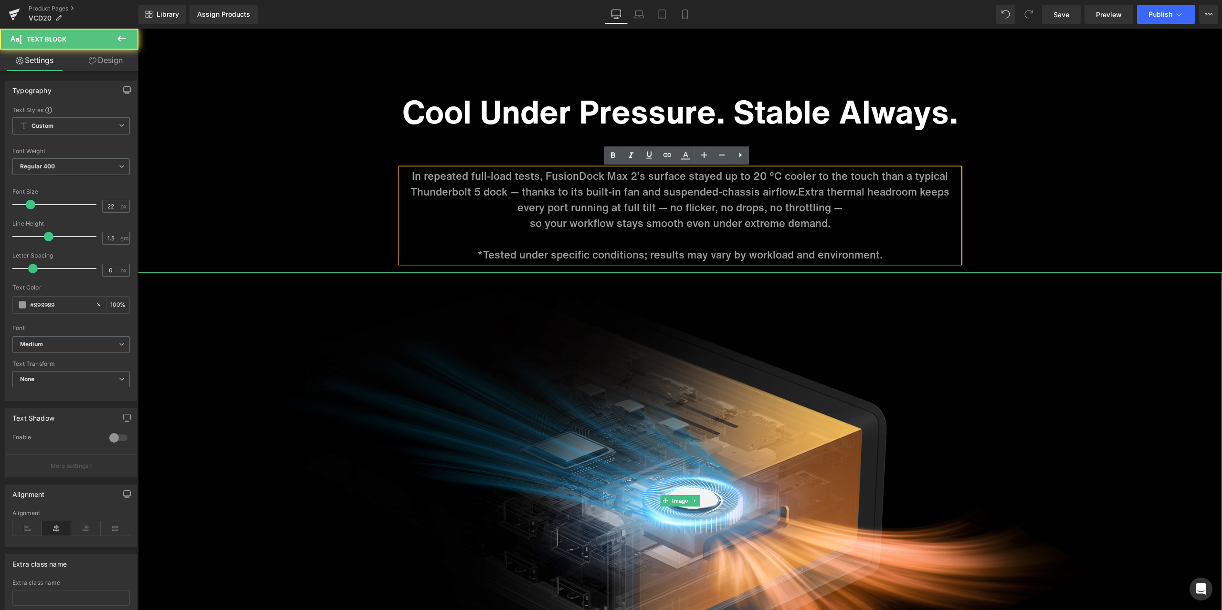
click at [707, 241] on p at bounding box center [680, 239] width 558 height 16
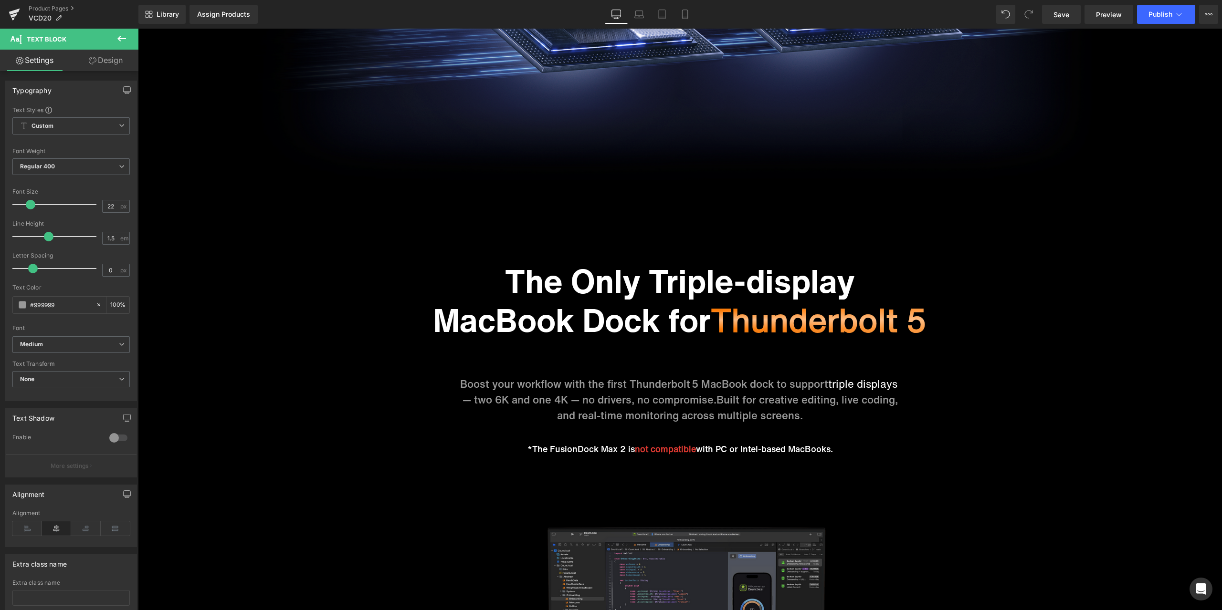
scroll to position [2546, 0]
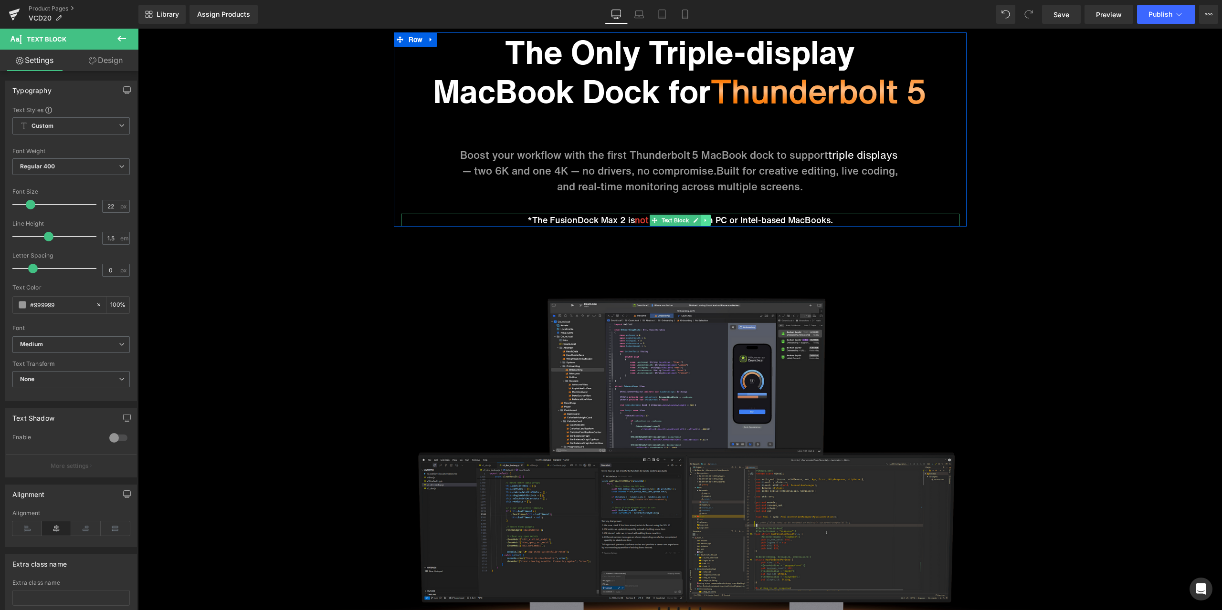
click at [703, 221] on icon at bounding box center [705, 221] width 5 height 6
click at [698, 222] on icon at bounding box center [700, 221] width 5 height 6
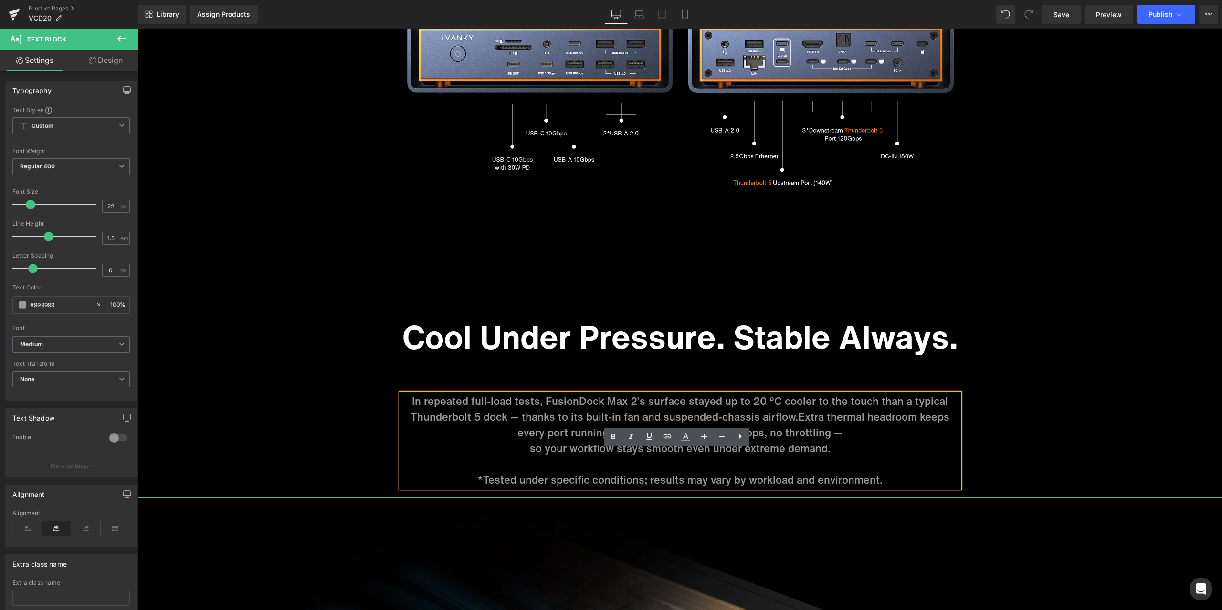
scroll to position [4502, 0]
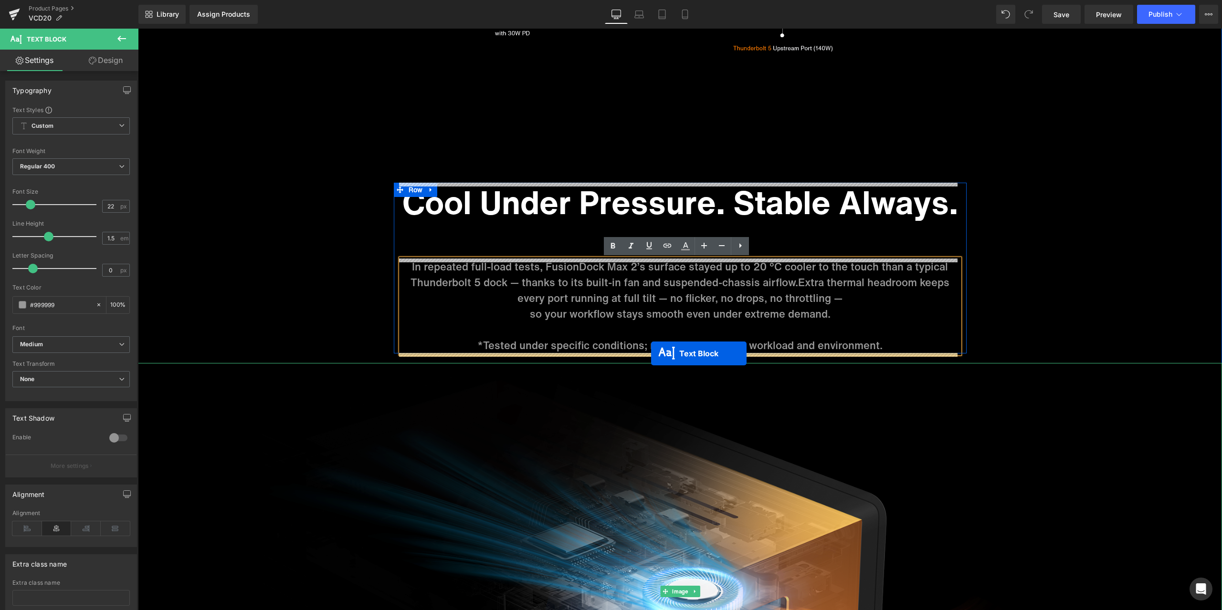
drag, startPoint x: 676, startPoint y: 251, endPoint x: 651, endPoint y: 354, distance: 105.7
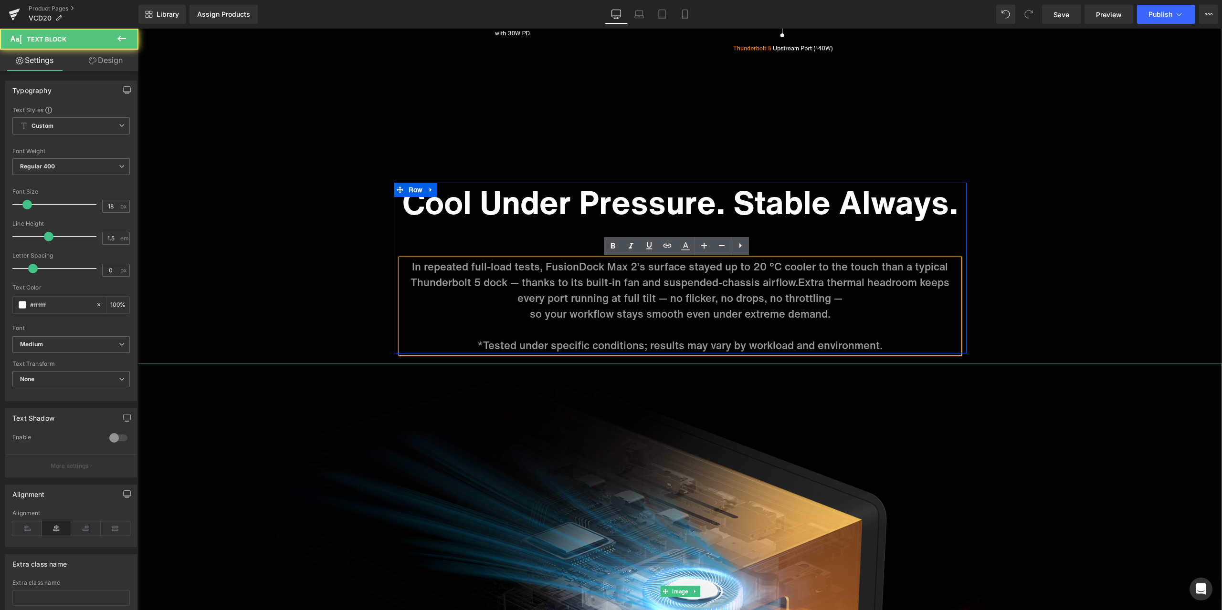
scroll to position [4460, 0]
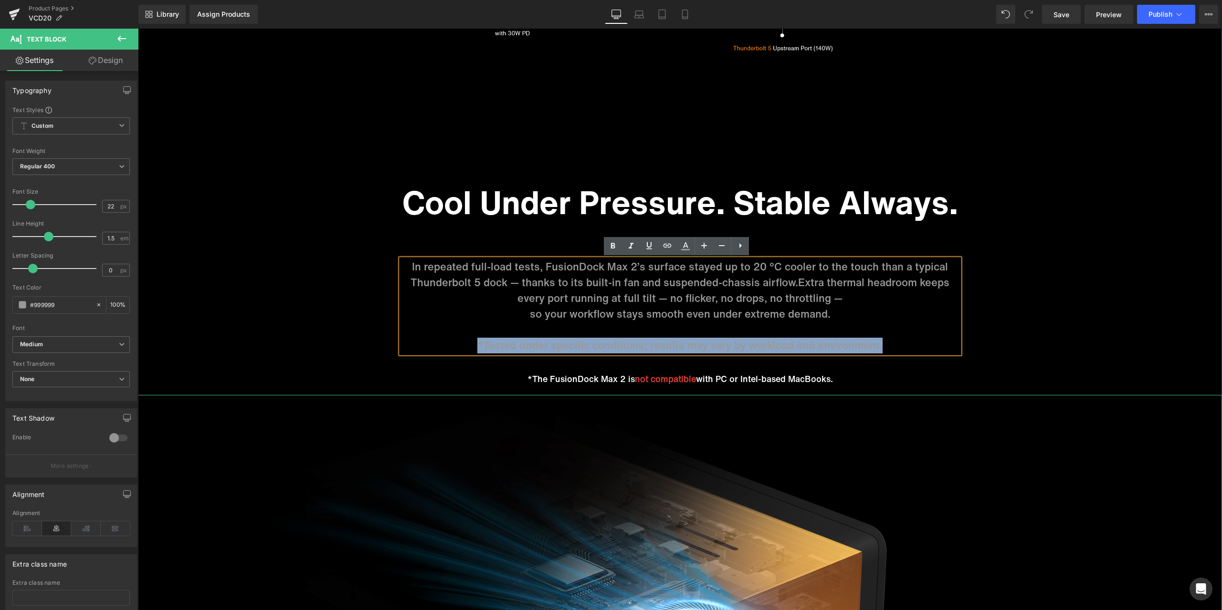
drag, startPoint x: 877, startPoint y: 343, endPoint x: 473, endPoint y: 349, distance: 403.7
click at [473, 349] on p "*Tested under specific conditions; results may vary by workload and environment." at bounding box center [680, 346] width 558 height 16
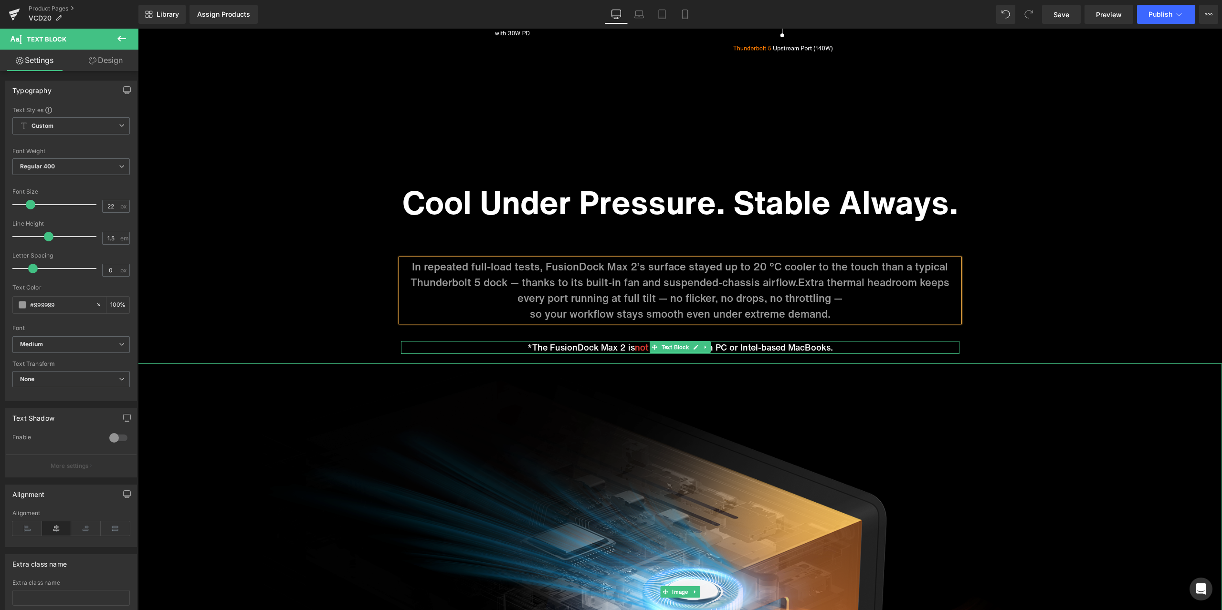
click at [629, 349] on p "*The FusionDock Max 2 is not compatible with PC or Intel-based MacBooks." at bounding box center [680, 347] width 558 height 13
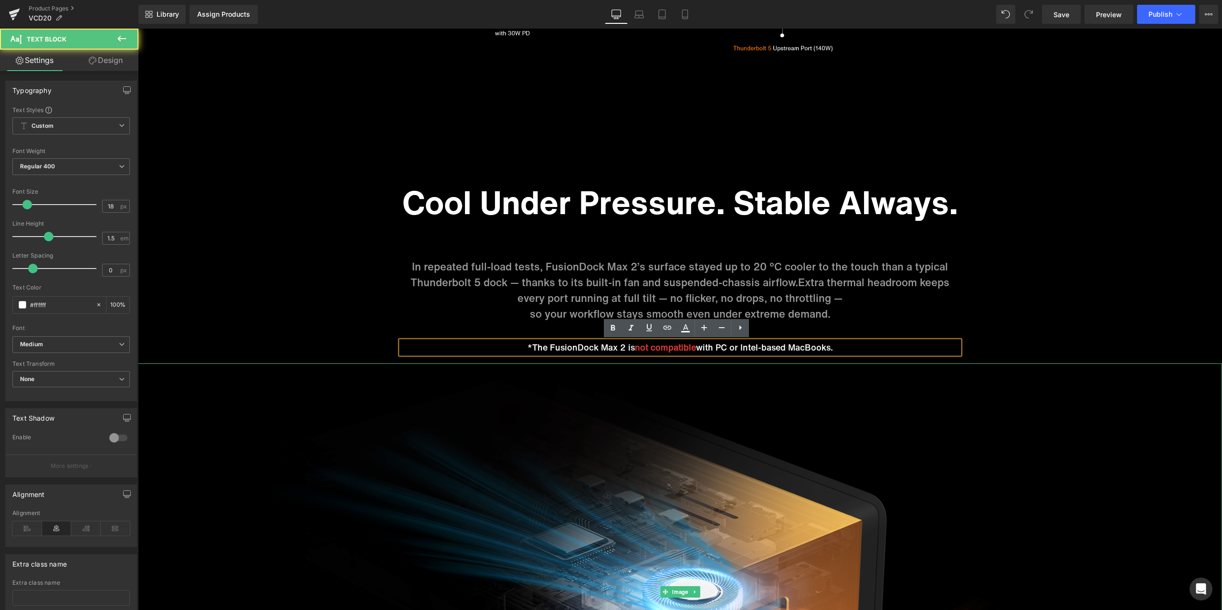
click at [618, 348] on p "*The FusionDock Max 2 is not compatible with PC or Intel-based MacBooks." at bounding box center [680, 347] width 558 height 13
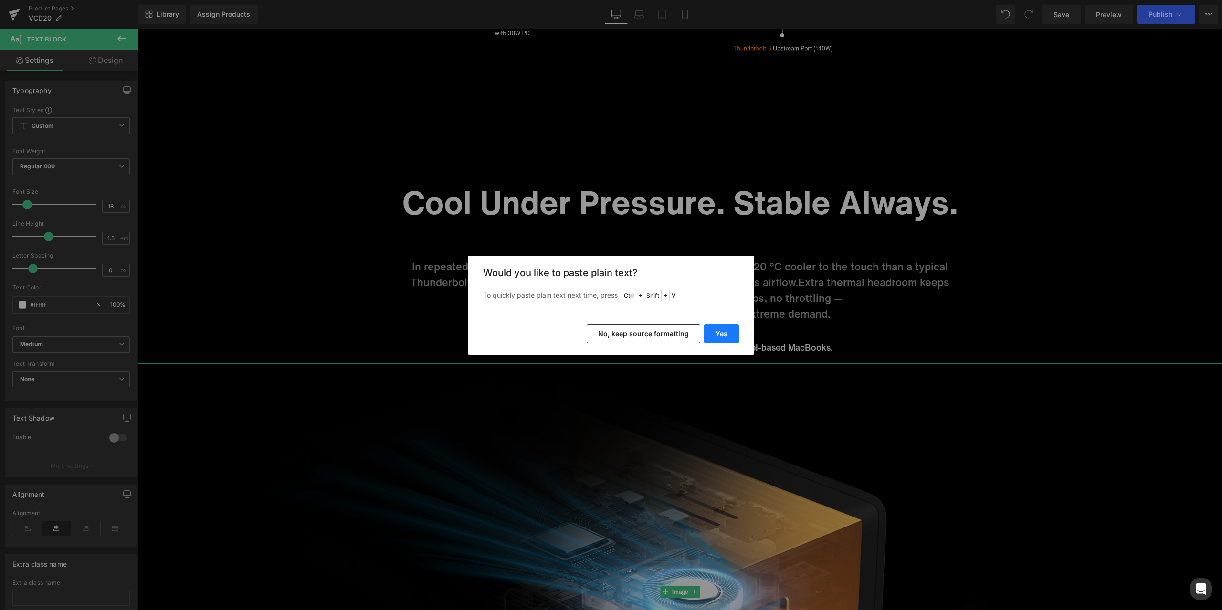
click at [717, 333] on button "Yes" at bounding box center [721, 333] width 35 height 19
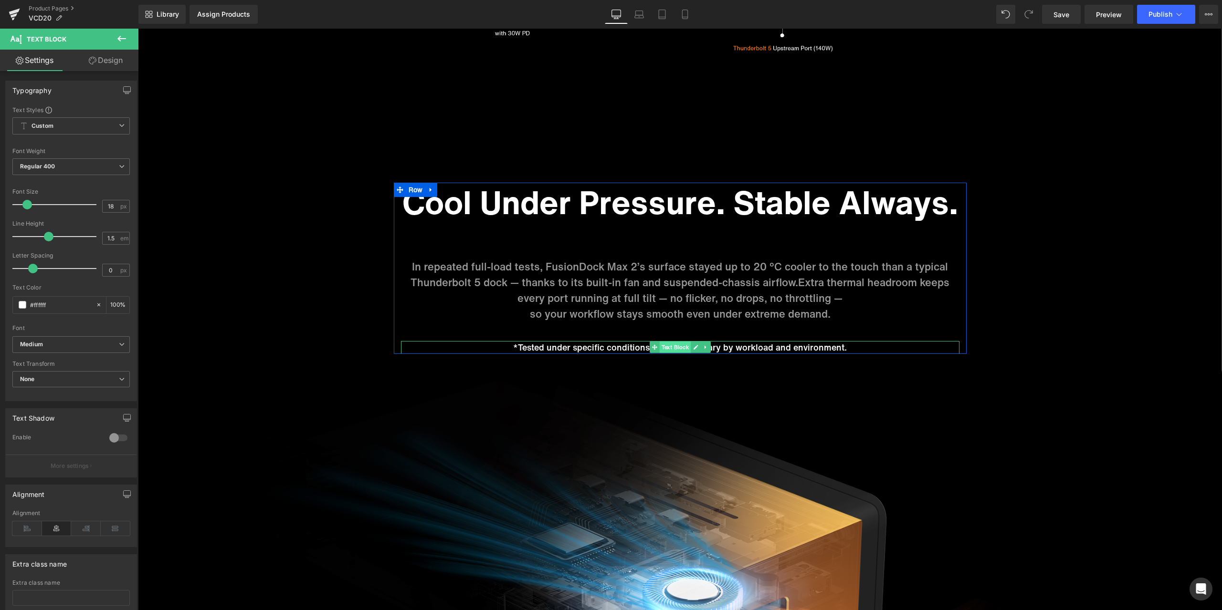
click at [669, 346] on span "Text Block" at bounding box center [674, 347] width 31 height 11
click at [667, 347] on span "Text Block" at bounding box center [674, 347] width 31 height 11
click at [678, 291] on span "Text Block" at bounding box center [674, 290] width 31 height 11
click at [81, 301] on input "#999999" at bounding box center [60, 305] width 61 height 10
click at [671, 348] on span "Text Block" at bounding box center [674, 347] width 31 height 11
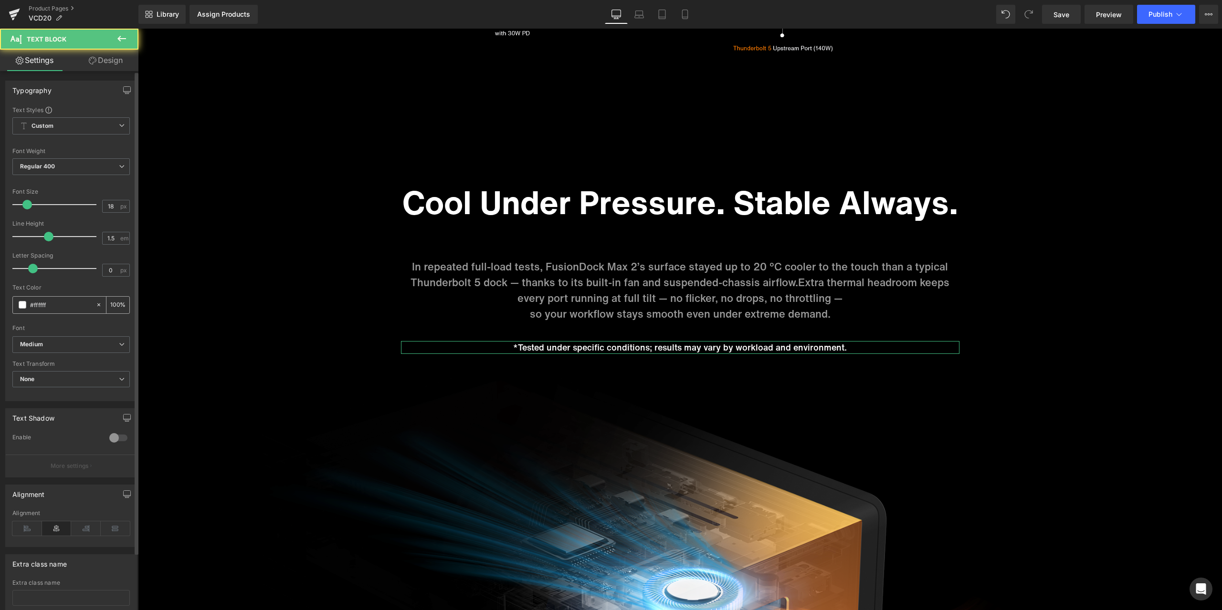
click at [75, 306] on input "#ffffff" at bounding box center [60, 305] width 61 height 10
paste input "999999"
type input "#999999"
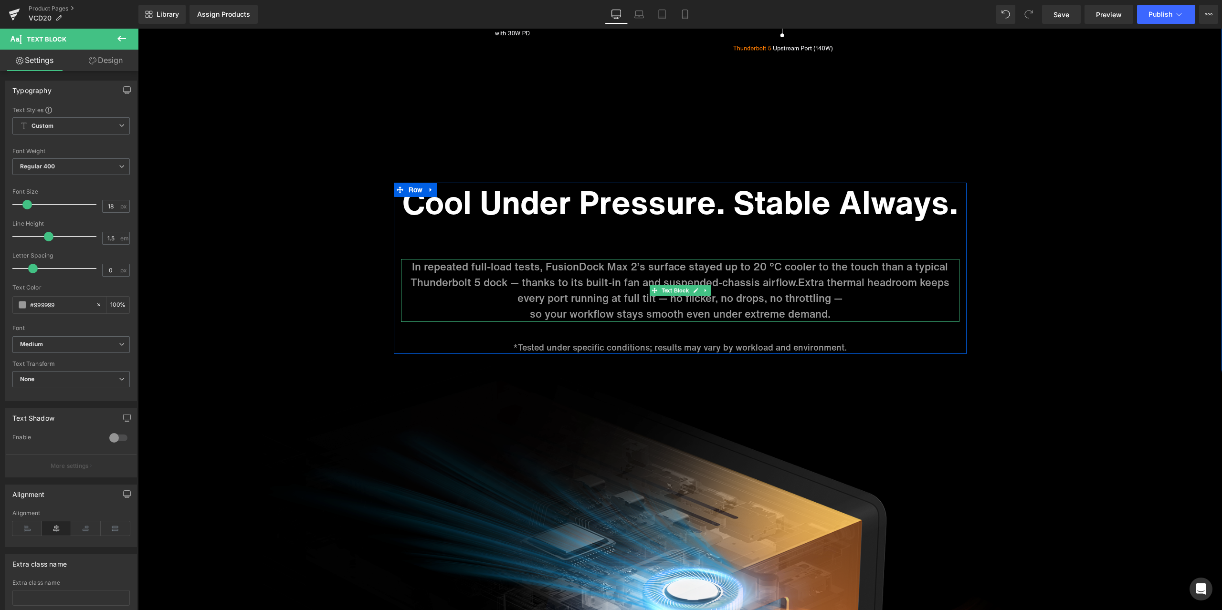
click at [530, 313] on span "so your workflow stays smooth even under extreme demand." at bounding box center [680, 313] width 301 height 15
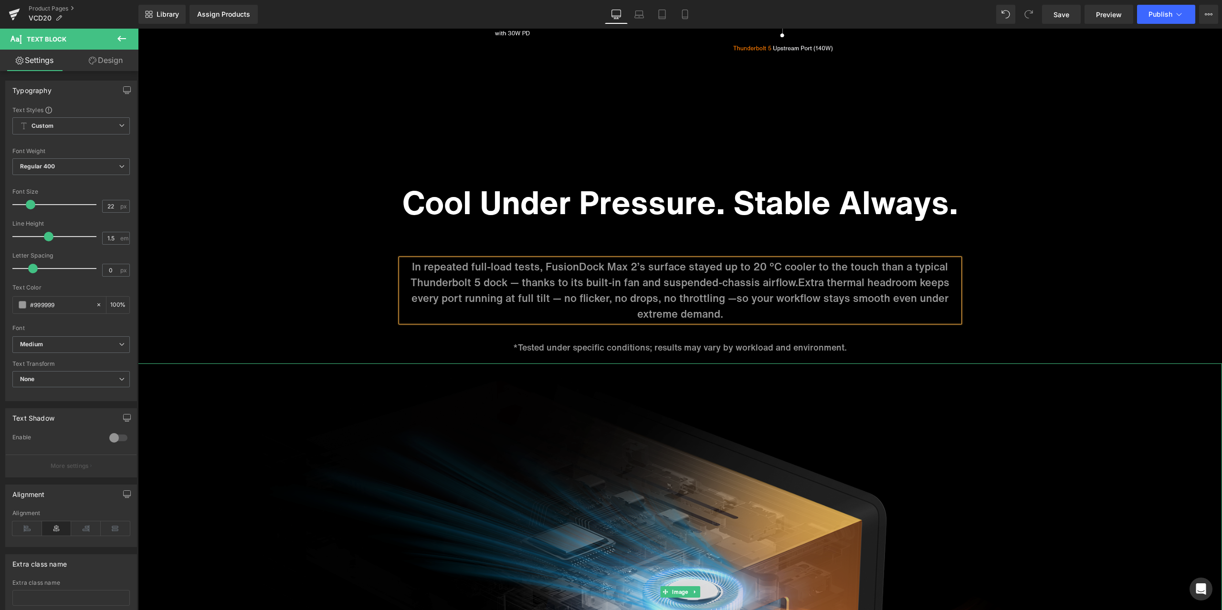
click at [986, 423] on img at bounding box center [680, 592] width 1084 height 457
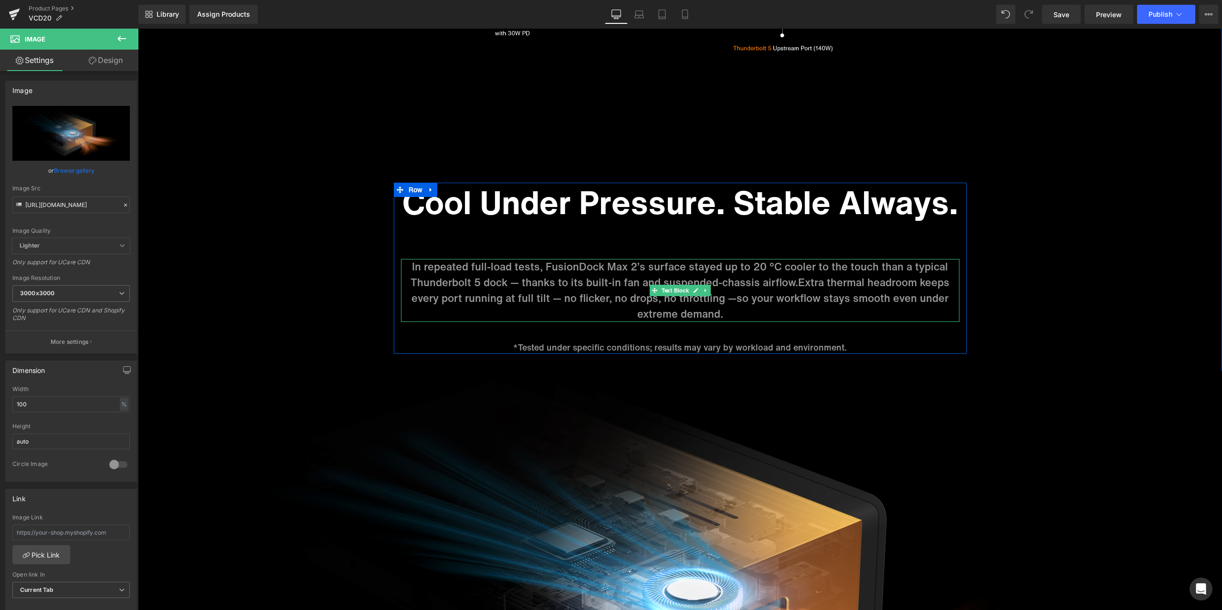
click at [795, 284] on span "Extra thermal headroom keeps every port running at full tilt — no flicker, no d…" at bounding box center [680, 290] width 538 height 31
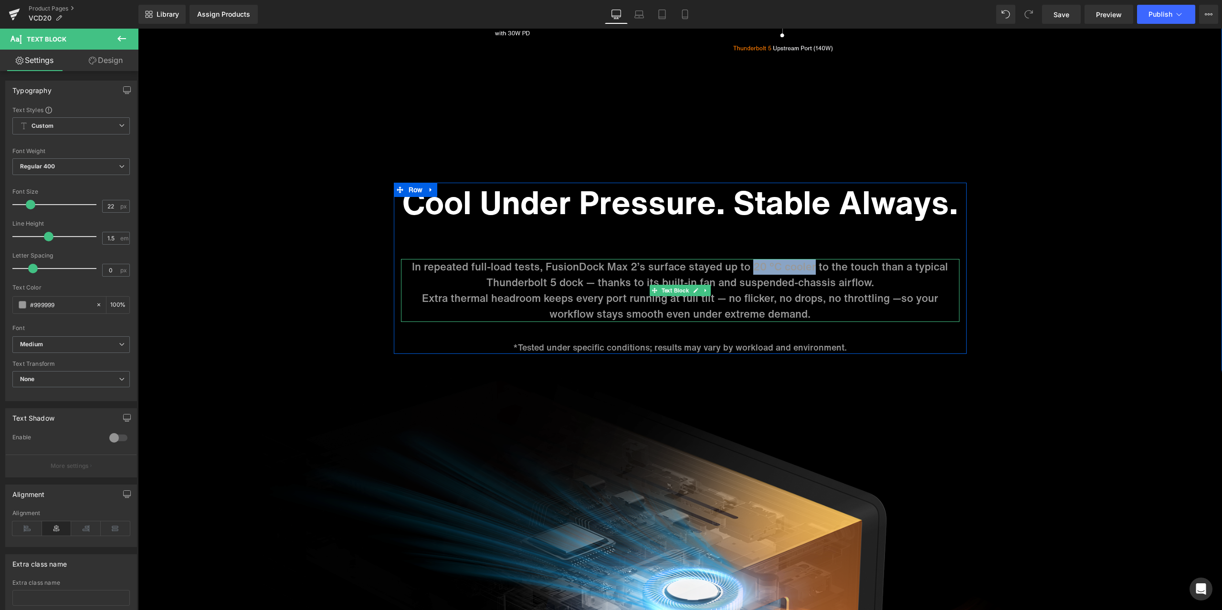
drag, startPoint x: 748, startPoint y: 265, endPoint x: 809, endPoint y: 264, distance: 61.6
click at [809, 264] on p "In repeated full-load tests, FusionDock Max 2’s surface stayed up to 20 °C cool…" at bounding box center [680, 274] width 558 height 31
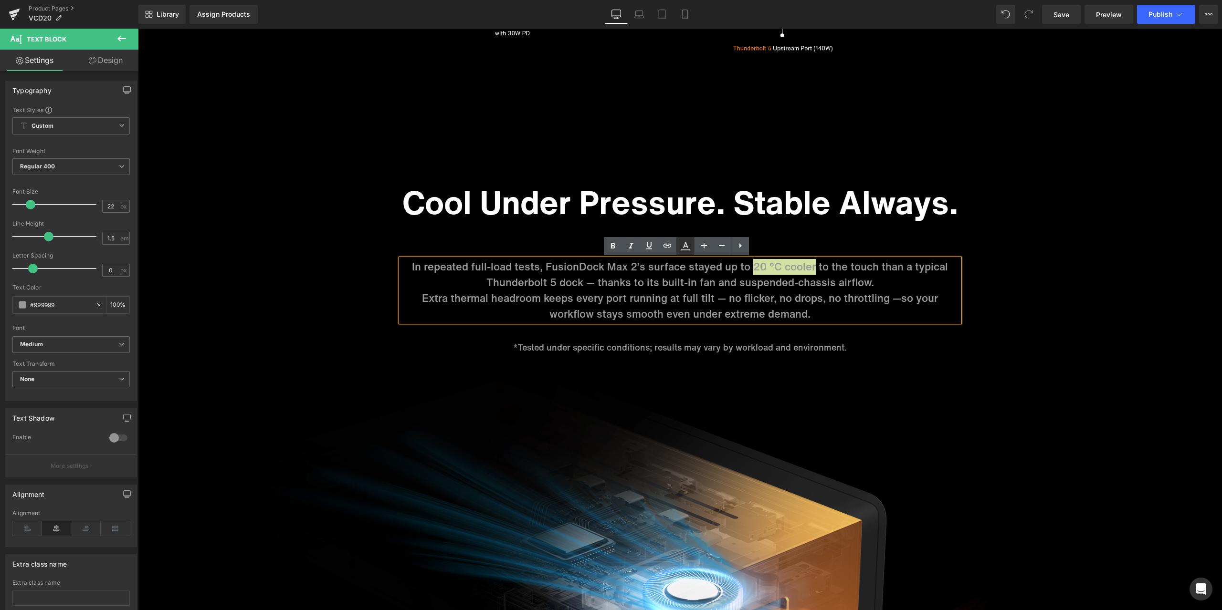
click at [680, 245] on icon at bounding box center [684, 245] width 11 height 11
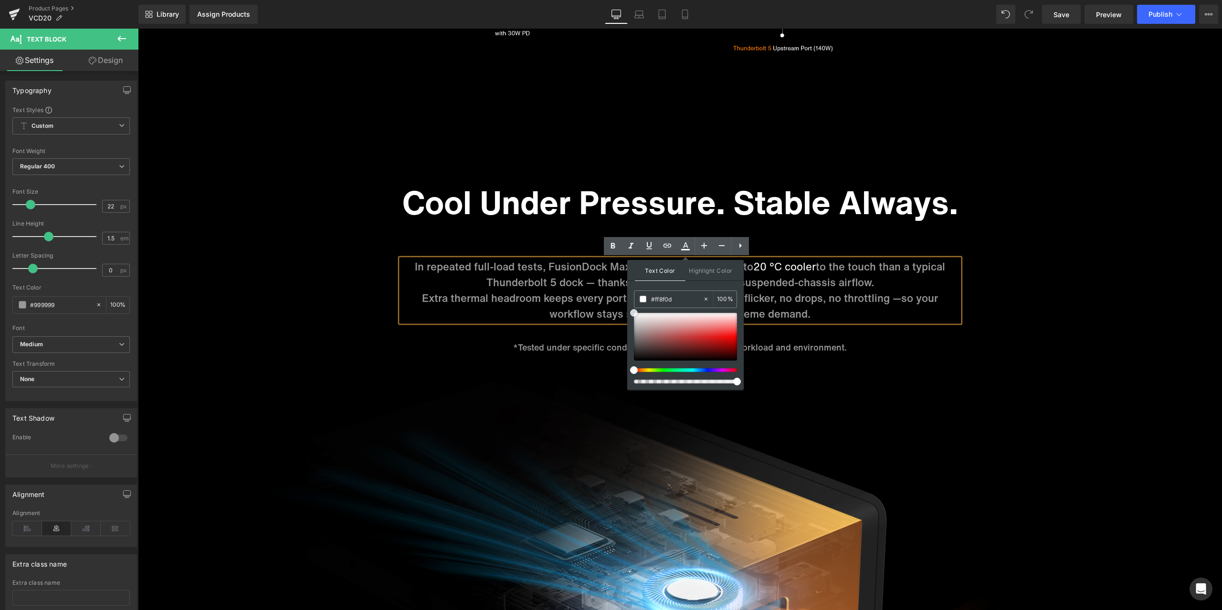
drag, startPoint x: 773, startPoint y: 356, endPoint x: 624, endPoint y: 288, distance: 163.8
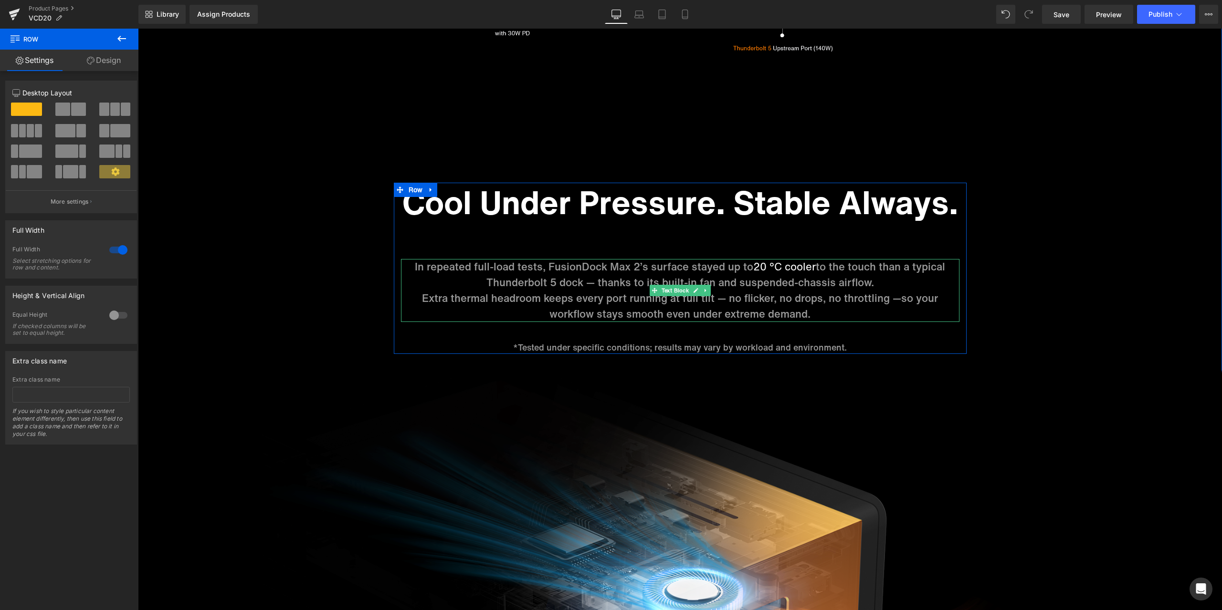
click at [676, 265] on p "In repeated full-load tests, FusionDock Max 2’s surface stayed up to 20 °C cool…" at bounding box center [680, 274] width 558 height 31
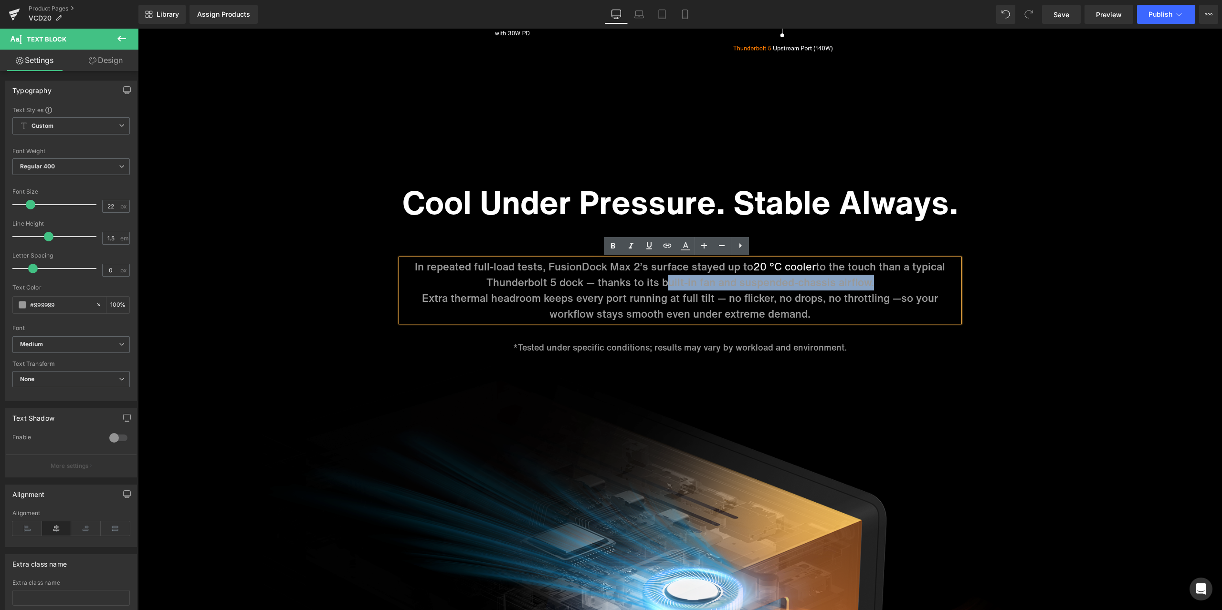
drag, startPoint x: 658, startPoint y: 282, endPoint x: 862, endPoint y: 280, distance: 204.2
click at [862, 280] on p "In repeated full-load tests, FusionDock Max 2’s surface stayed up to 20 °C cool…" at bounding box center [680, 274] width 558 height 31
click at [683, 246] on icon at bounding box center [684, 245] width 11 height 11
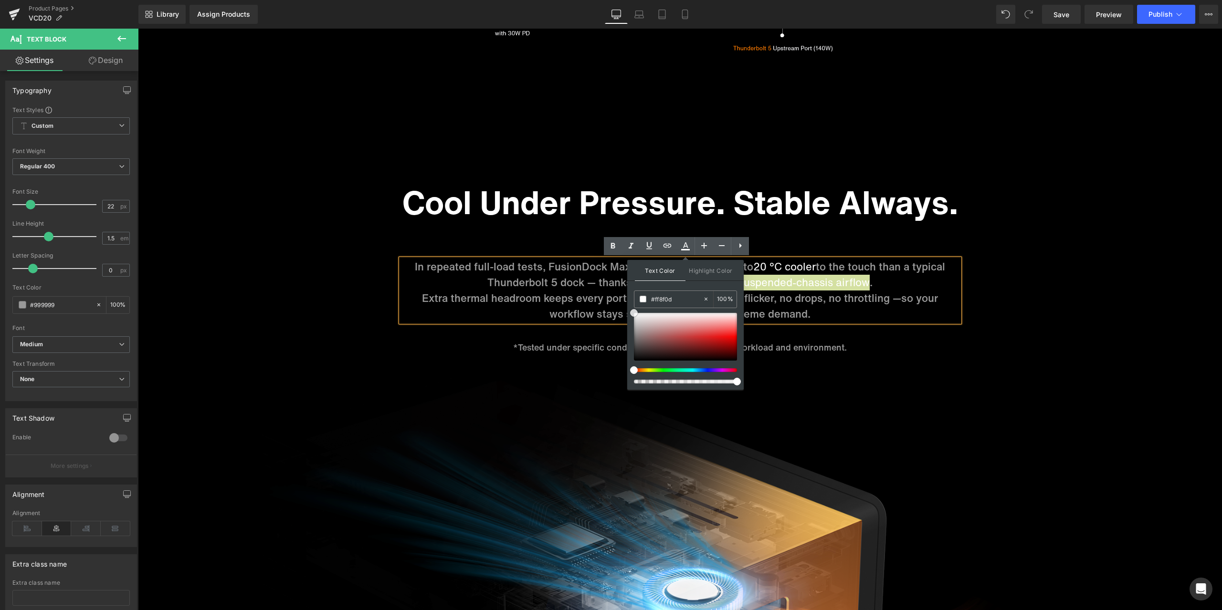
drag, startPoint x: 770, startPoint y: 356, endPoint x: 627, endPoint y: 297, distance: 155.5
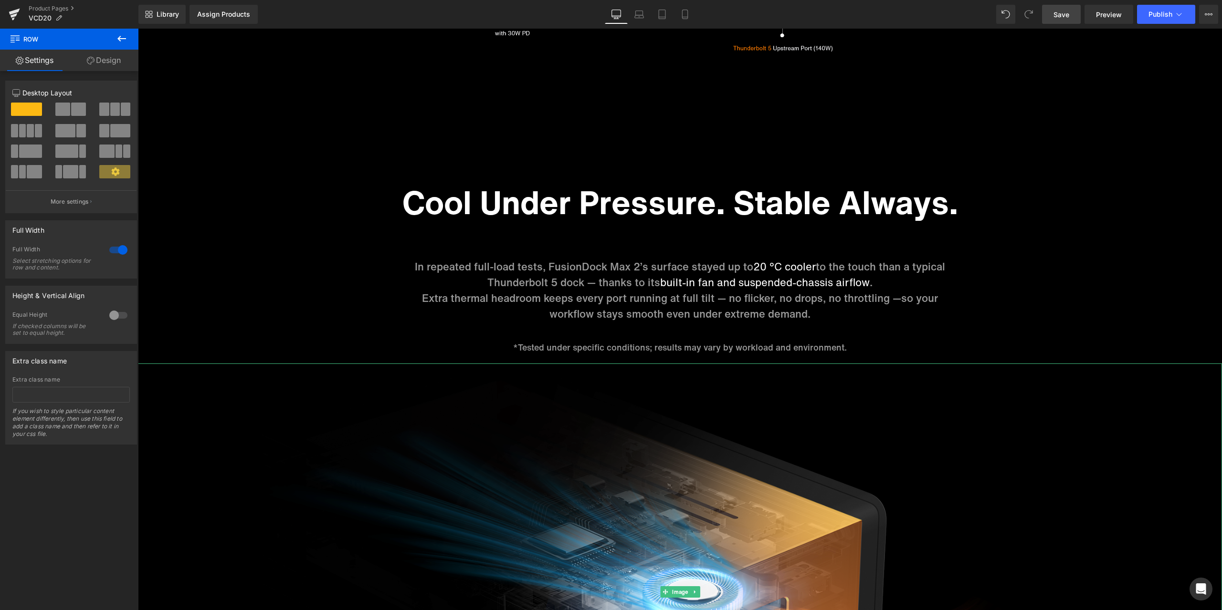
click at [1062, 20] on link "Save" at bounding box center [1061, 14] width 39 height 19
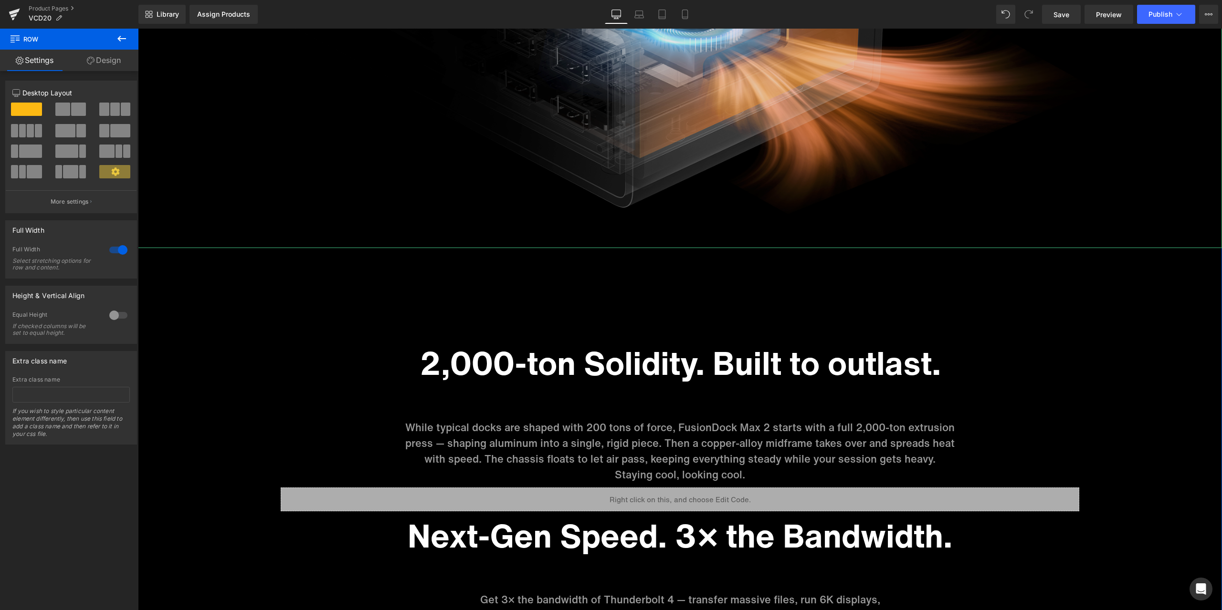
scroll to position [5175, 0]
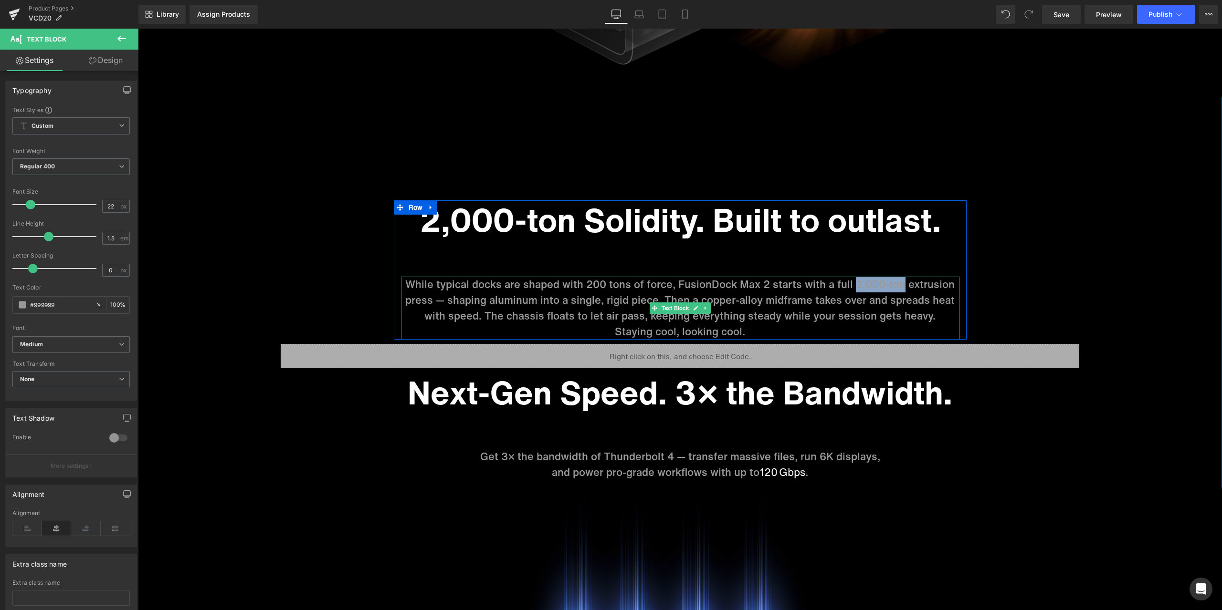
drag, startPoint x: 850, startPoint y: 286, endPoint x: 836, endPoint y: 319, distance: 36.2
click at [898, 283] on p "While typical docks are shaped with 200 tons of force, FusionDock Max 2 starts …" at bounding box center [680, 300] width 558 height 47
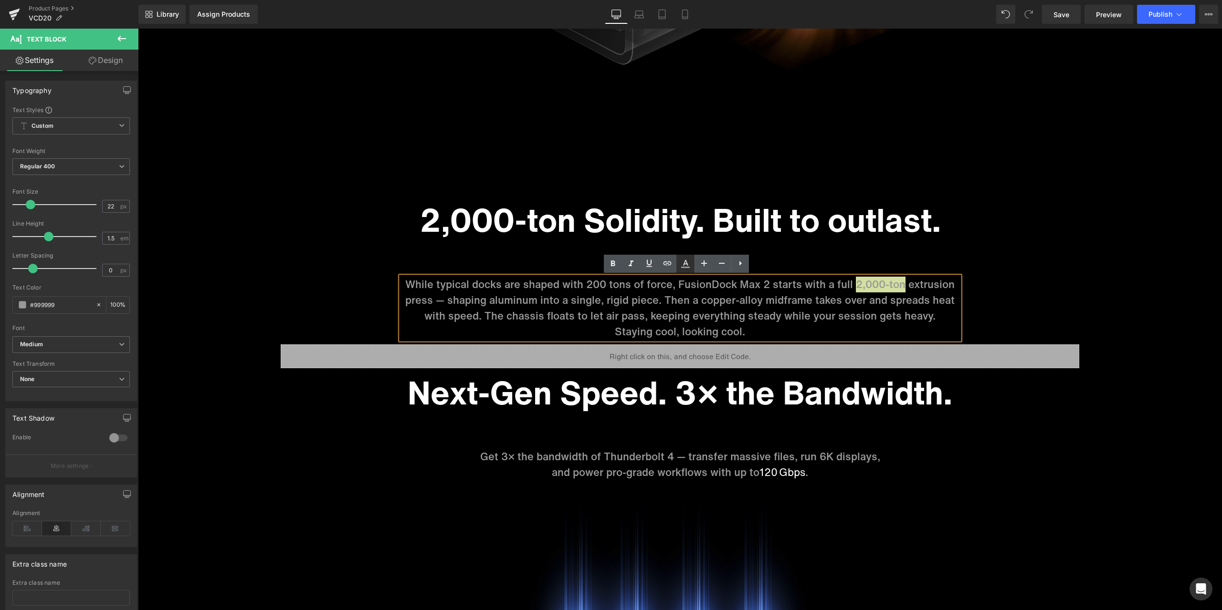
click at [684, 258] on icon at bounding box center [684, 263] width 11 height 11
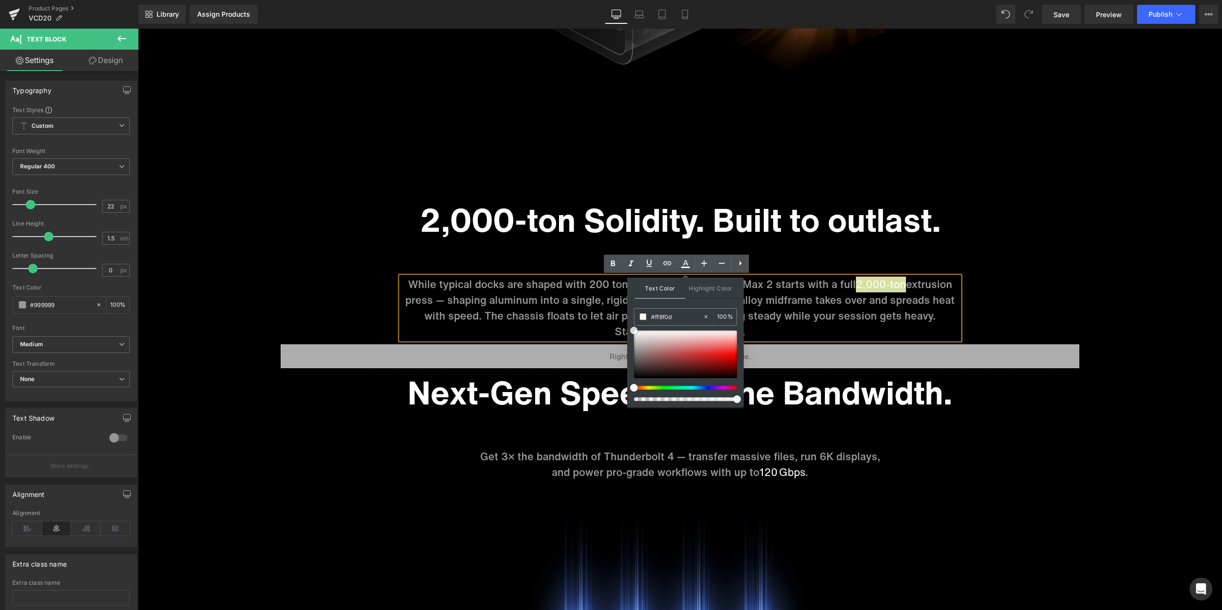
drag, startPoint x: 633, startPoint y: 351, endPoint x: 630, endPoint y: 324, distance: 27.3
click at [630, 324] on div "Text Color Highlight Color #333333 #ff8f0d 100 % transparent 0 %" at bounding box center [685, 343] width 116 height 130
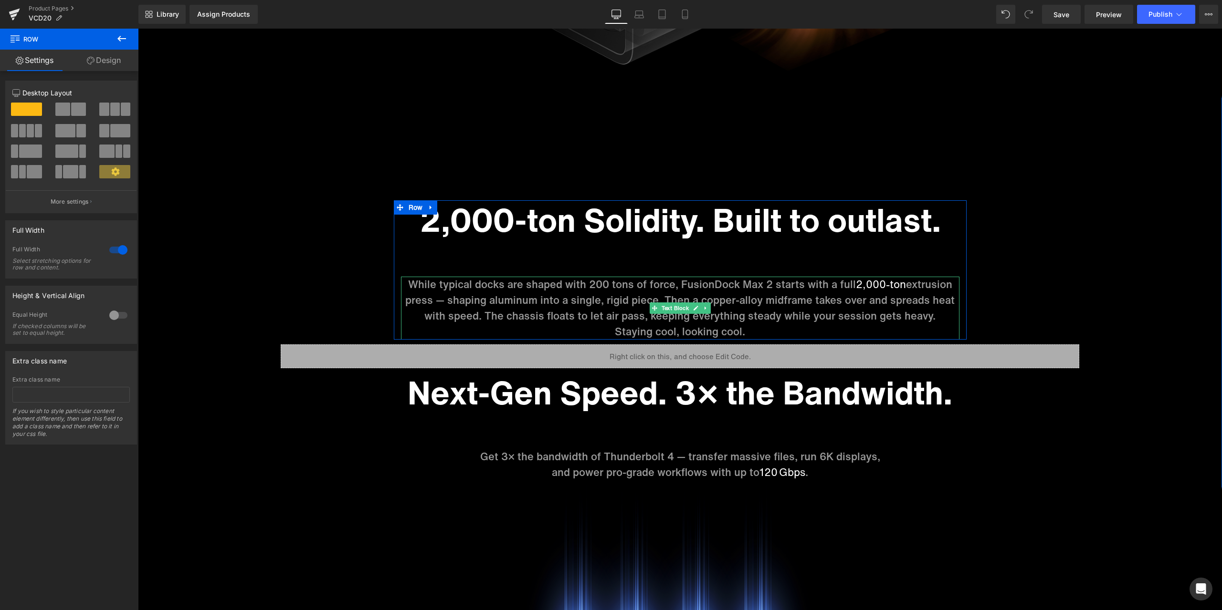
click at [771, 310] on p "While typical docks are shaped with 200 tons of force, FusionDock Max 2 starts …" at bounding box center [680, 300] width 558 height 47
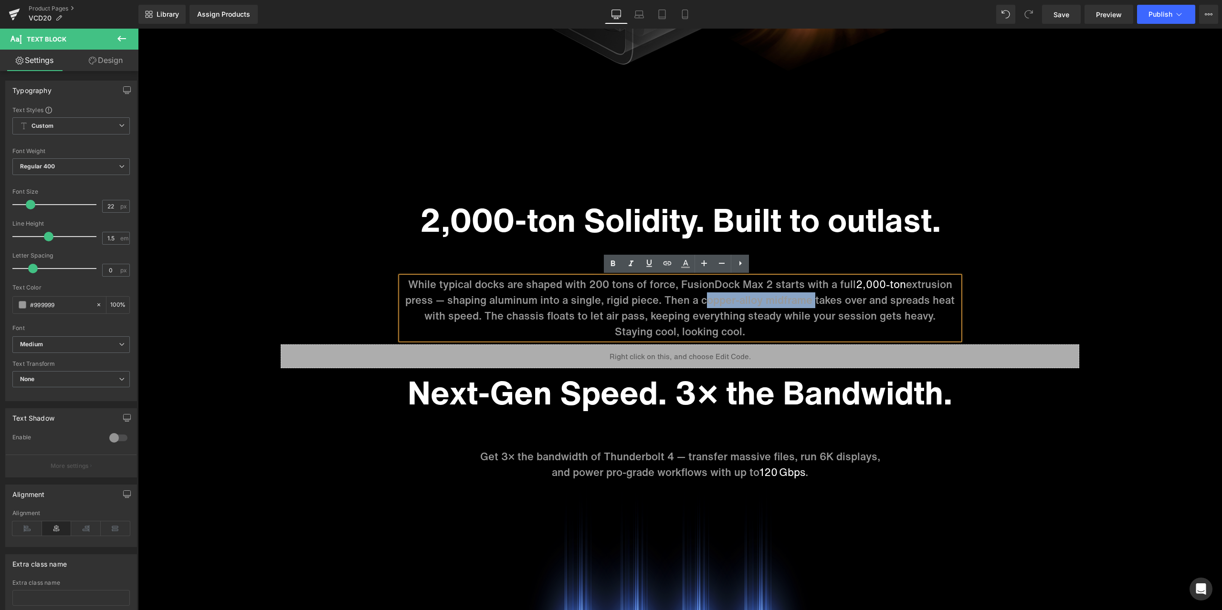
drag, startPoint x: 697, startPoint y: 302, endPoint x: 806, endPoint y: 301, distance: 109.8
click at [806, 301] on p "While typical docks are shaped with 200 tons of force, FusionDock Max 2 starts …" at bounding box center [680, 300] width 558 height 47
click at [682, 262] on icon at bounding box center [684, 263] width 11 height 11
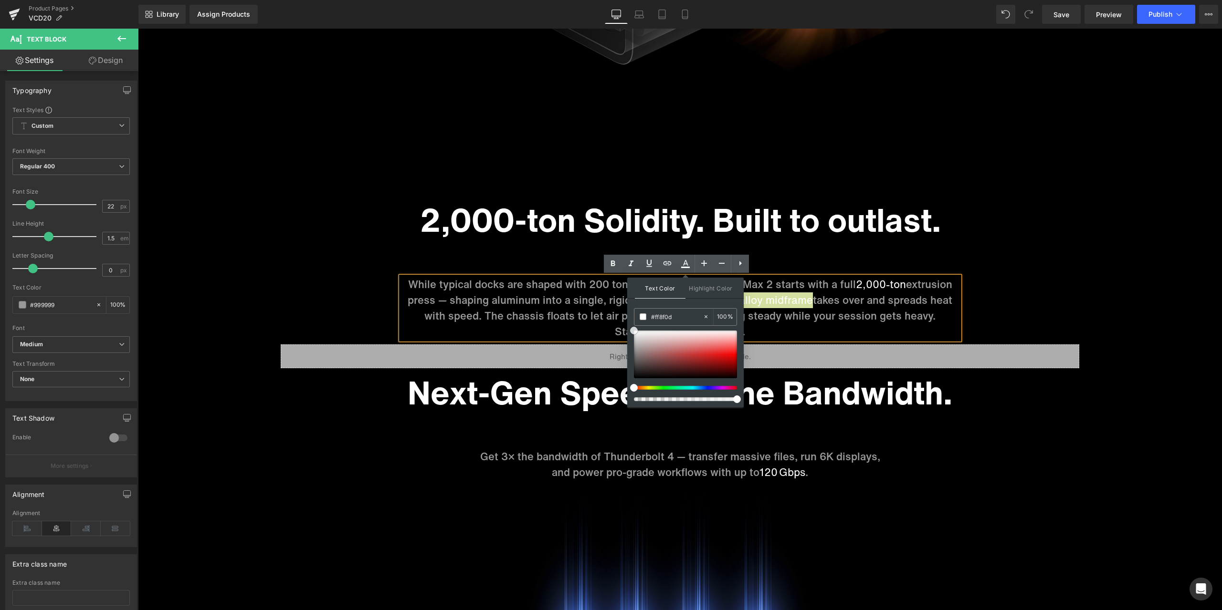
drag, startPoint x: 634, startPoint y: 347, endPoint x: 627, endPoint y: 317, distance: 31.3
click at [627, 317] on div "Text Color Highlight Color #333333 #ff8f0d 100 % transparent 0 %" at bounding box center [685, 343] width 116 height 130
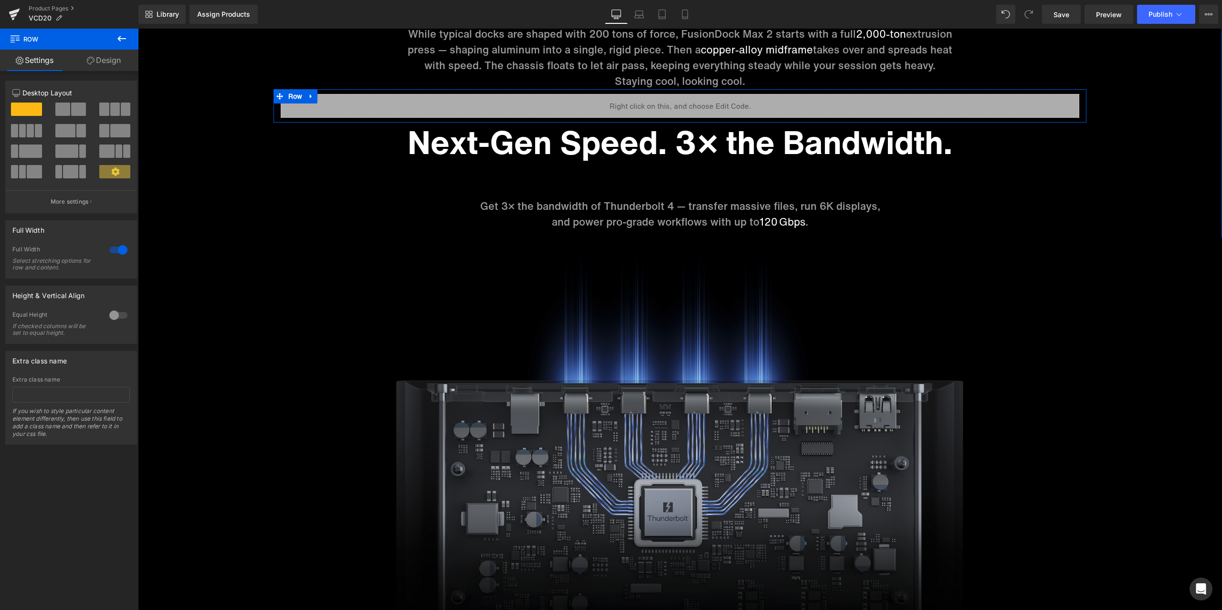
scroll to position [5318, 0]
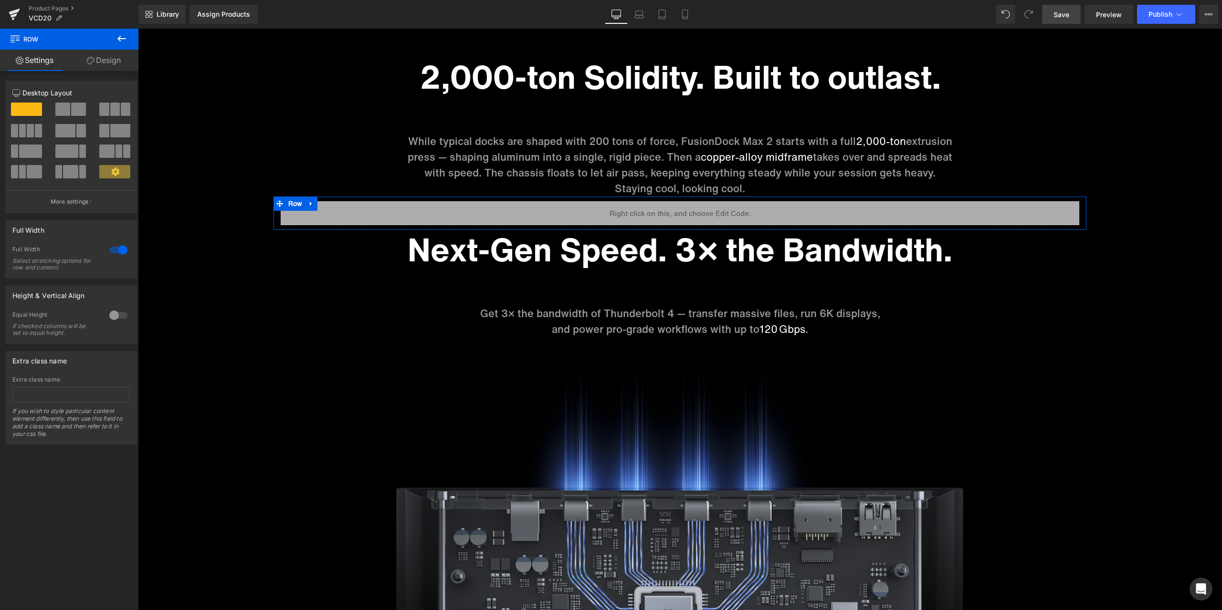
click at [1069, 19] on span "Save" at bounding box center [1061, 15] width 16 height 10
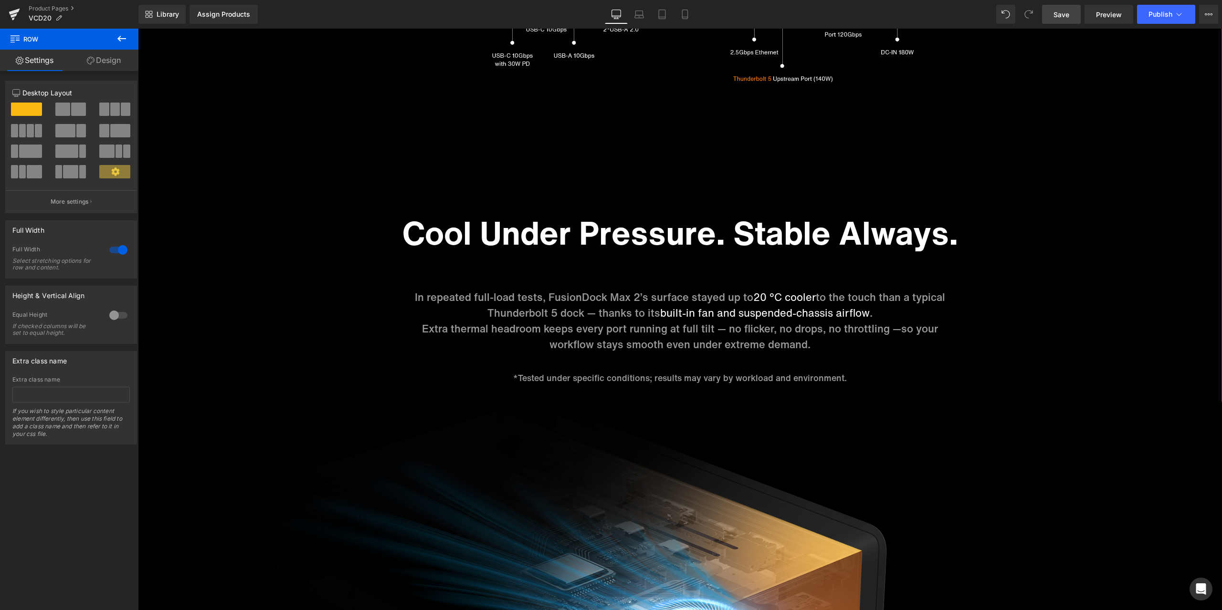
scroll to position [4364, 0]
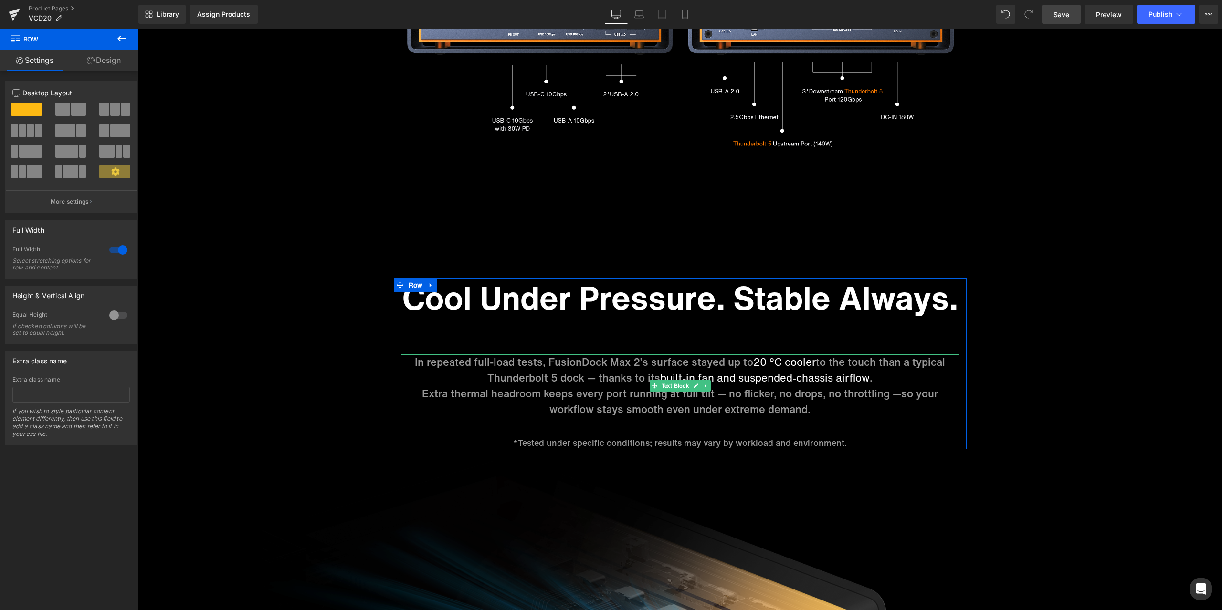
click at [584, 376] on p "In repeated full-load tests, FusionDock Max 2’s surface stayed up to 20 °C cool…" at bounding box center [680, 370] width 558 height 31
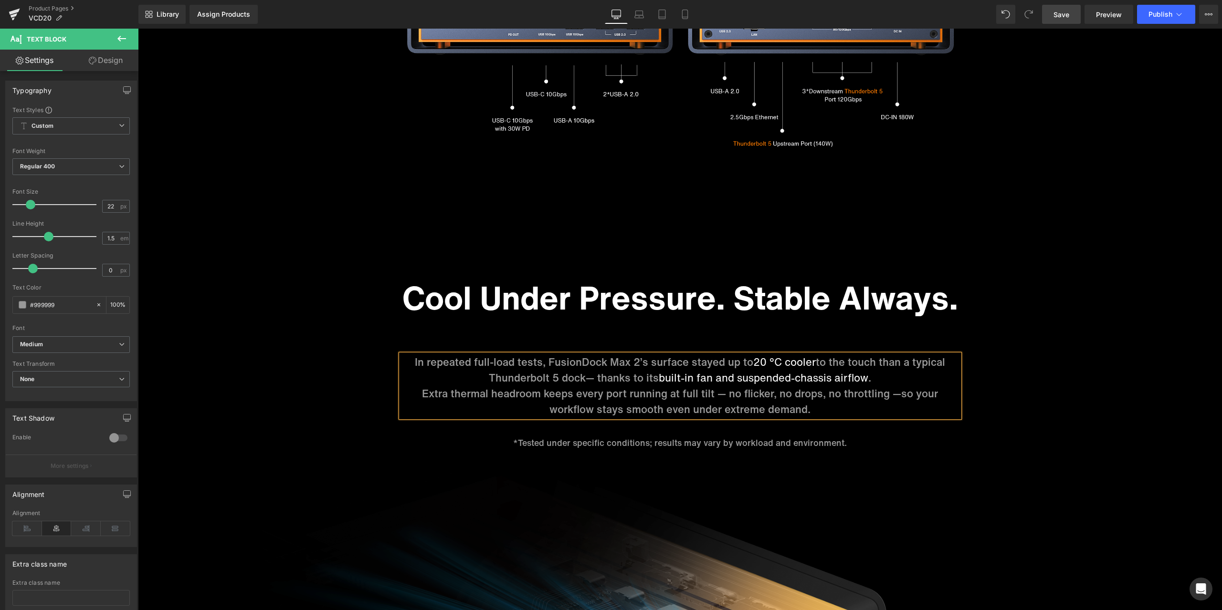
click at [422, 393] on span "Extra thermal headroom keeps every port running at full tilt — no flicker, no d…" at bounding box center [661, 393] width 479 height 15
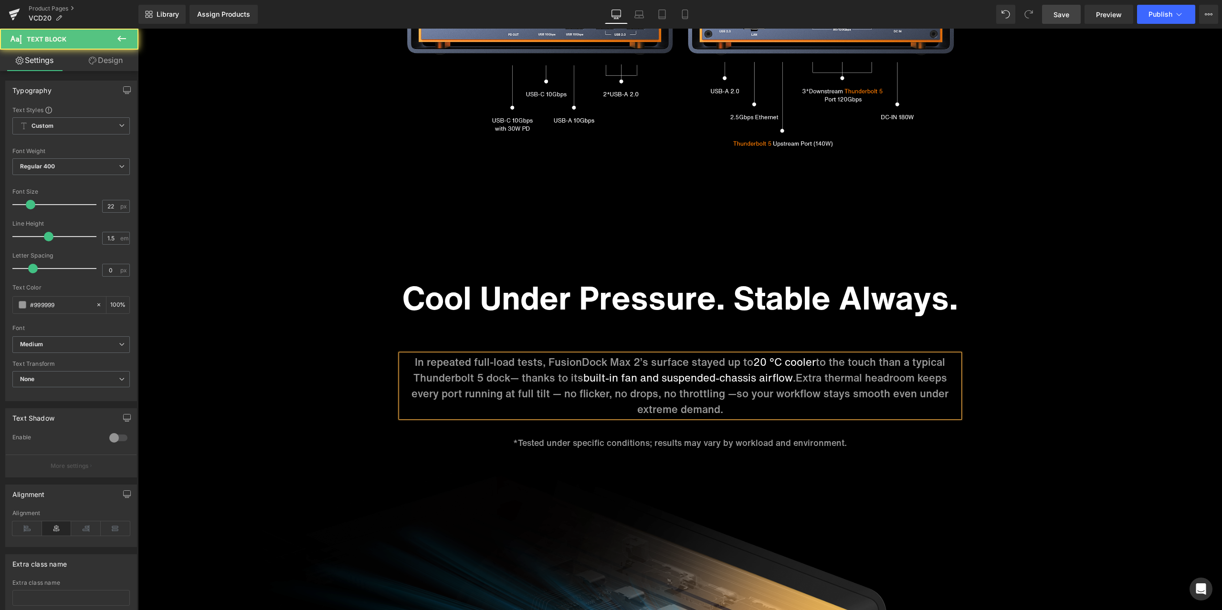
click at [510, 379] on span "— thanks to its" at bounding box center [546, 377] width 73 height 15
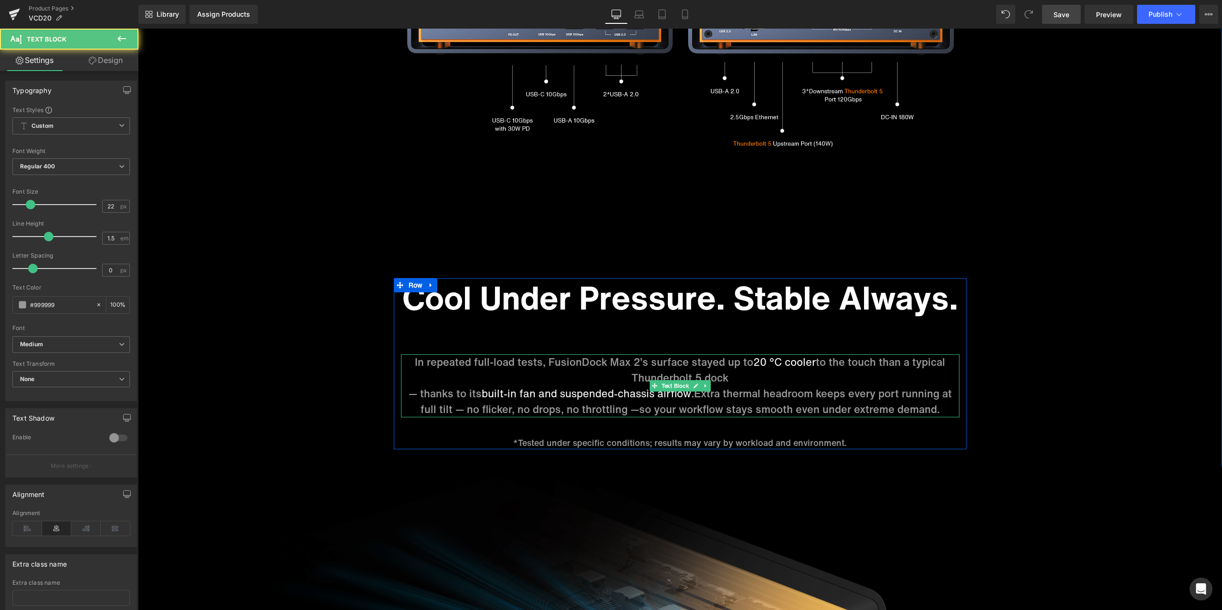
click at [481, 380] on p "In repeated full-load tests, FusionDock Max 2’s surface stayed up to 20 °C cool…" at bounding box center [680, 370] width 558 height 31
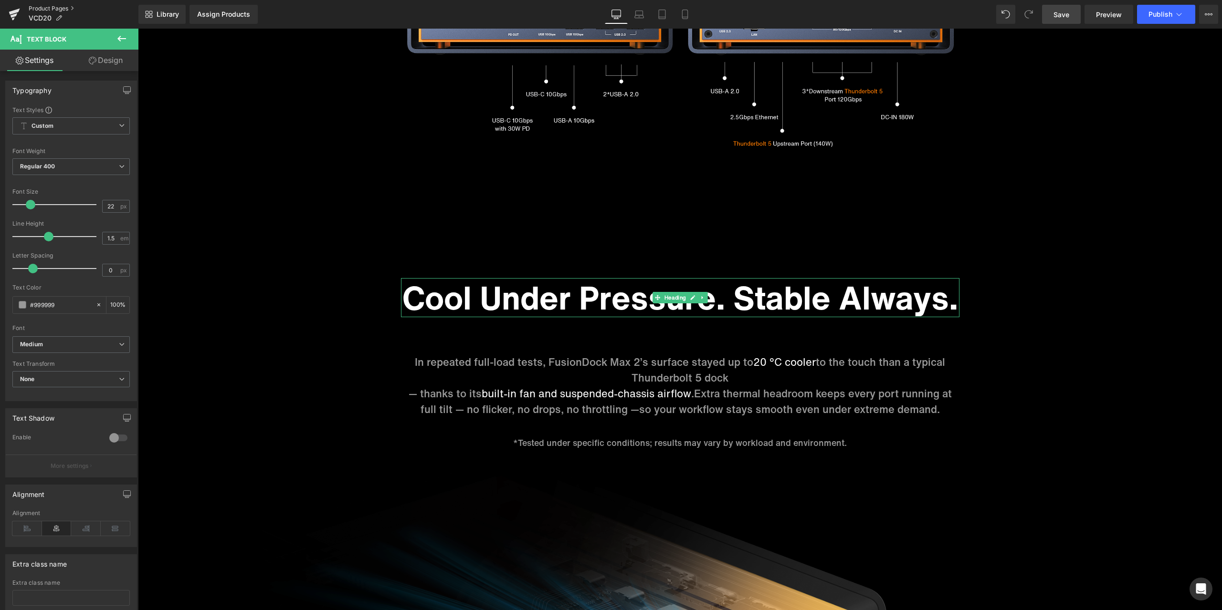
click at [42, 5] on link "Product Pages" at bounding box center [84, 9] width 110 height 8
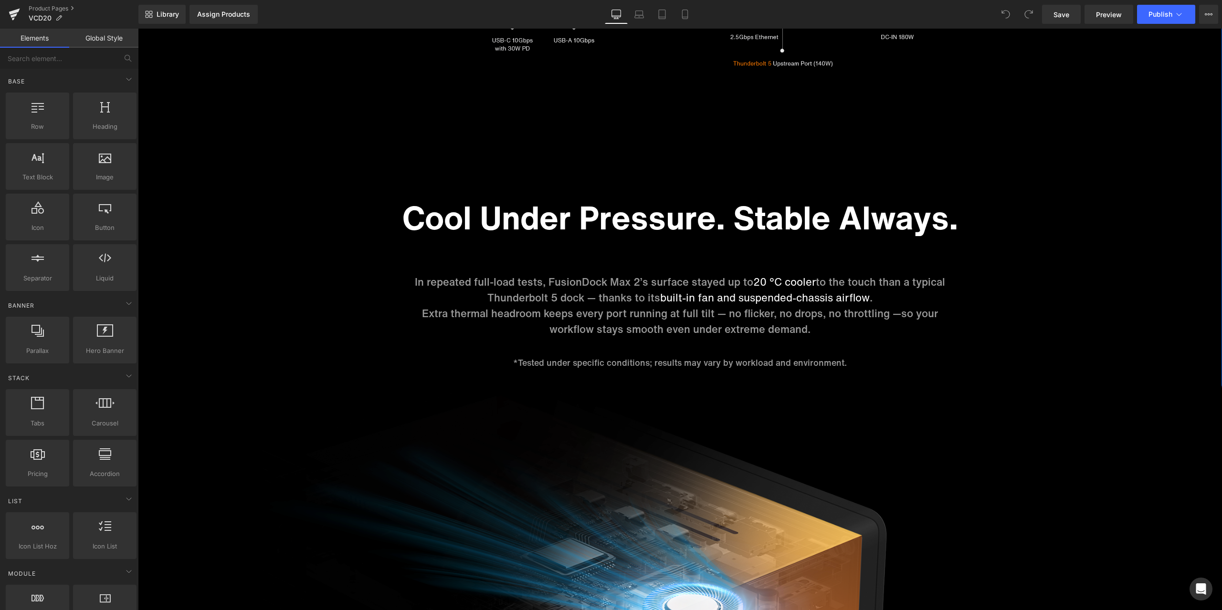
scroll to position [4581, 0]
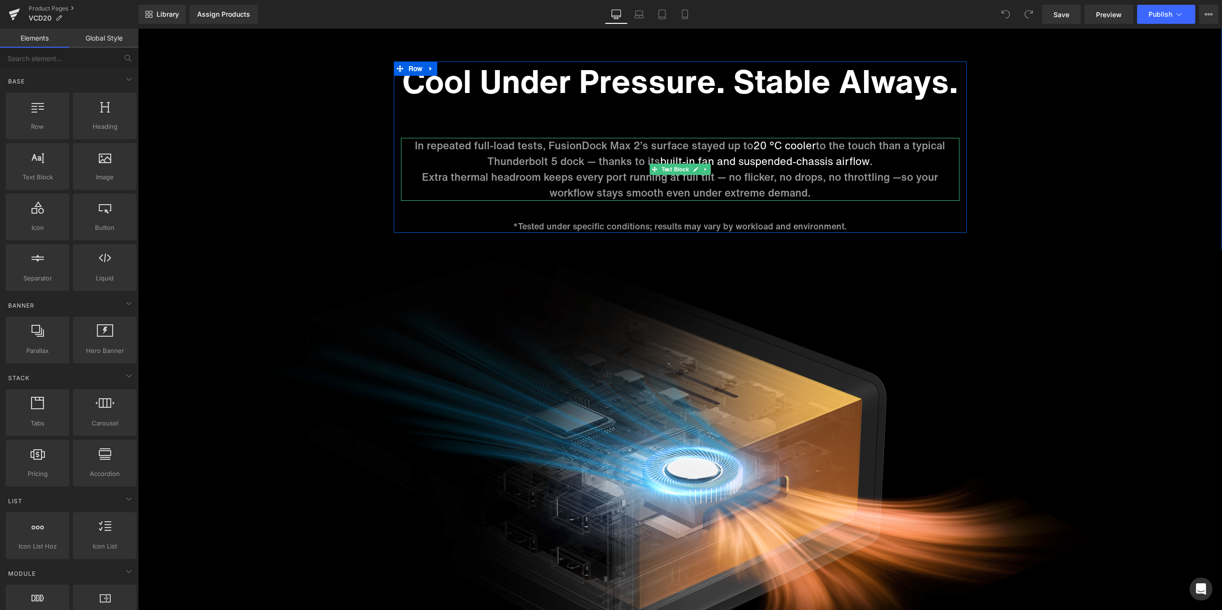
click at [808, 157] on span "built-in fan and suspended-chassis airflow" at bounding box center [764, 161] width 209 height 15
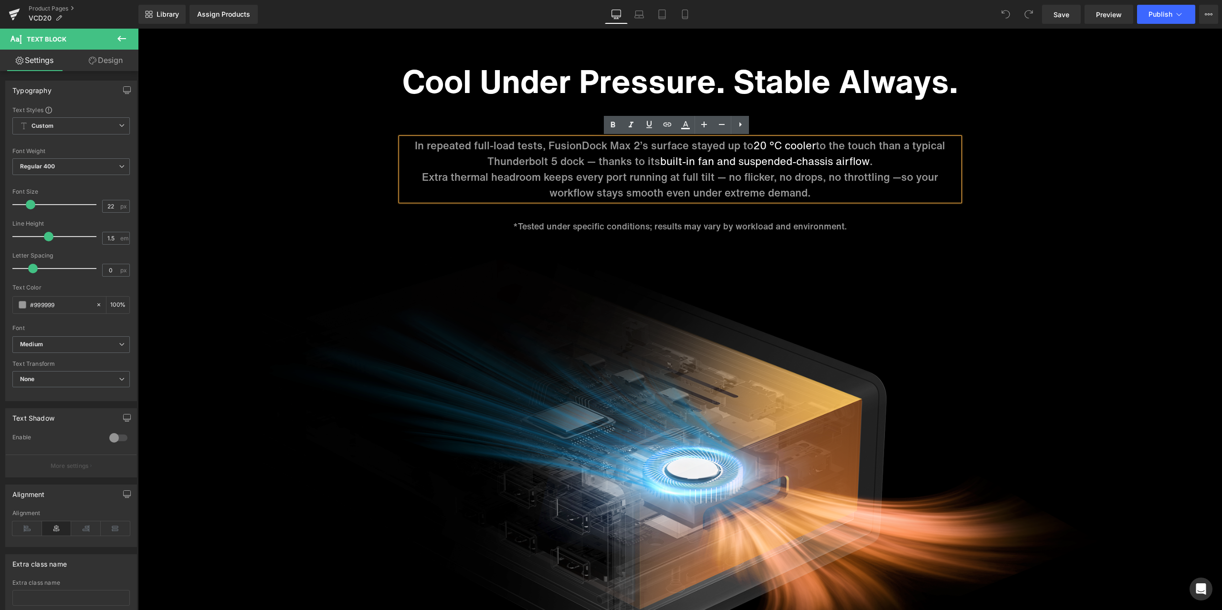
click at [422, 176] on span "Extra thermal headroom keeps every port running at full tilt — no flicker, no d…" at bounding box center [661, 176] width 479 height 15
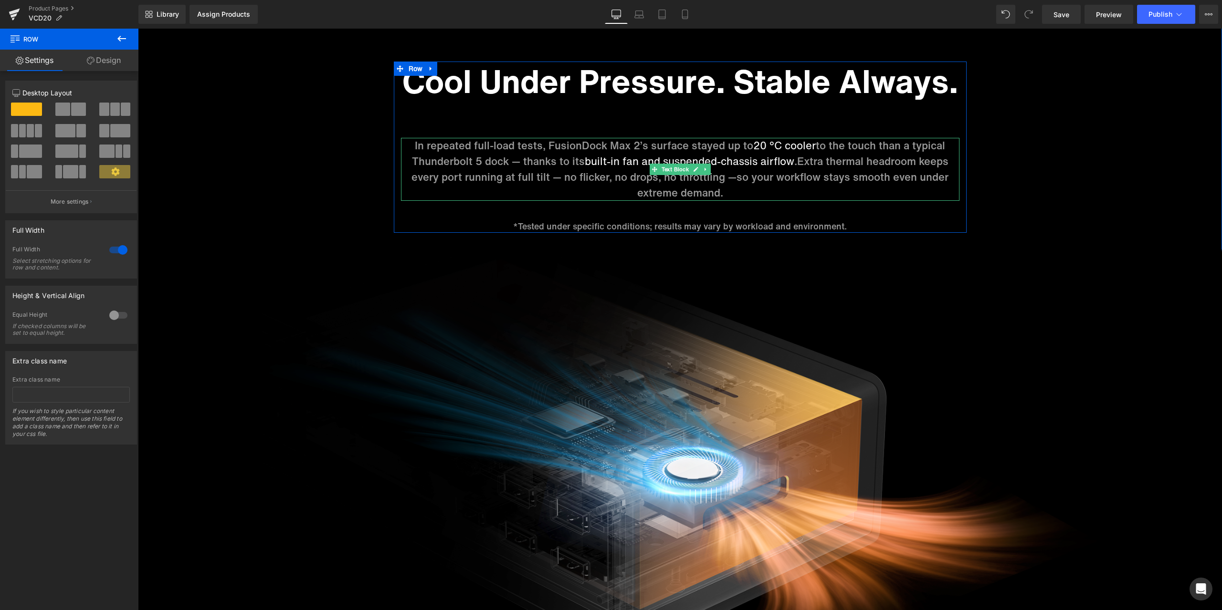
click at [815, 190] on p "In repeated full-load tests, FusionDock Max 2’s surface stayed up to 20 °C cool…" at bounding box center [680, 169] width 558 height 63
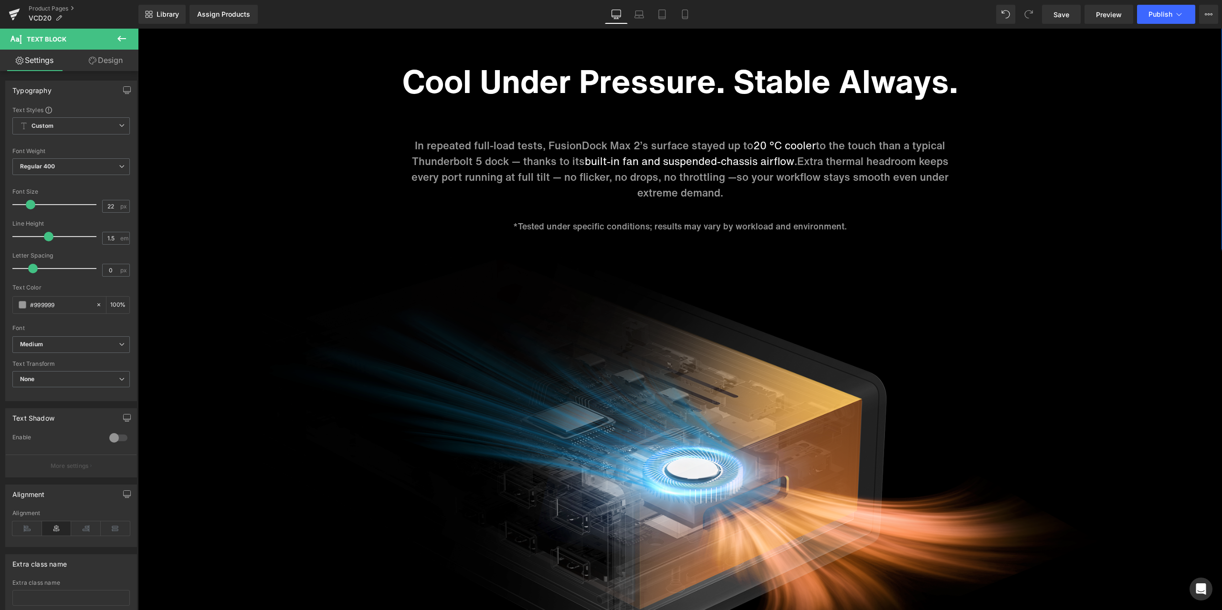
click at [585, 164] on span "built-in fan and suspended-chassis airflow" at bounding box center [689, 161] width 209 height 15
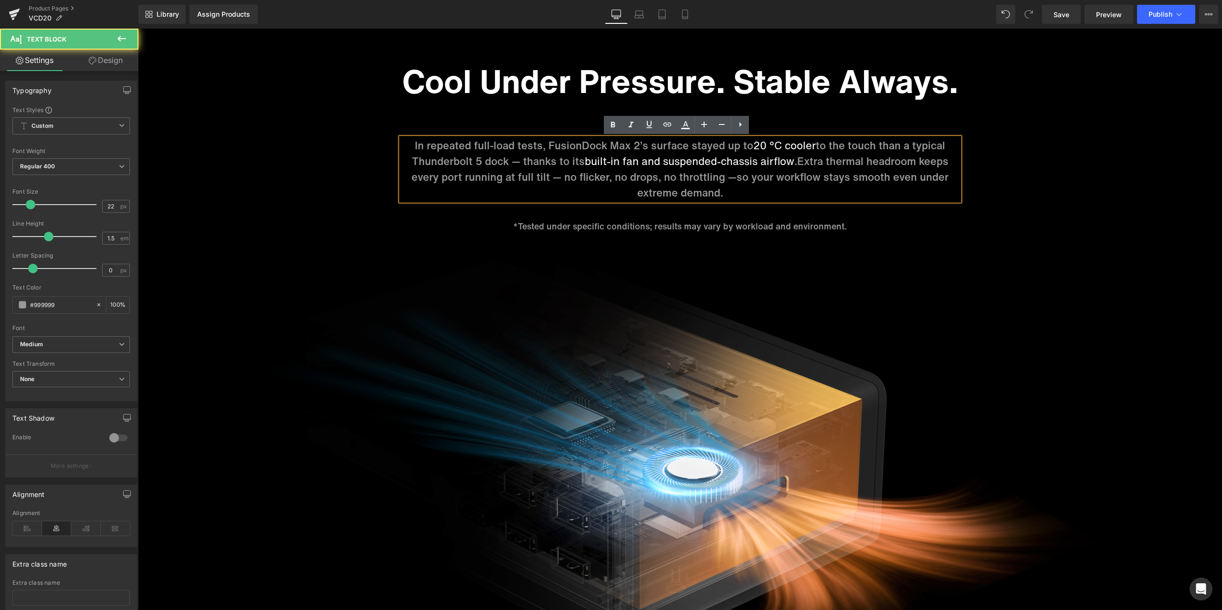
click at [558, 157] on p "In repeated full-load tests, FusionDock Max 2’s surface stayed up to 20 °C cool…" at bounding box center [680, 169] width 558 height 63
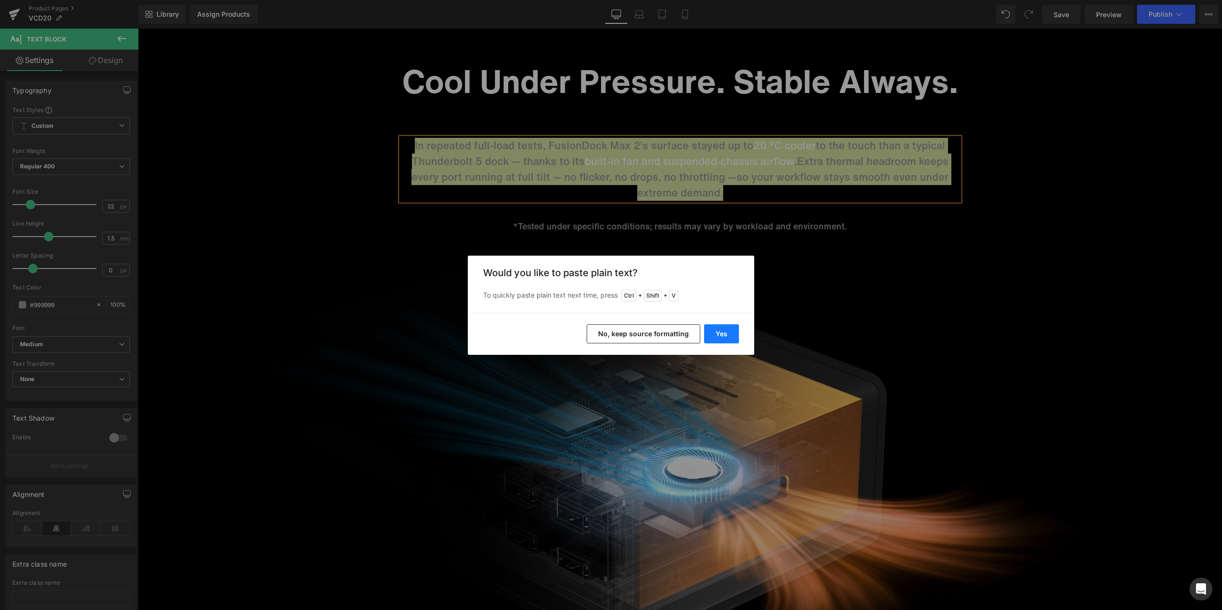
click at [723, 331] on button "Yes" at bounding box center [721, 333] width 35 height 19
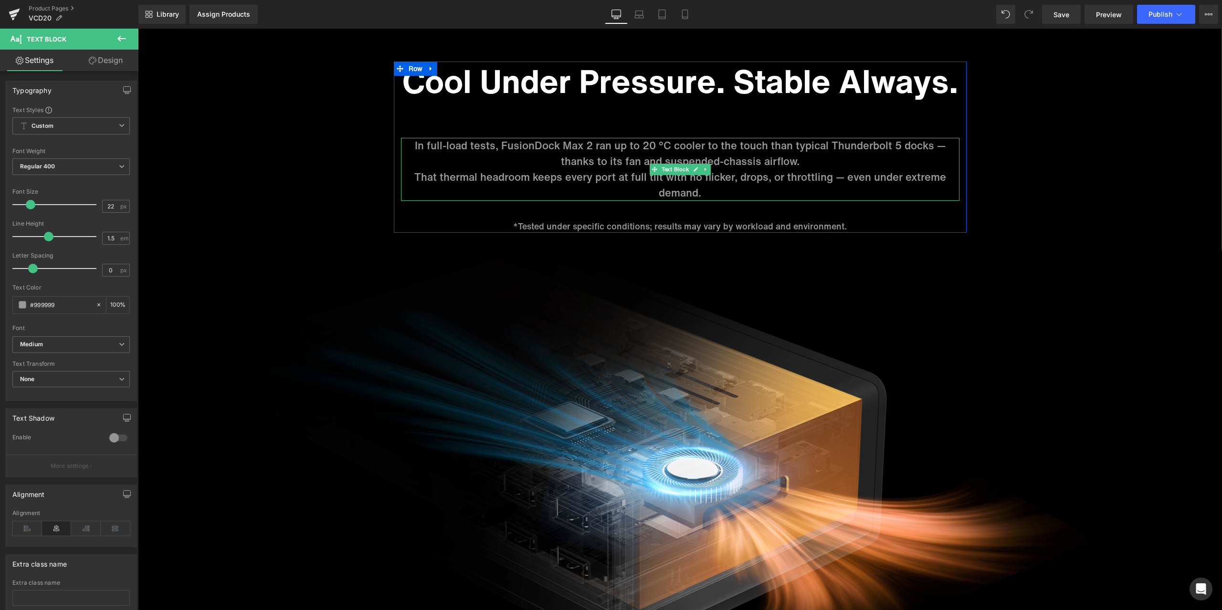
click at [556, 160] on p "In full-load tests, FusionDock Max 2 ran up to 20 °C cooler to the touch than t…" at bounding box center [680, 153] width 558 height 31
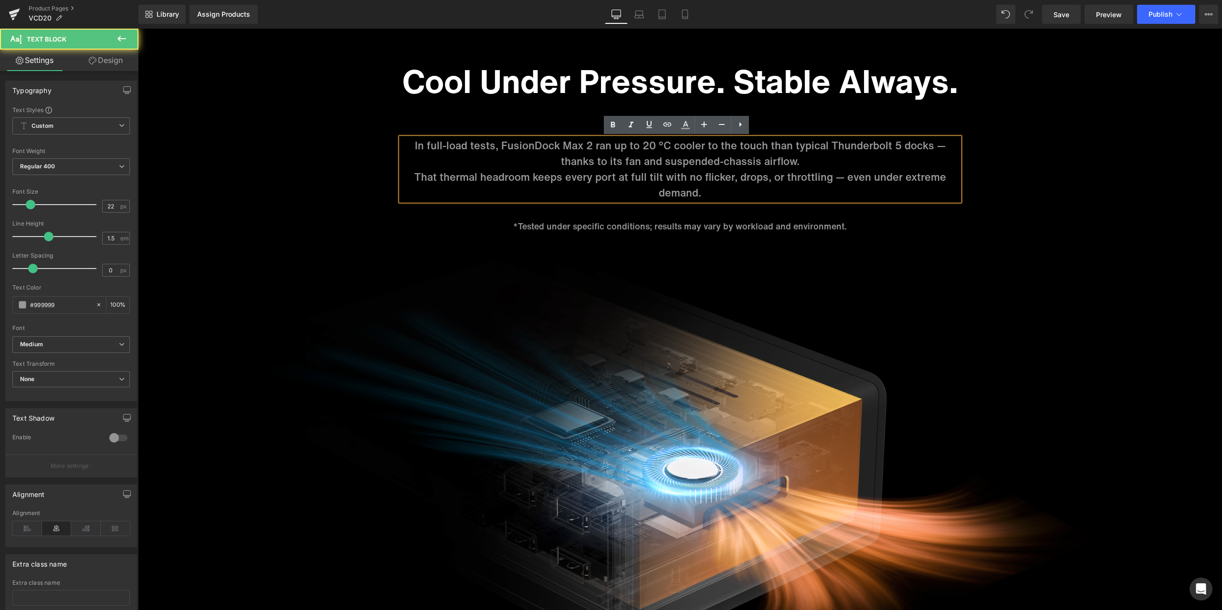
click at [414, 180] on p "That thermal headroom keeps every port at full tilt with no flicker, drops, or …" at bounding box center [680, 184] width 558 height 31
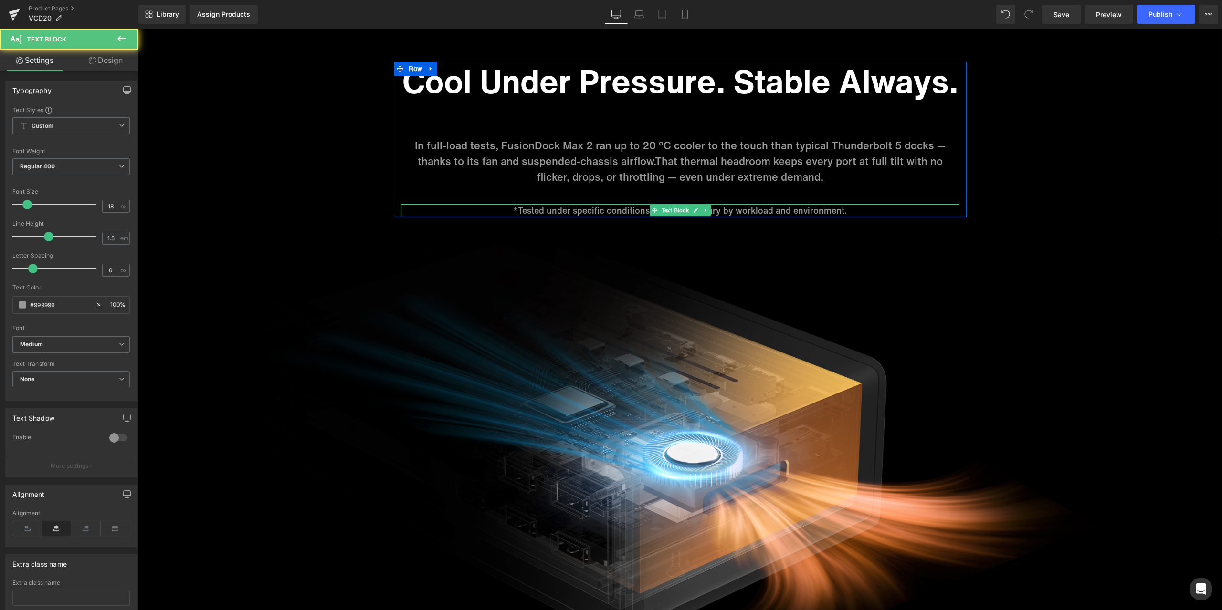
click at [515, 209] on p "*Tested under specific conditions; results may vary by workload and environment." at bounding box center [680, 210] width 558 height 13
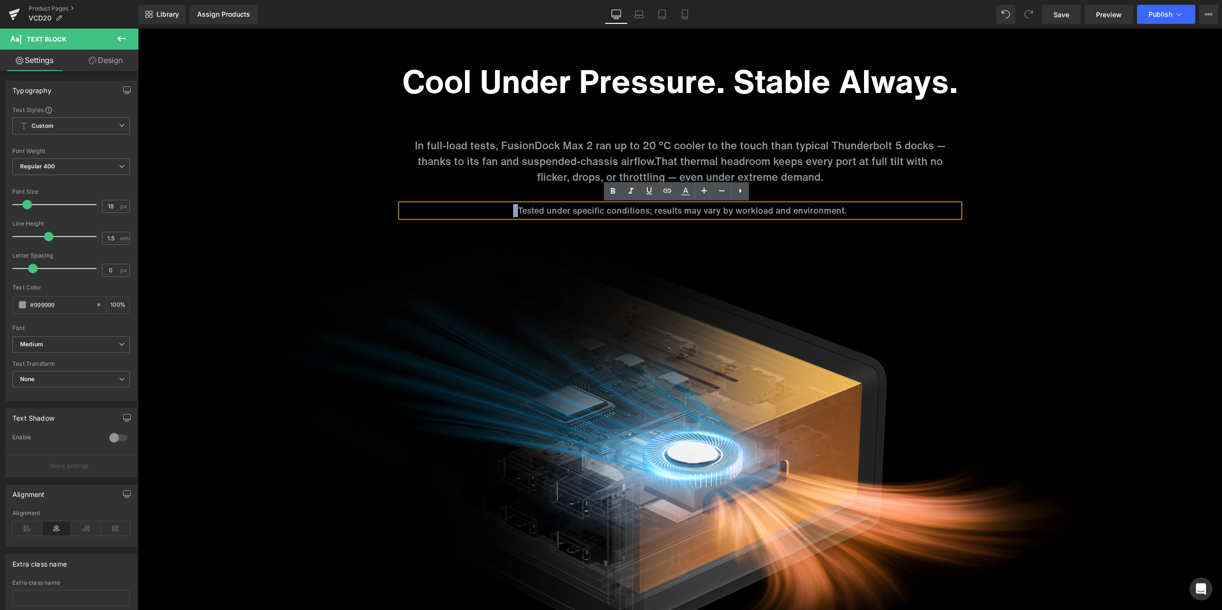
click at [512, 208] on p "*Tested under specific conditions; results may vary by workload and environment." at bounding box center [680, 210] width 558 height 13
copy p "*"
click at [906, 167] on span "That thermal headroom keeps every port at full tilt with no flicker, drops, or …" at bounding box center [740, 169] width 406 height 31
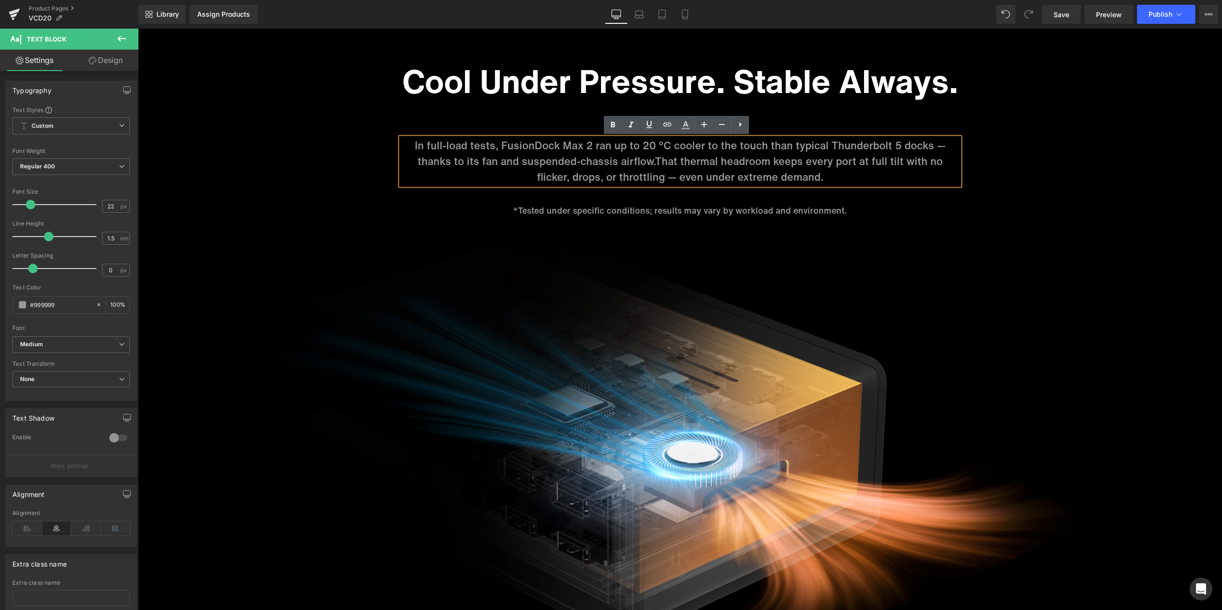
click at [933, 143] on p "In full-load tests, FusionDock Max 2 ran up to 20 °C cooler to the touch than t…" at bounding box center [680, 161] width 558 height 47
click at [940, 146] on p "In full-load tests, FusionDock Max 2 ran up to 20 °C cooler to the touch than t…" at bounding box center [680, 161] width 558 height 47
click at [929, 146] on p "In full-load tests, FusionDock Max 2 ran up to 20 °C cooler to the touch than t…" at bounding box center [680, 161] width 558 height 47
click at [928, 143] on p "In full-load tests, FusionDock Max 2 ran up to 20 °C cooler to the touch than t…" at bounding box center [680, 161] width 558 height 47
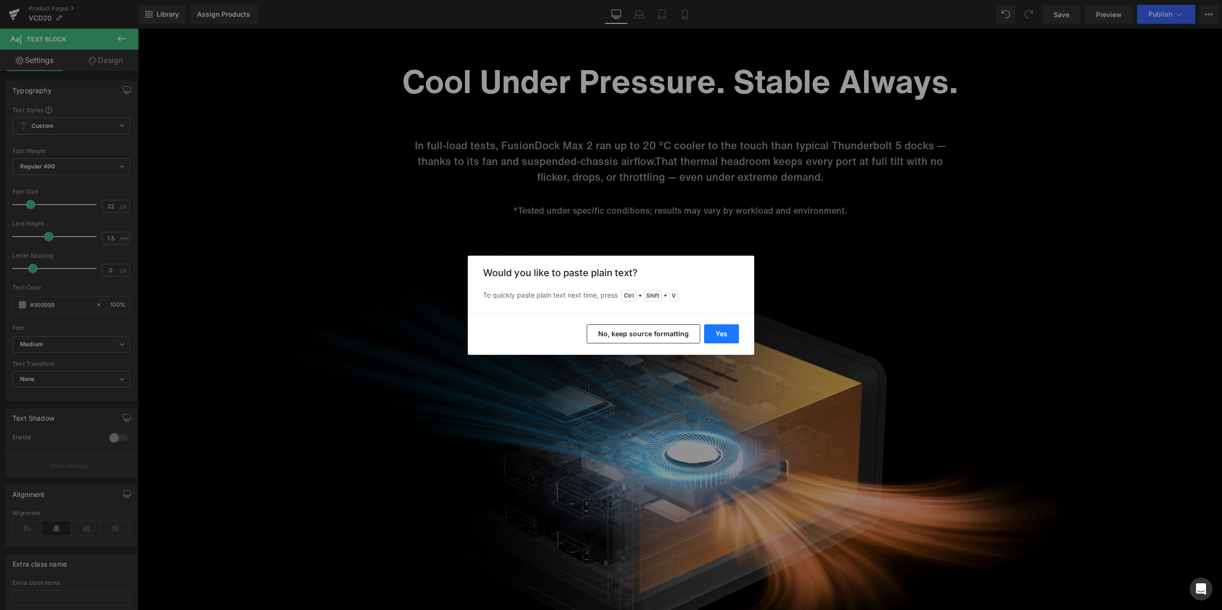
click at [730, 332] on button "Yes" at bounding box center [721, 333] width 35 height 19
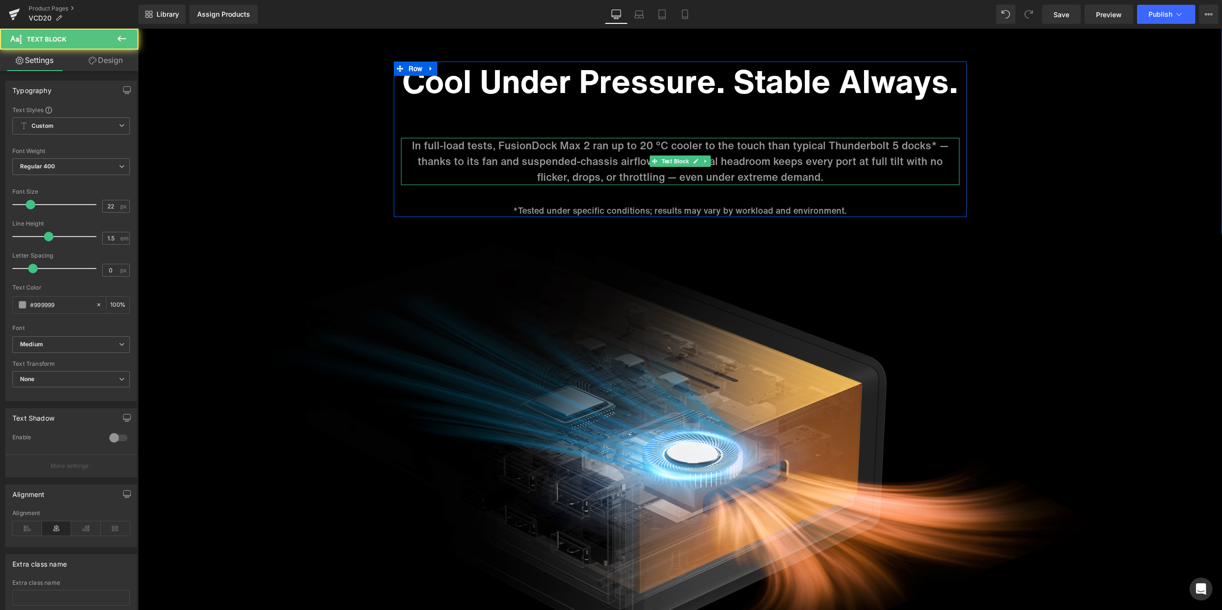
click at [658, 153] on p "In full-load tests, FusionDock Max 2 ran up to 20 °C cooler to the touch than t…" at bounding box center [680, 161] width 558 height 47
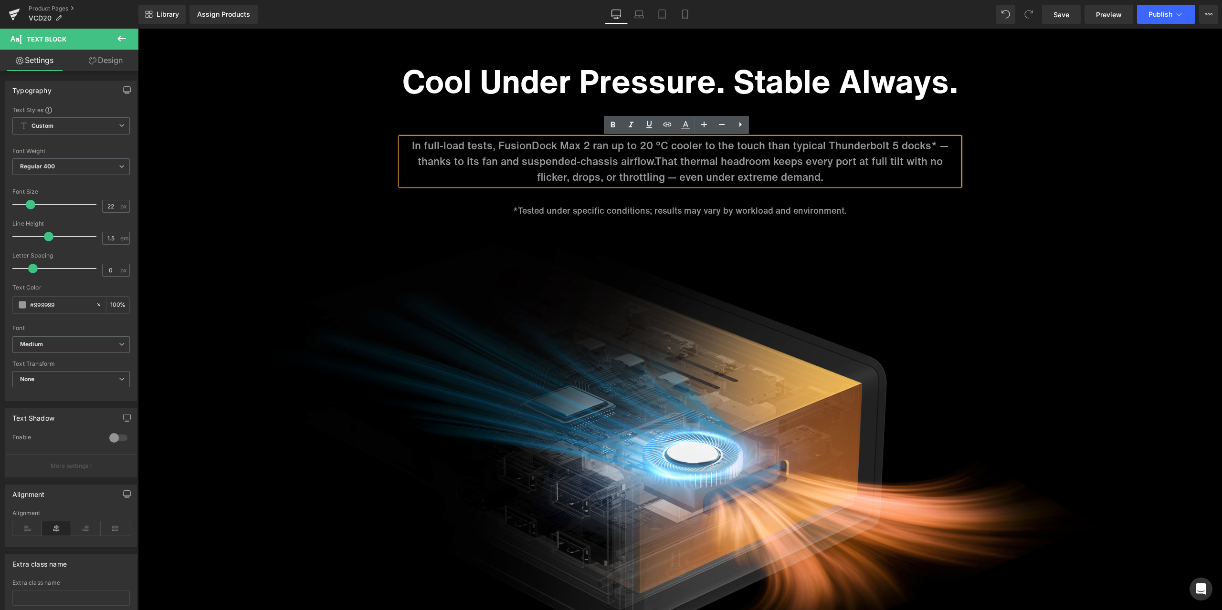
click at [645, 149] on p "In full-load tests, FusionDock Max 2 ran up to 20 °C cooler to the touch than t…" at bounding box center [680, 161] width 558 height 47
drag, startPoint x: 637, startPoint y: 147, endPoint x: 697, endPoint y: 153, distance: 60.4
click at [697, 150] on p "In full-load tests, FusionDock Max 2 ran up to 20 °C cooler to the touch than t…" at bounding box center [680, 161] width 558 height 47
click at [686, 125] on icon at bounding box center [685, 124] width 5 height 6
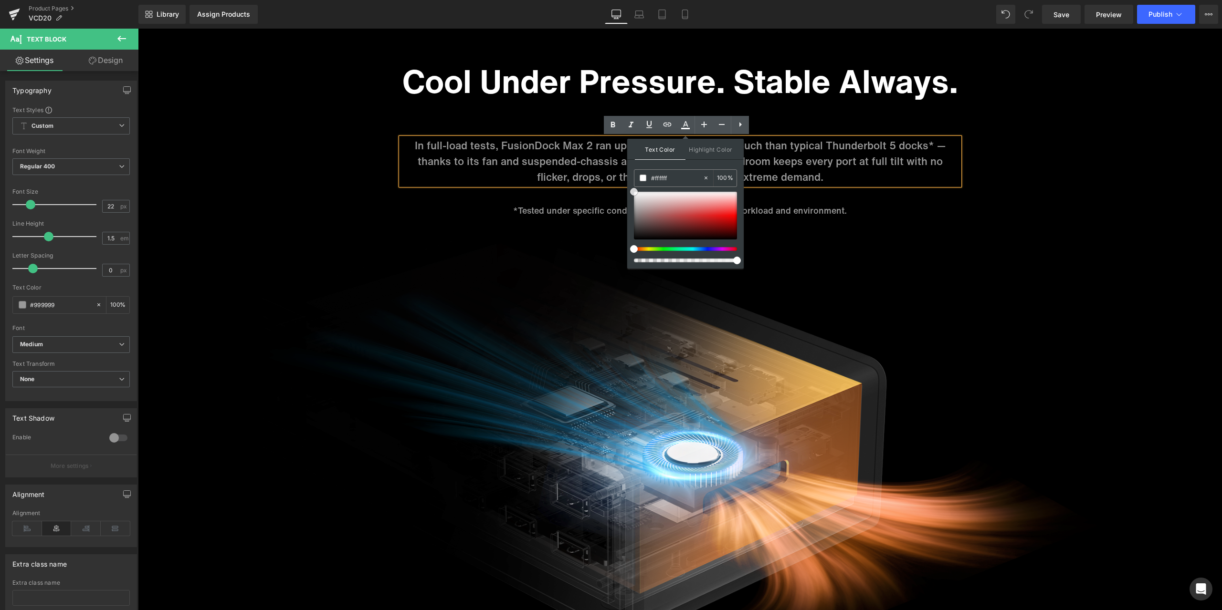
drag, startPoint x: 635, startPoint y: 210, endPoint x: 629, endPoint y: 182, distance: 28.7
click at [629, 182] on div "Text Color Highlight Color #333333 #999999 100 % transparent 0 %" at bounding box center [685, 204] width 116 height 130
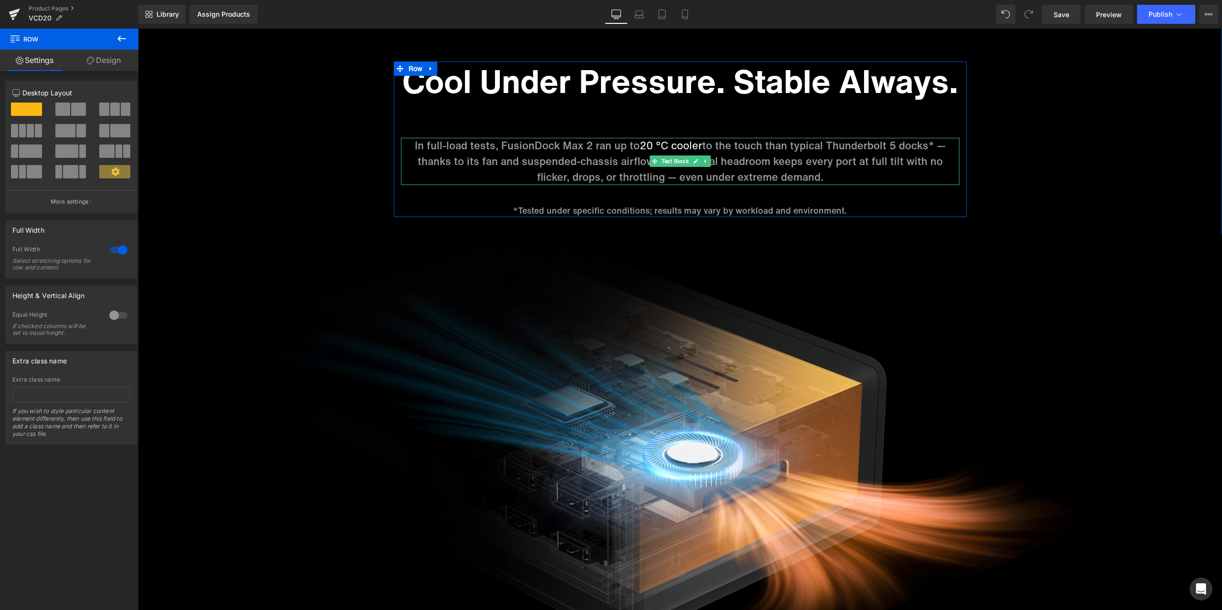
click at [590, 169] on p "In full-load tests, FusionDock Max 2 ran up to 20 °C cooler to the touch than t…" at bounding box center [680, 161] width 558 height 47
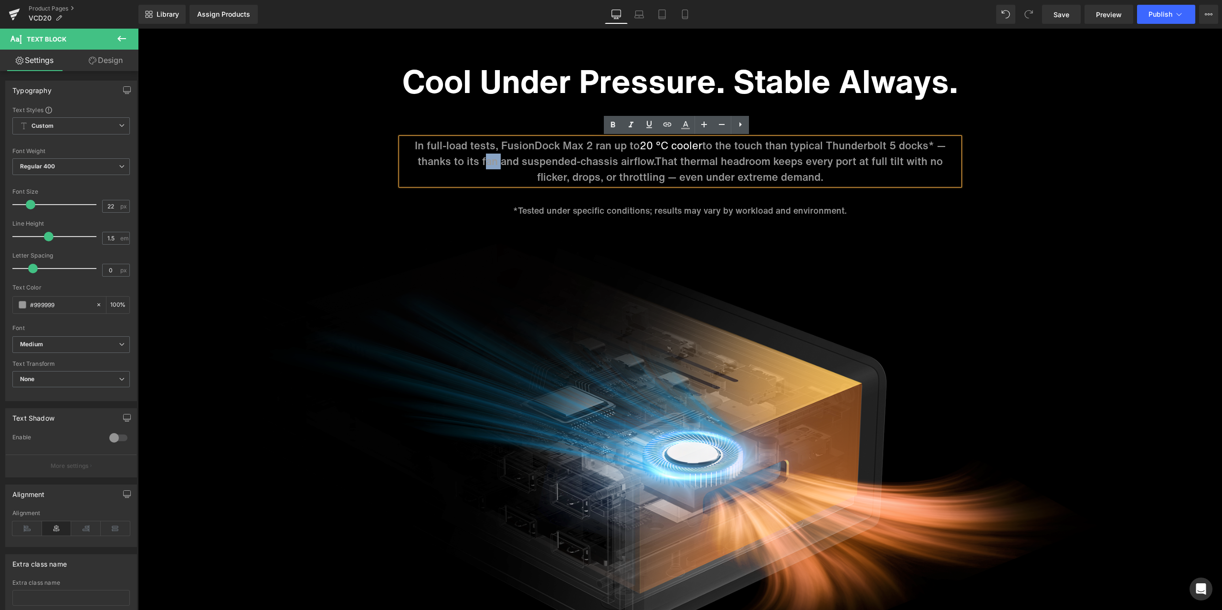
drag, startPoint x: 477, startPoint y: 167, endPoint x: 493, endPoint y: 165, distance: 16.8
click at [493, 165] on p "In full-load tests, FusionDock Max 2 ran up to 20 °C cooler to the touch than t…" at bounding box center [680, 161] width 558 height 47
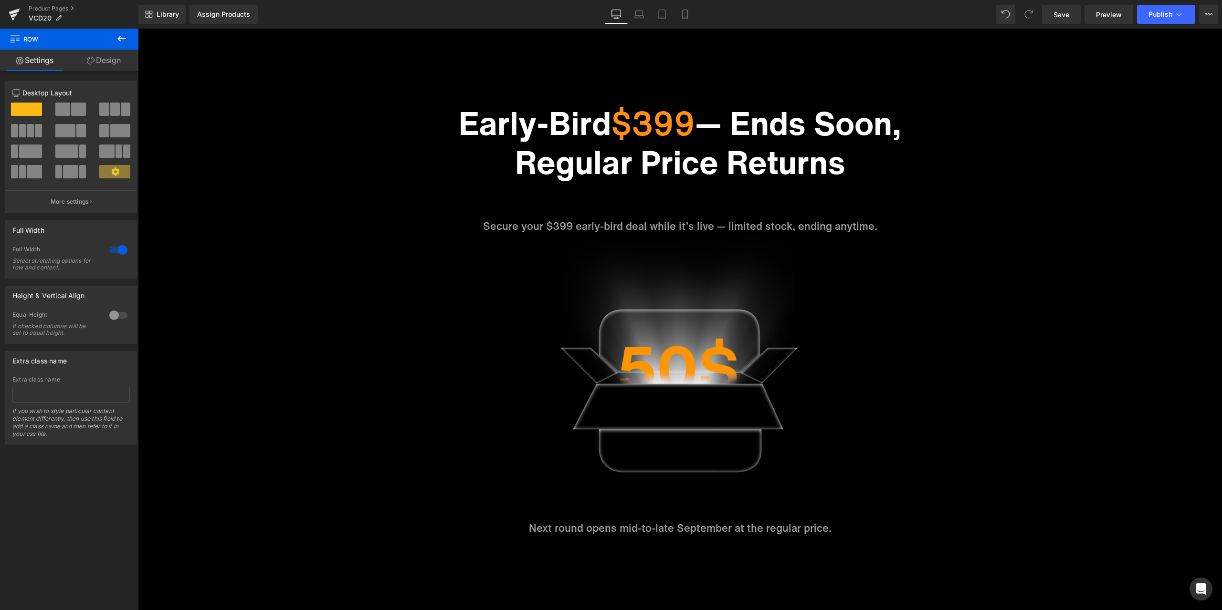
scroll to position [573, 0]
click at [680, 378] on span "Image" at bounding box center [680, 378] width 20 height 11
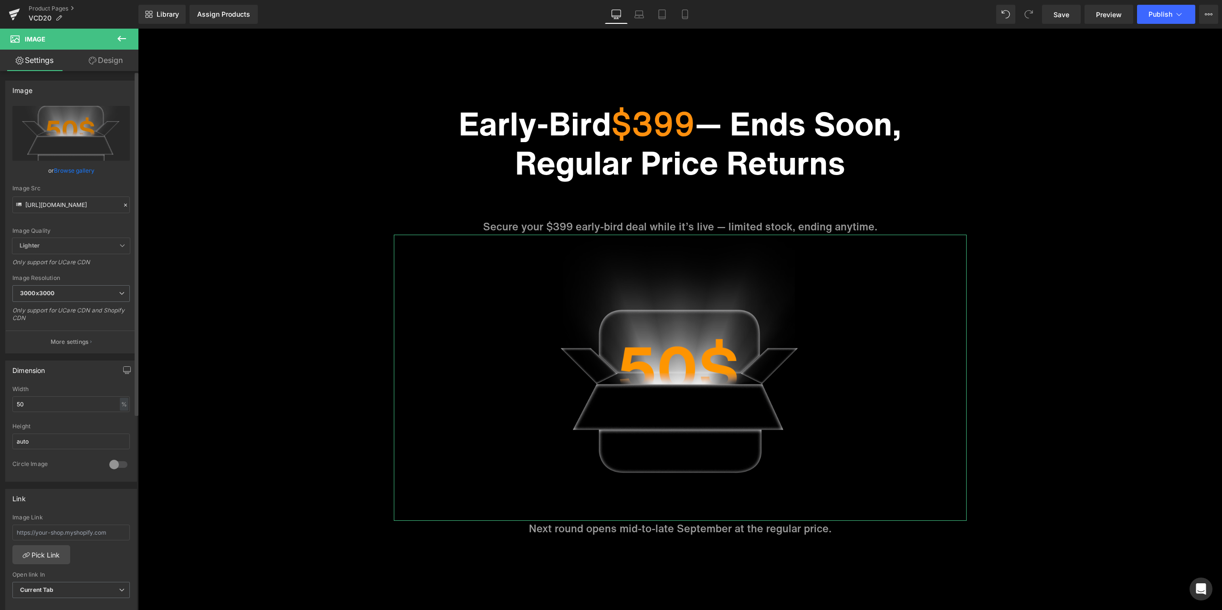
click at [122, 204] on icon at bounding box center [125, 205] width 7 height 7
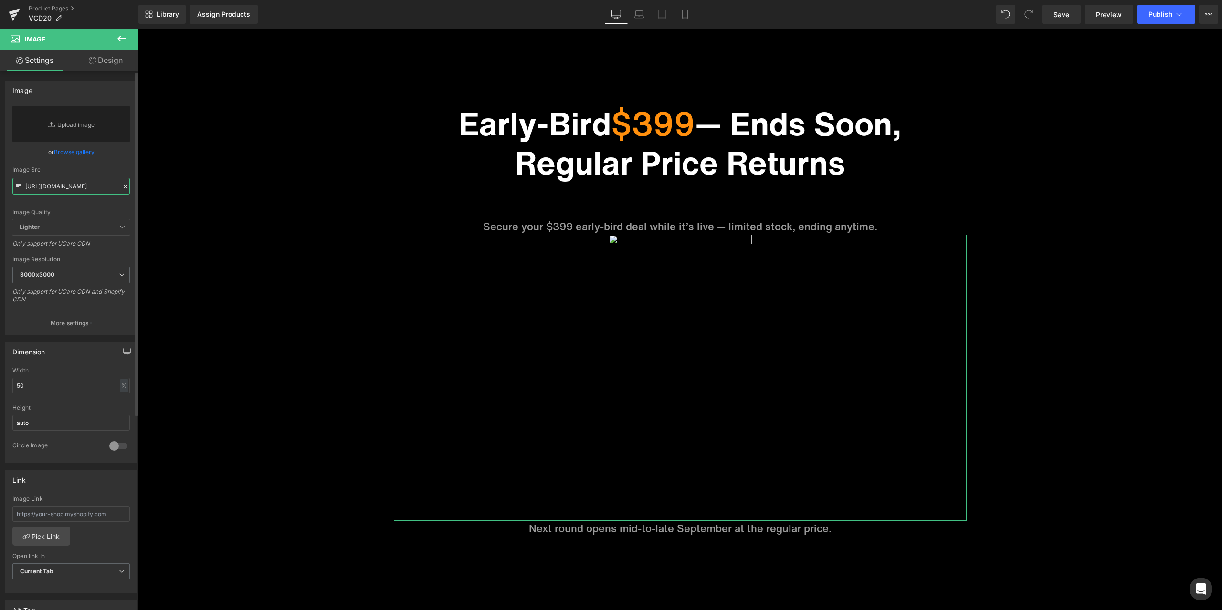
click at [84, 186] on input "[URL][DOMAIN_NAME]" at bounding box center [70, 186] width 117 height 17
paste input "[URL][DOMAIN_NAME]"
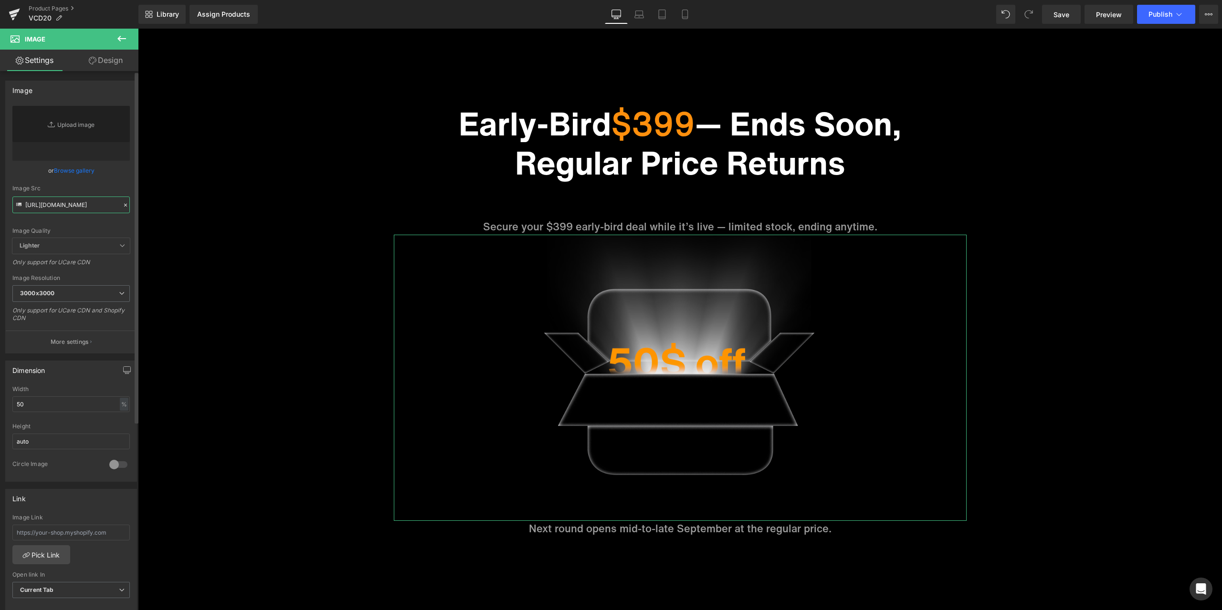
type input "[URL][DOMAIN_NAME]"
click at [112, 182] on div "Image Quality Lighter Lightest Lighter Lighter Lightest Only support for UCare …" at bounding box center [70, 172] width 117 height 132
click at [1059, 20] on link "Save" at bounding box center [1061, 14] width 39 height 19
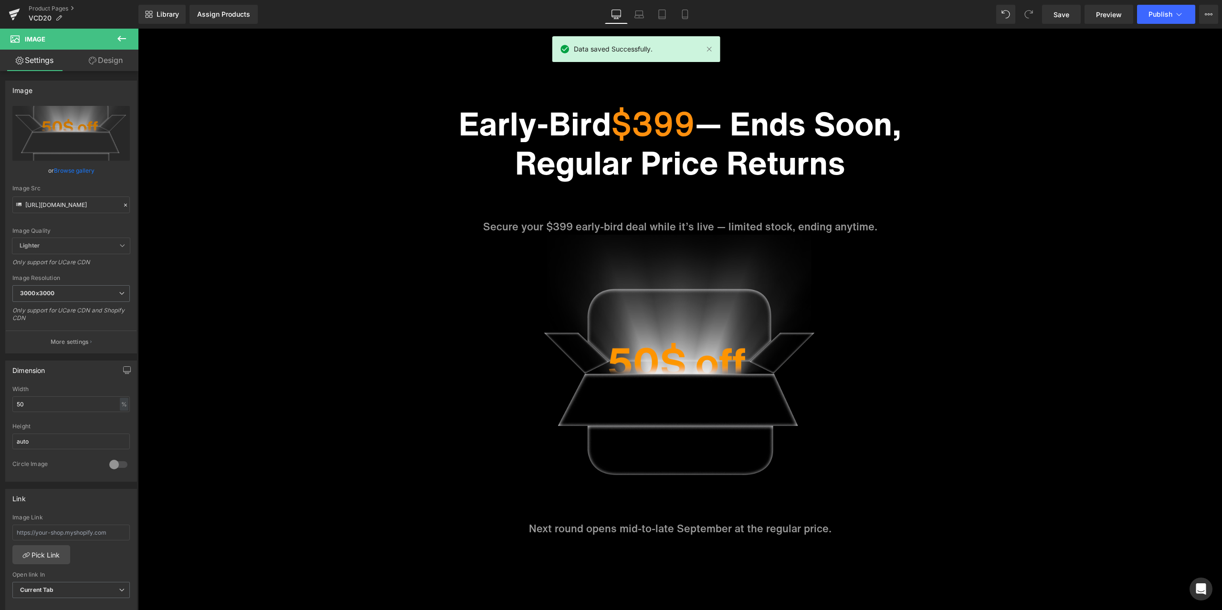
click at [727, 86] on div "Sale Off (P) Image ‹" at bounding box center [680, 338] width 1084 height 1689
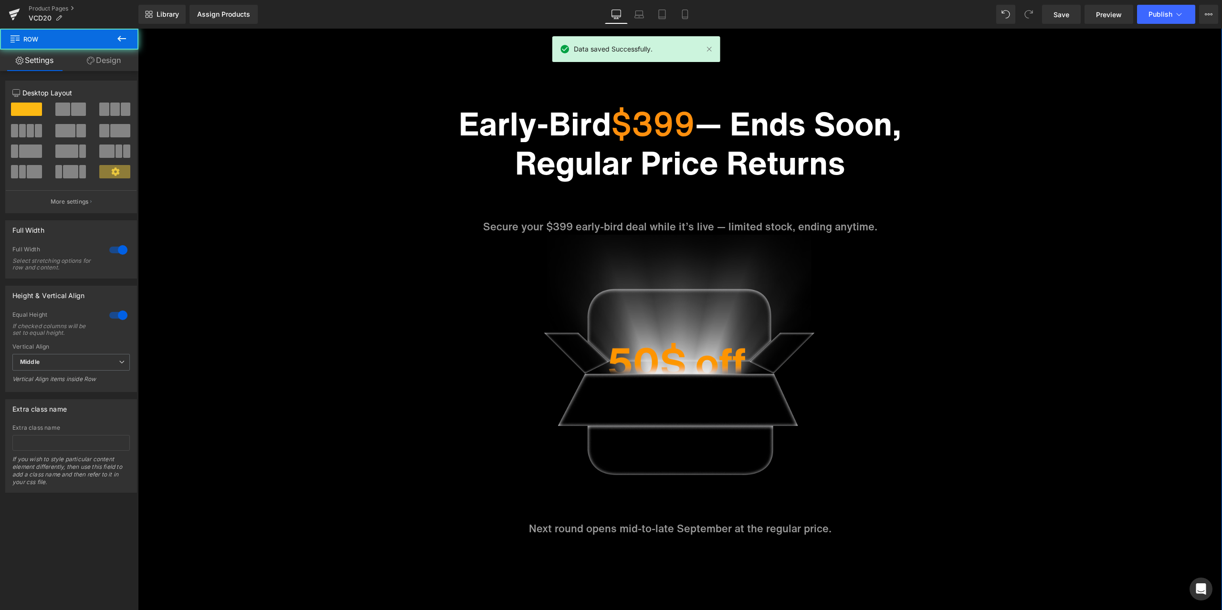
click at [736, 116] on h1 "Early-Bird $399 — Ends Soon, Regular Price Returns" at bounding box center [680, 143] width 558 height 78
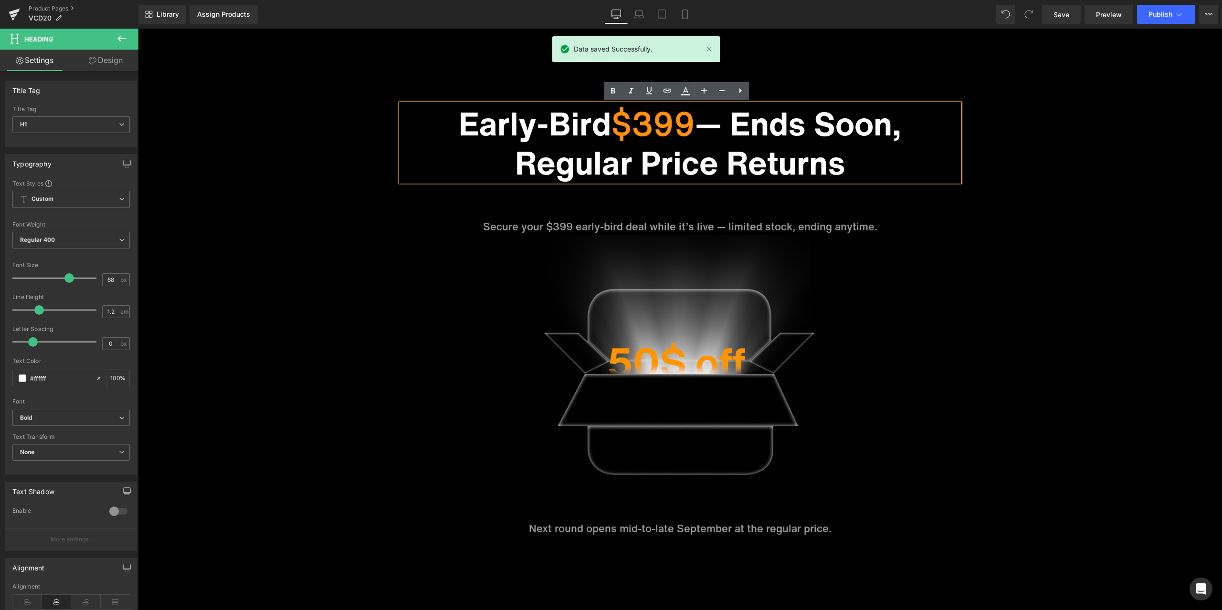
drag, startPoint x: 736, startPoint y: 125, endPoint x: 814, endPoint y: 147, distance: 80.4
click at [814, 147] on h1 "Early-Bird $399 — Ends Soon, Regular Price Returns" at bounding box center [680, 143] width 558 height 78
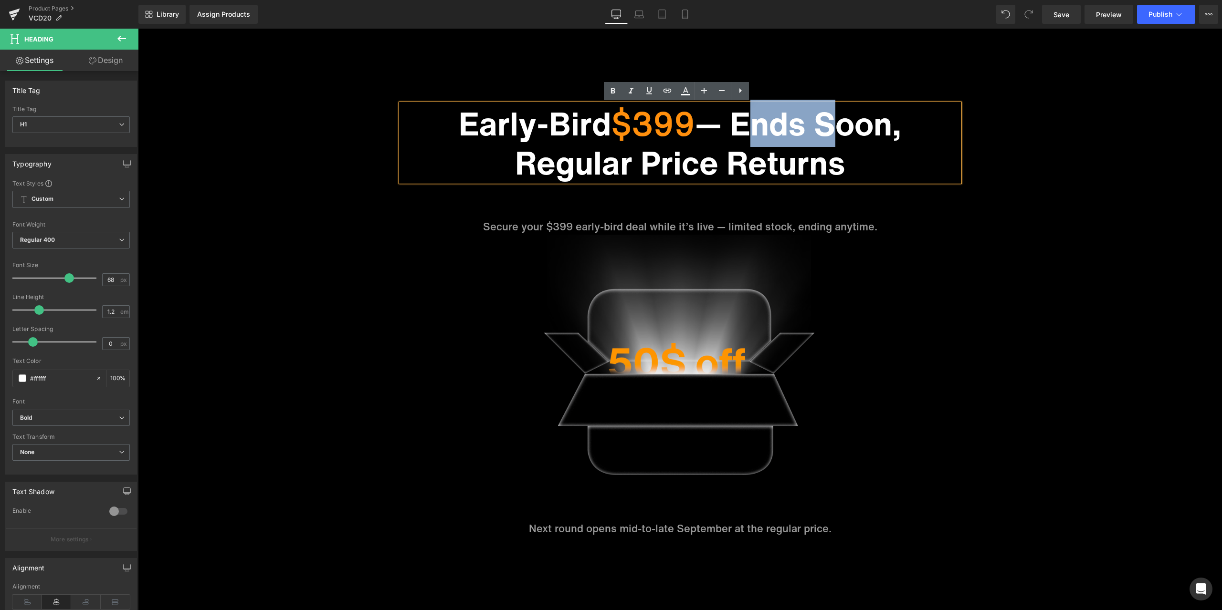
click at [740, 122] on h1 "Early-Bird $399 — Ends Soon, Regular Price Returns" at bounding box center [680, 143] width 558 height 78
drag, startPoint x: 736, startPoint y: 118, endPoint x: 861, endPoint y: 161, distance: 131.9
click at [861, 161] on h1 "Early-Bird $399 — Ends Soon, Regular Price Returns" at bounding box center [680, 143] width 558 height 78
copy h1 "Ends Soon, Regular Price Returns"
click at [835, 226] on p "Secure your $399 early-bird deal while it’s live — limited stock, ending anytim…" at bounding box center [680, 227] width 558 height 16
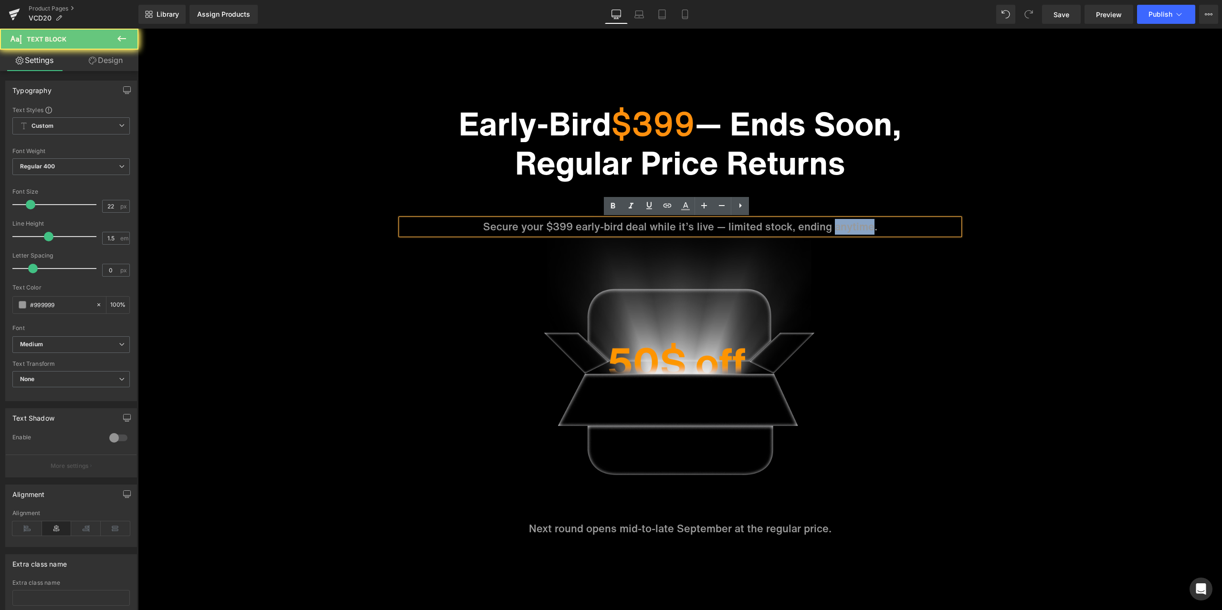
click at [835, 226] on p "Secure your $399 early-bird deal while it’s live — limited stock, ending anytim…" at bounding box center [680, 227] width 558 height 16
click at [889, 222] on p "Secure your $399 early-bird deal while it’s live — limited stock, ending anytim…" at bounding box center [680, 227] width 558 height 16
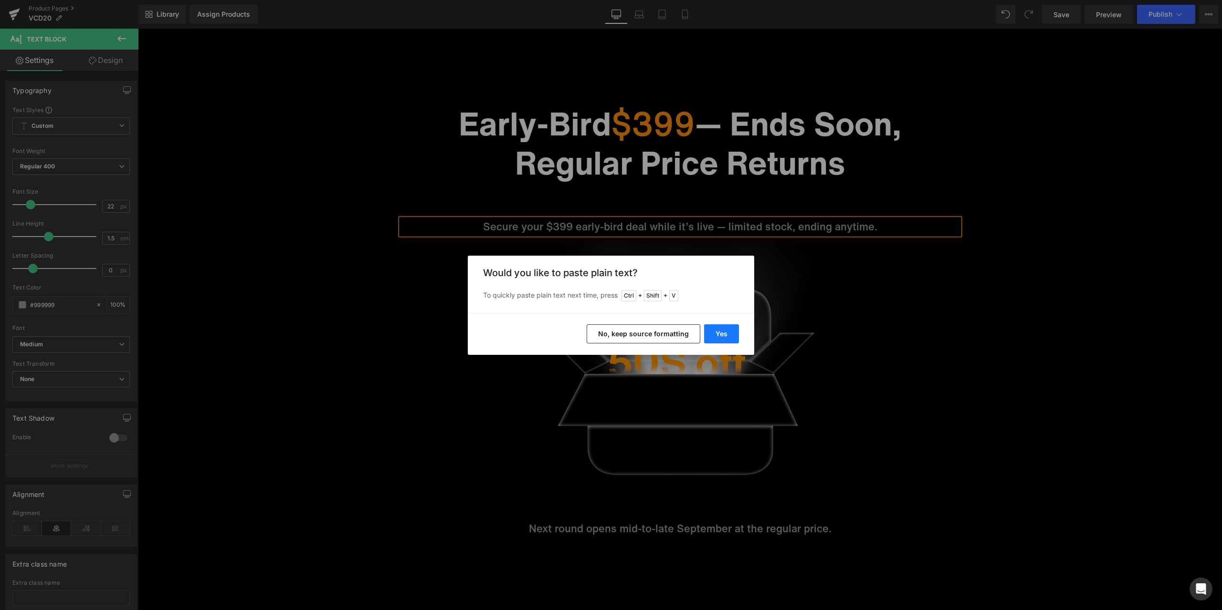
click at [718, 336] on button "Yes" at bounding box center [721, 333] width 35 height 19
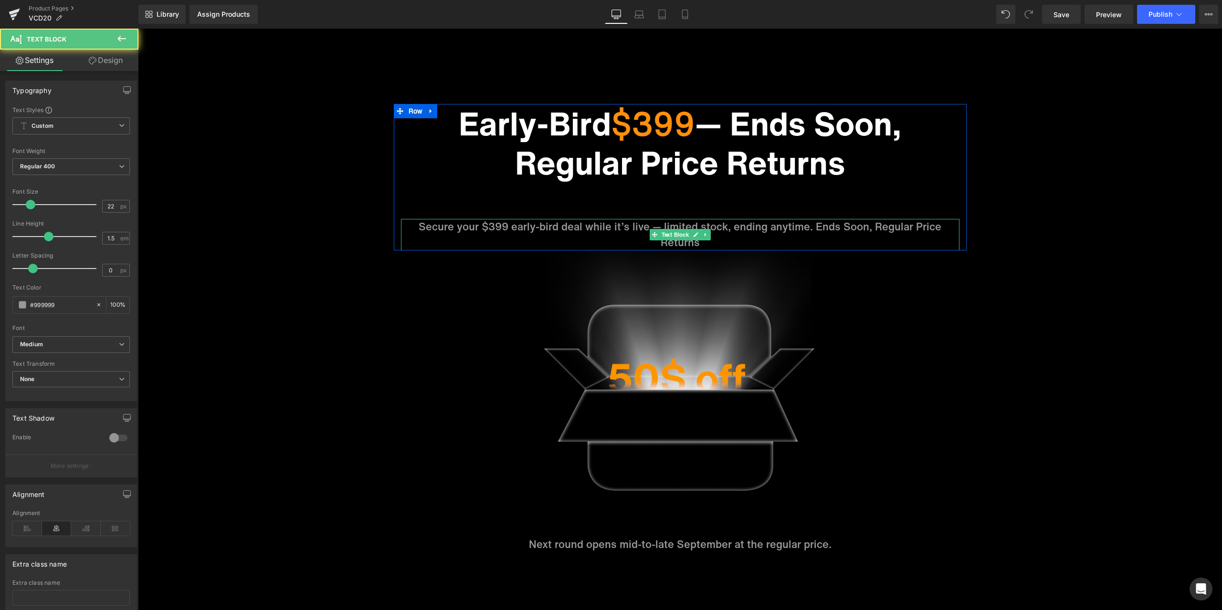
click at [803, 224] on p "Secure your $399 early-bird deal while it’s live — limited stock, ending anytim…" at bounding box center [680, 234] width 558 height 31
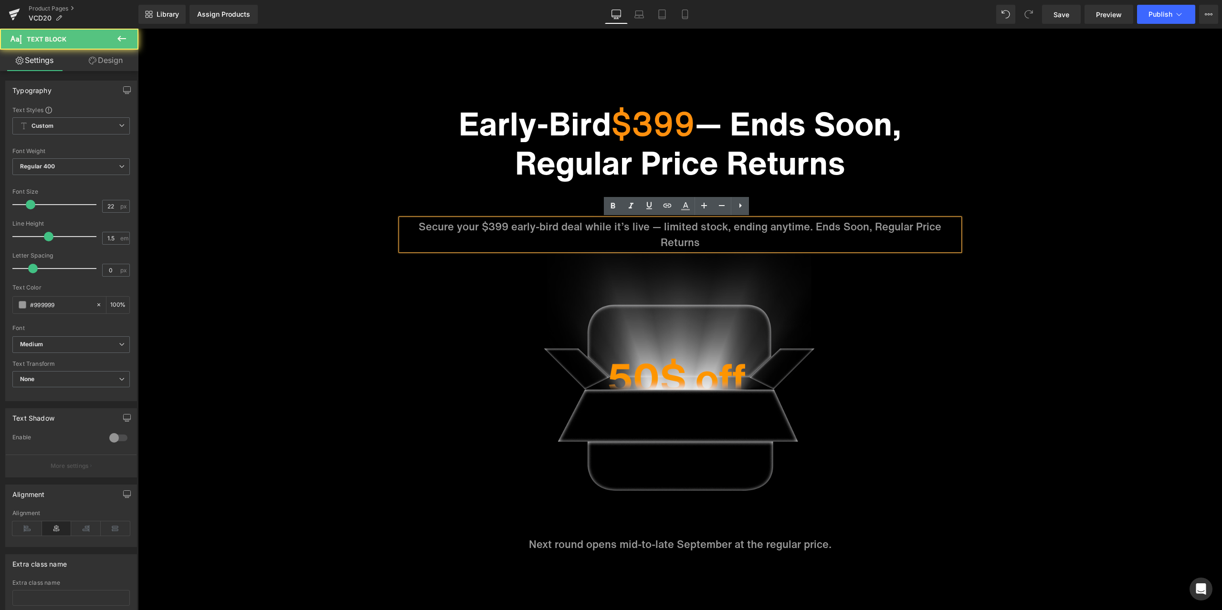
click at [662, 226] on p "Secure your $399 early-bird deal while it’s live — limited stock, ending anytim…" at bounding box center [680, 234] width 558 height 31
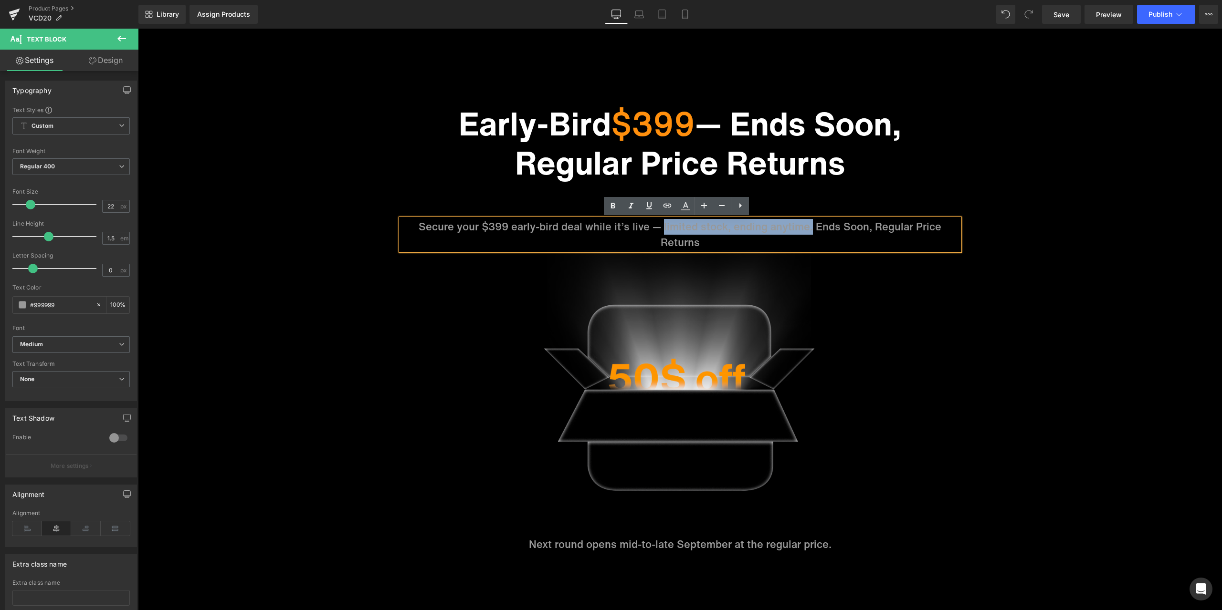
drag, startPoint x: 659, startPoint y: 226, endPoint x: 806, endPoint y: 224, distance: 147.0
click at [806, 224] on p "Secure your $399 early-bird deal while it’s live — limited stock, ending anytim…" at bounding box center [680, 234] width 558 height 31
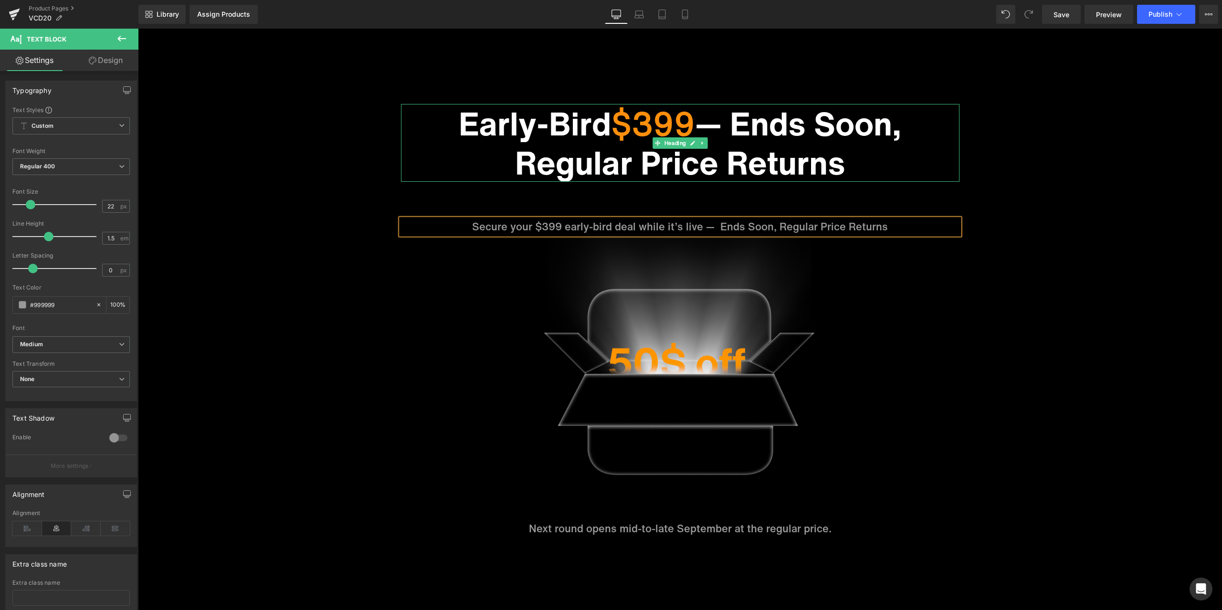
drag, startPoint x: 765, startPoint y: 126, endPoint x: 743, endPoint y: 123, distance: 22.6
click at [765, 125] on h1 "Early-Bird $399 — Ends Soon, Regular Price Returns" at bounding box center [680, 143] width 558 height 78
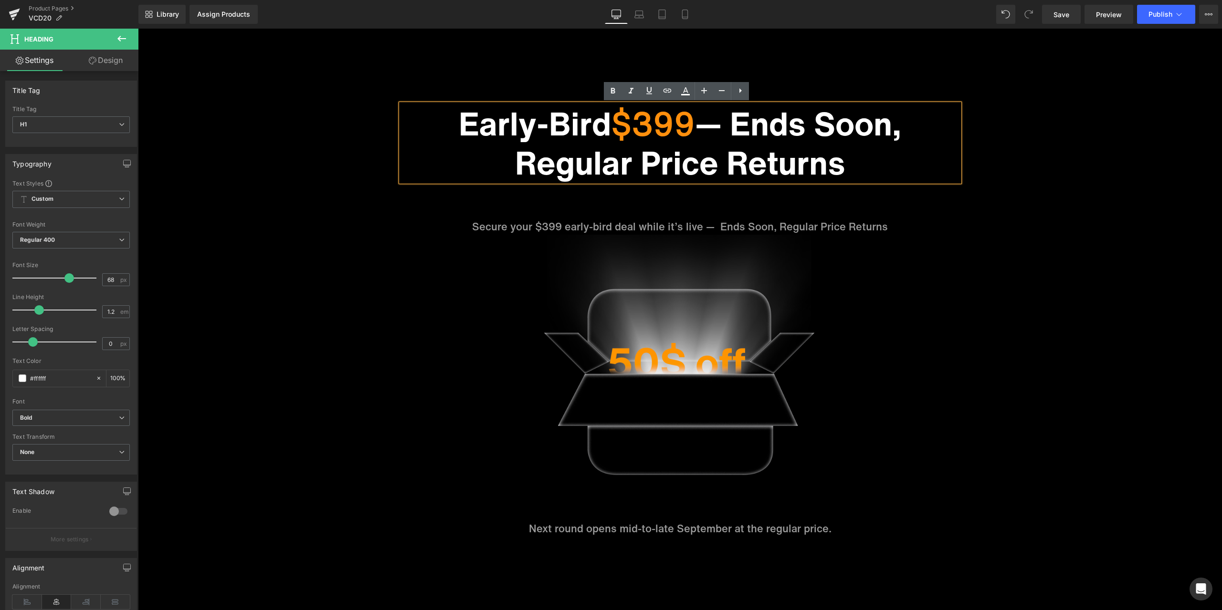
drag, startPoint x: 733, startPoint y: 120, endPoint x: 859, endPoint y: 170, distance: 135.3
click at [859, 170] on h1 "Early-Bird $399 — Ends Soon, Regular Price Returns" at bounding box center [680, 143] width 558 height 78
paste div
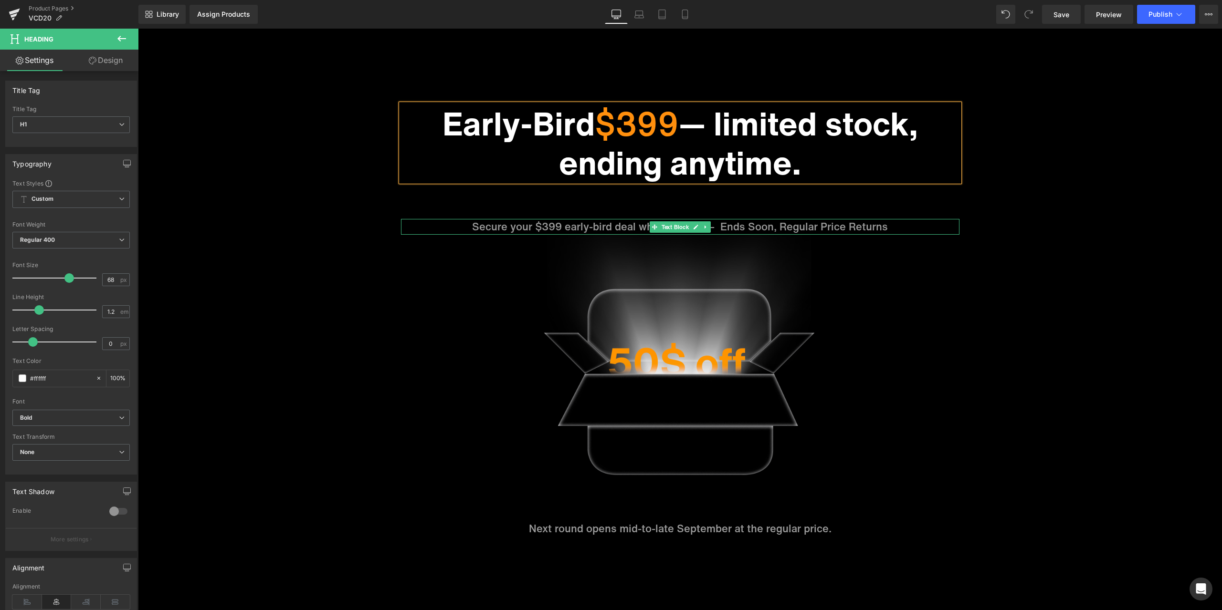
click at [879, 226] on p "Secure your $399 early-bird deal while it’s live — Ends Soon, Regular Price Ret…" at bounding box center [680, 227] width 558 height 16
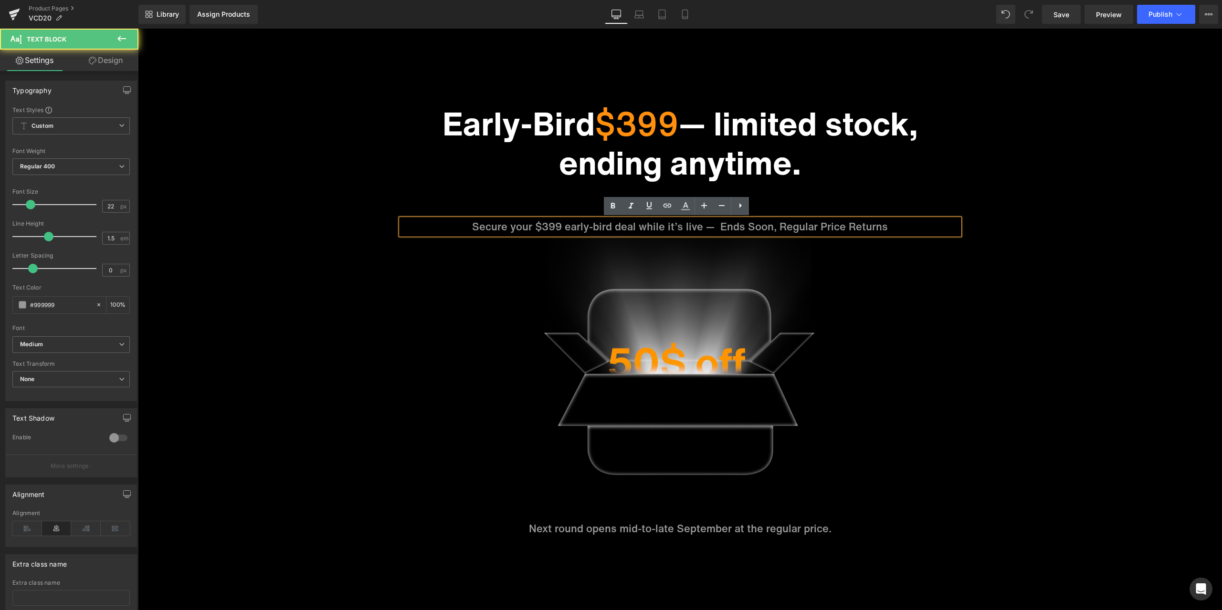
click at [889, 226] on p "Secure your $399 early-bird deal while it’s live — Ends Soon, Regular Price Ret…" at bounding box center [680, 227] width 558 height 16
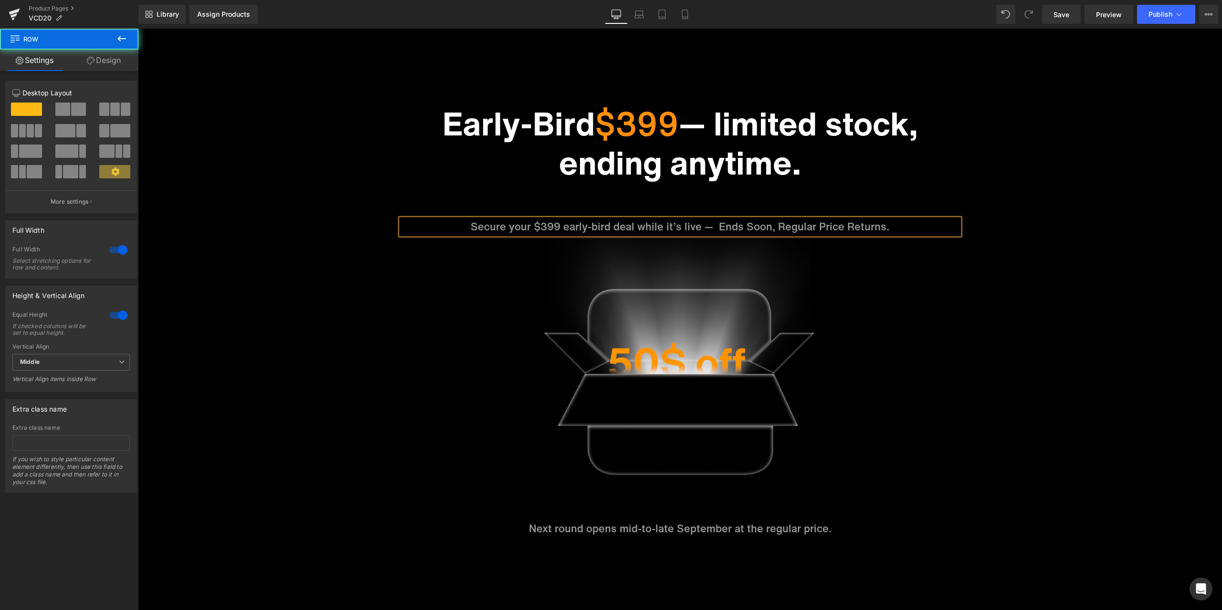
click at [996, 184] on div "Sale Off (P) Image ‹" at bounding box center [680, 338] width 1084 height 1689
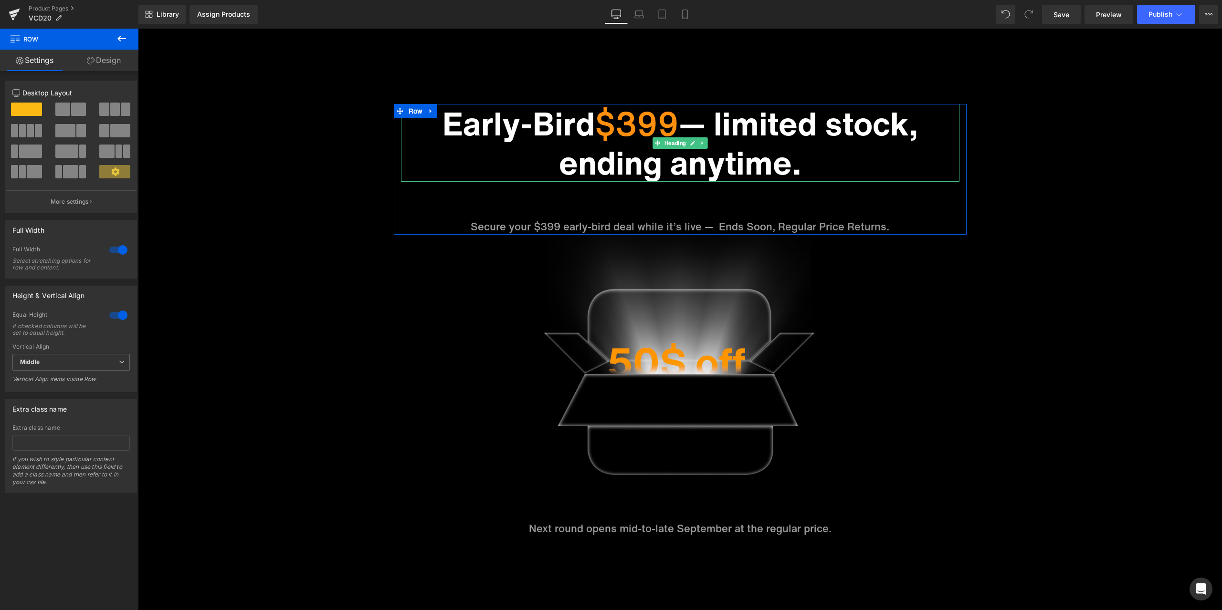
click at [848, 122] on h1 "Early-Bird $399 — limited stock, ending anytime." at bounding box center [680, 143] width 558 height 78
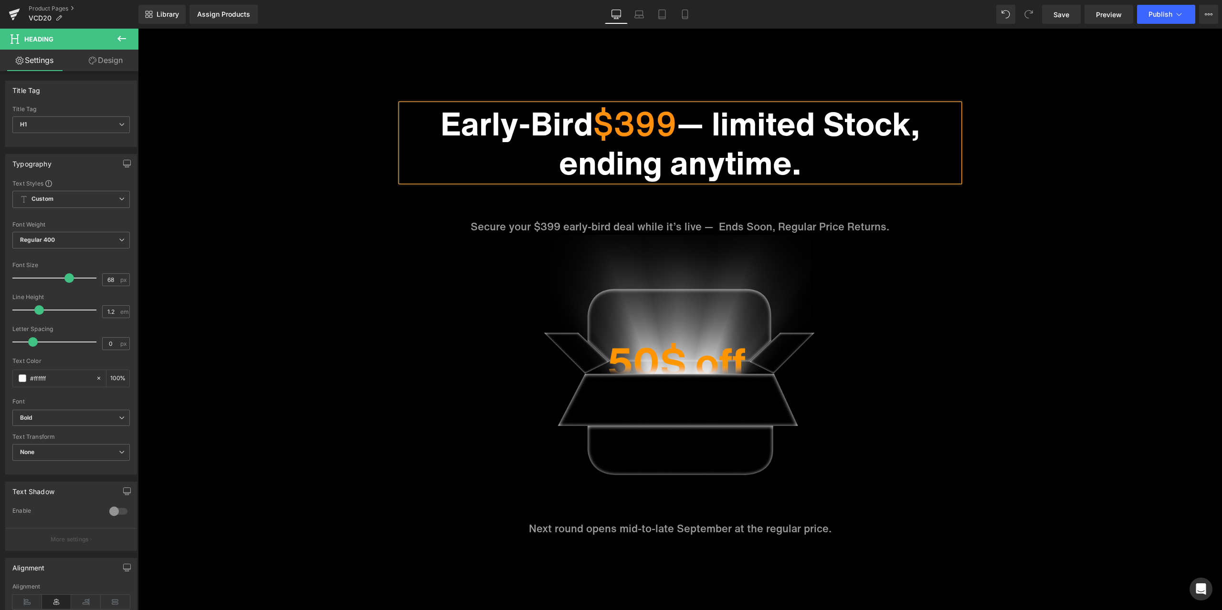
click at [575, 166] on h1 "Early-Bird $399 — limited Stock, ending anytime." at bounding box center [680, 143] width 558 height 78
click at [679, 166] on h1 "Early-Bird $399 — limited Stock, Ending anytime." at bounding box center [680, 143] width 558 height 78
click at [724, 123] on h1 "Early-Bird $399 — limited Stock, Ending Anytime." at bounding box center [680, 143] width 558 height 78
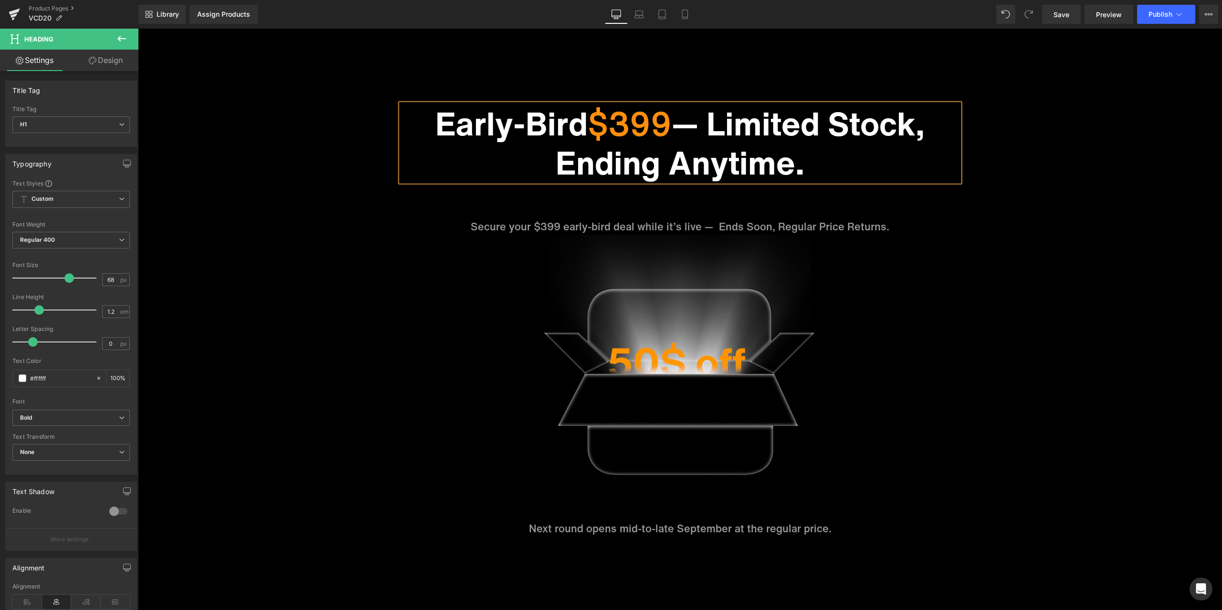
click at [992, 238] on div "Sale Off (P) Image ‹" at bounding box center [680, 338] width 1084 height 1689
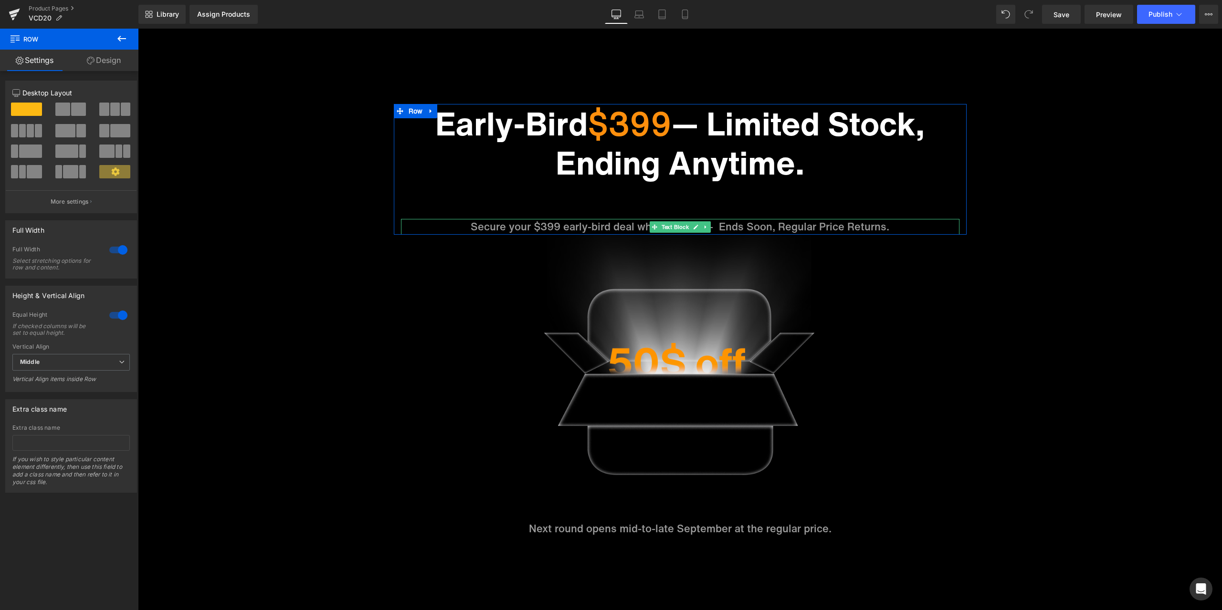
click at [752, 226] on p "Secure your $399 early-bird deal while it’s live — Ends Soon, Regular Price Ret…" at bounding box center [680, 227] width 558 height 16
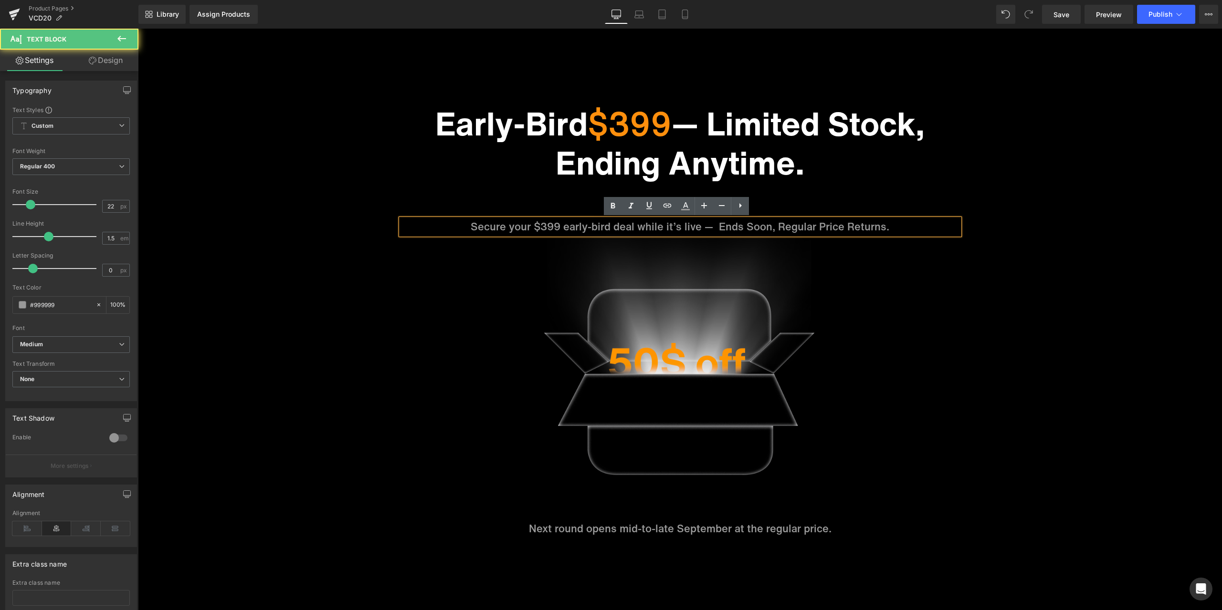
click at [719, 226] on p "Secure your $399 early-bird deal while it’s live — Ends Soon, Regular Price Ret…" at bounding box center [680, 227] width 558 height 16
click at [751, 222] on p "Secure your $399 early-bird deal while it’s live — ends Soon, Regular Price Ret…" at bounding box center [680, 227] width 558 height 16
click at [778, 228] on p "Secure your $399 early-bird deal while it’s live — ends soon, Regular Price Ret…" at bounding box center [680, 227] width 558 height 16
click at [819, 225] on p "Secure your $399 early-bird deal while it’s live — ends soon, regular Price Ret…" at bounding box center [680, 227] width 558 height 16
click at [845, 220] on p "Secure your $399 early-bird deal while it’s live — ends soon, regular price Ret…" at bounding box center [680, 227] width 558 height 16
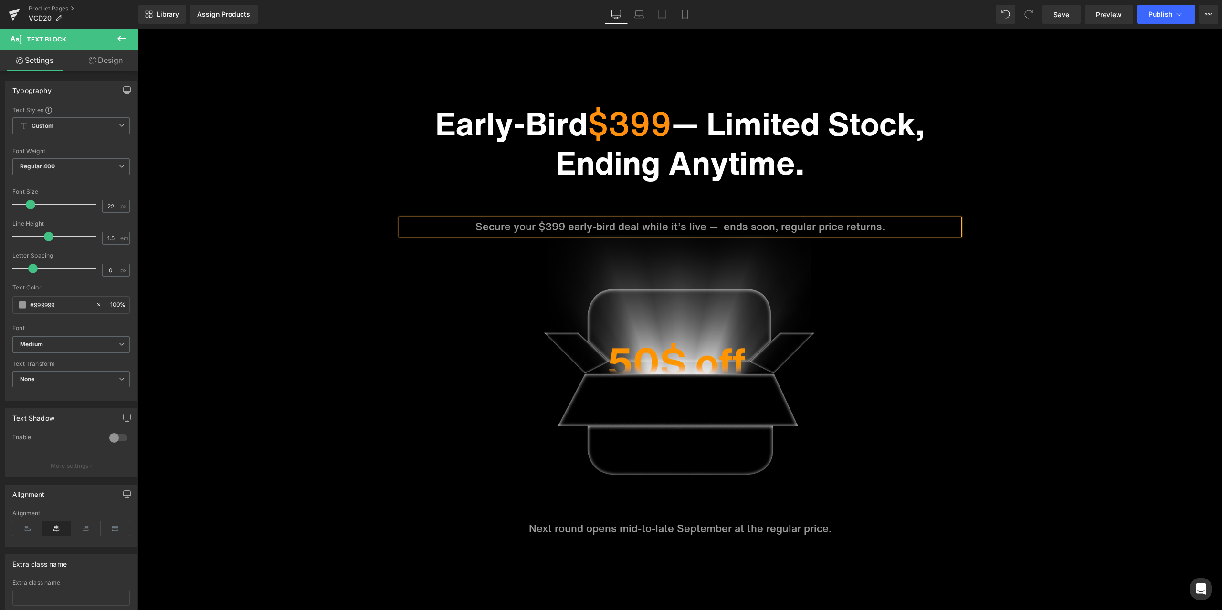
click at [1010, 206] on div "Sale Off (P) Image ‹" at bounding box center [680, 338] width 1084 height 1689
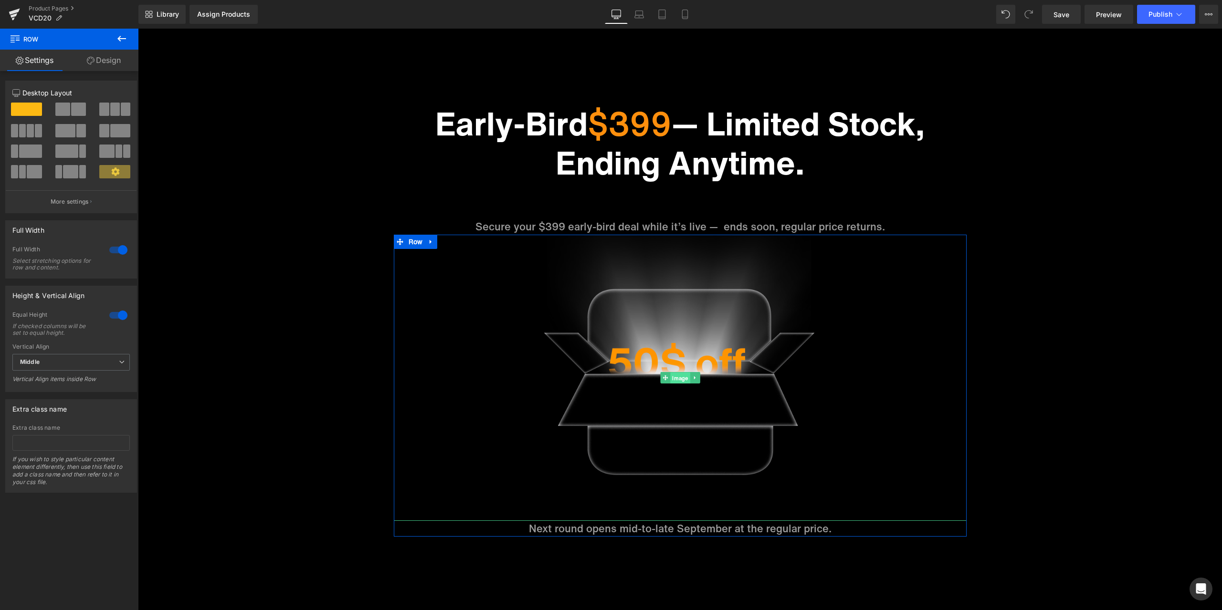
click at [671, 378] on span "Image" at bounding box center [680, 378] width 20 height 11
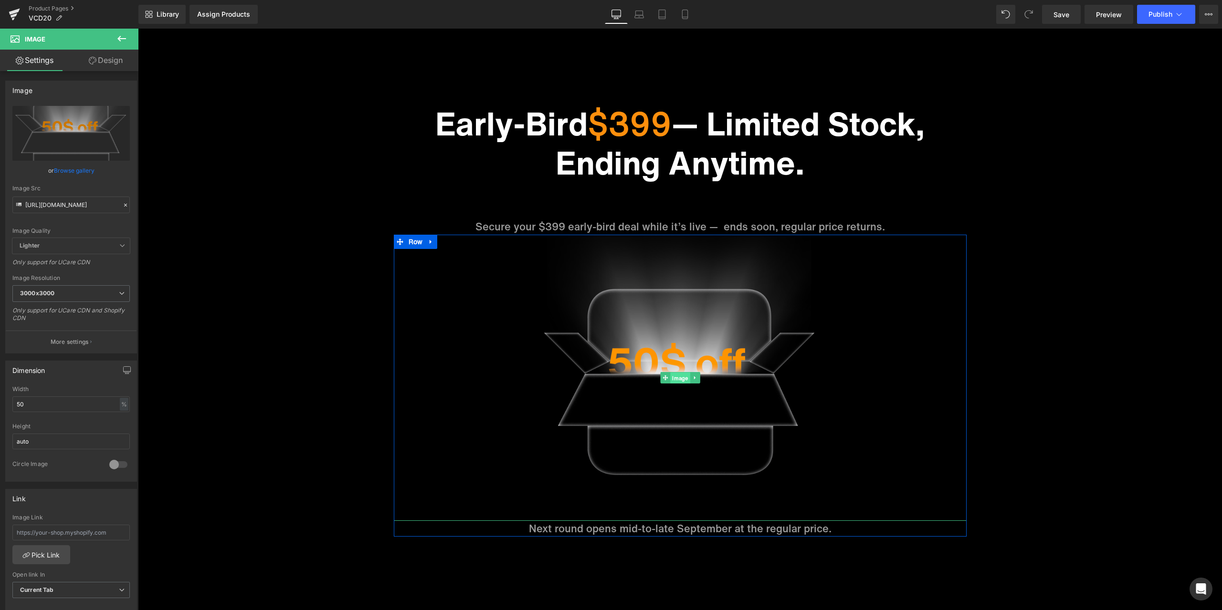
click at [679, 381] on span "Image" at bounding box center [680, 378] width 20 height 11
click at [123, 202] on icon at bounding box center [125, 205] width 7 height 7
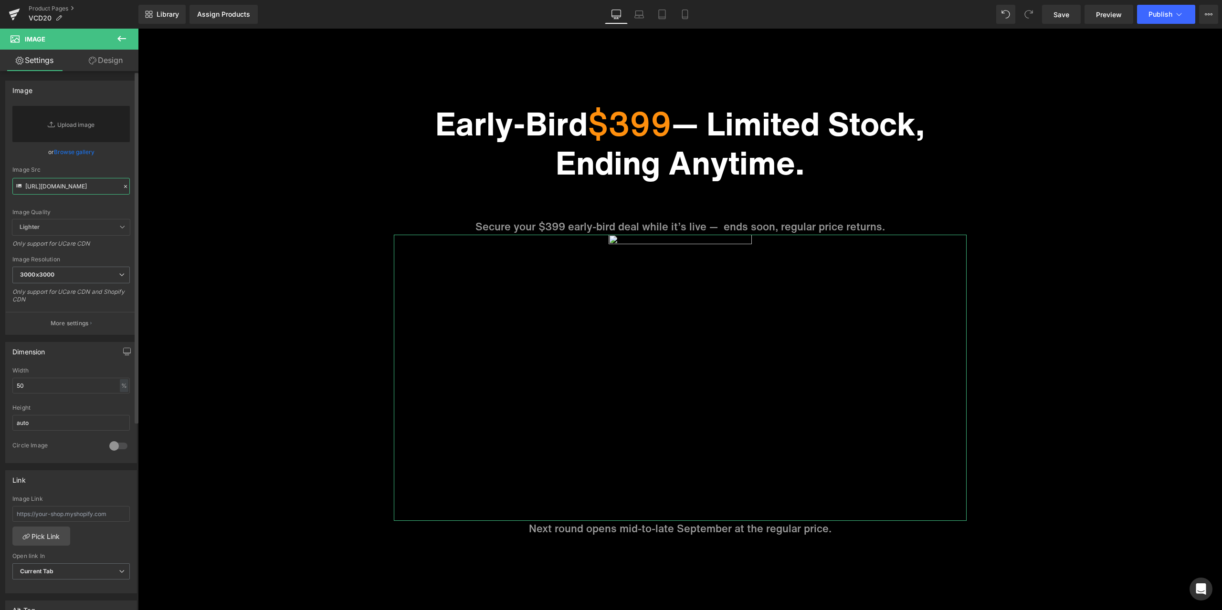
click at [84, 188] on input "[URL][DOMAIN_NAME]" at bounding box center [70, 186] width 117 height 17
paste input "[URL][DOMAIN_NAME]"
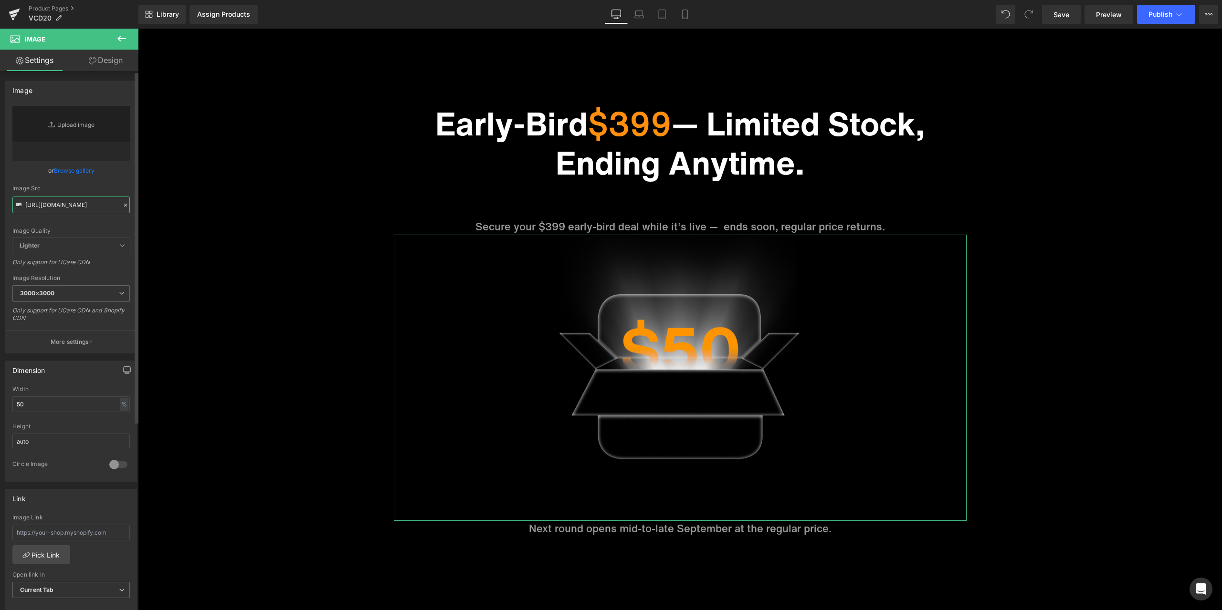
type input "[URL][DOMAIN_NAME]"
click at [110, 173] on div "or Browse gallery" at bounding box center [70, 171] width 117 height 10
click at [1055, 16] on span "Save" at bounding box center [1061, 15] width 16 height 10
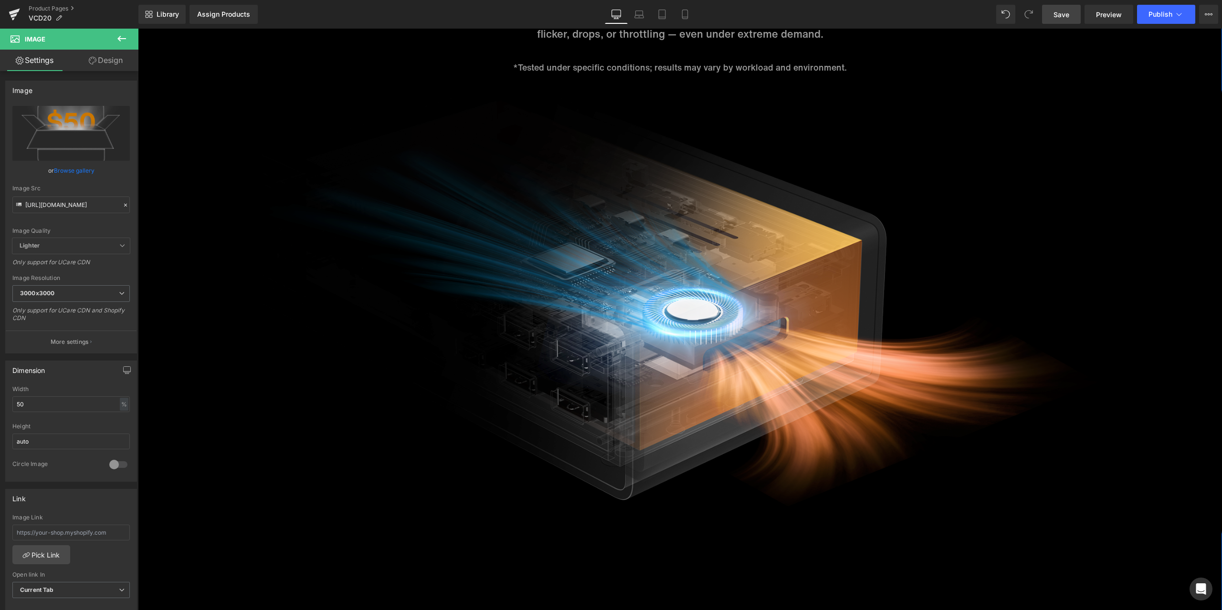
scroll to position [4676, 0]
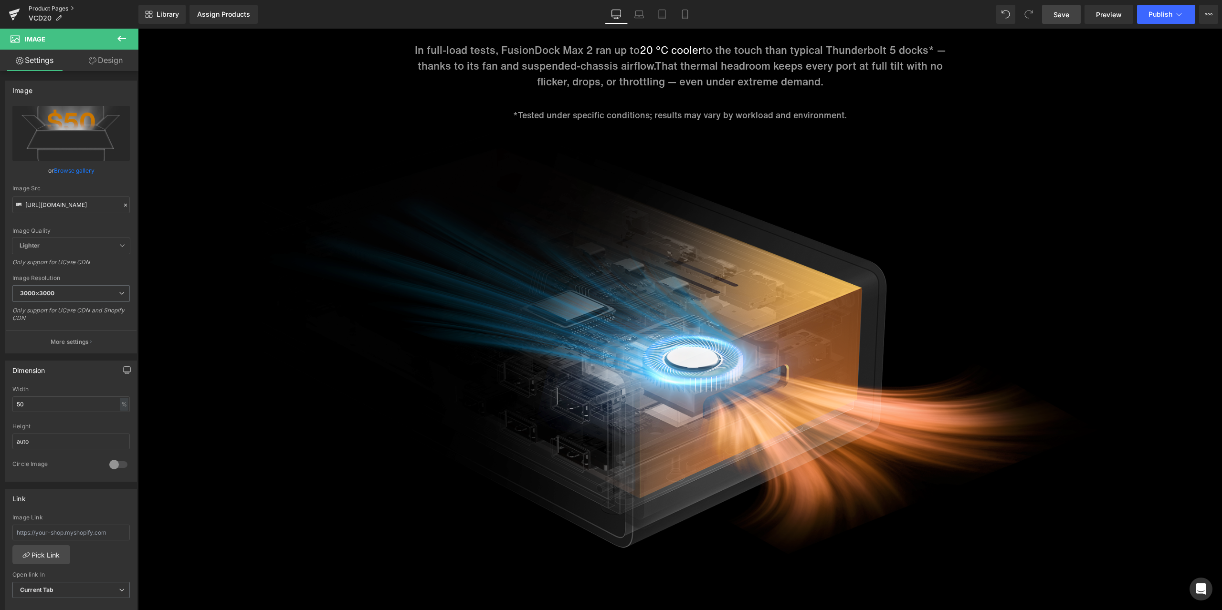
click at [57, 10] on link "Product Pages" at bounding box center [84, 9] width 110 height 8
